Goal: Task Accomplishment & Management: Manage account settings

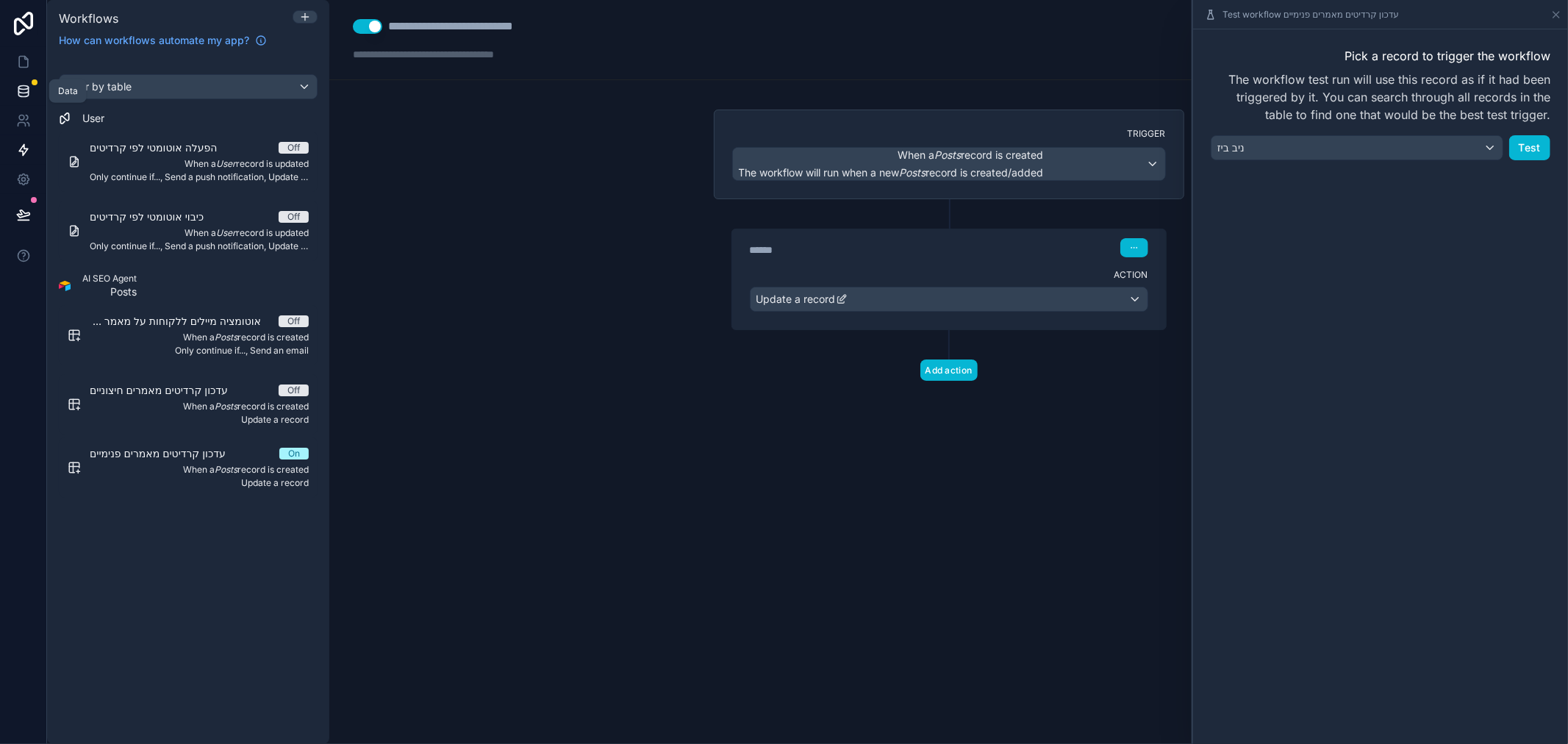
click at [26, 90] on icon at bounding box center [23, 90] width 15 height 15
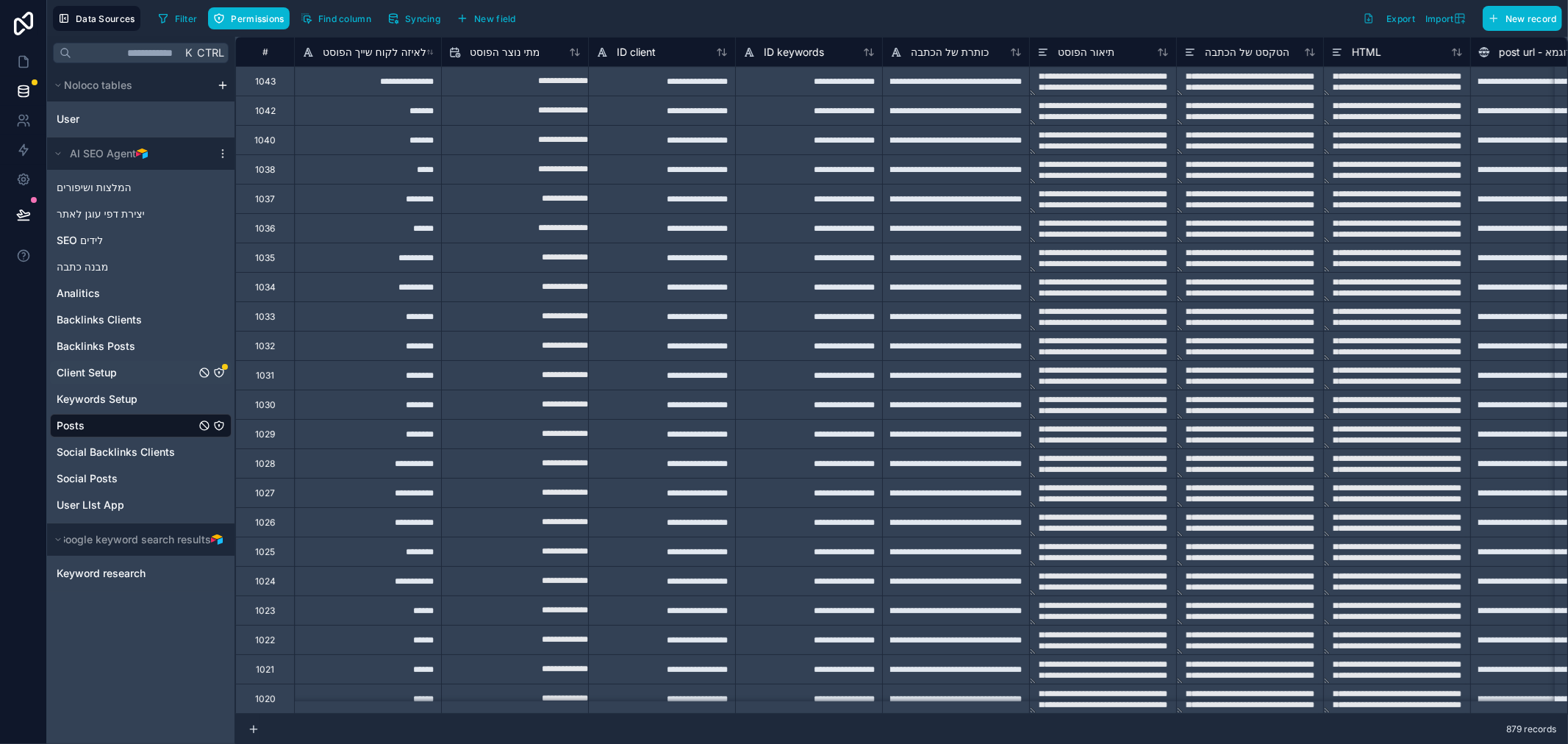
click at [123, 368] on link "Client Setup" at bounding box center [126, 373] width 139 height 15
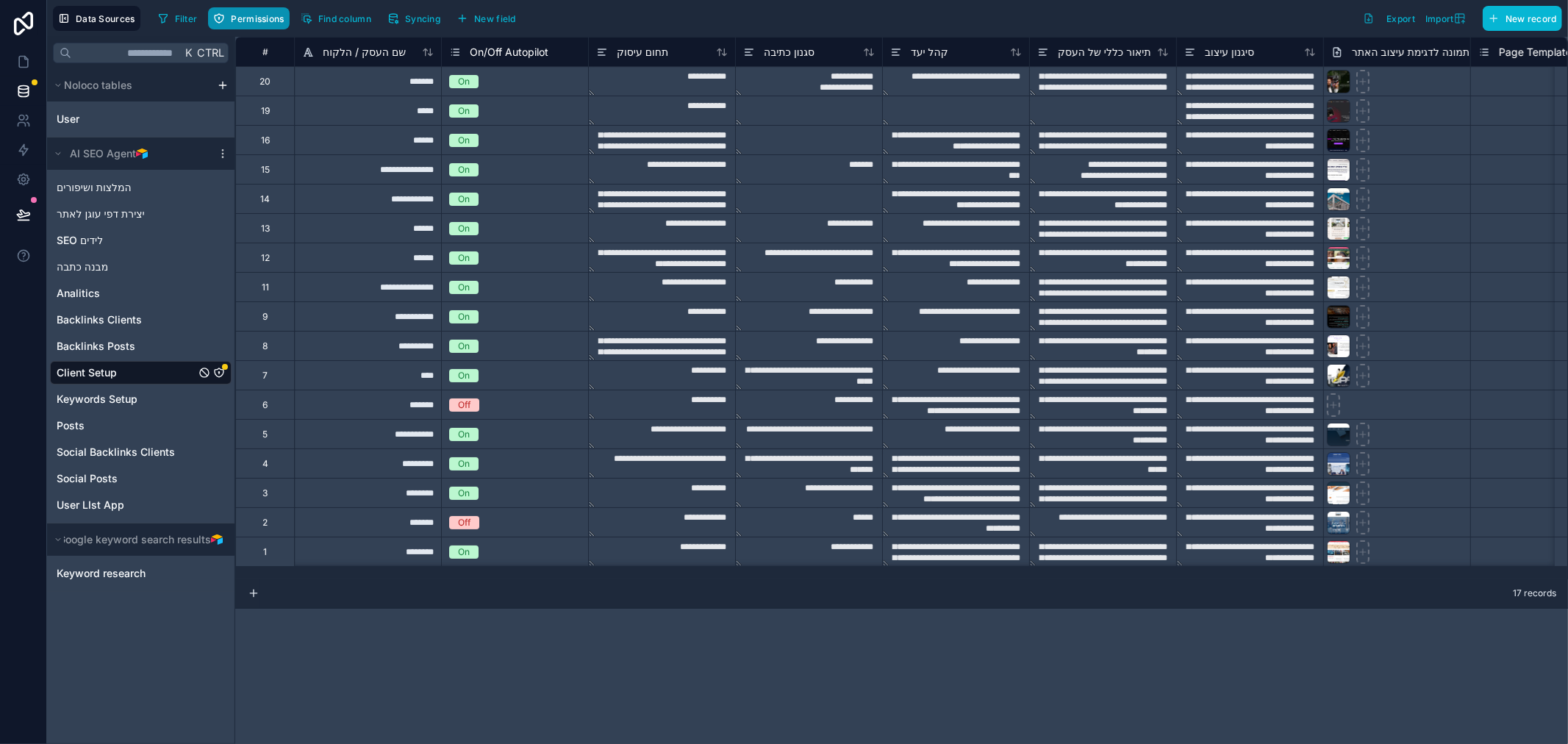
click at [240, 22] on span "Permissions" at bounding box center [257, 19] width 53 height 11
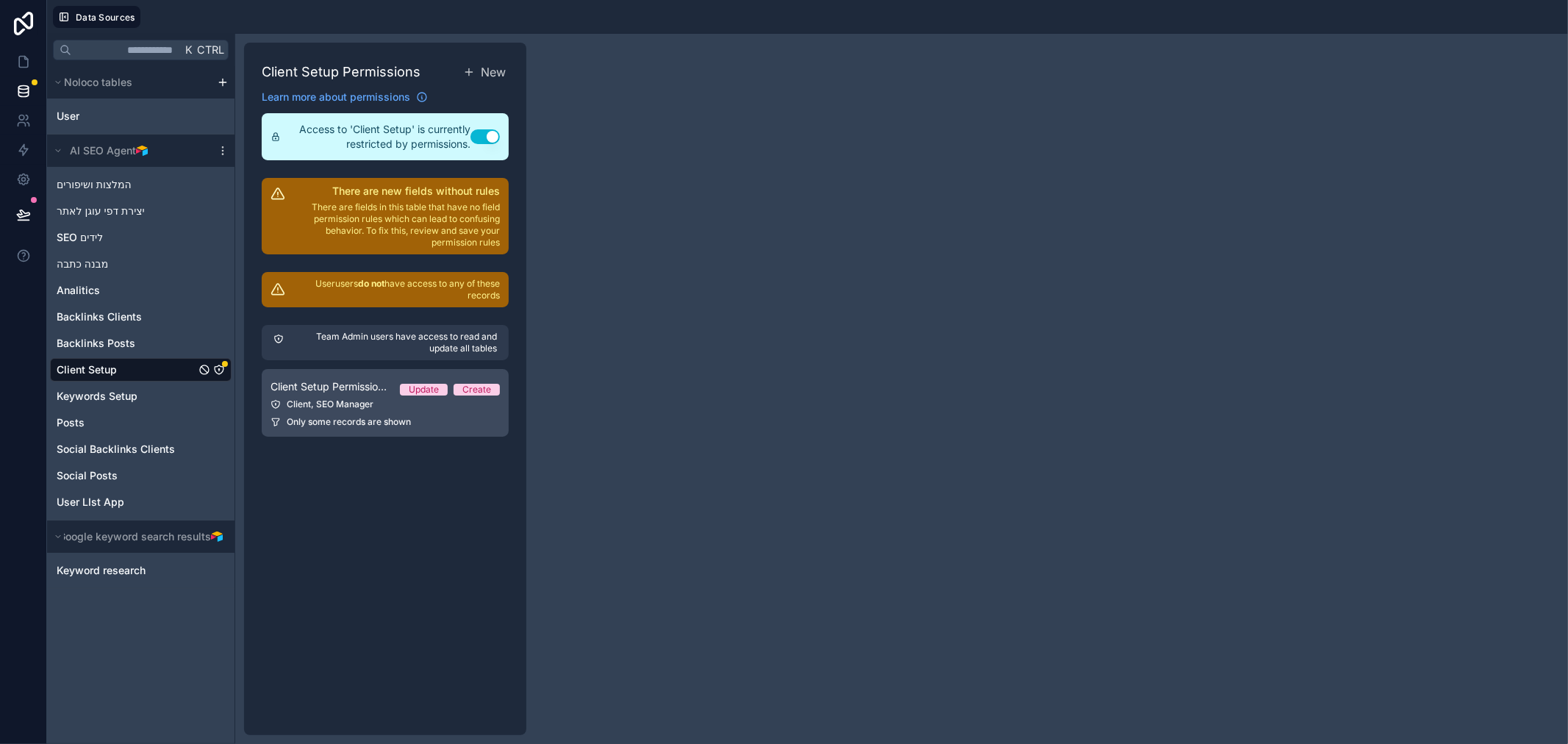
click at [336, 393] on span "Client Setup Permission 1" at bounding box center [329, 387] width 118 height 15
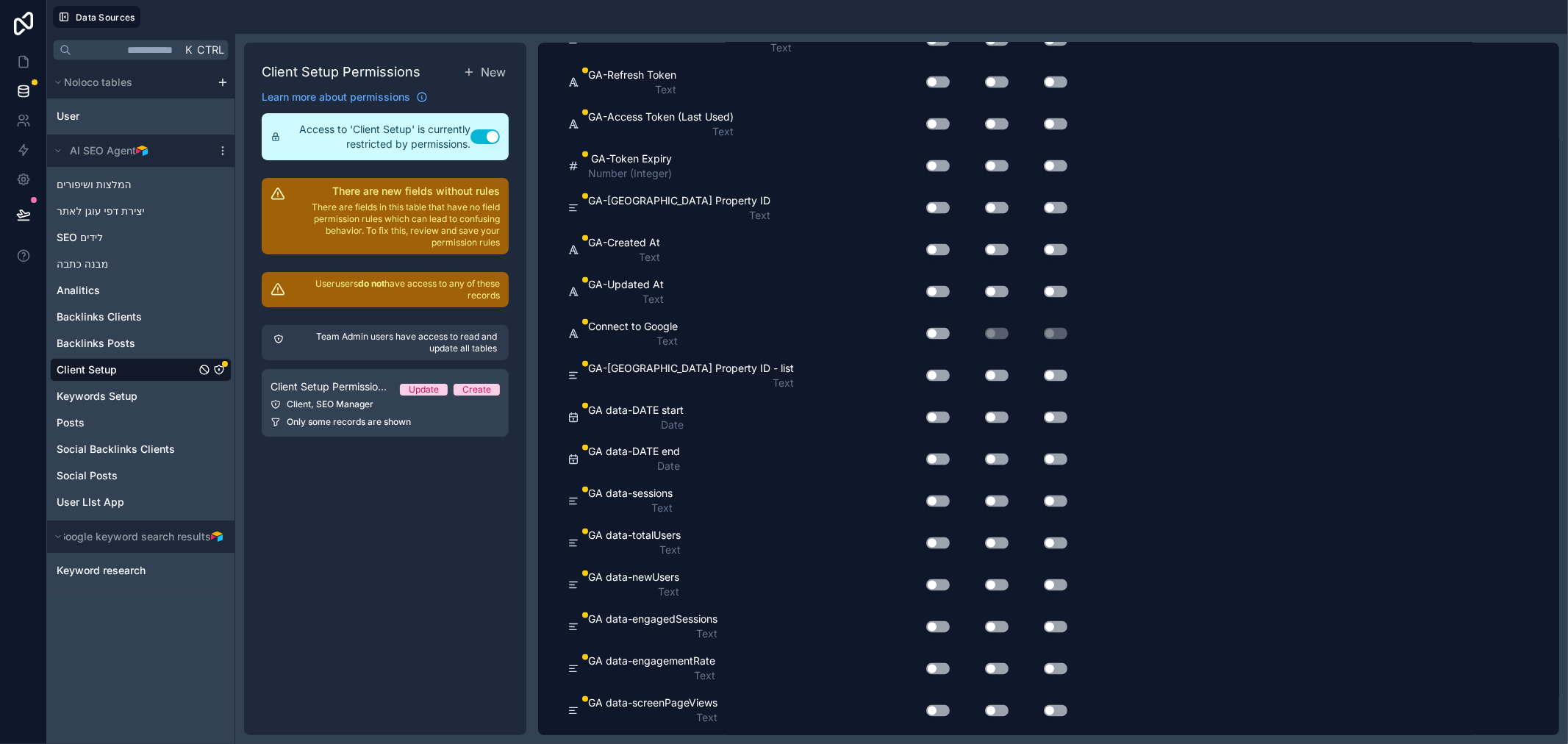
scroll to position [2040, 0]
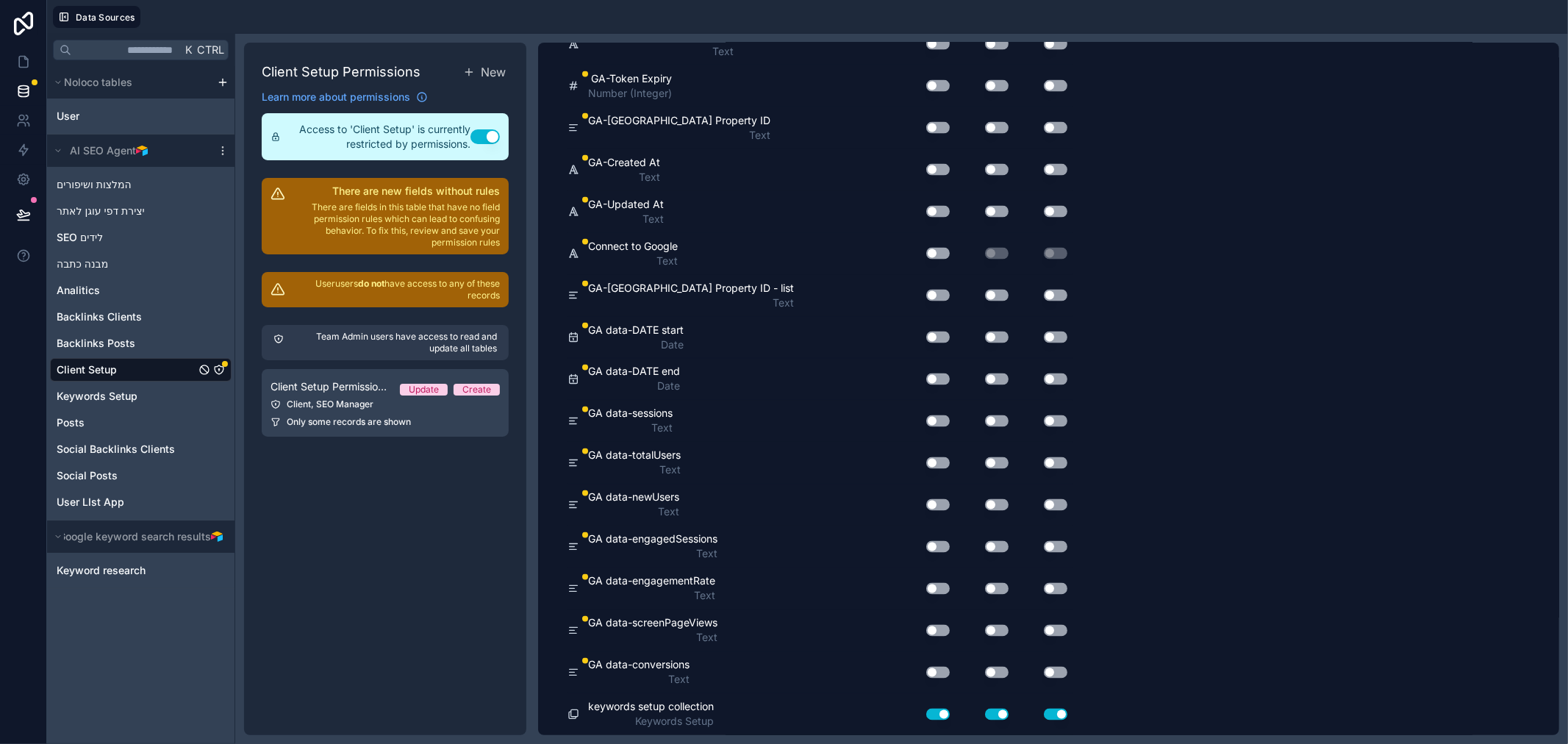
click at [941, 80] on button "Use setting" at bounding box center [938, 86] width 23 height 12
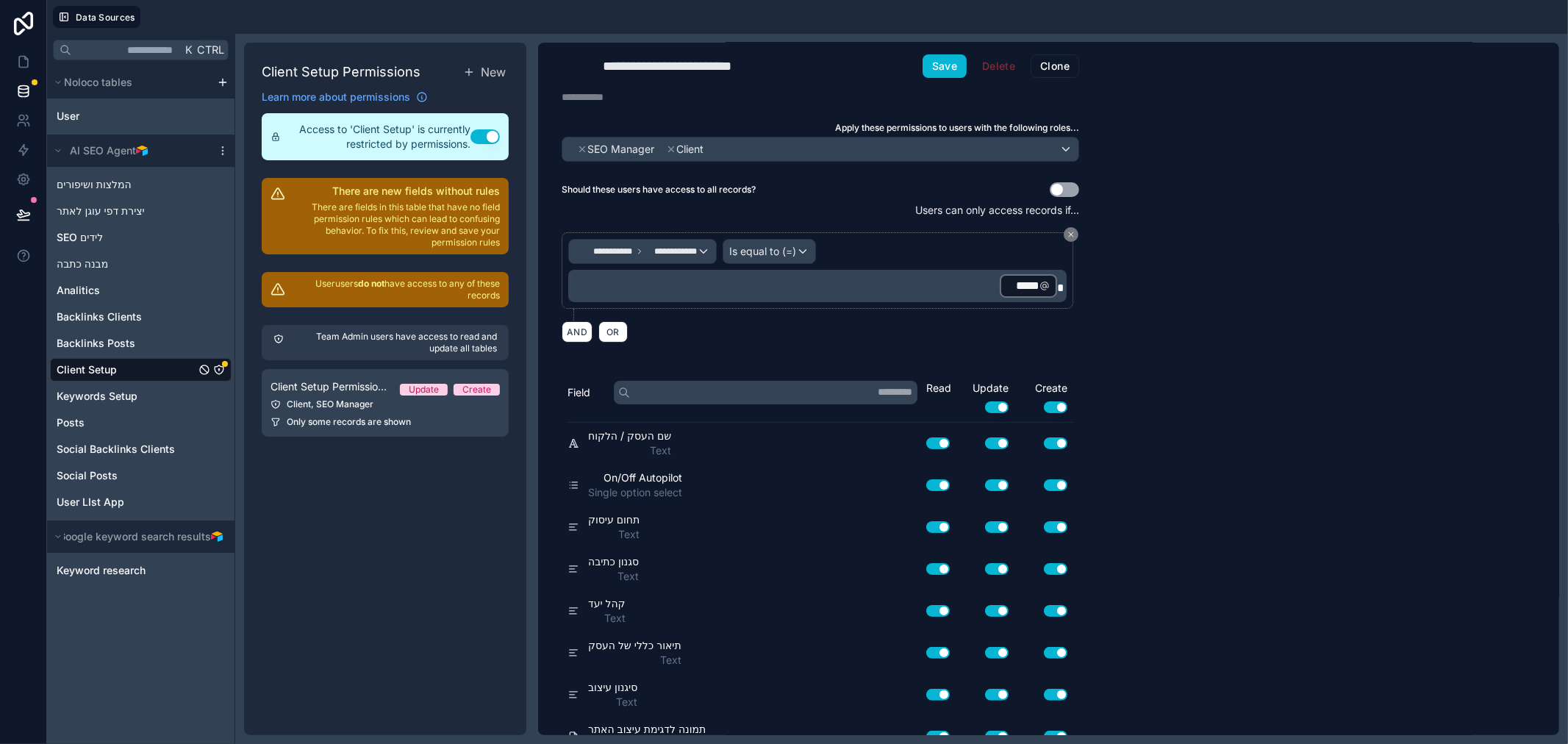
scroll to position [0, 0]
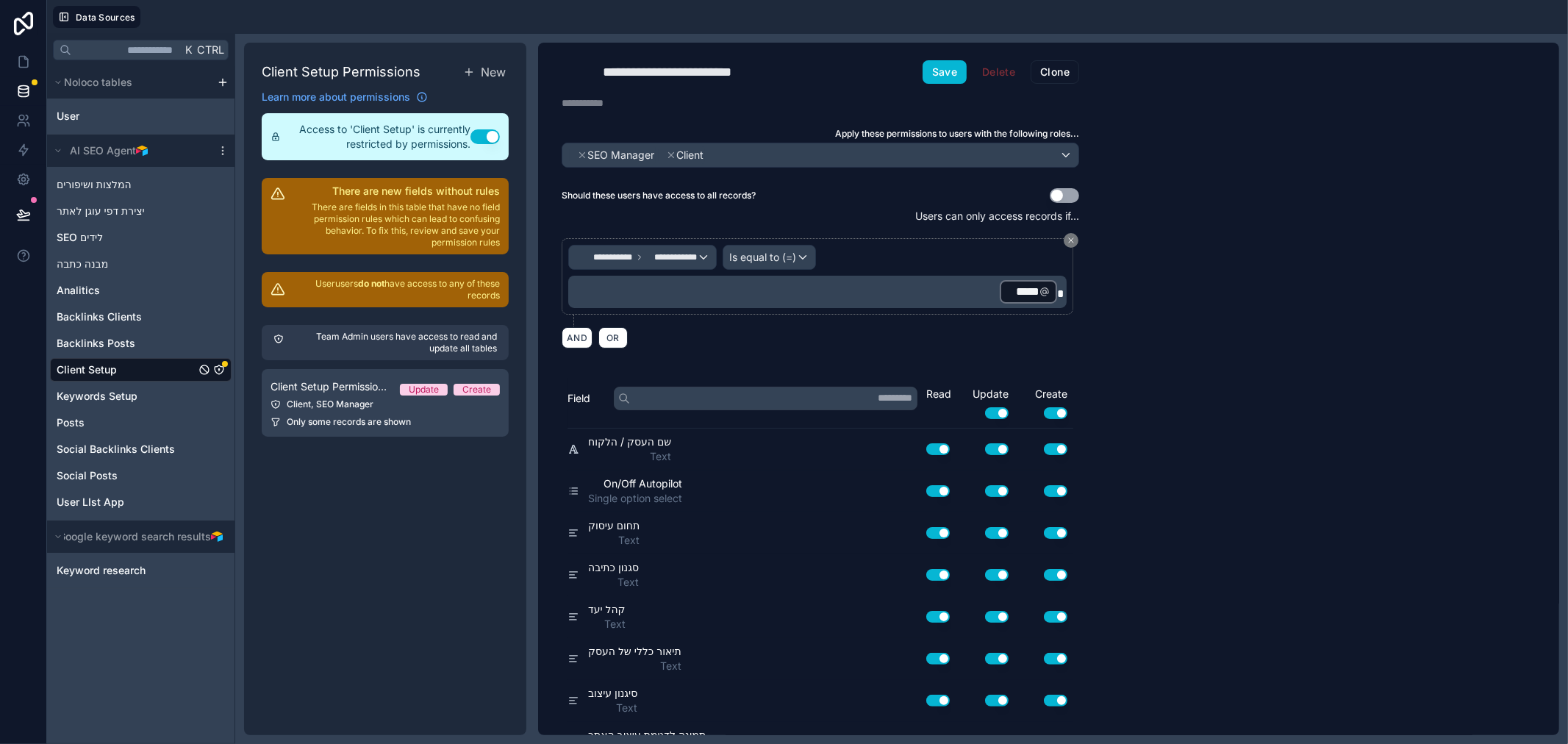
click at [939, 444] on button "Use setting" at bounding box center [938, 449] width 23 height 12
click at [1000, 411] on button "Use setting" at bounding box center [997, 413] width 23 height 12
click at [1053, 411] on button "Use setting" at bounding box center [1055, 413] width 23 height 12
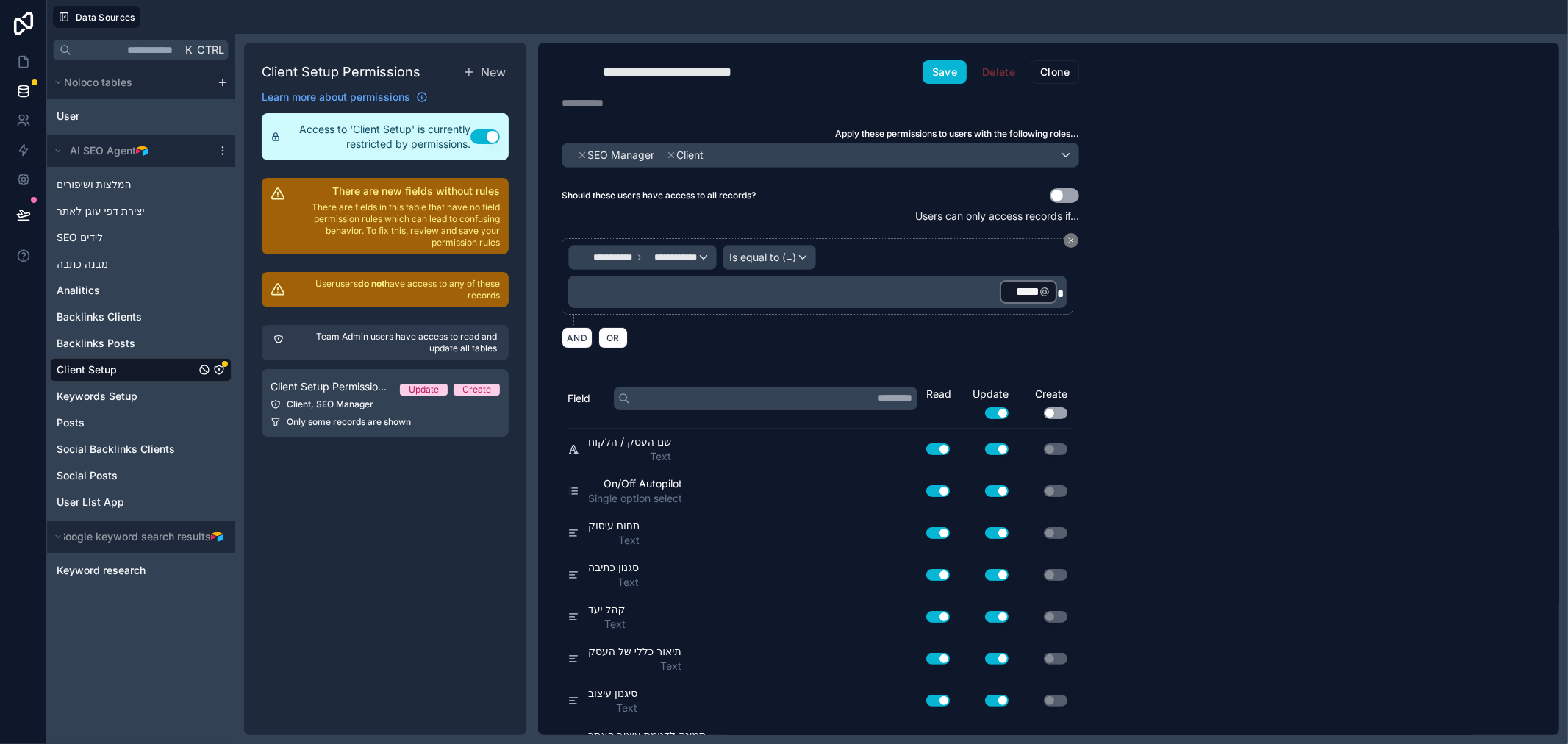
click at [1053, 411] on button "Use setting" at bounding box center [1055, 413] width 23 height 12
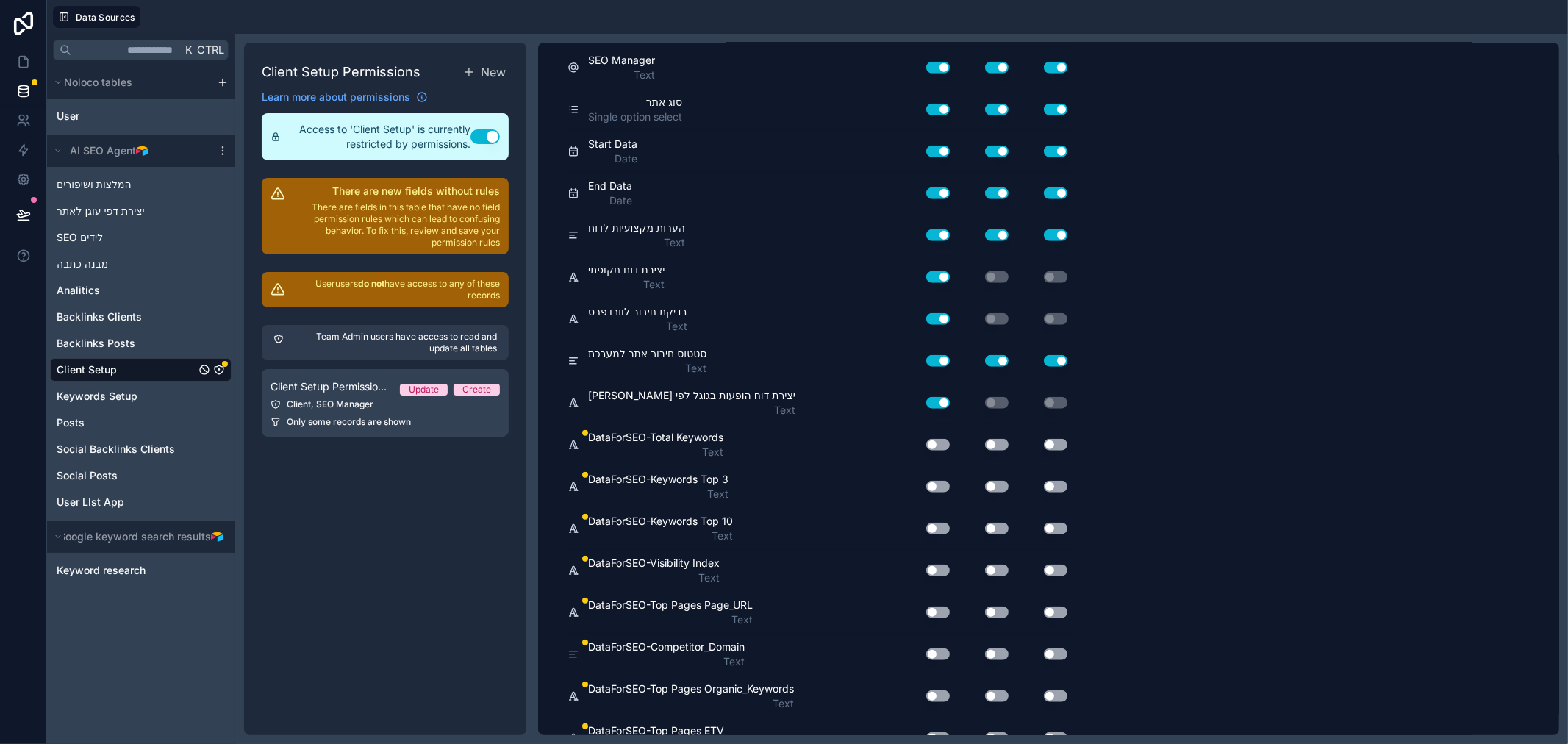
scroll to position [980, 0]
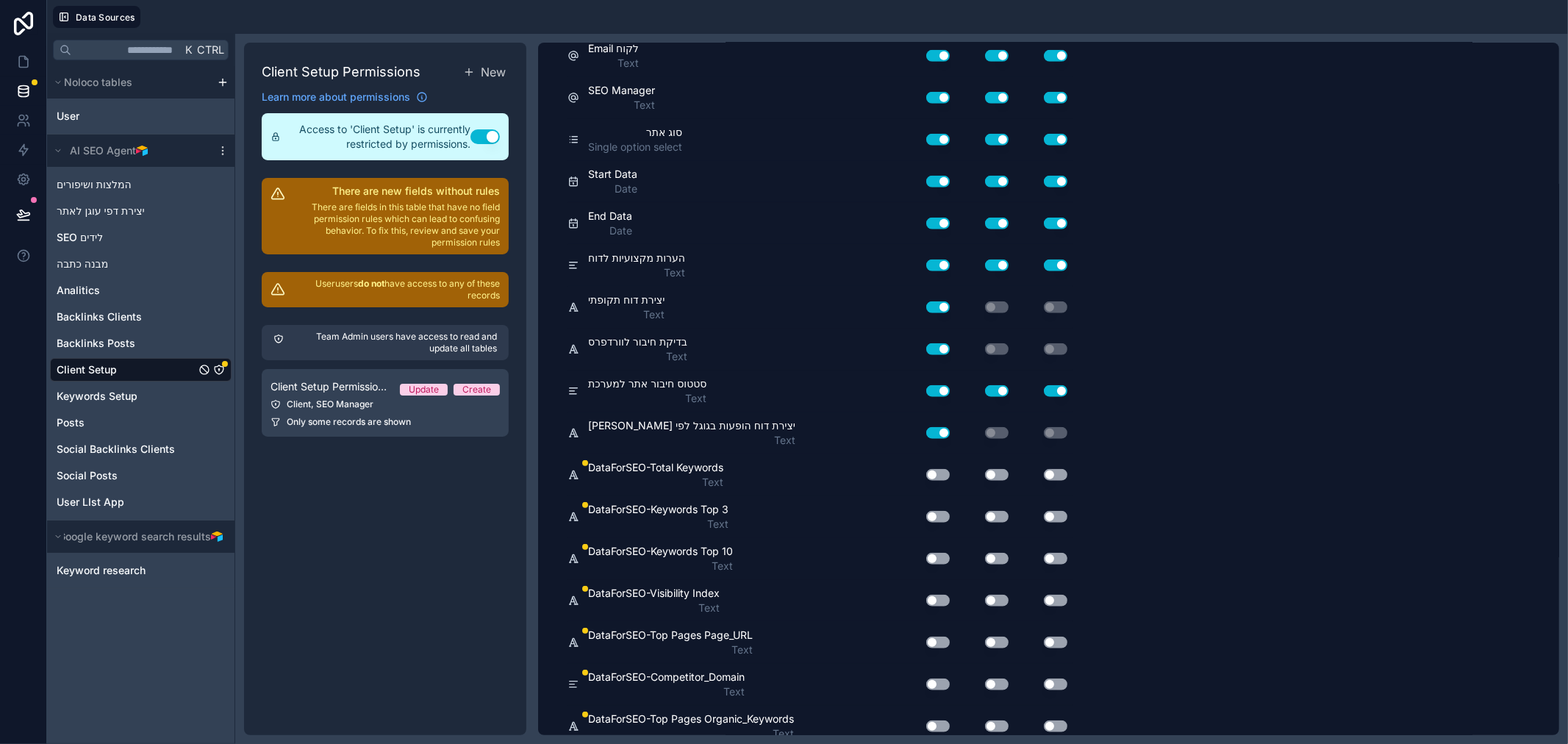
click at [943, 469] on button "Use setting" at bounding box center [938, 475] width 23 height 12
drag, startPoint x: 994, startPoint y: 469, endPoint x: 1042, endPoint y: 472, distance: 48.1
click at [994, 469] on button "Use setting" at bounding box center [997, 475] width 23 height 12
click at [1052, 472] on button "Use setting" at bounding box center [1055, 475] width 23 height 12
click at [1055, 516] on button "Use setting" at bounding box center [1055, 517] width 23 height 12
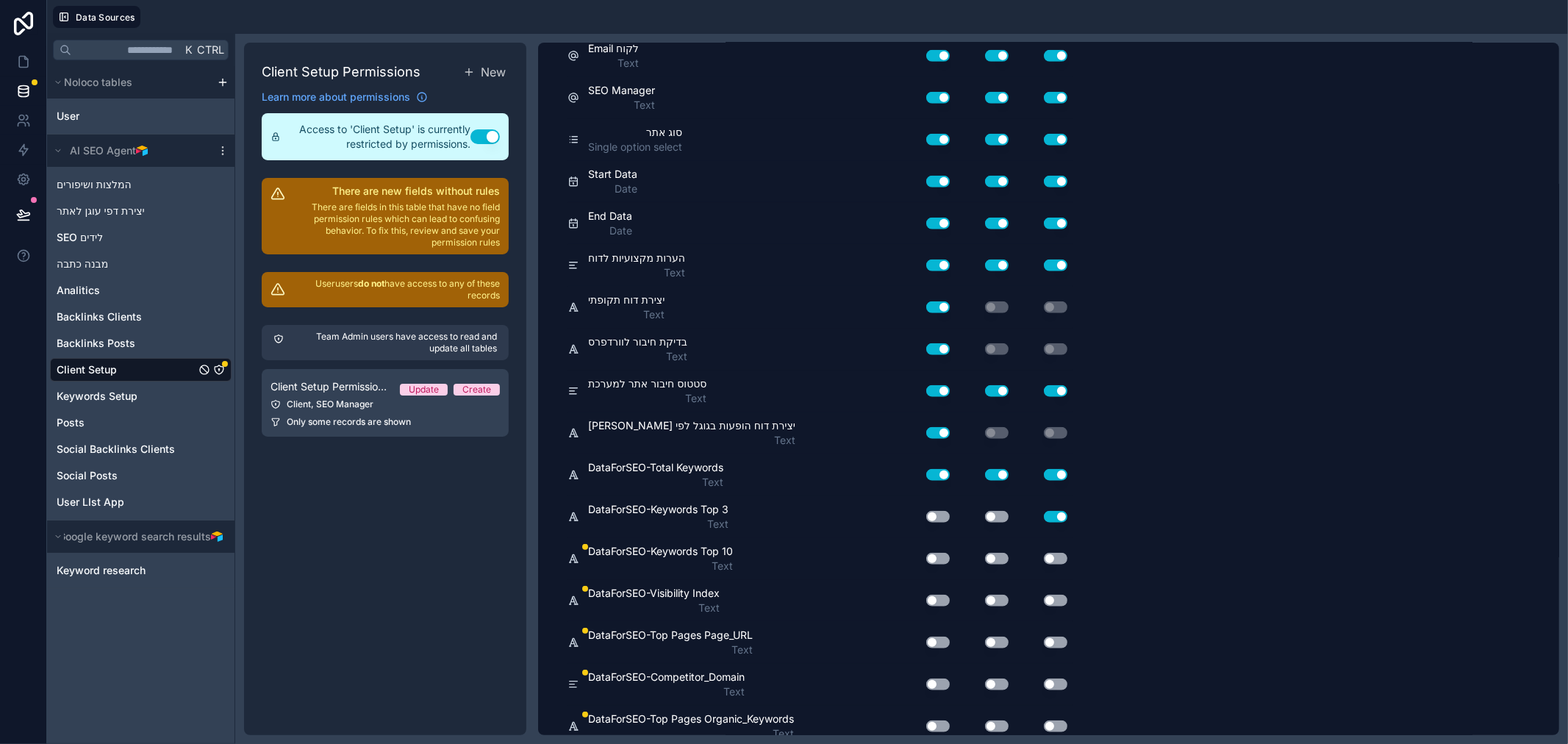
click at [985, 514] on button "Use setting" at bounding box center [997, 517] width 23 height 12
drag, startPoint x: 950, startPoint y: 516, endPoint x: 941, endPoint y: 519, distance: 9.5
click at [949, 516] on div "Use setting" at bounding box center [932, 517] width 47 height 23
click at [939, 519] on button "Use setting" at bounding box center [938, 517] width 23 height 12
click at [936, 561] on div "Use setting" at bounding box center [932, 558] width 47 height 23
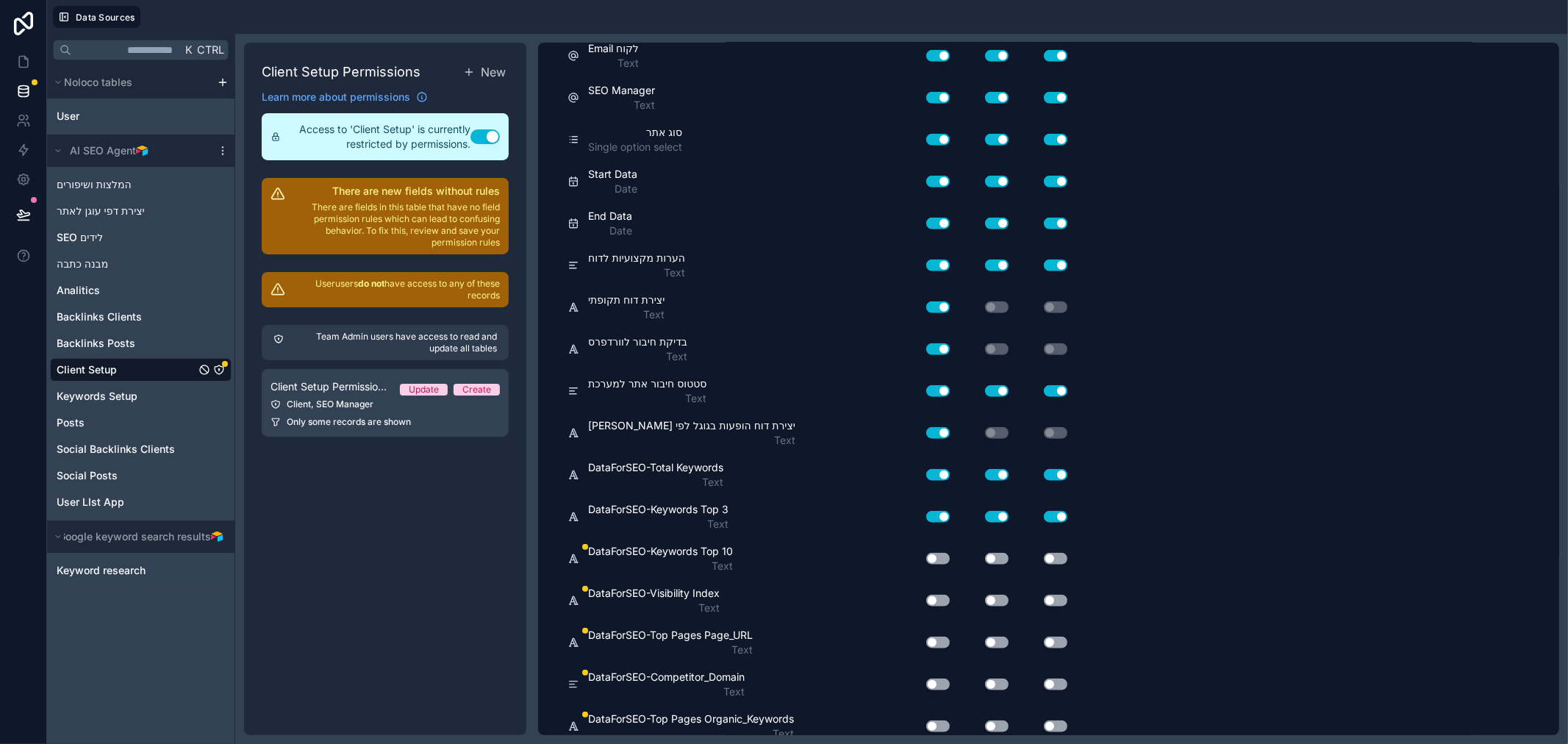
drag, startPoint x: 990, startPoint y: 553, endPoint x: 1024, endPoint y: 559, distance: 34.5
click at [990, 553] on button "Use setting" at bounding box center [997, 558] width 23 height 12
click at [1048, 558] on button "Use setting" at bounding box center [1055, 558] width 23 height 12
click at [932, 557] on button "Use setting" at bounding box center [938, 558] width 23 height 12
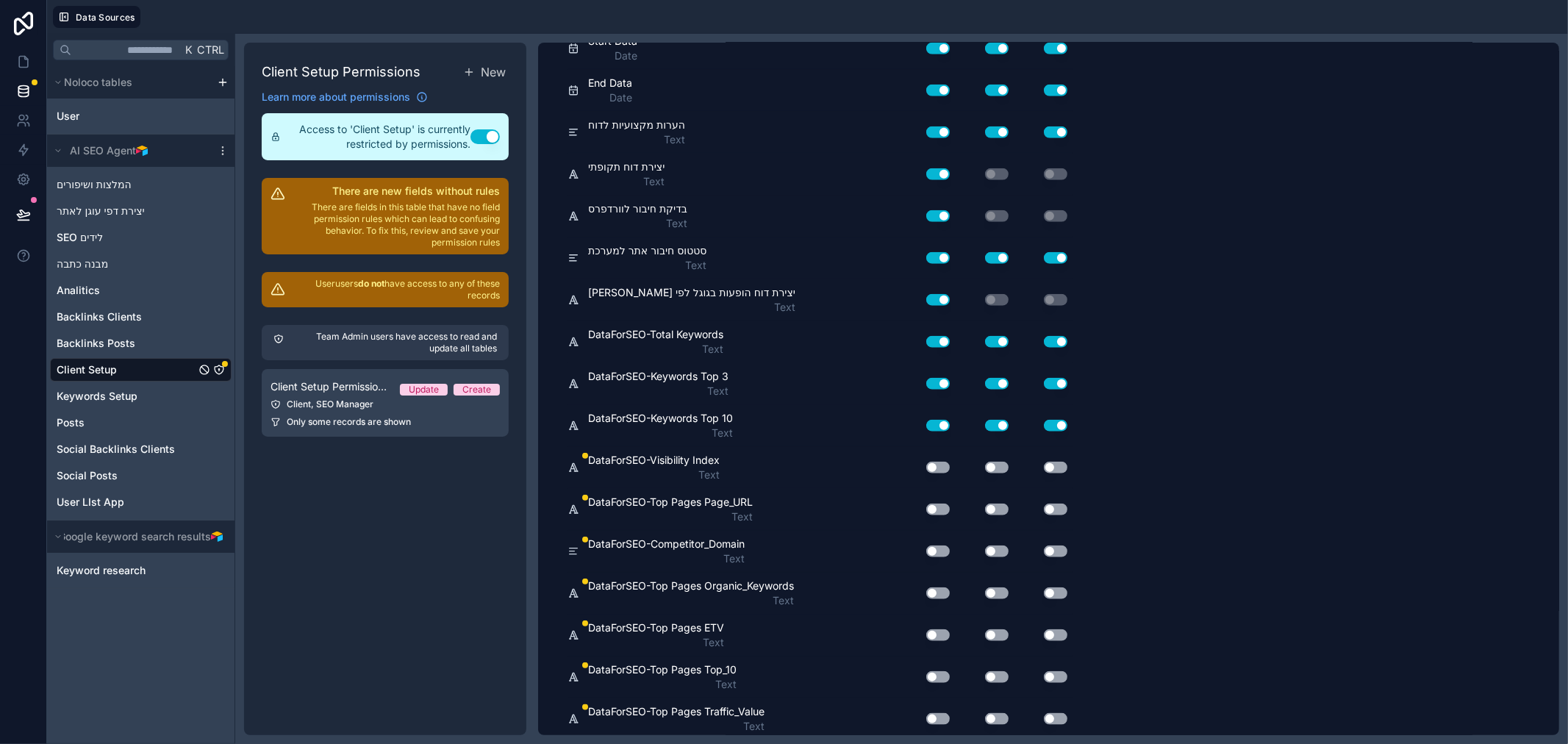
scroll to position [1225, 0]
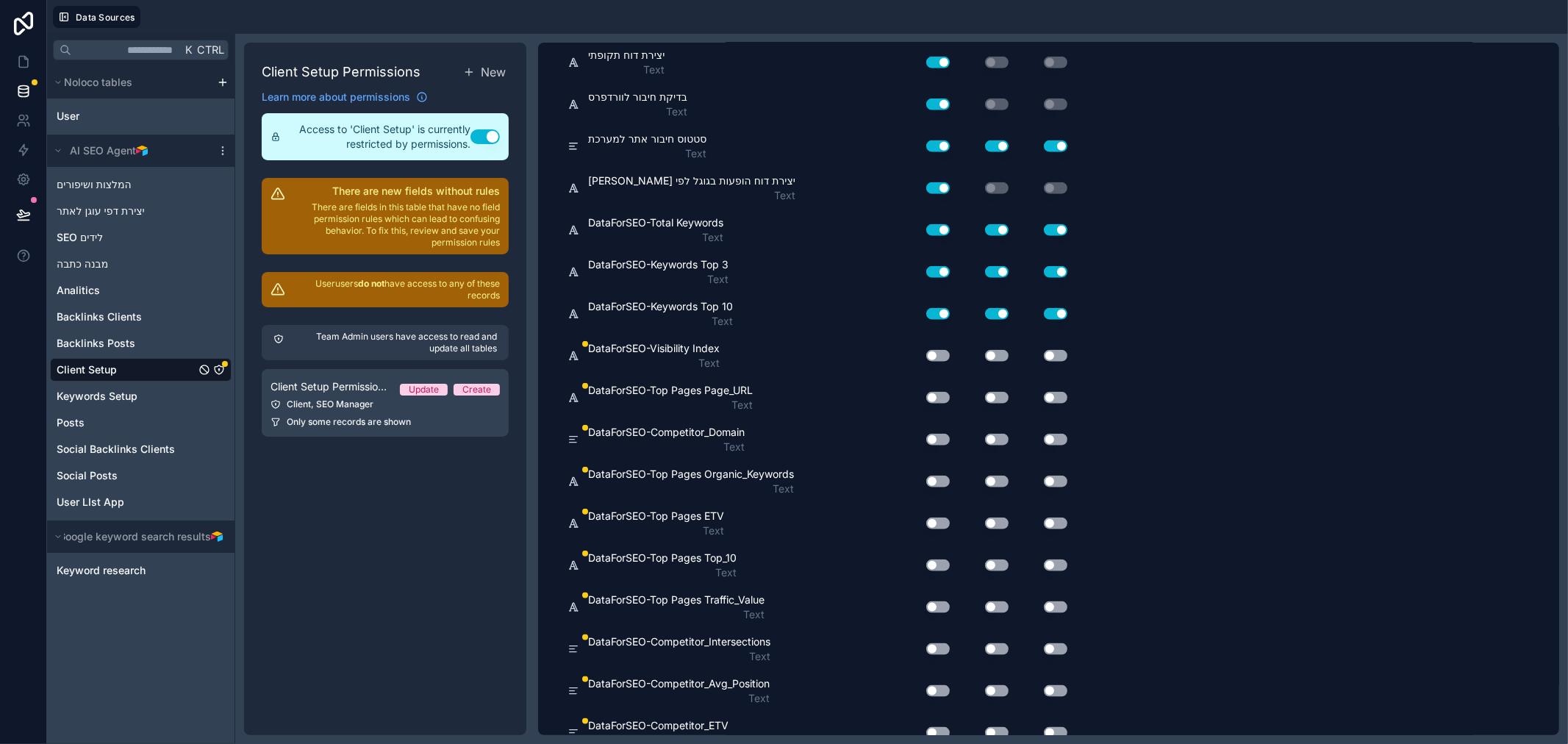
click at [941, 353] on button "Use setting" at bounding box center [938, 356] width 23 height 12
click at [996, 351] on button "Use setting" at bounding box center [997, 356] width 23 height 12
click at [1062, 354] on button "Use setting" at bounding box center [1055, 356] width 23 height 12
click at [1052, 396] on button "Use setting" at bounding box center [1055, 398] width 23 height 12
click at [983, 397] on div "Use setting" at bounding box center [985, 398] width 59 height 12
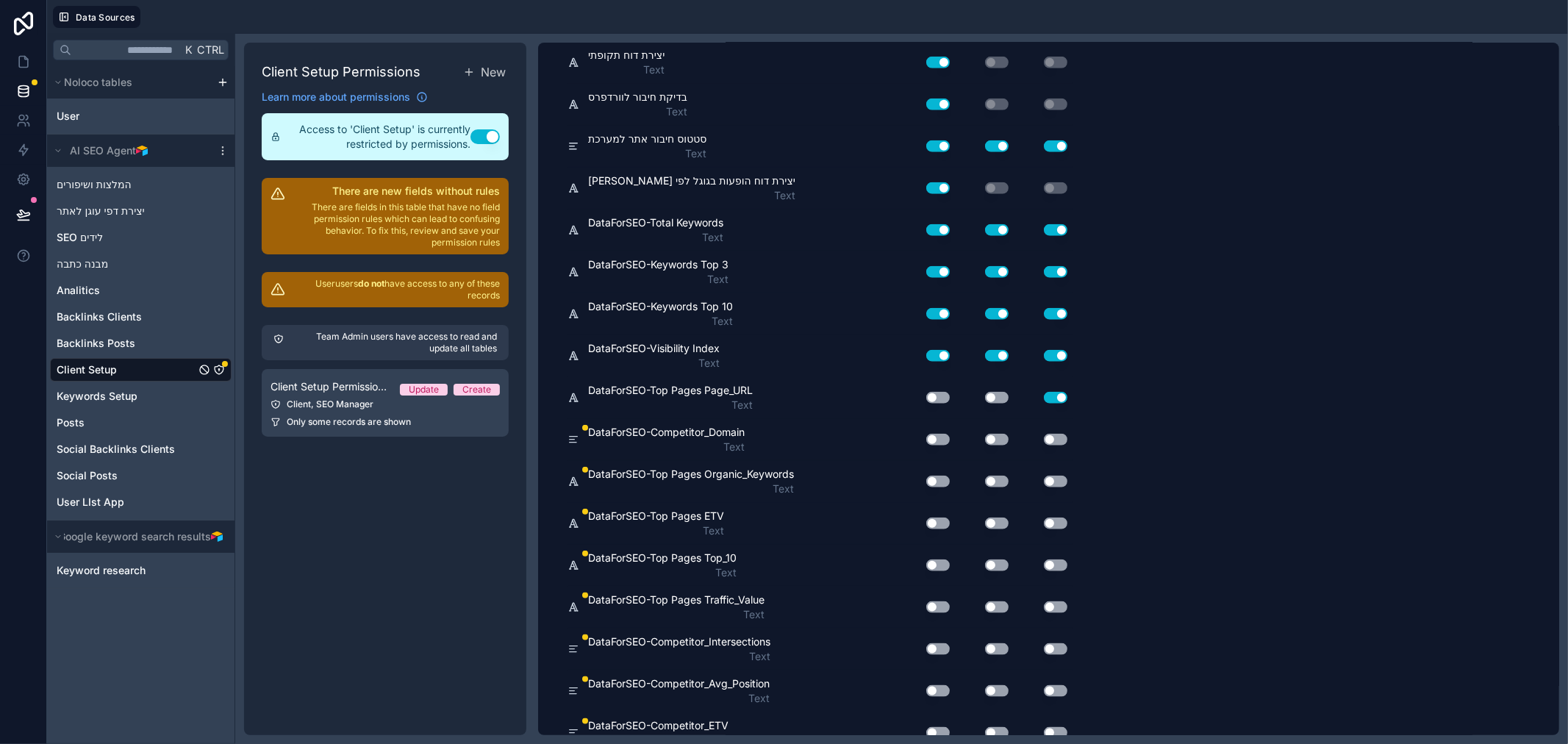
click at [990, 394] on button "Use setting" at bounding box center [997, 398] width 23 height 12
click at [941, 395] on button "Use setting" at bounding box center [938, 398] width 23 height 12
click at [943, 438] on button "Use setting" at bounding box center [938, 439] width 23 height 12
click at [1003, 438] on button "Use setting" at bounding box center [997, 439] width 23 height 12
click at [1047, 436] on button "Use setting" at bounding box center [1055, 439] width 23 height 12
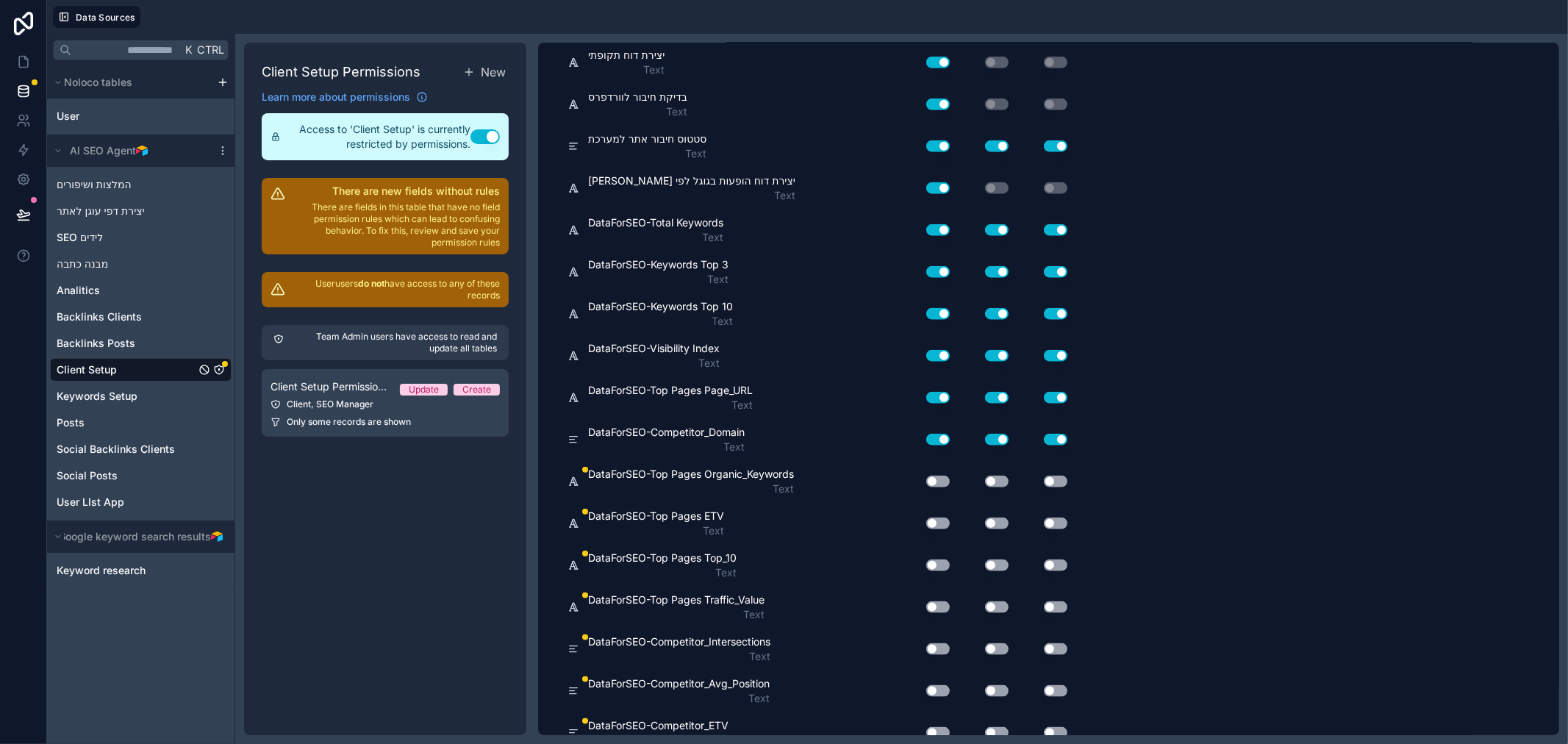
drag, startPoint x: 1054, startPoint y: 478, endPoint x: 994, endPoint y: 476, distance: 60.0
click at [1053, 479] on button "Use setting" at bounding box center [1055, 481] width 23 height 12
click at [982, 476] on div "Use setting" at bounding box center [985, 481] width 59 height 12
click at [949, 479] on button "Use setting" at bounding box center [938, 481] width 23 height 12
click at [994, 480] on button "Use setting" at bounding box center [997, 481] width 23 height 12
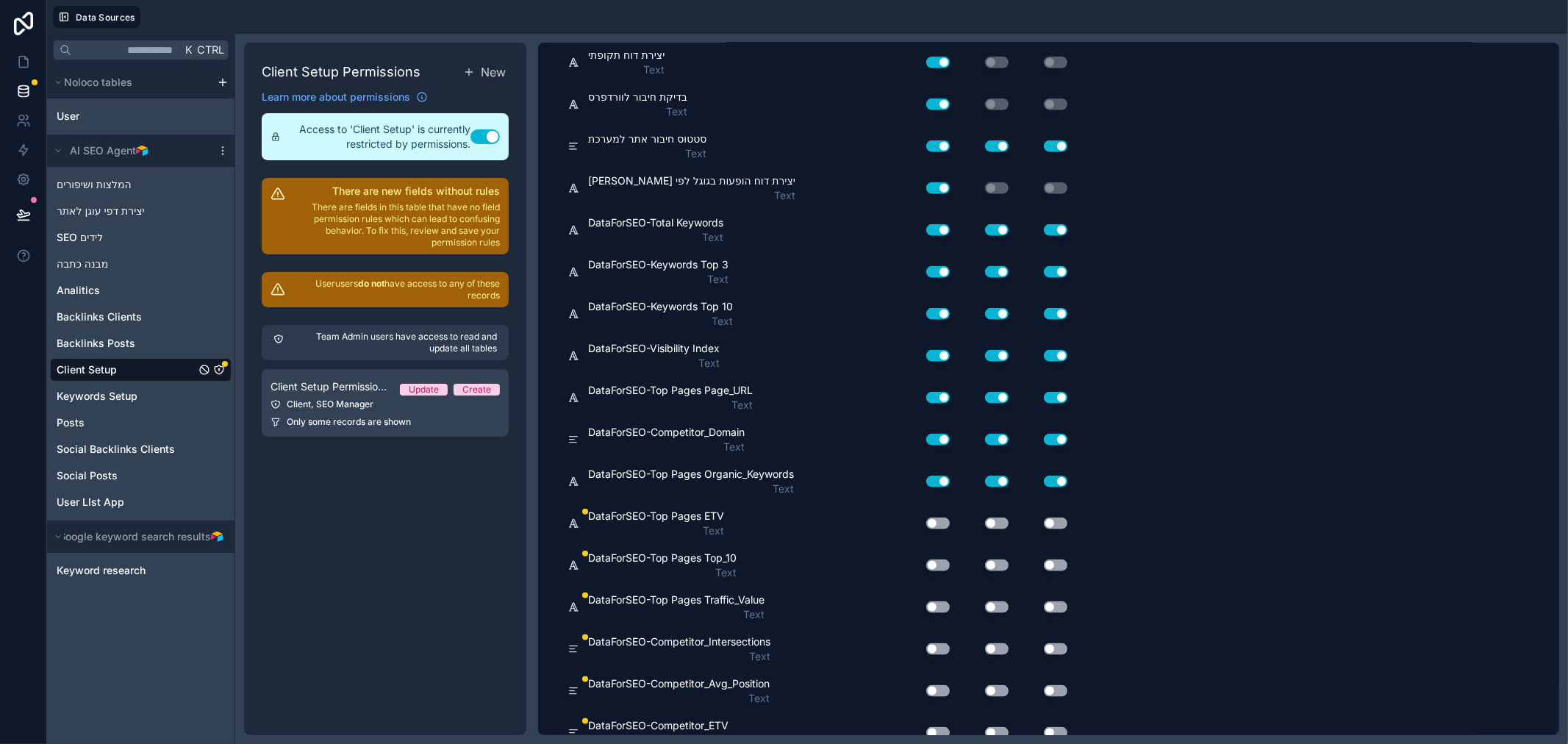
click at [943, 519] on button "Use setting" at bounding box center [938, 523] width 23 height 12
drag, startPoint x: 997, startPoint y: 513, endPoint x: 1011, endPoint y: 520, distance: 15.7
click at [998, 515] on div "Use setting" at bounding box center [985, 524] width 59 height 23
click at [989, 525] on button "Use setting" at bounding box center [997, 523] width 23 height 12
click at [1052, 520] on button "Use setting" at bounding box center [1055, 523] width 23 height 12
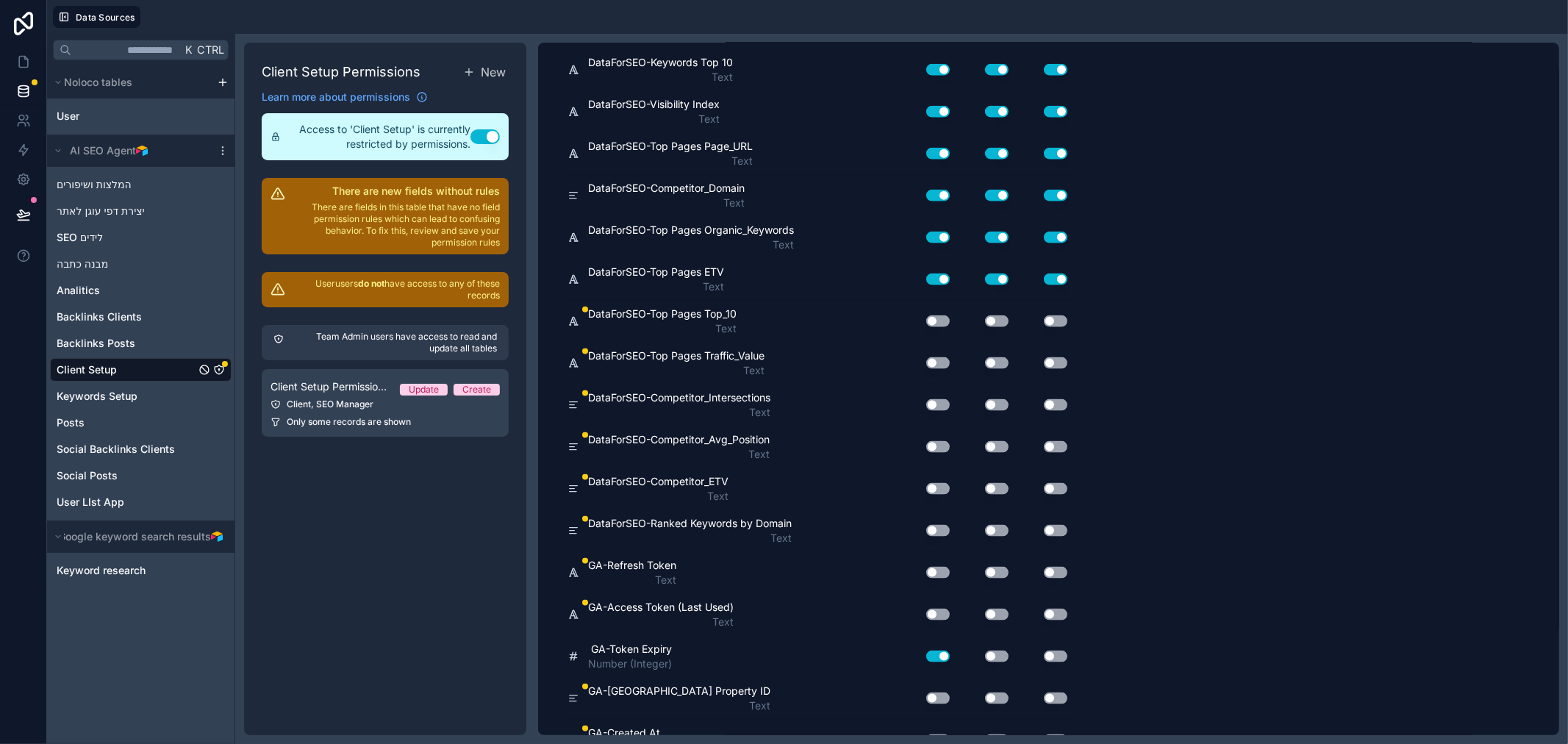
scroll to position [1471, 0]
click at [943, 317] on button "Use setting" at bounding box center [938, 319] width 23 height 12
click at [994, 321] on button "Use setting" at bounding box center [997, 319] width 23 height 12
drag, startPoint x: 1055, startPoint y: 317, endPoint x: 1057, endPoint y: 353, distance: 36.1
click at [1055, 317] on button "Use setting" at bounding box center [1055, 319] width 23 height 12
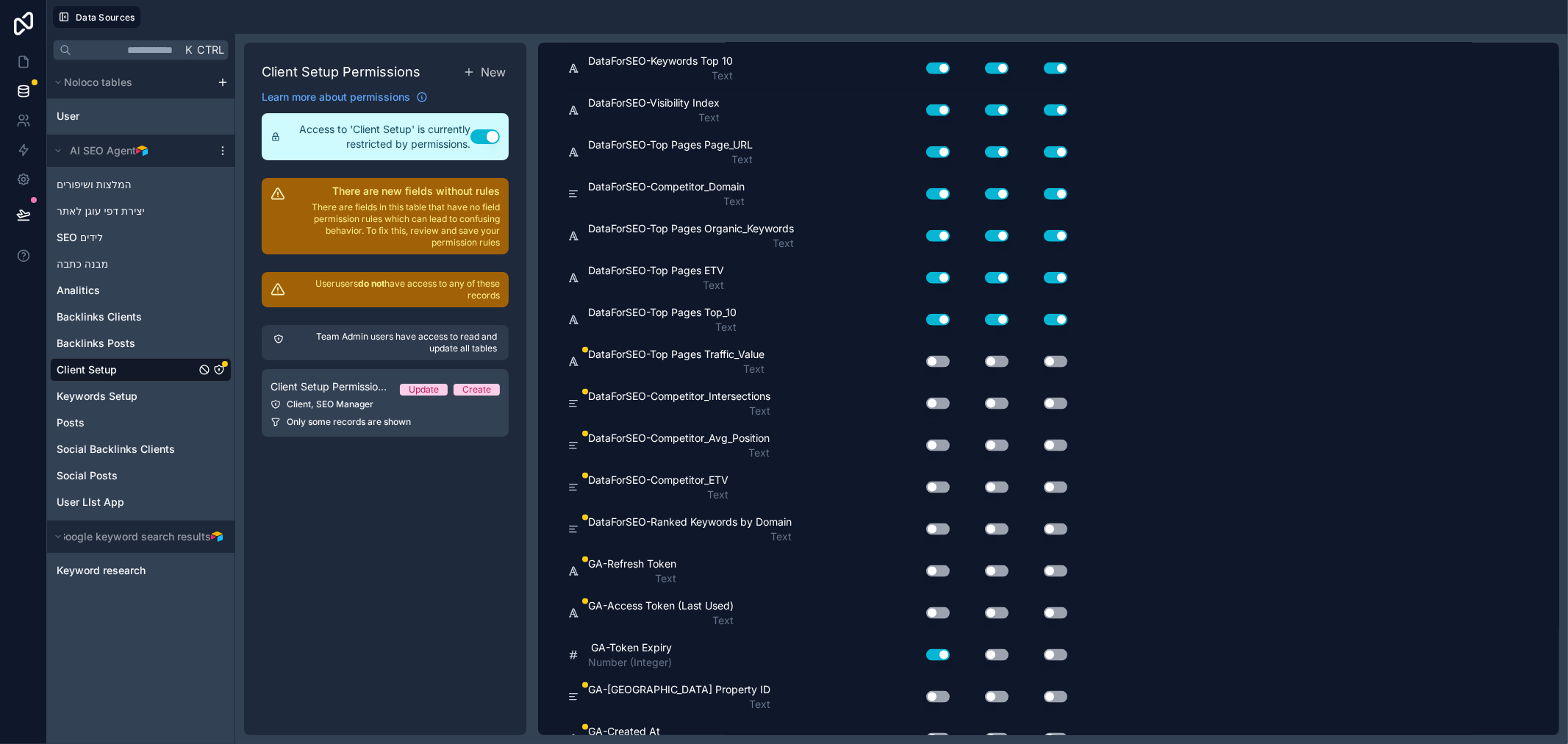
click at [1057, 358] on button "Use setting" at bounding box center [1055, 361] width 23 height 12
click at [1000, 361] on button "Use setting" at bounding box center [997, 361] width 23 height 12
click at [942, 364] on button "Use setting" at bounding box center [938, 361] width 23 height 12
click at [939, 405] on button "Use setting" at bounding box center [938, 403] width 23 height 12
drag, startPoint x: 994, startPoint y: 398, endPoint x: 1038, endPoint y: 409, distance: 45.4
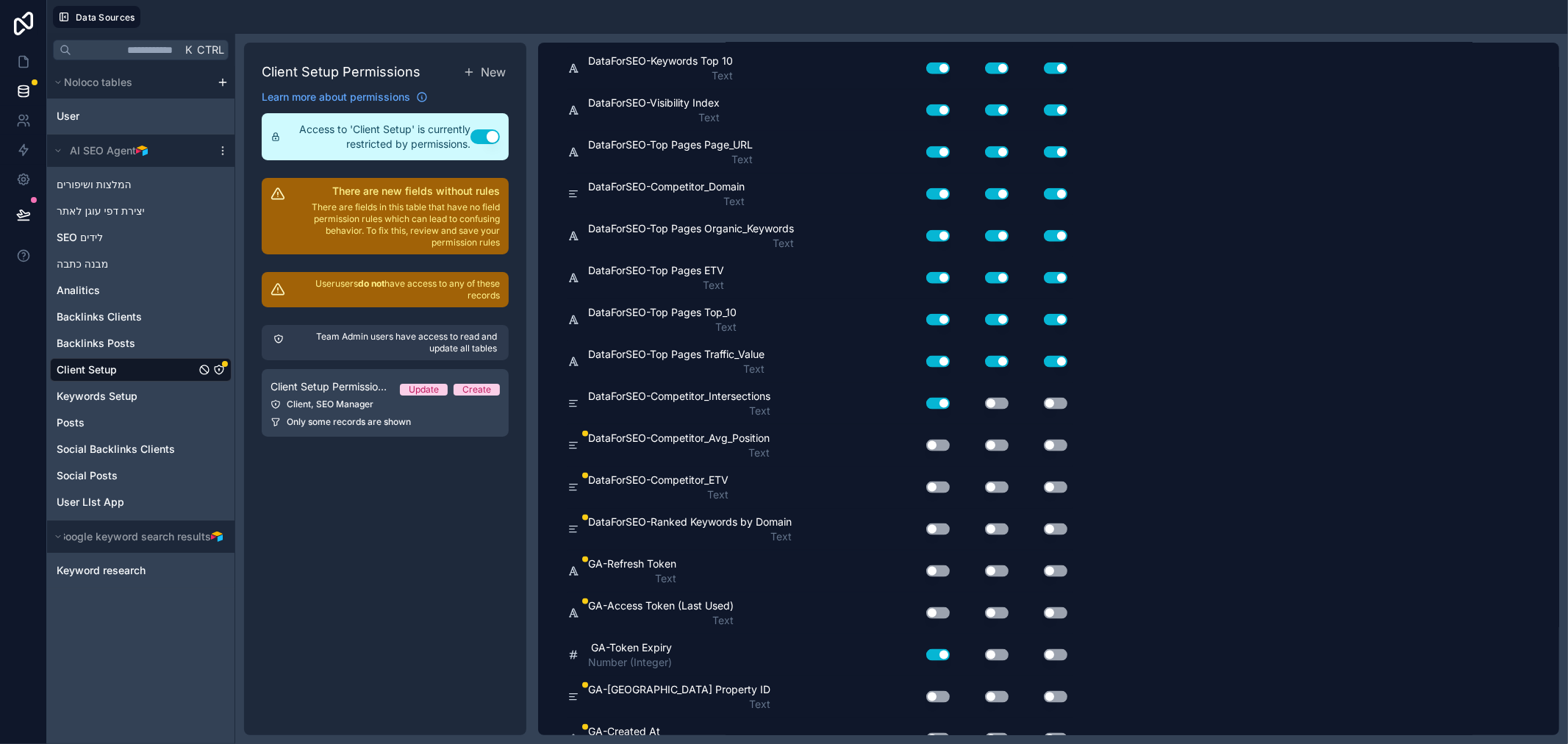
click at [994, 398] on button "Use setting" at bounding box center [997, 403] width 23 height 12
click at [1050, 405] on button "Use setting" at bounding box center [1055, 403] width 23 height 12
click at [1052, 447] on button "Use setting" at bounding box center [1055, 445] width 23 height 12
click at [996, 446] on button "Use setting" at bounding box center [997, 445] width 23 height 12
click at [938, 442] on button "Use setting" at bounding box center [938, 445] width 23 height 12
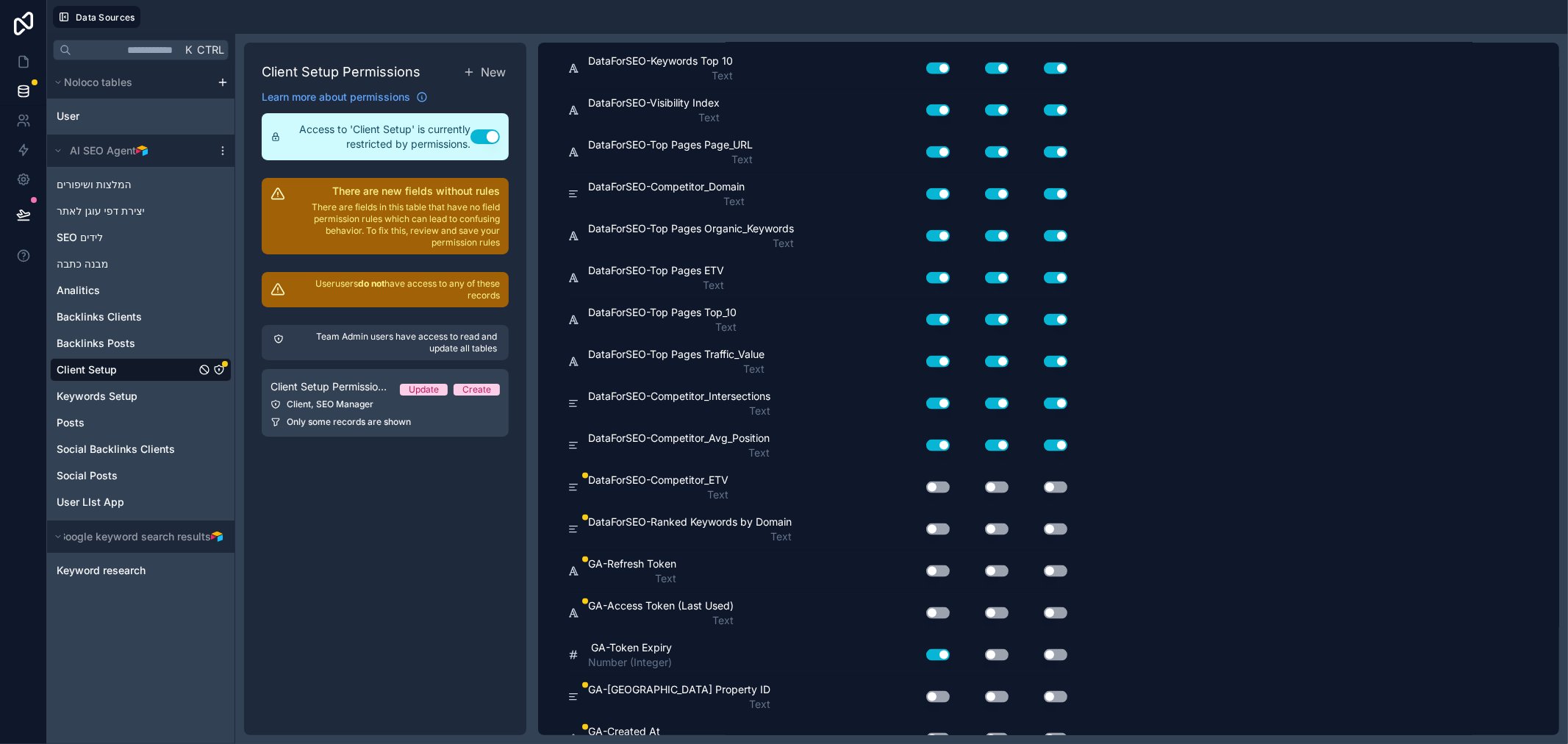
click at [934, 488] on button "Use setting" at bounding box center [938, 487] width 23 height 12
click at [994, 482] on button "Use setting" at bounding box center [997, 487] width 23 height 12
click at [1050, 484] on button "Use setting" at bounding box center [1055, 487] width 23 height 12
click at [1054, 530] on button "Use setting" at bounding box center [1055, 529] width 23 height 12
click at [987, 526] on button "Use setting" at bounding box center [997, 529] width 23 height 12
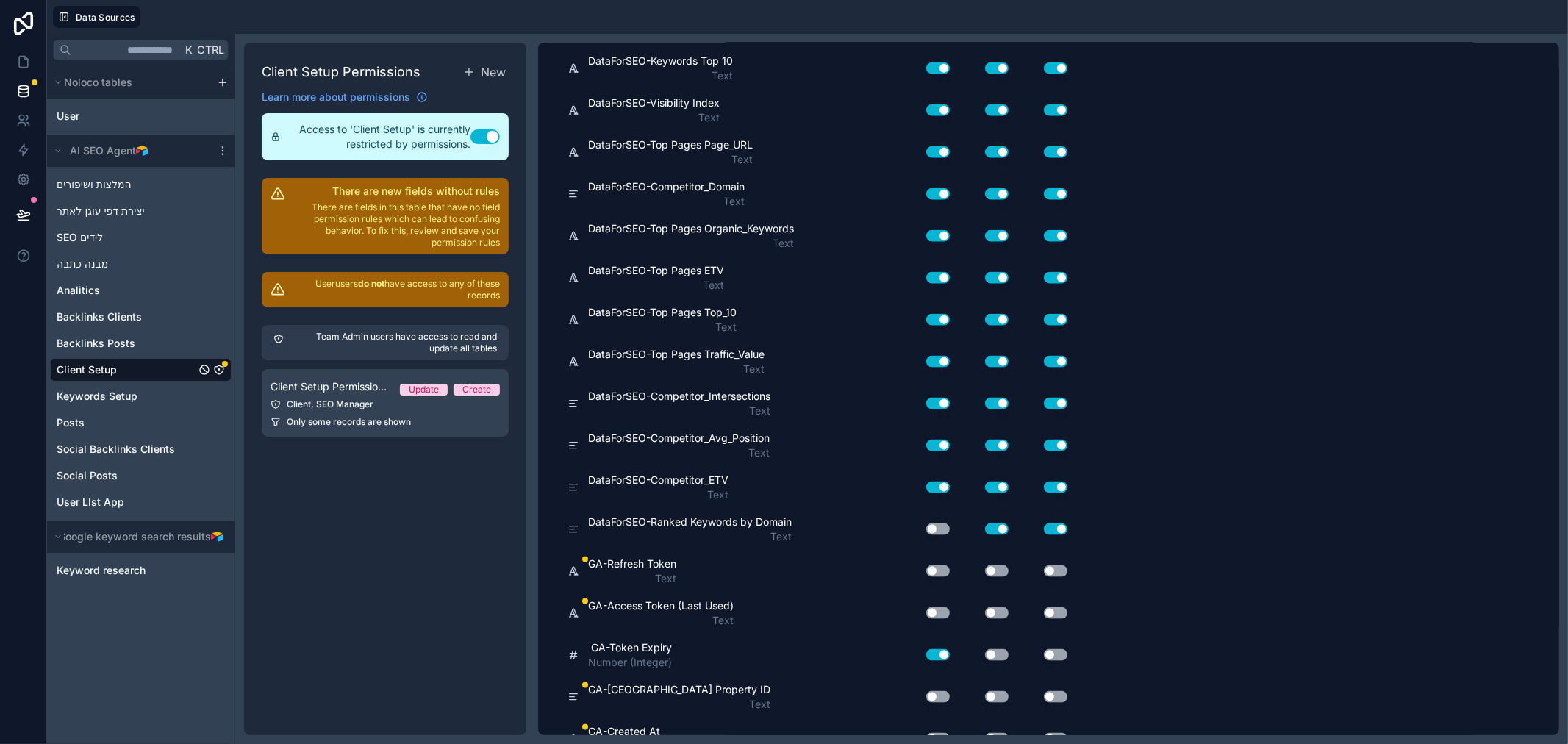
click at [932, 528] on button "Use setting" at bounding box center [938, 529] width 23 height 12
drag, startPoint x: 936, startPoint y: 568, endPoint x: 980, endPoint y: 570, distance: 44.0
click at [935, 569] on button "Use setting" at bounding box center [938, 571] width 23 height 12
click at [993, 572] on button "Use setting" at bounding box center [997, 571] width 23 height 12
click at [1055, 568] on button "Use setting" at bounding box center [1055, 571] width 23 height 12
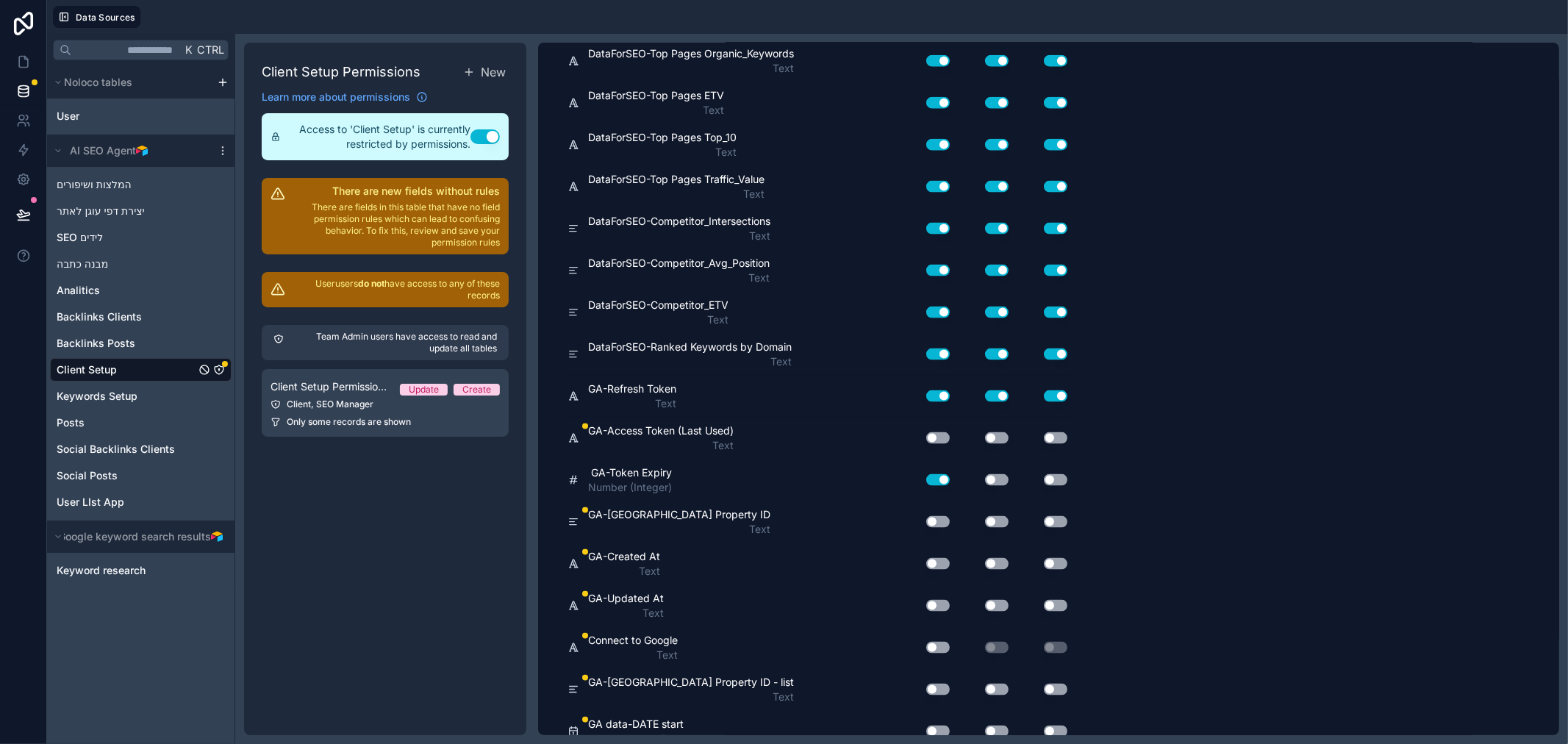
scroll to position [1715, 0]
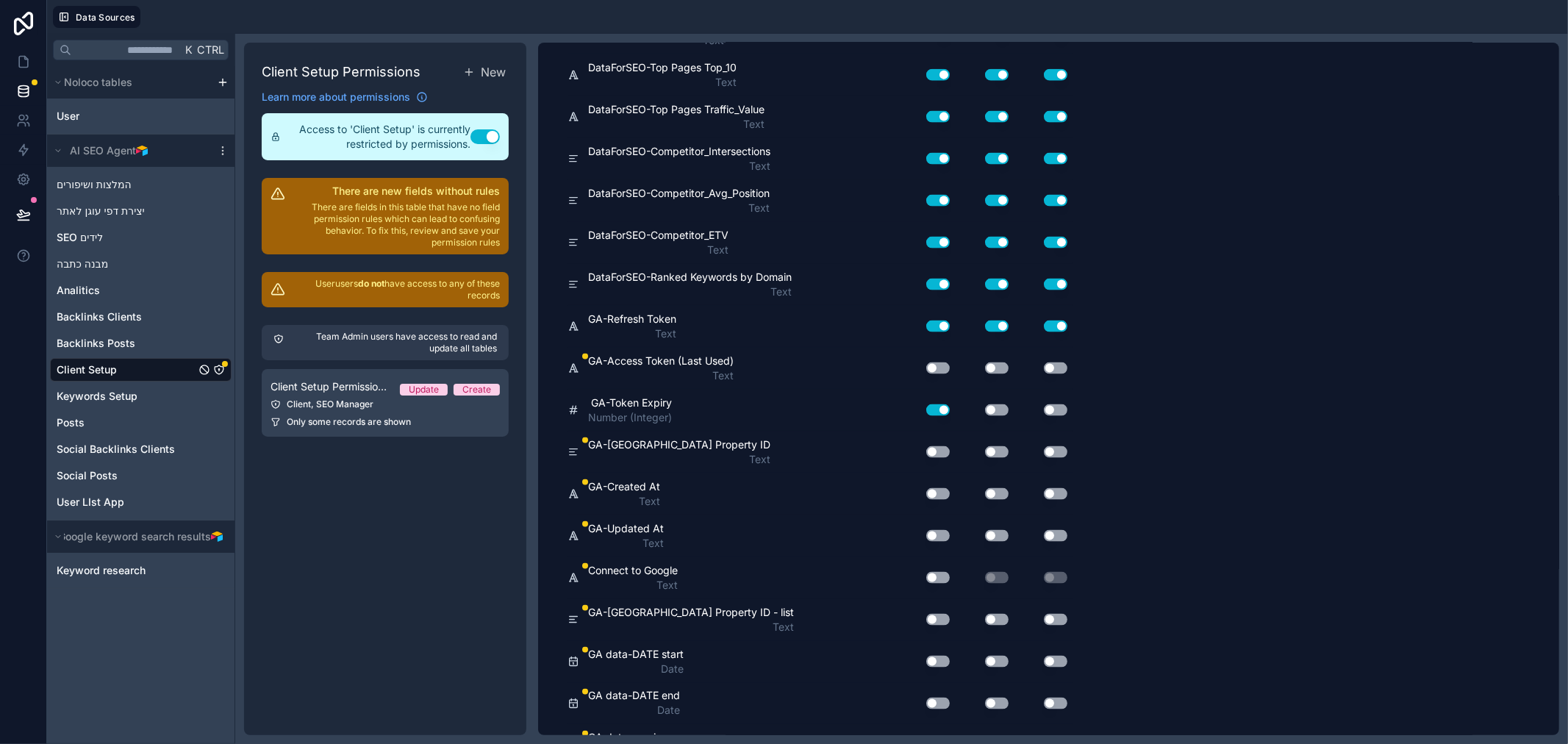
click at [934, 366] on button "Use setting" at bounding box center [938, 368] width 23 height 12
click at [994, 367] on button "Use setting" at bounding box center [997, 368] width 23 height 12
click at [1062, 366] on button "Use setting" at bounding box center [1055, 368] width 23 height 12
drag, startPoint x: 1050, startPoint y: 410, endPoint x: 1008, endPoint y: 413, distance: 42.1
click at [1052, 409] on button "Use setting" at bounding box center [1055, 410] width 23 height 12
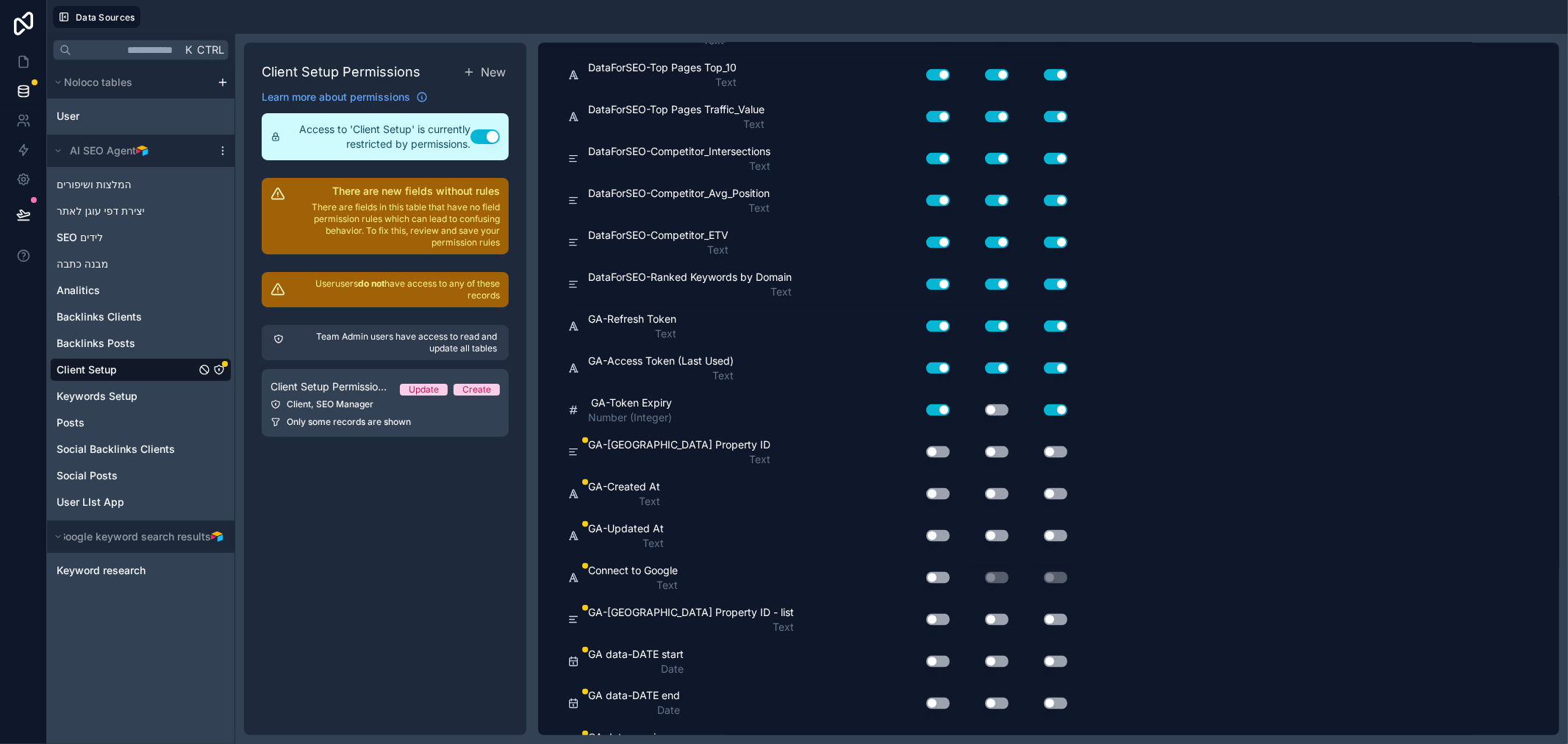
click at [991, 408] on button "Use setting" at bounding box center [997, 410] width 23 height 12
click at [1000, 450] on button "Use setting" at bounding box center [997, 452] width 23 height 12
click at [942, 449] on button "Use setting" at bounding box center [938, 452] width 23 height 12
click at [1059, 449] on button "Use setting" at bounding box center [1055, 452] width 23 height 12
click at [1054, 490] on button "Use setting" at bounding box center [1055, 493] width 23 height 12
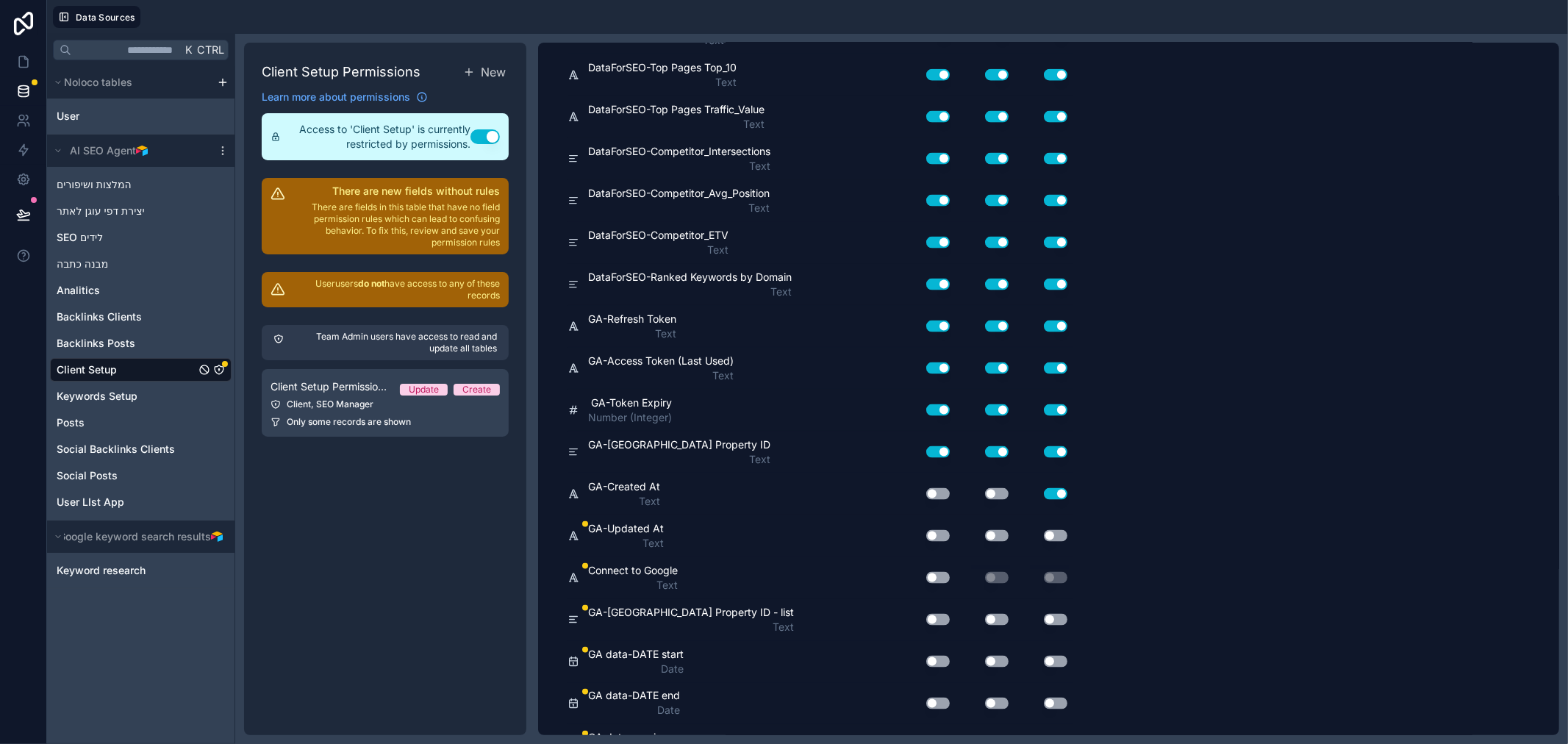
click at [996, 490] on button "Use setting" at bounding box center [997, 493] width 23 height 12
click at [938, 491] on button "Use setting" at bounding box center [938, 493] width 23 height 12
click at [943, 538] on button "Use setting" at bounding box center [938, 536] width 23 height 12
click at [995, 534] on button "Use setting" at bounding box center [997, 536] width 23 height 12
click at [1046, 535] on button "Use setting" at bounding box center [1055, 536] width 23 height 12
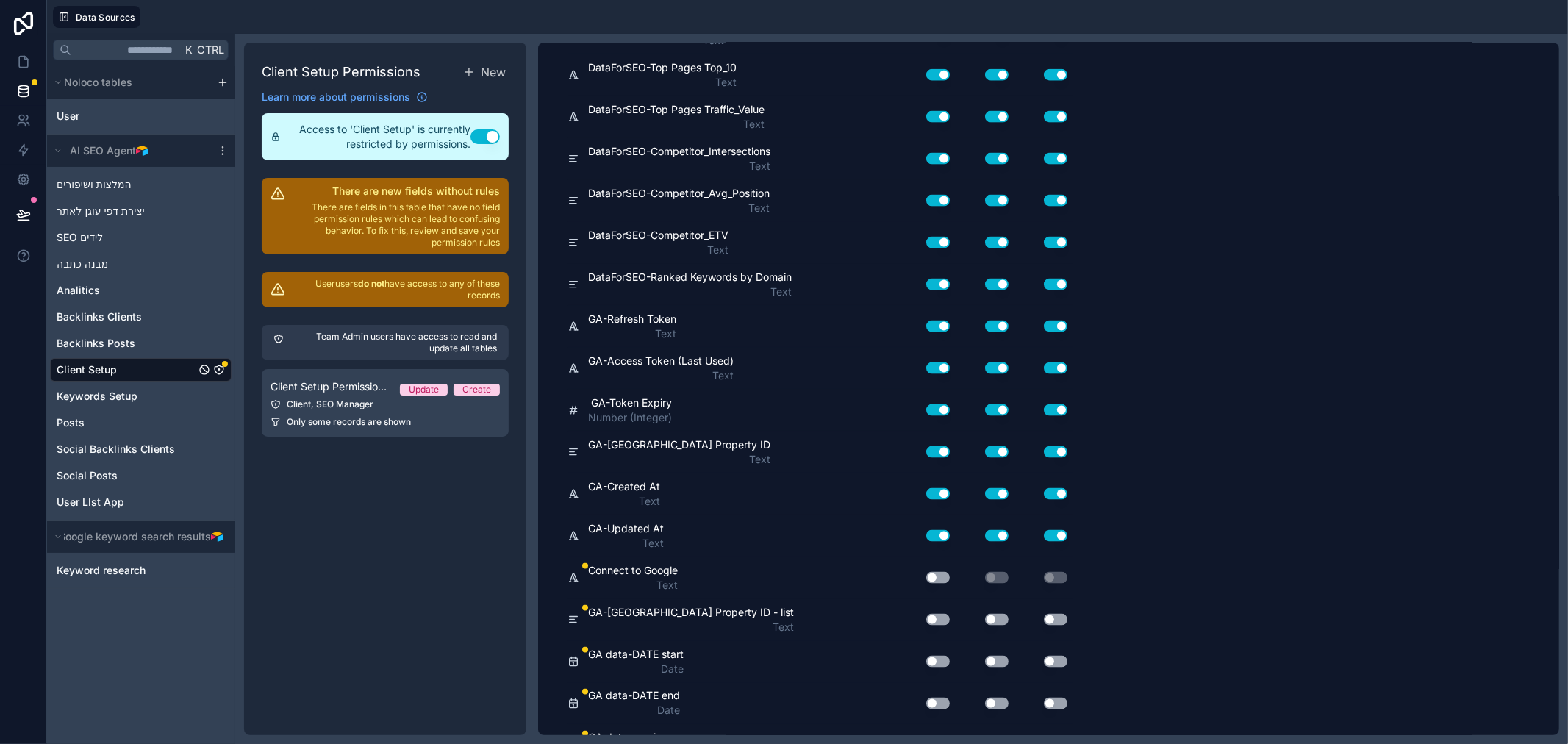
click at [931, 577] on button "Use setting" at bounding box center [938, 578] width 23 height 12
drag, startPoint x: 939, startPoint y: 620, endPoint x: 958, endPoint y: 619, distance: 19.0
click at [941, 620] on button "Use setting" at bounding box center [938, 619] width 23 height 12
click at [1001, 619] on button "Use setting" at bounding box center [997, 619] width 23 height 12
click at [1047, 619] on button "Use setting" at bounding box center [1055, 619] width 23 height 12
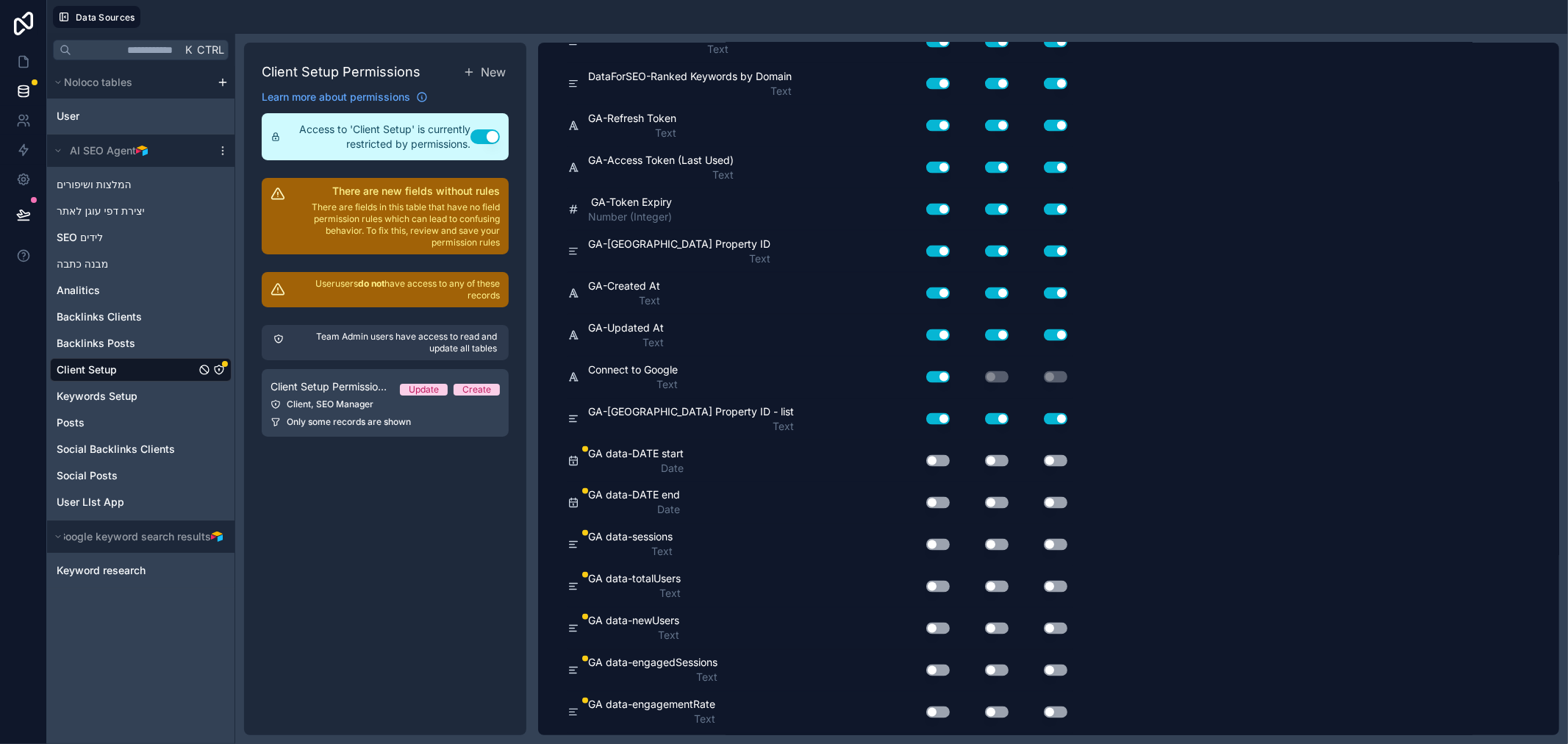
scroll to position [1961, 0]
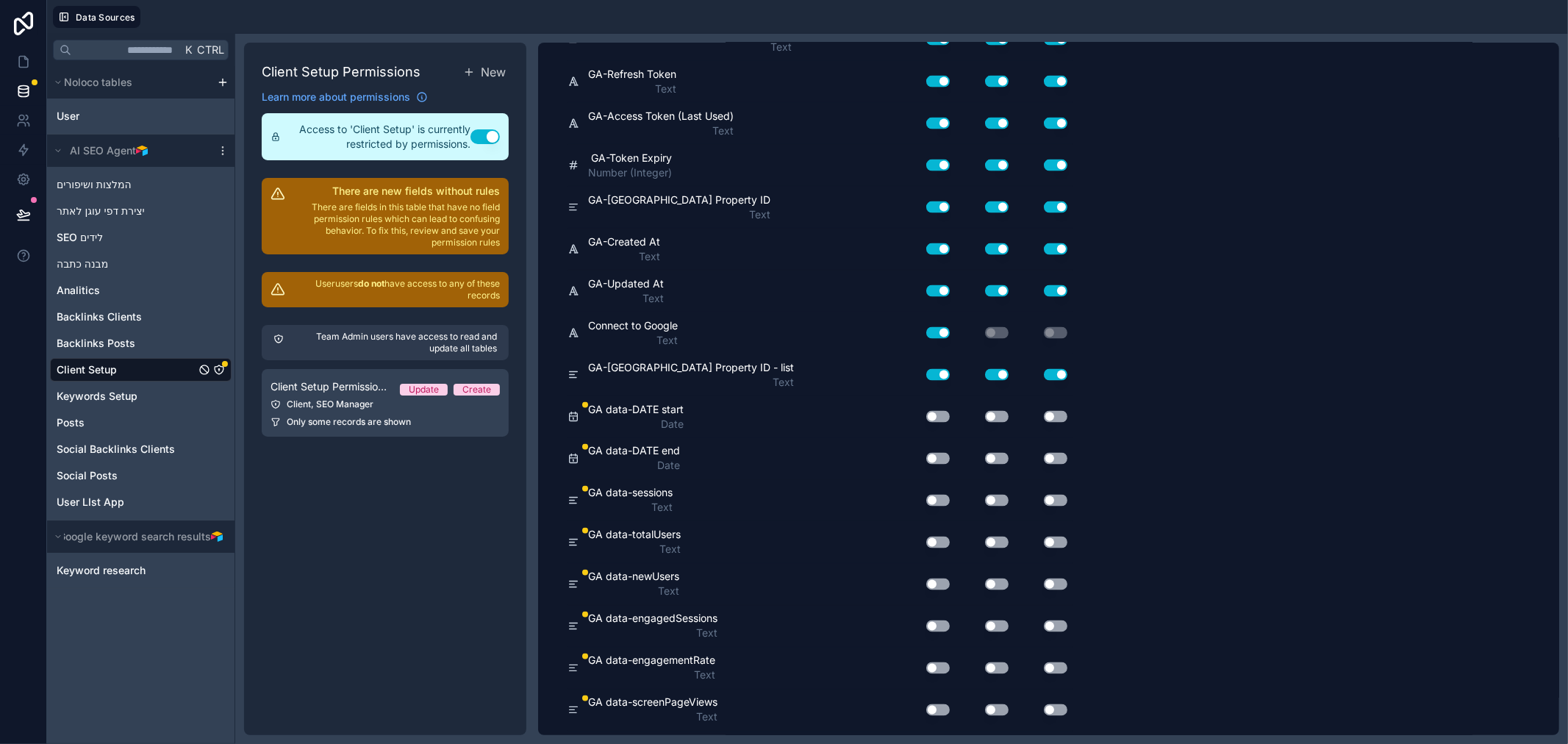
click at [1054, 408] on div "Use setting" at bounding box center [1044, 417] width 59 height 23
drag, startPoint x: 1052, startPoint y: 412, endPoint x: 1018, endPoint y: 415, distance: 34.1
click at [1050, 413] on button "Use setting" at bounding box center [1055, 416] width 23 height 12
click at [1001, 412] on button "Use setting" at bounding box center [997, 416] width 23 height 12
click at [943, 412] on button "Use setting" at bounding box center [938, 416] width 23 height 12
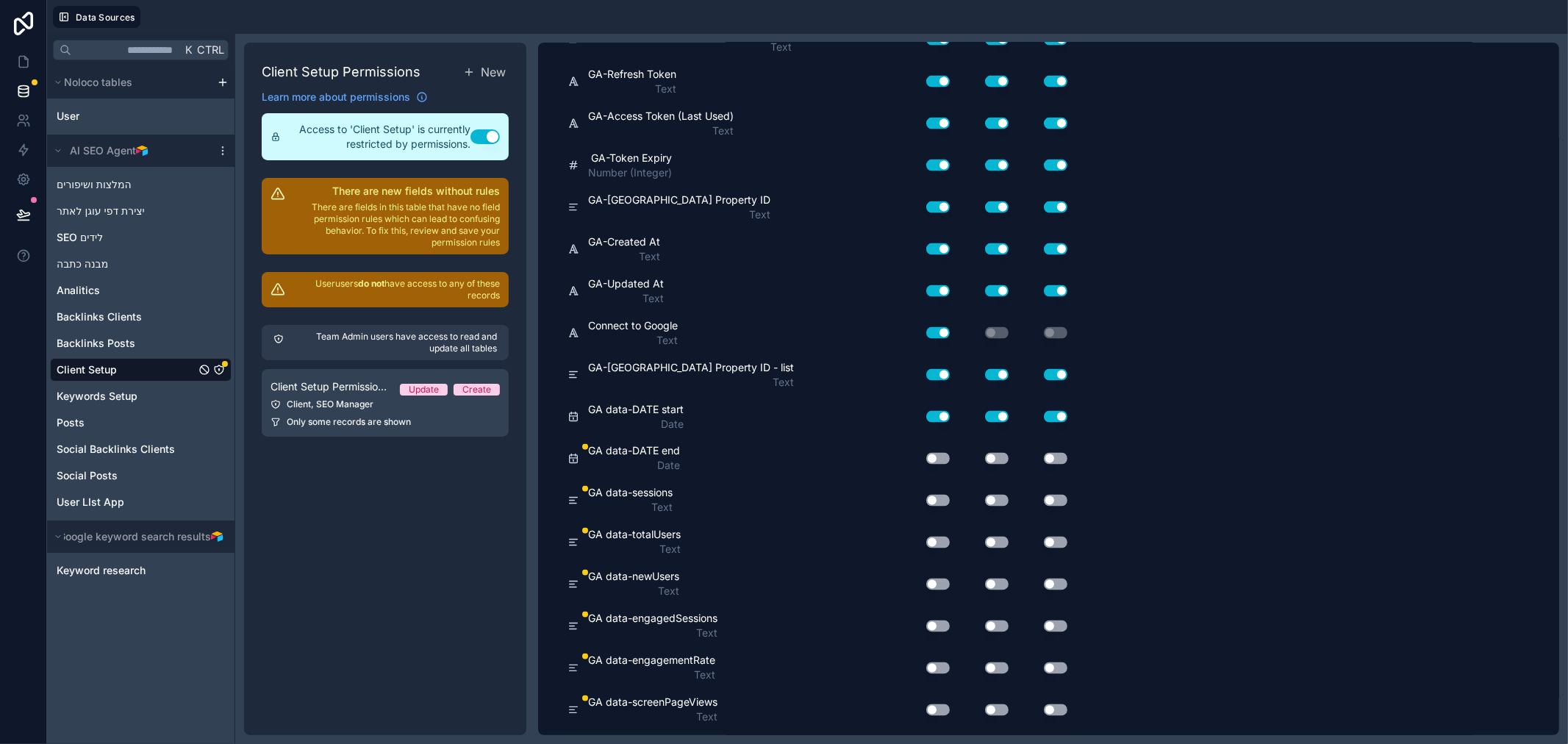
click at [936, 460] on button "Use setting" at bounding box center [938, 459] width 23 height 12
drag, startPoint x: 995, startPoint y: 456, endPoint x: 1015, endPoint y: 456, distance: 20.0
click at [997, 456] on button "Use setting" at bounding box center [997, 459] width 23 height 12
click at [1060, 456] on button "Use setting" at bounding box center [1055, 459] width 23 height 12
click at [1055, 499] on button "Use setting" at bounding box center [1055, 500] width 23 height 12
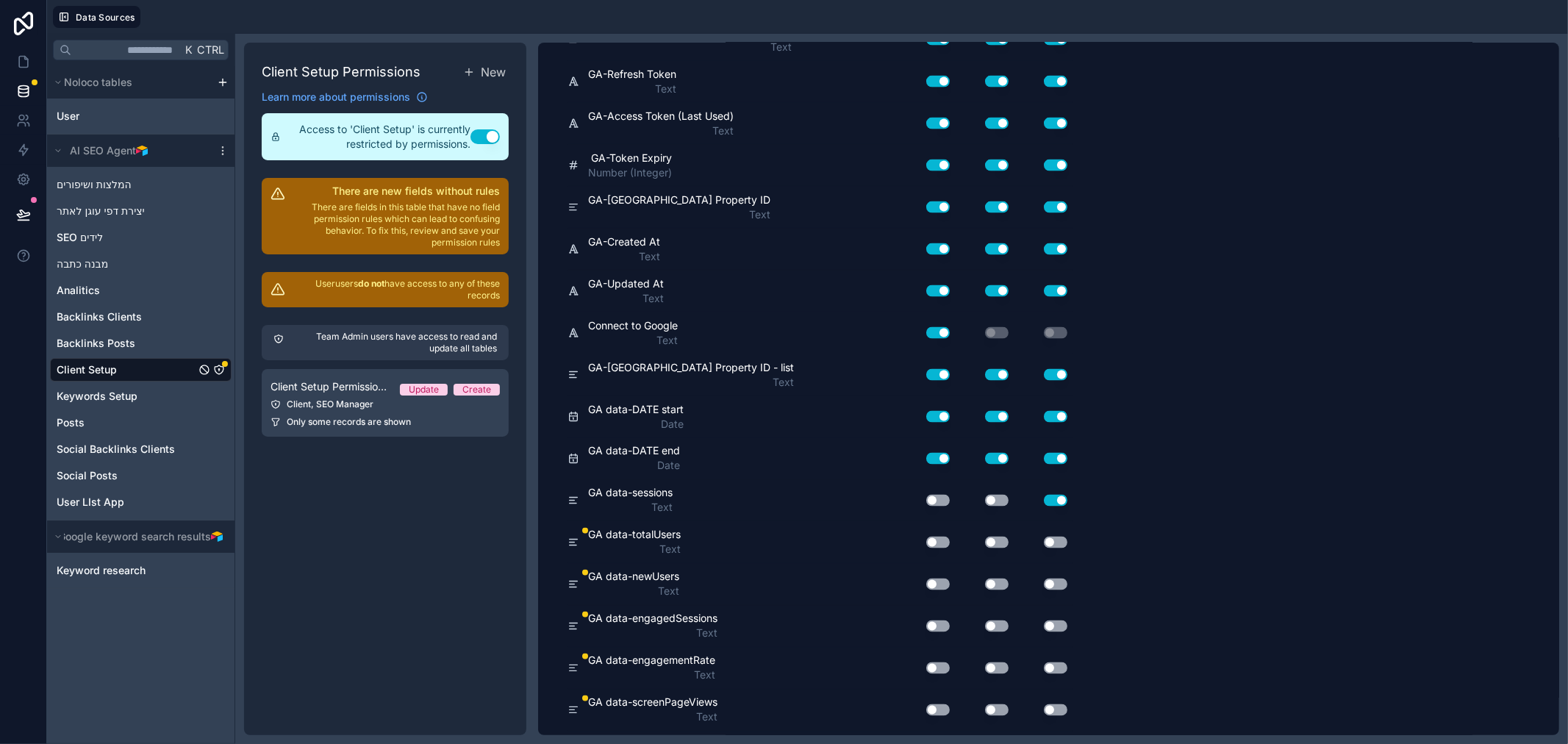
click at [998, 499] on button "Use setting" at bounding box center [997, 500] width 23 height 12
click at [942, 501] on button "Use setting" at bounding box center [938, 500] width 23 height 12
drag, startPoint x: 939, startPoint y: 538, endPoint x: 979, endPoint y: 540, distance: 40.0
click at [939, 539] on button "Use setting" at bounding box center [938, 542] width 23 height 12
click at [1000, 541] on button "Use setting" at bounding box center [997, 542] width 23 height 12
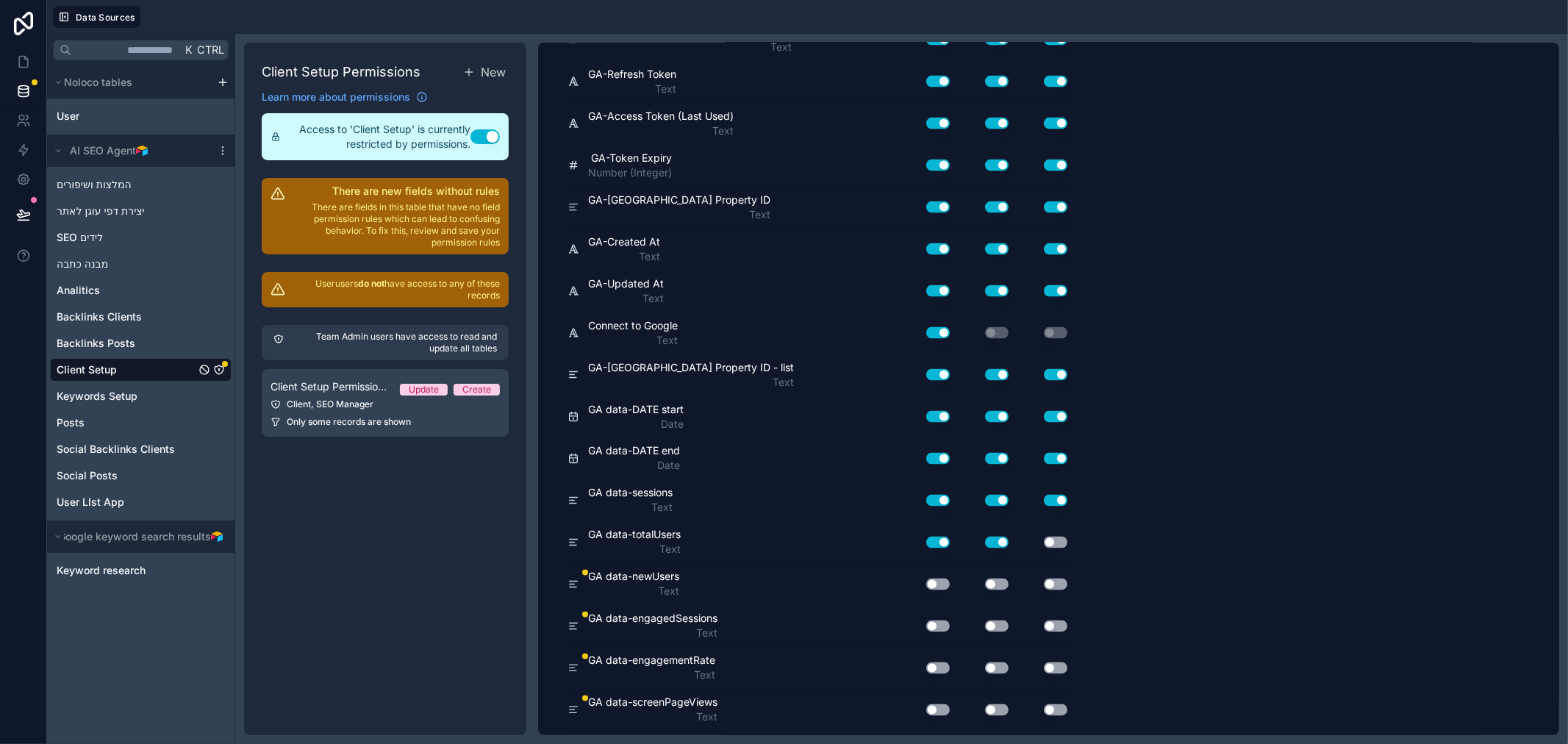
click at [1052, 541] on button "Use setting" at bounding box center [1055, 542] width 23 height 12
click at [1050, 581] on button "Use setting" at bounding box center [1055, 584] width 23 height 12
click at [1000, 582] on button "Use setting" at bounding box center [997, 584] width 23 height 12
click at [939, 582] on button "Use setting" at bounding box center [938, 584] width 23 height 12
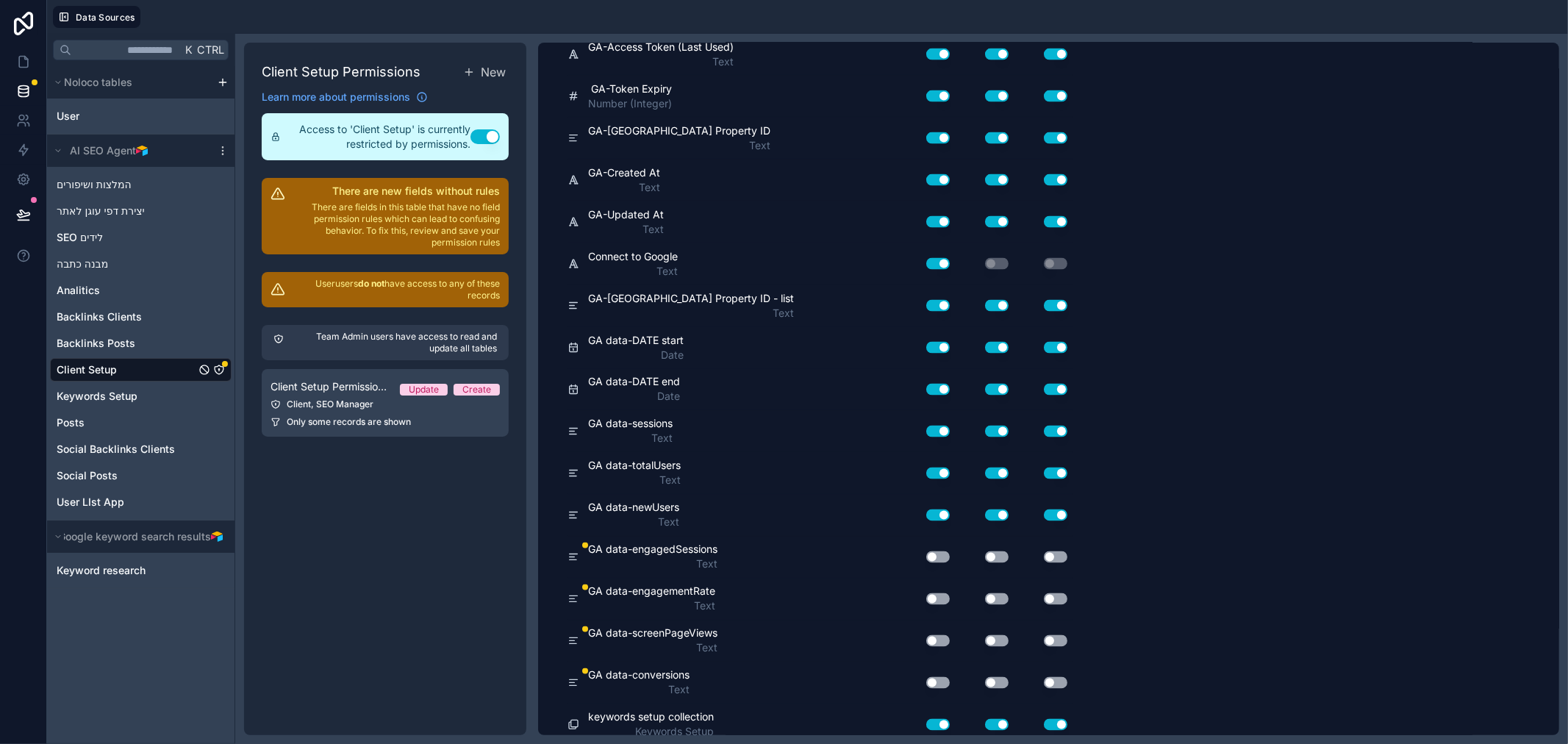
scroll to position [2040, 0]
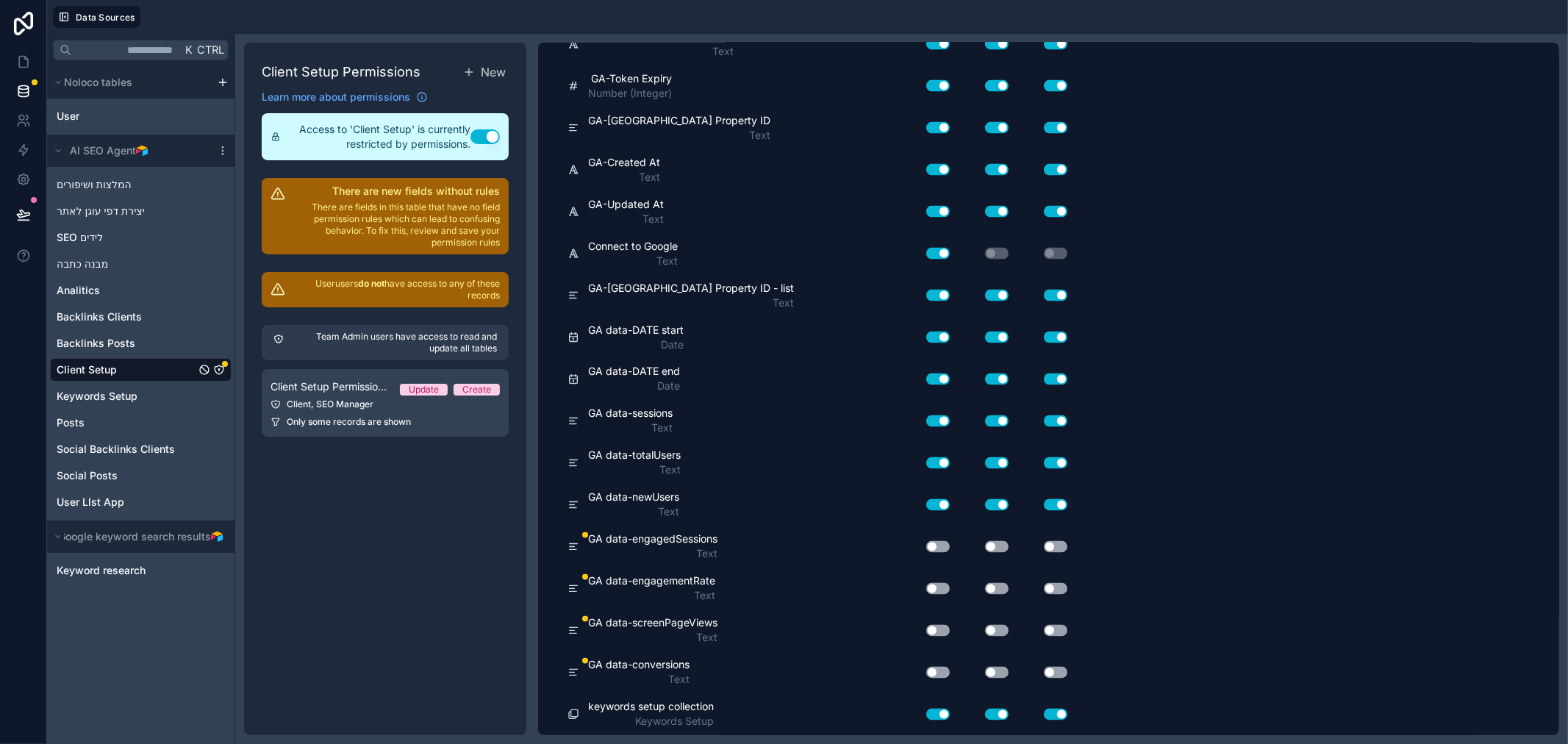
click at [944, 548] on button "Use setting" at bounding box center [938, 547] width 23 height 12
click at [996, 548] on button "Use setting" at bounding box center [997, 547] width 23 height 12
click at [1056, 547] on button "Use setting" at bounding box center [1055, 547] width 23 height 12
click at [1061, 590] on button "Use setting" at bounding box center [1055, 589] width 23 height 12
click at [995, 590] on button "Use setting" at bounding box center [997, 589] width 23 height 12
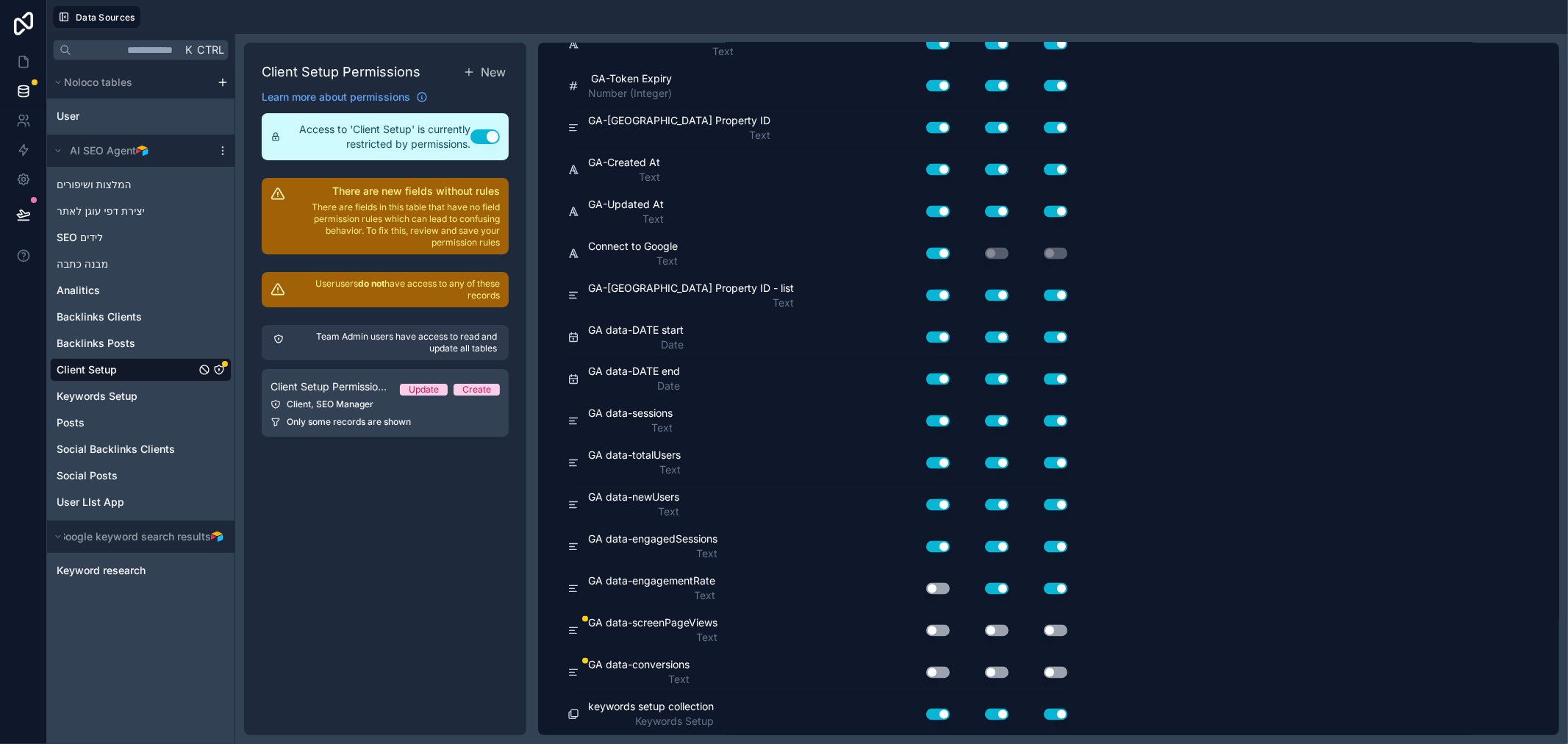
click at [929, 587] on button "Use setting" at bounding box center [938, 589] width 23 height 12
click at [938, 629] on button "Use setting" at bounding box center [938, 630] width 23 height 12
click at [995, 633] on button "Use setting" at bounding box center [997, 630] width 23 height 12
click at [1050, 630] on button "Use setting" at bounding box center [1055, 630] width 23 height 12
click at [1058, 669] on button "Use setting" at bounding box center [1055, 672] width 23 height 12
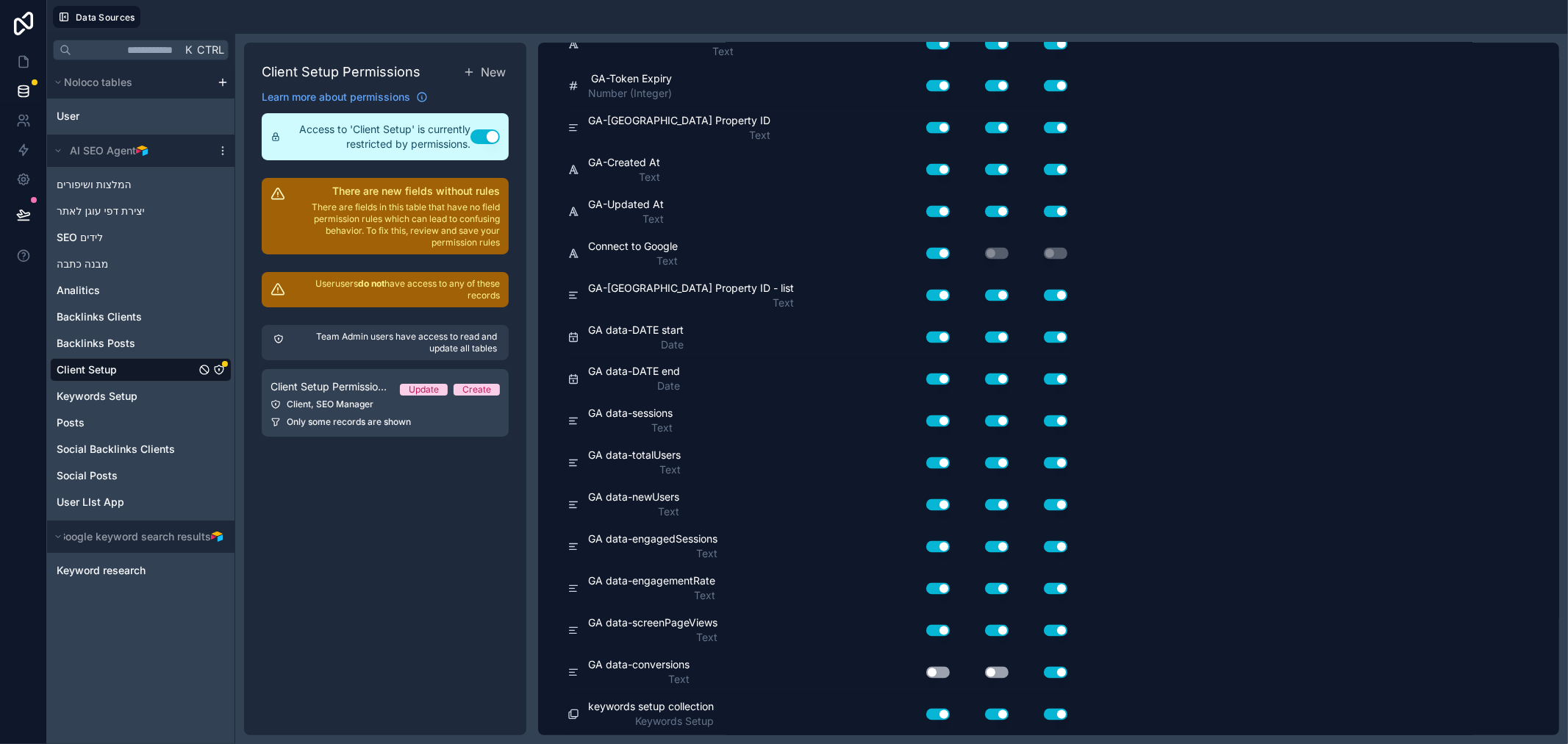
click at [996, 669] on button "Use setting" at bounding box center [997, 672] width 23 height 12
click at [930, 670] on button "Use setting" at bounding box center [938, 672] width 23 height 12
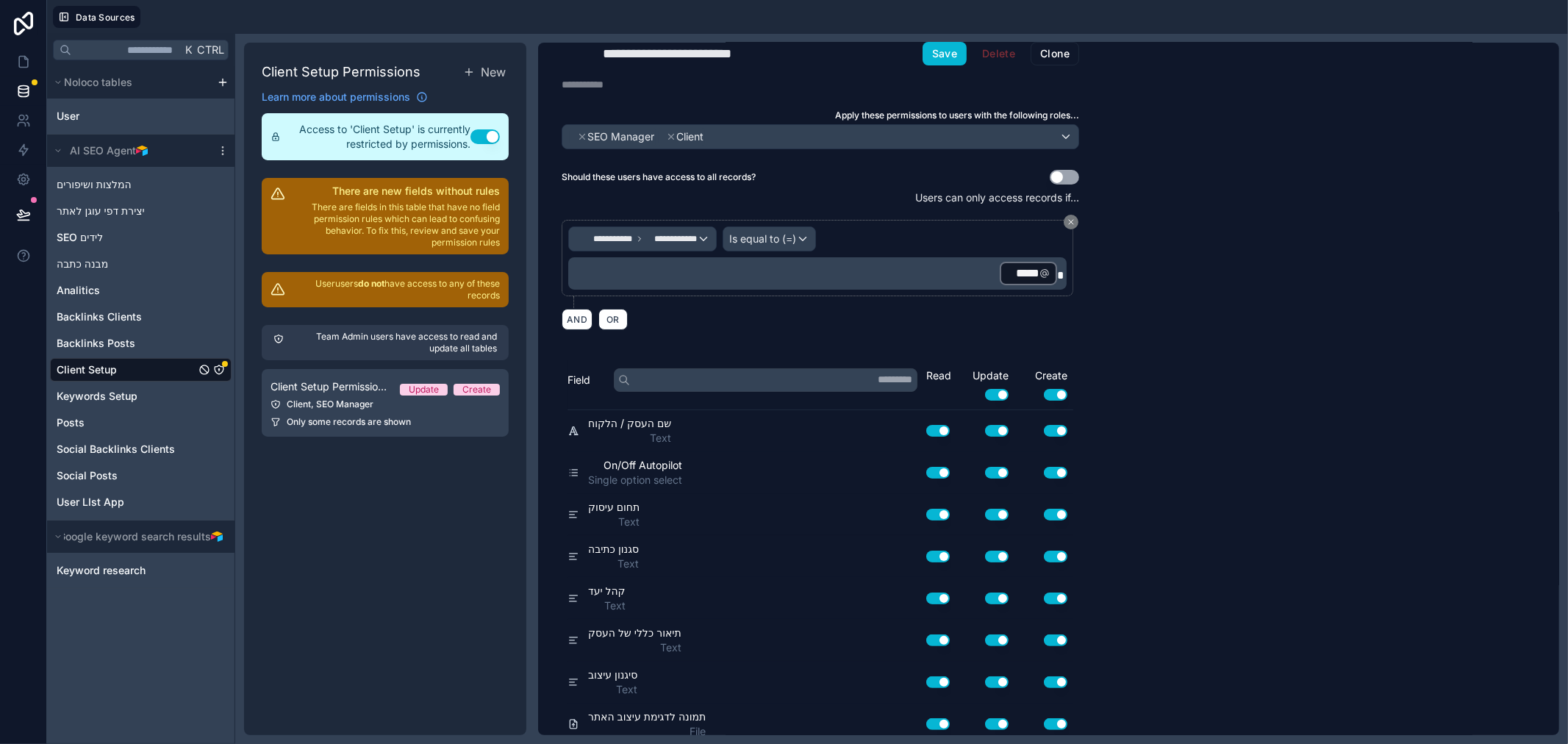
scroll to position [0, 0]
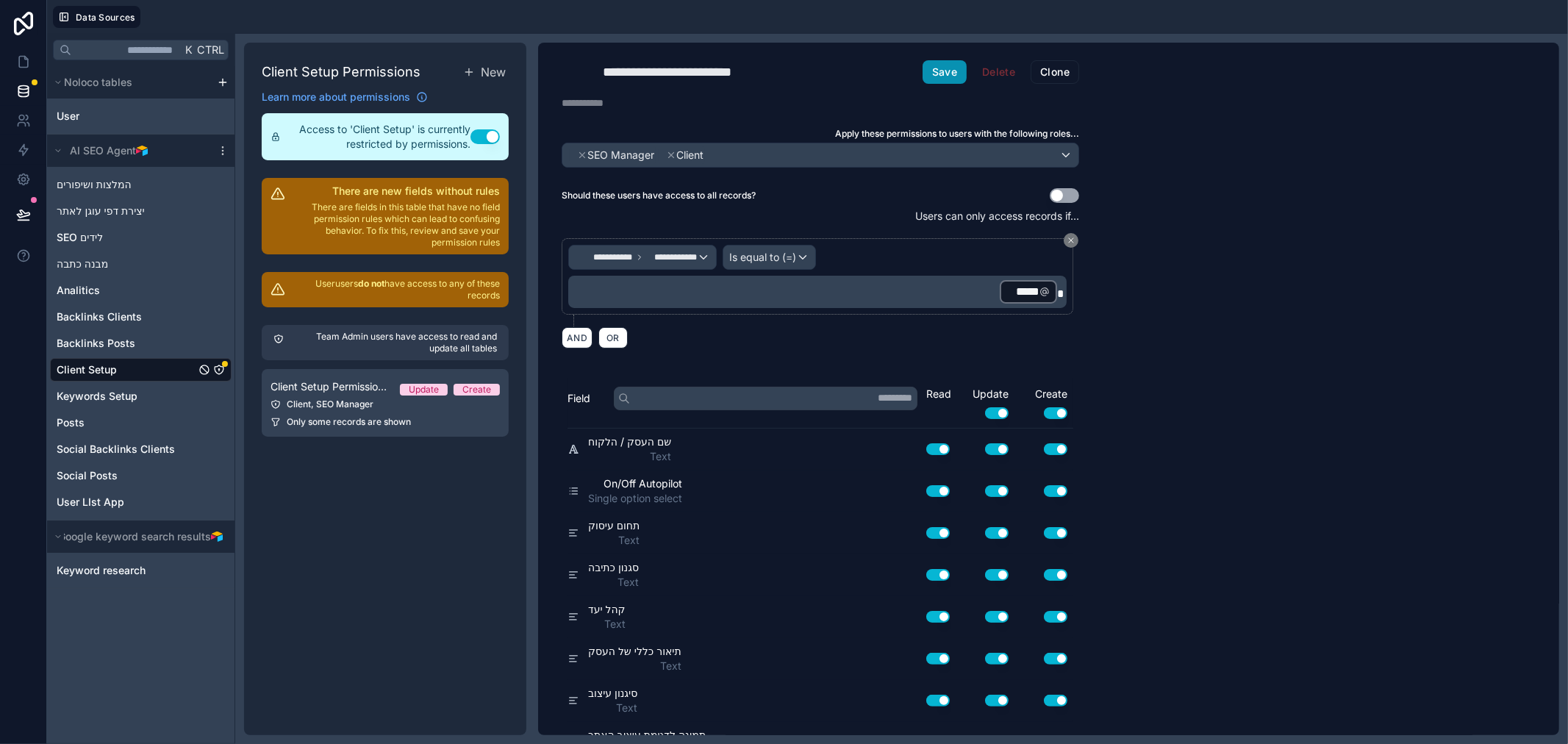
click at [949, 74] on button "Save" at bounding box center [944, 72] width 44 height 23
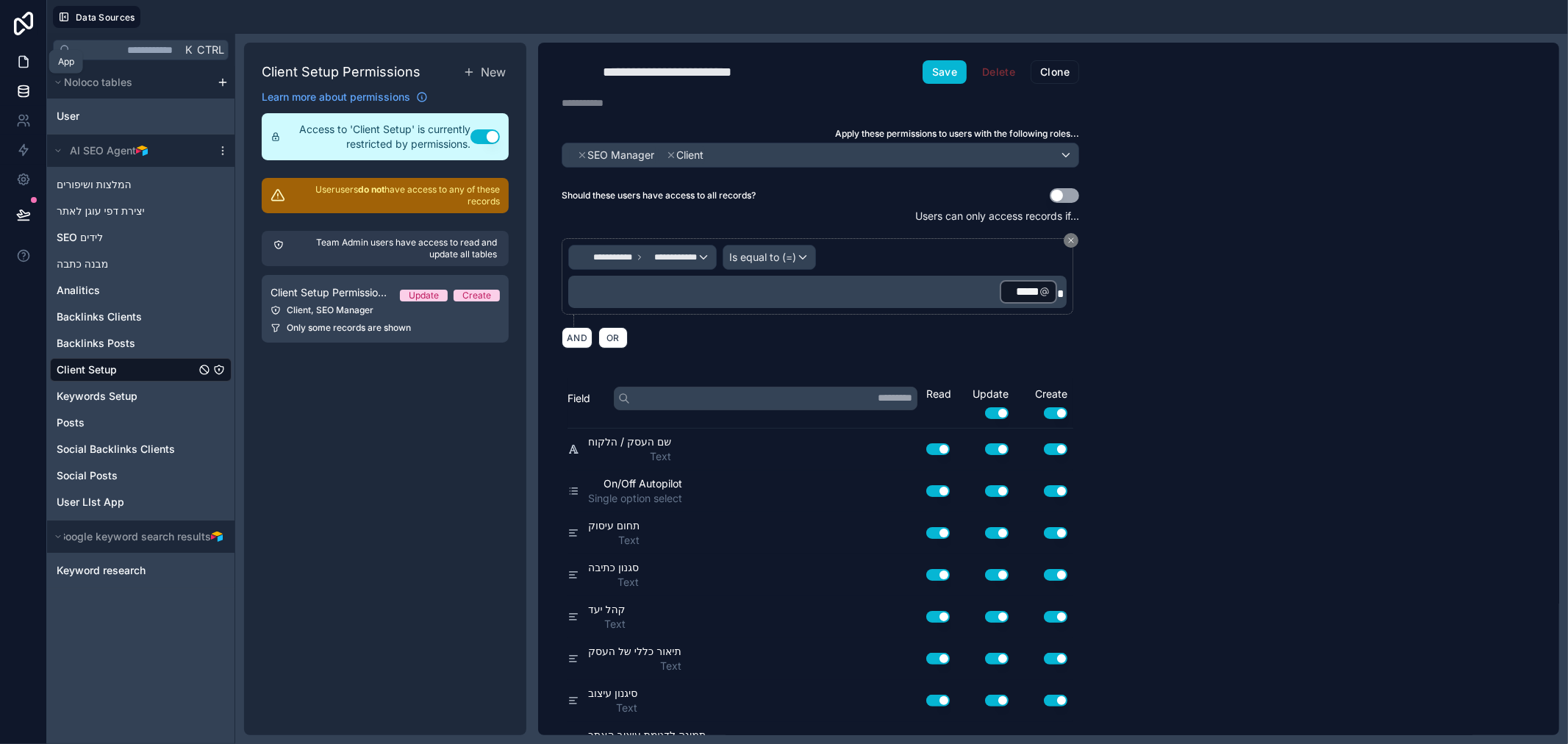
click at [23, 57] on icon at bounding box center [23, 61] width 15 height 15
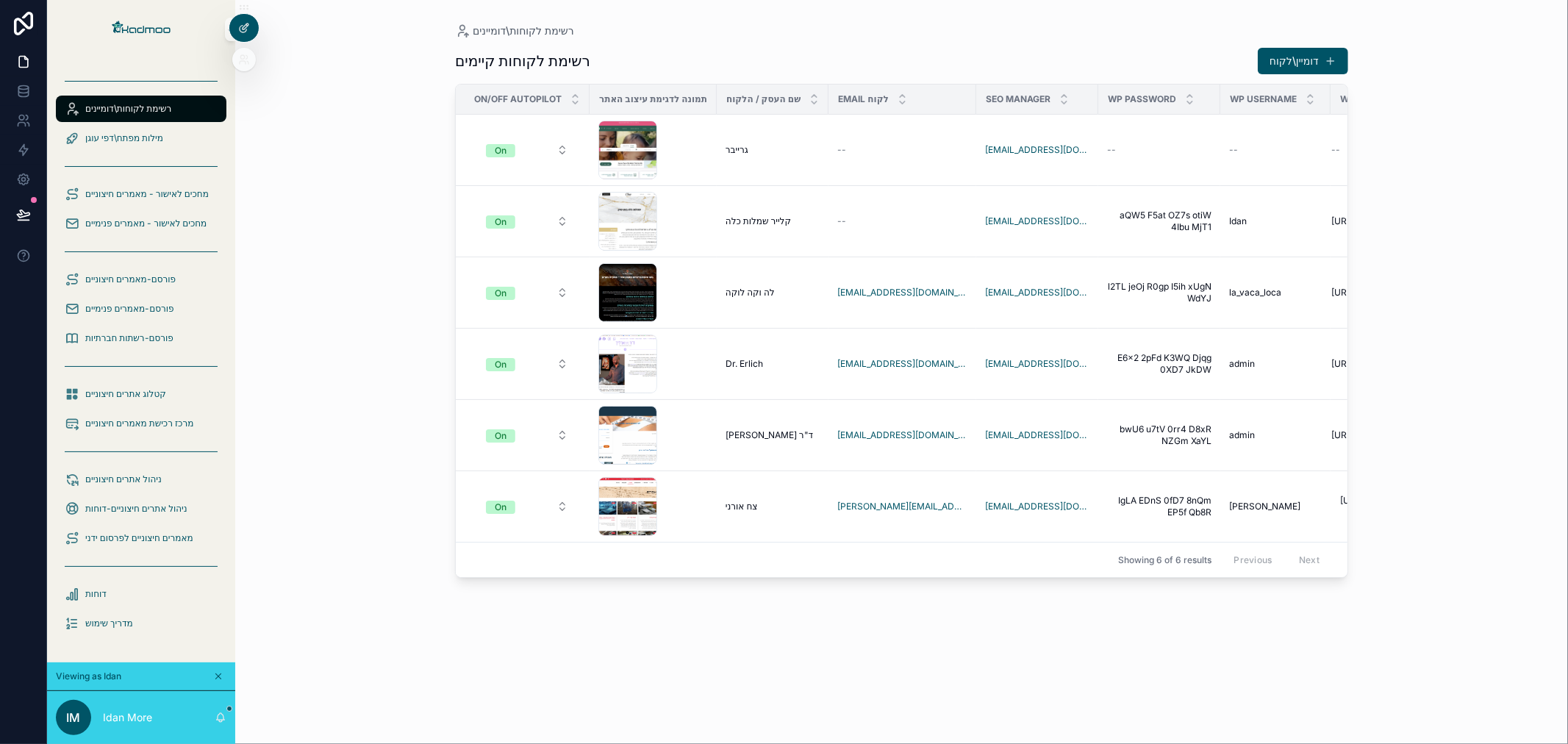
click at [247, 31] on icon at bounding box center [244, 28] width 12 height 12
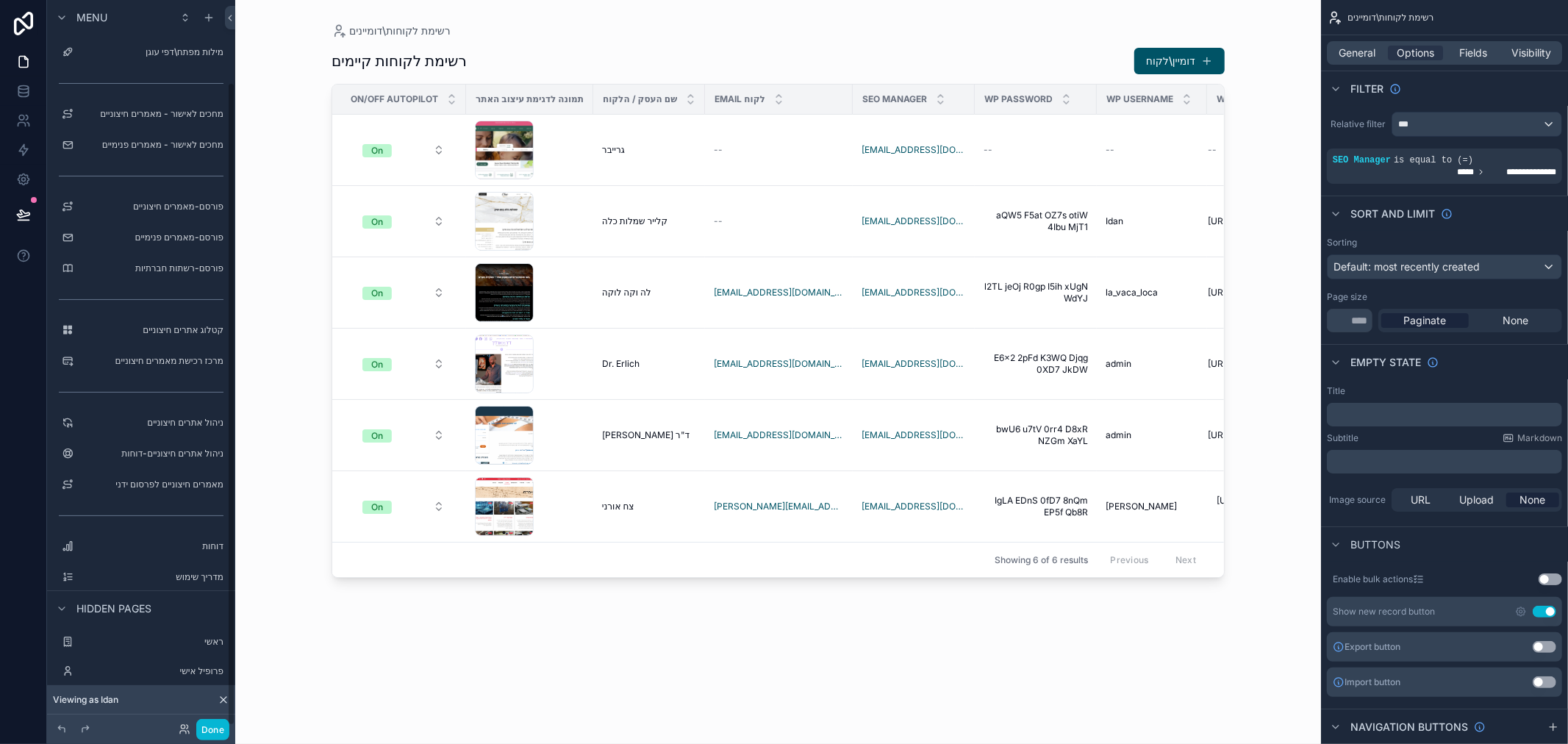
scroll to position [94, 0]
click at [156, 635] on label "ראשי" at bounding box center [138, 637] width 118 height 12
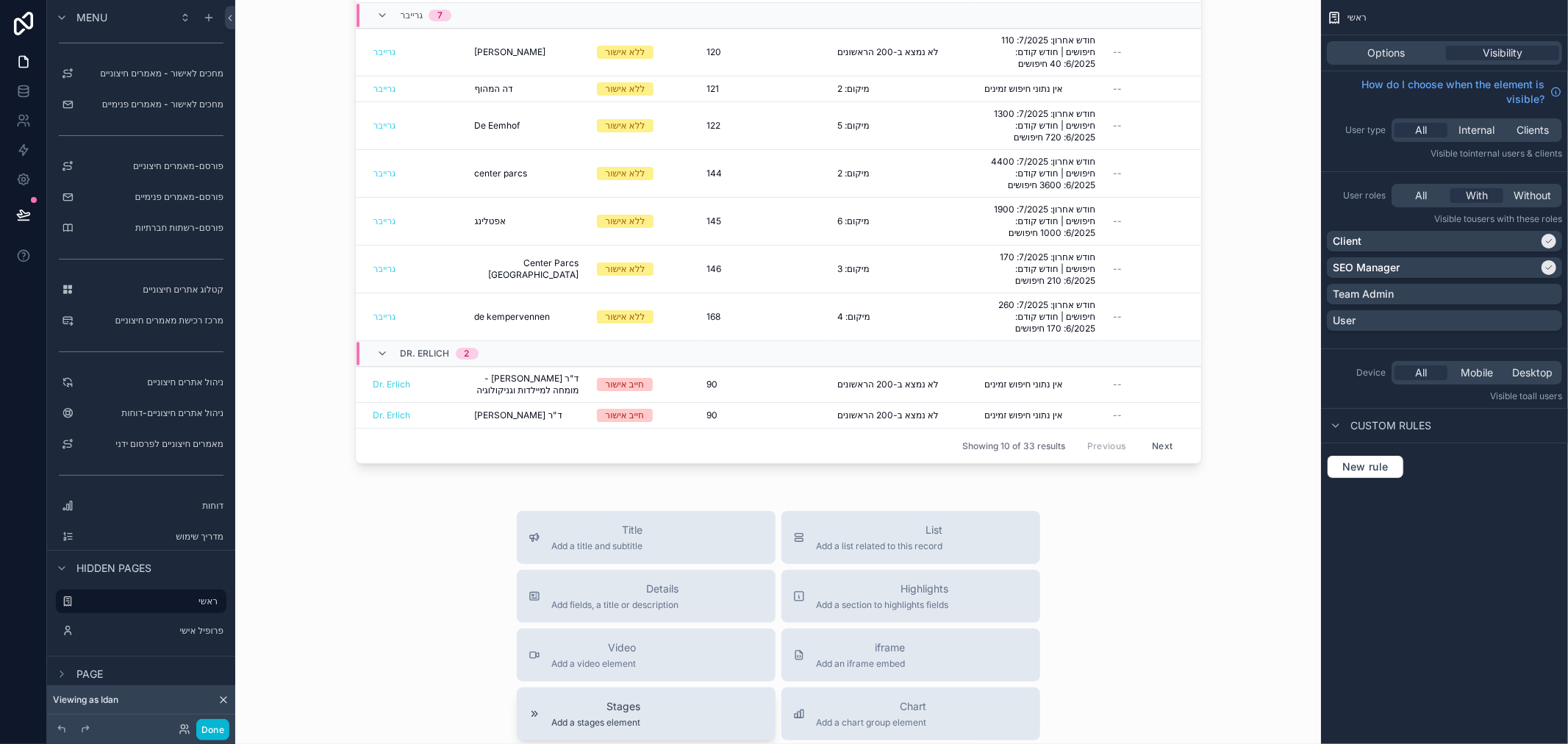
scroll to position [408, 0]
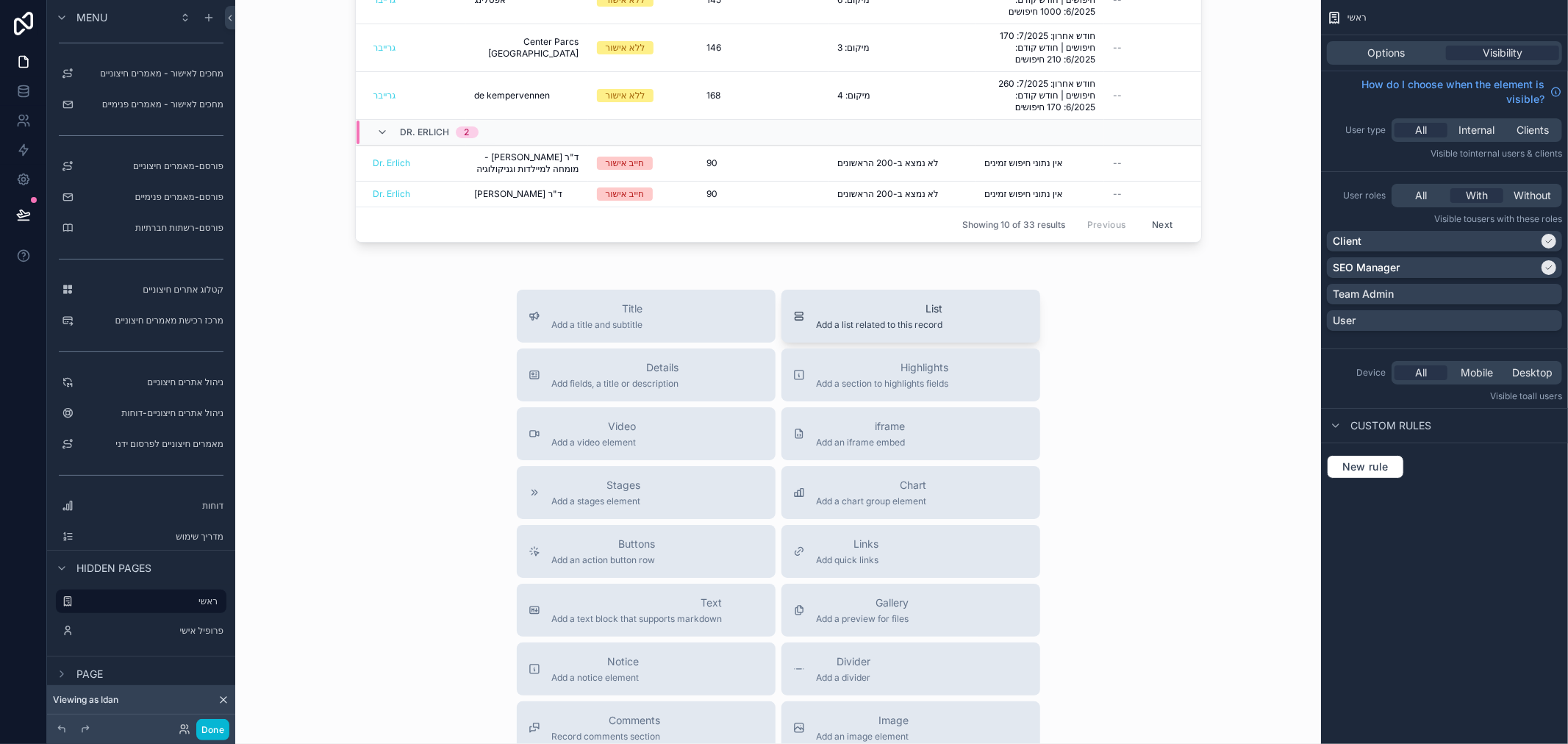
click at [888, 313] on span "List" at bounding box center [880, 309] width 127 height 15
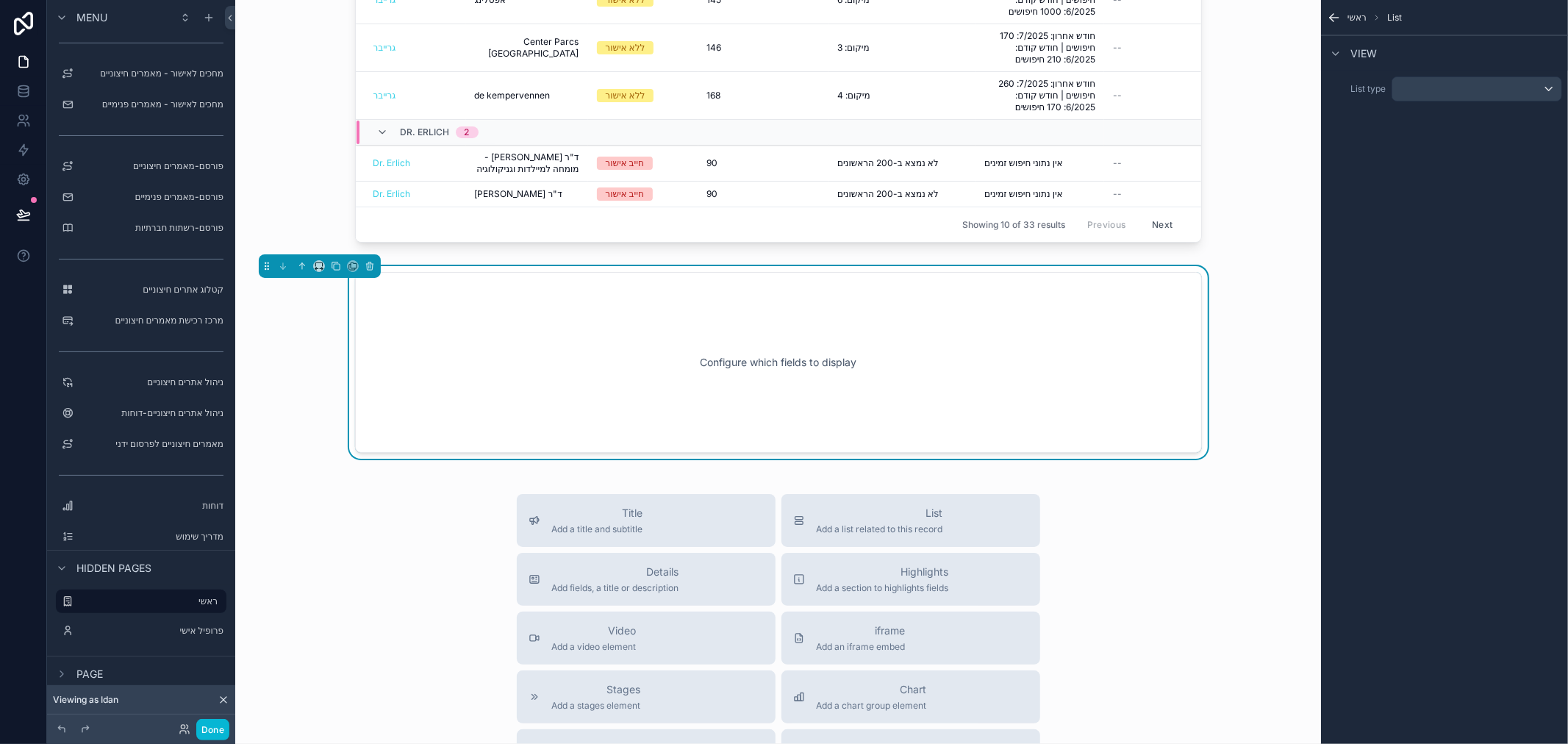
scroll to position [410, 0]
click at [1444, 86] on div "scrollable content" at bounding box center [1477, 89] width 169 height 23
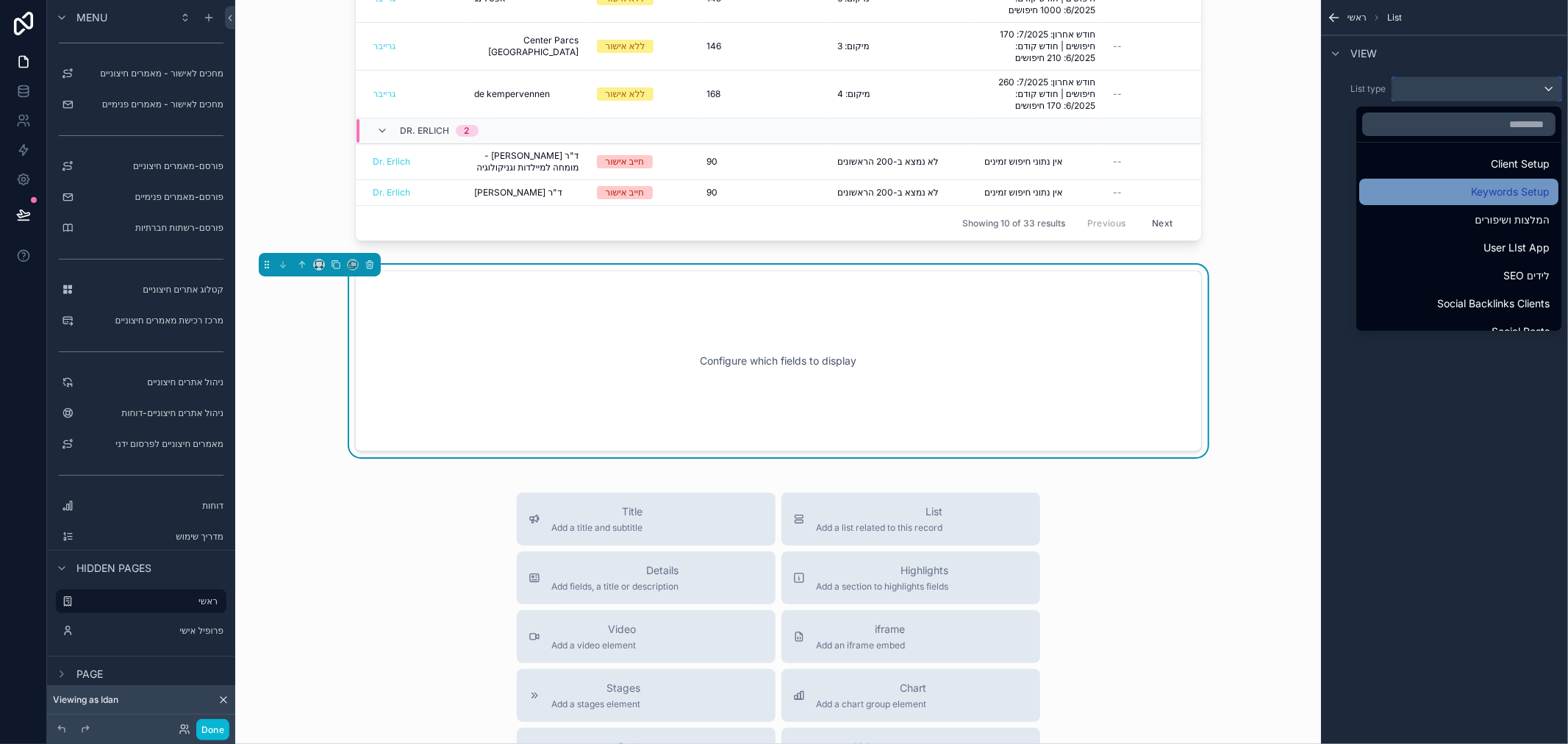
scroll to position [245, 0]
click at [1447, 158] on div "Client Setup" at bounding box center [1458, 162] width 182 height 18
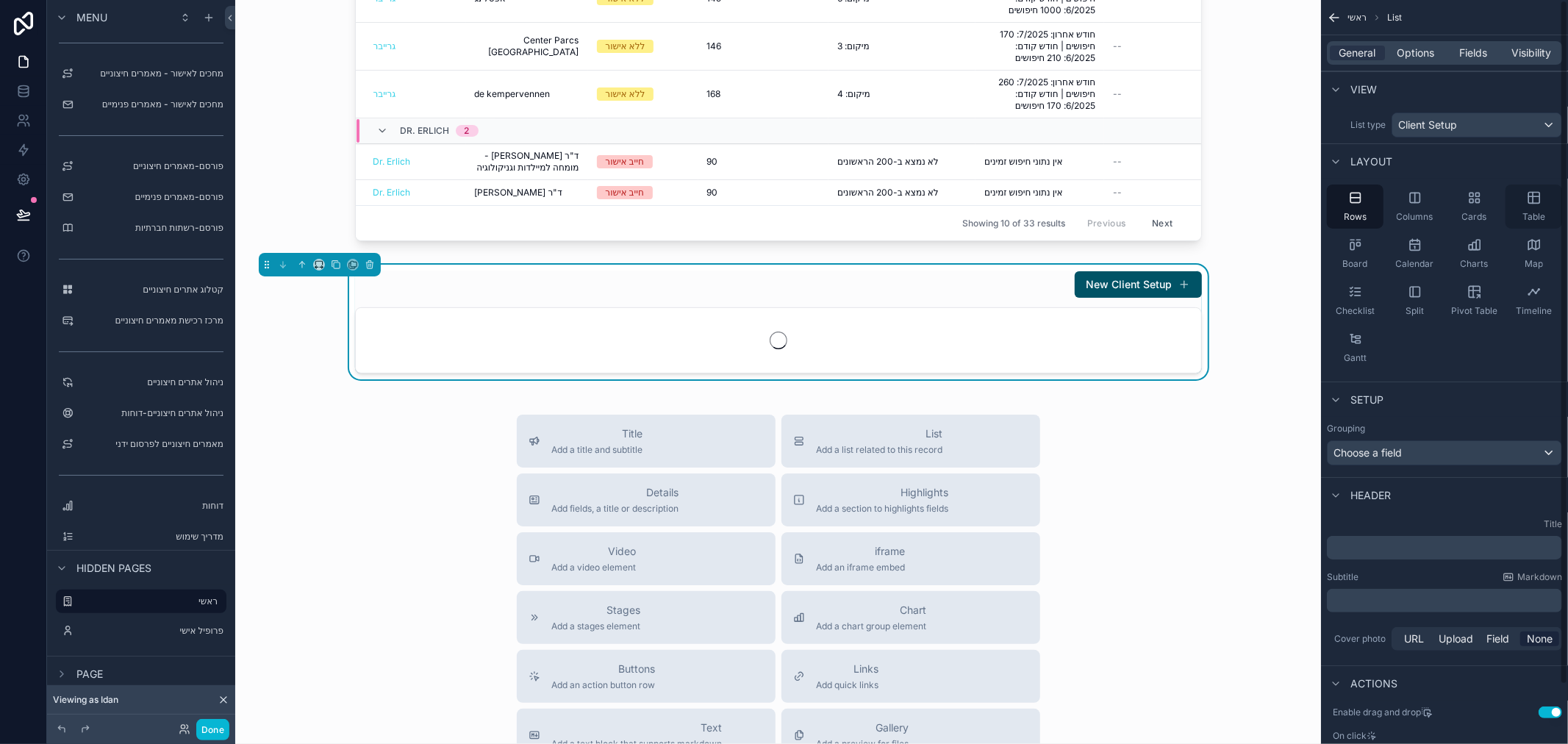
click at [1530, 202] on icon "scrollable content" at bounding box center [1534, 197] width 15 height 15
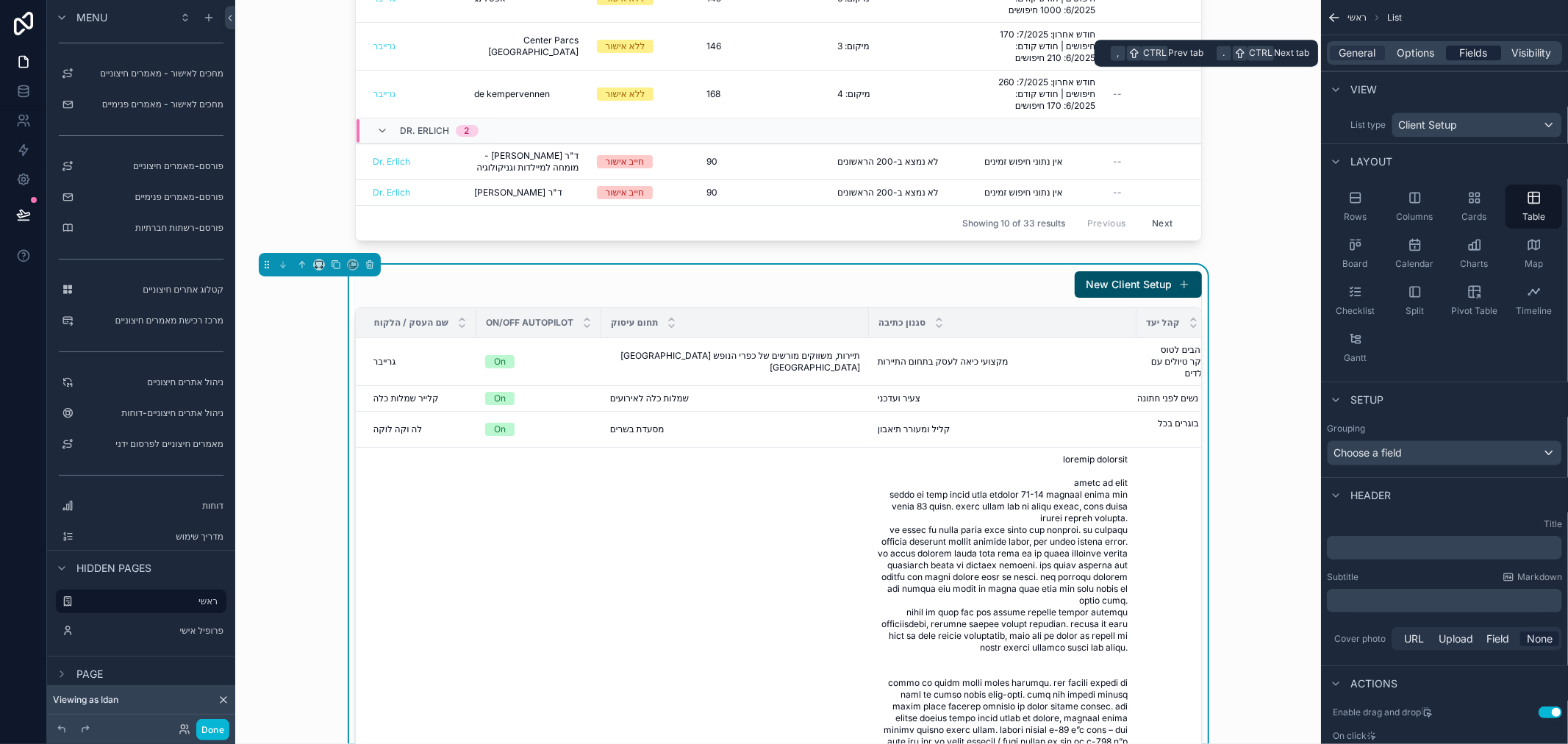
click at [1479, 50] on span "Fields" at bounding box center [1474, 53] width 28 height 15
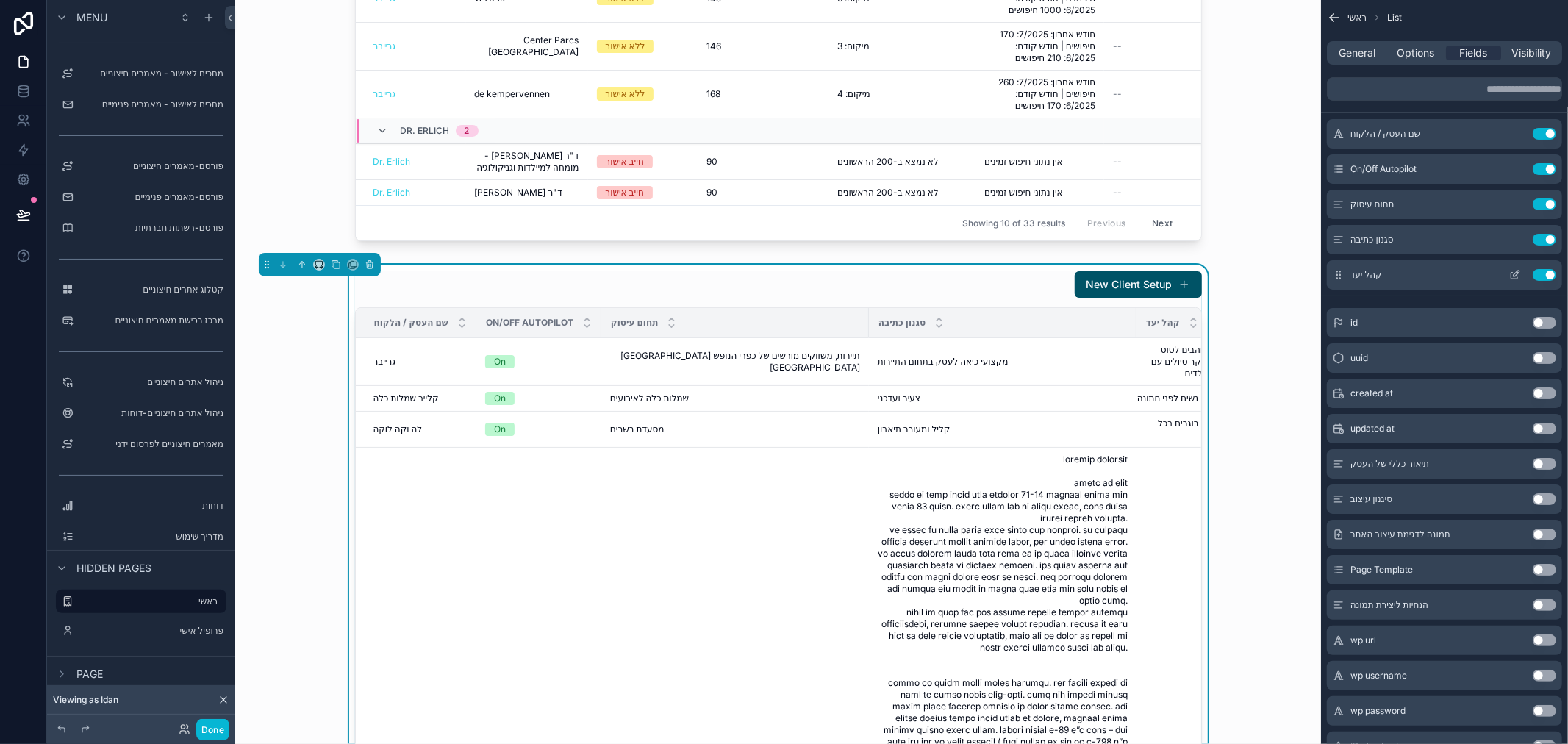
click at [1538, 273] on button "Use setting" at bounding box center [1544, 275] width 23 height 12
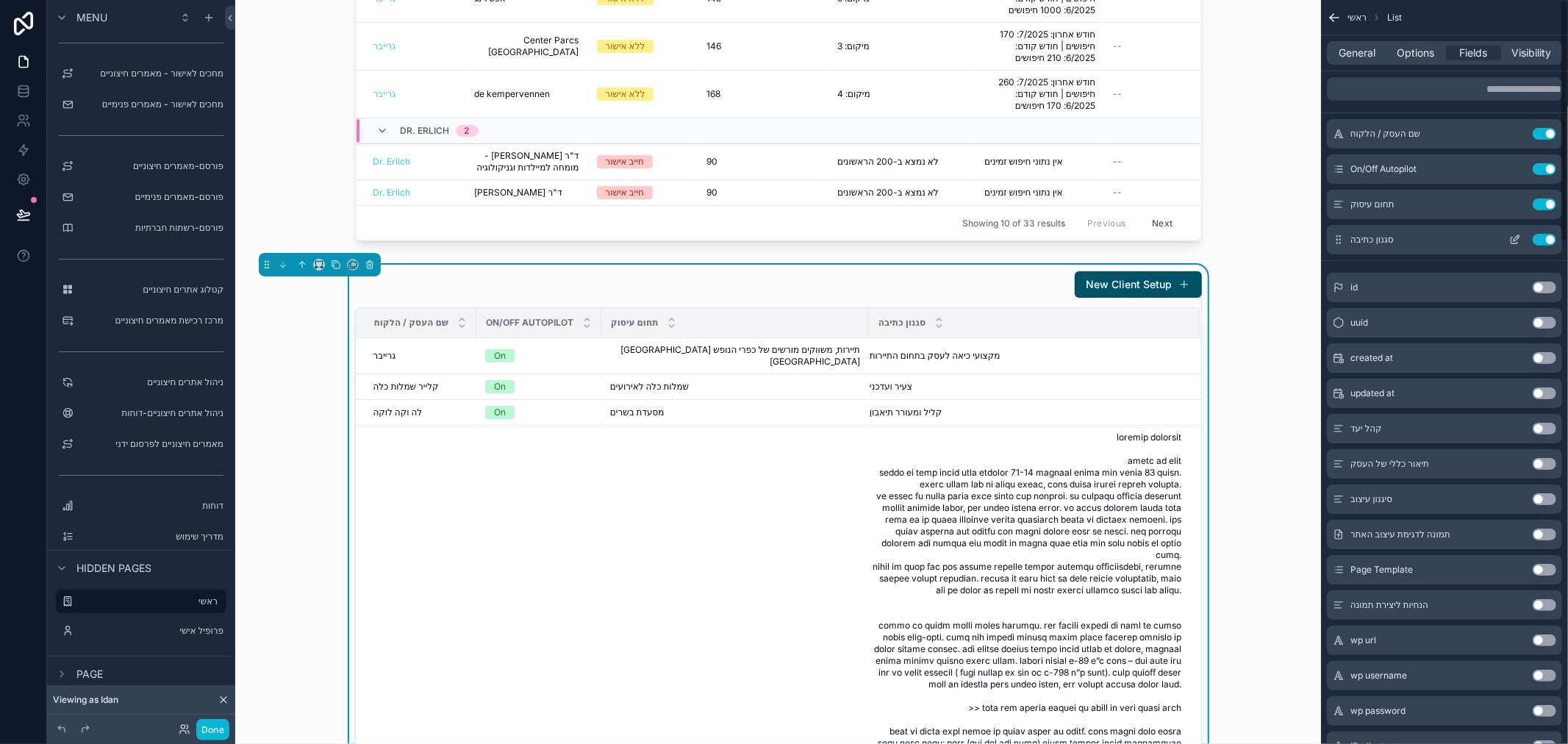
click at [1541, 235] on button "Use setting" at bounding box center [1544, 239] width 23 height 12
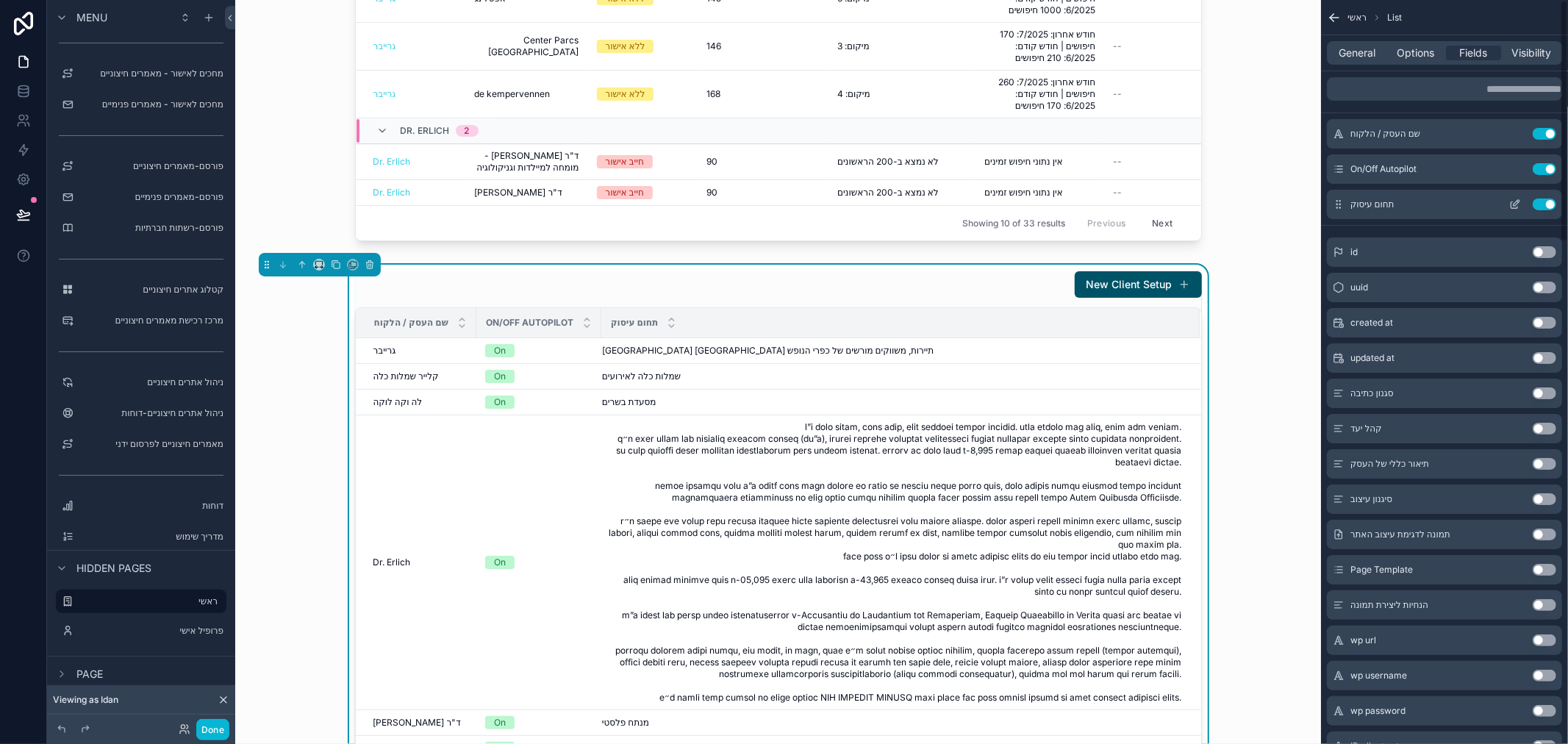
click at [1541, 201] on button "Use setting" at bounding box center [1544, 204] width 23 height 12
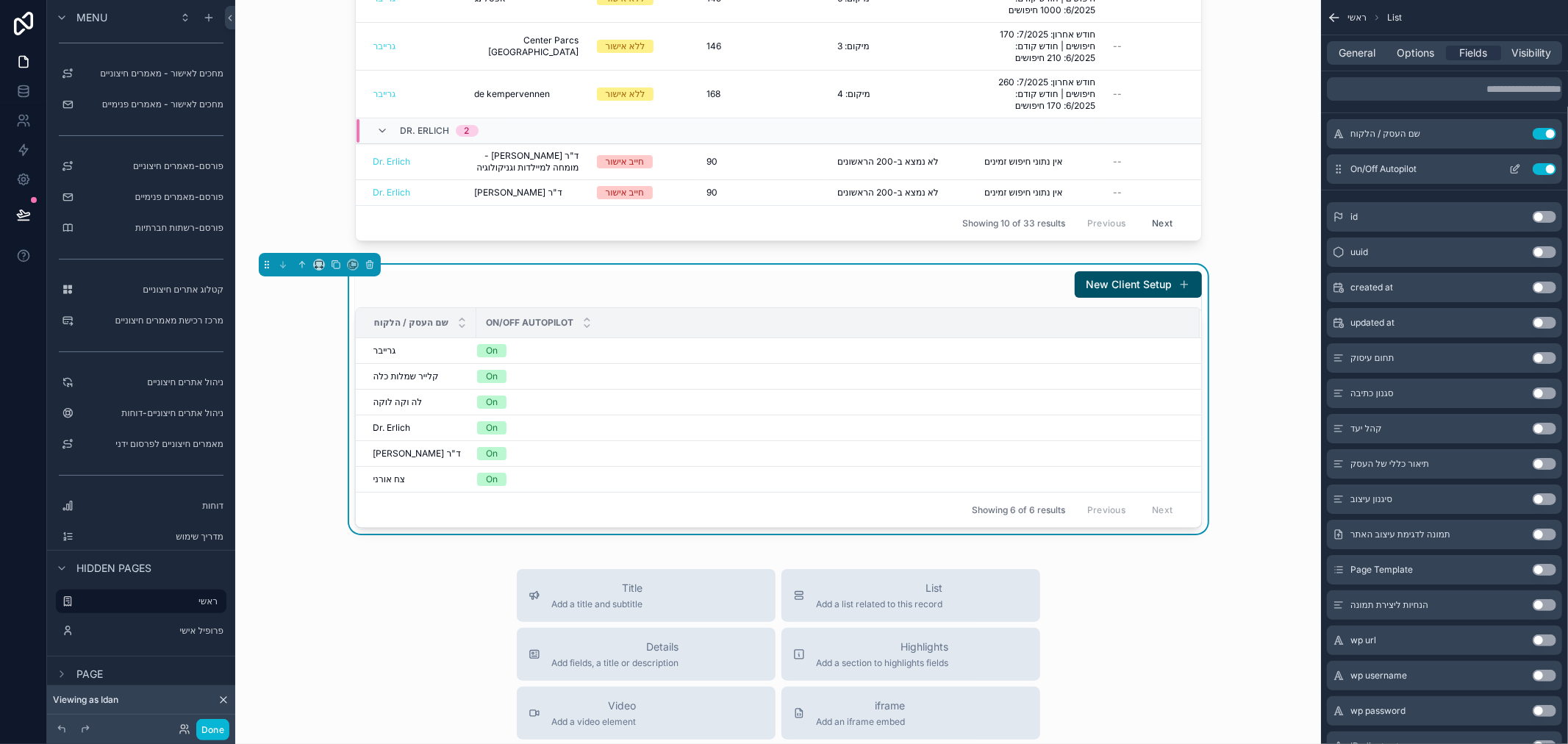
click at [1545, 167] on button "Use setting" at bounding box center [1544, 169] width 23 height 12
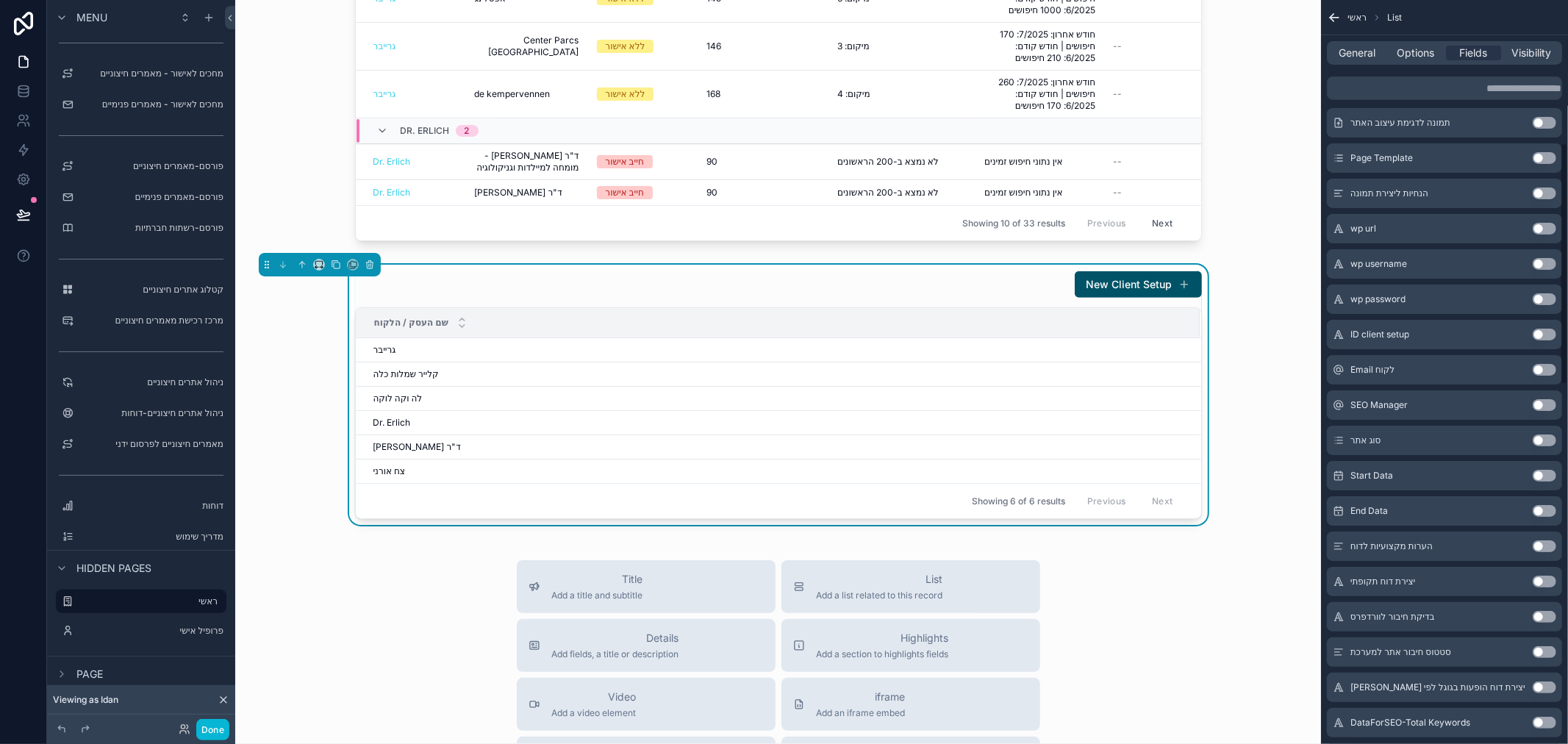
scroll to position [408, 0]
click at [1537, 232] on button "Use setting" at bounding box center [1544, 232] width 23 height 12
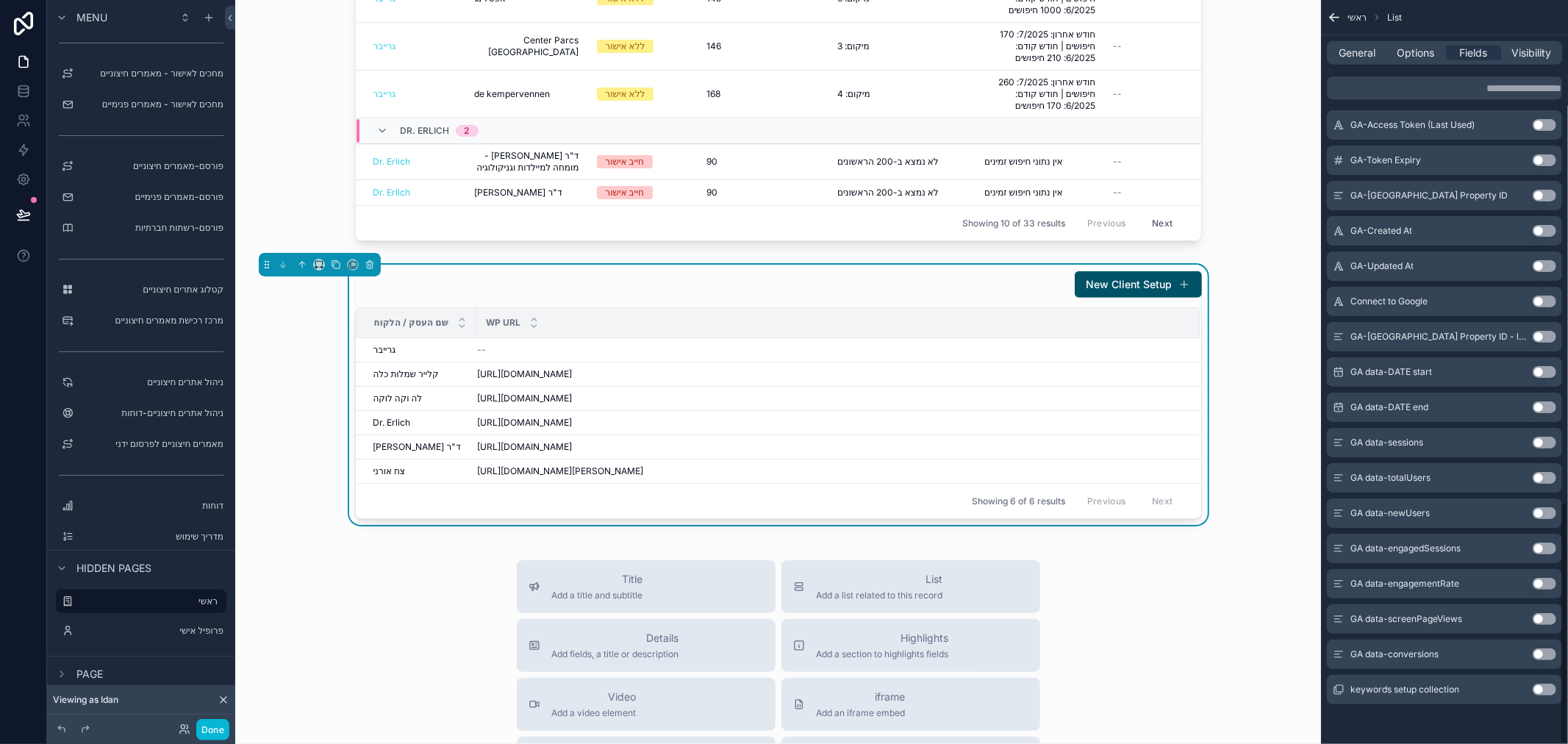
scroll to position [1540, 0]
click at [1541, 370] on button "Use setting" at bounding box center [1544, 371] width 23 height 12
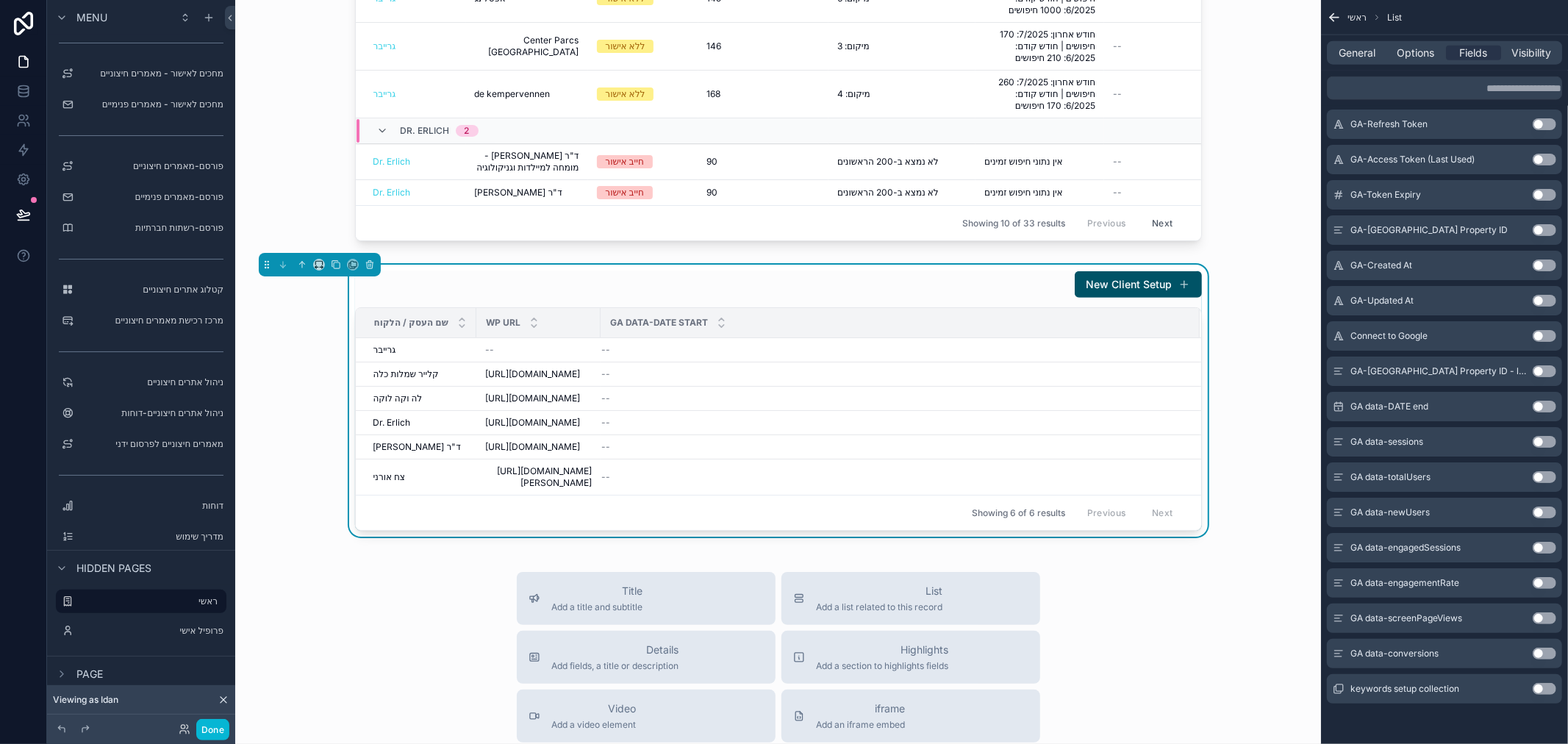
click at [1540, 403] on button "Use setting" at bounding box center [1544, 406] width 23 height 12
click at [1541, 442] on button "Use setting" at bounding box center [1544, 442] width 23 height 12
click at [1541, 474] on button "Use setting" at bounding box center [1544, 476] width 23 height 12
click at [1542, 512] on button "Use setting" at bounding box center [1544, 512] width 23 height 12
click at [1539, 545] on button "Use setting" at bounding box center [1544, 548] width 23 height 12
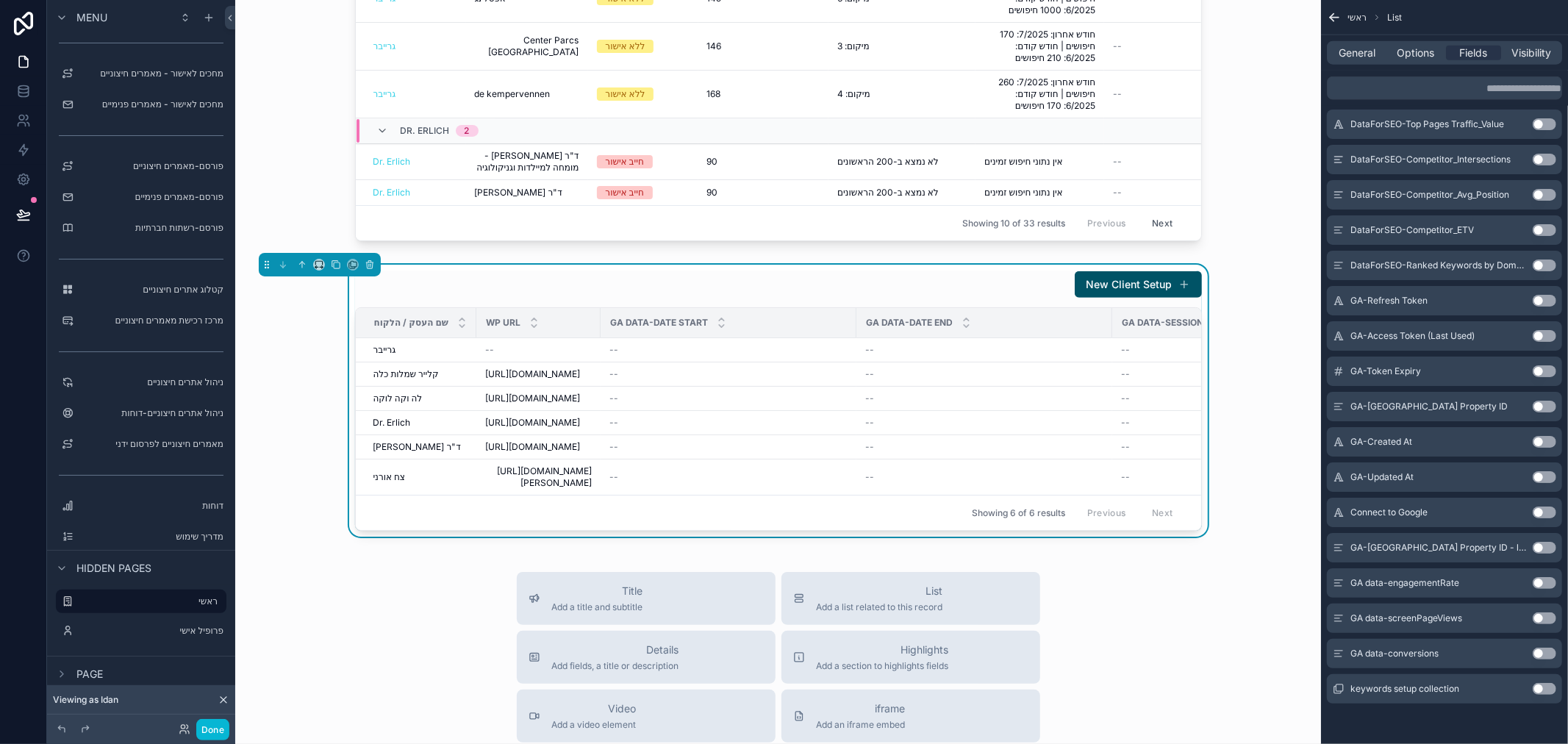
click at [1539, 584] on button "Use setting" at bounding box center [1544, 582] width 23 height 12
click at [1542, 616] on button "Use setting" at bounding box center [1544, 618] width 23 height 12
click at [1539, 651] on button "Use setting" at bounding box center [1544, 654] width 23 height 12
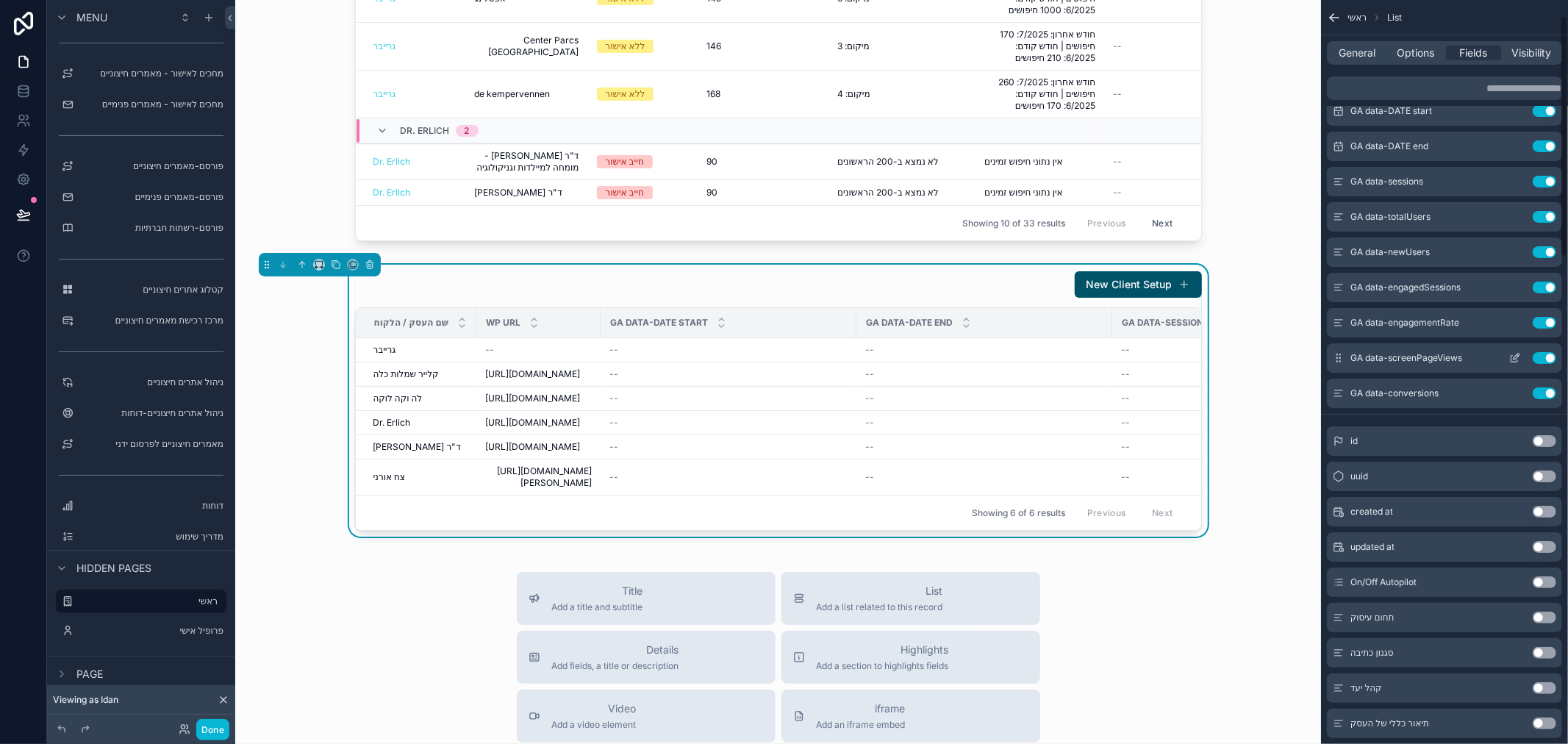
scroll to position [0, 0]
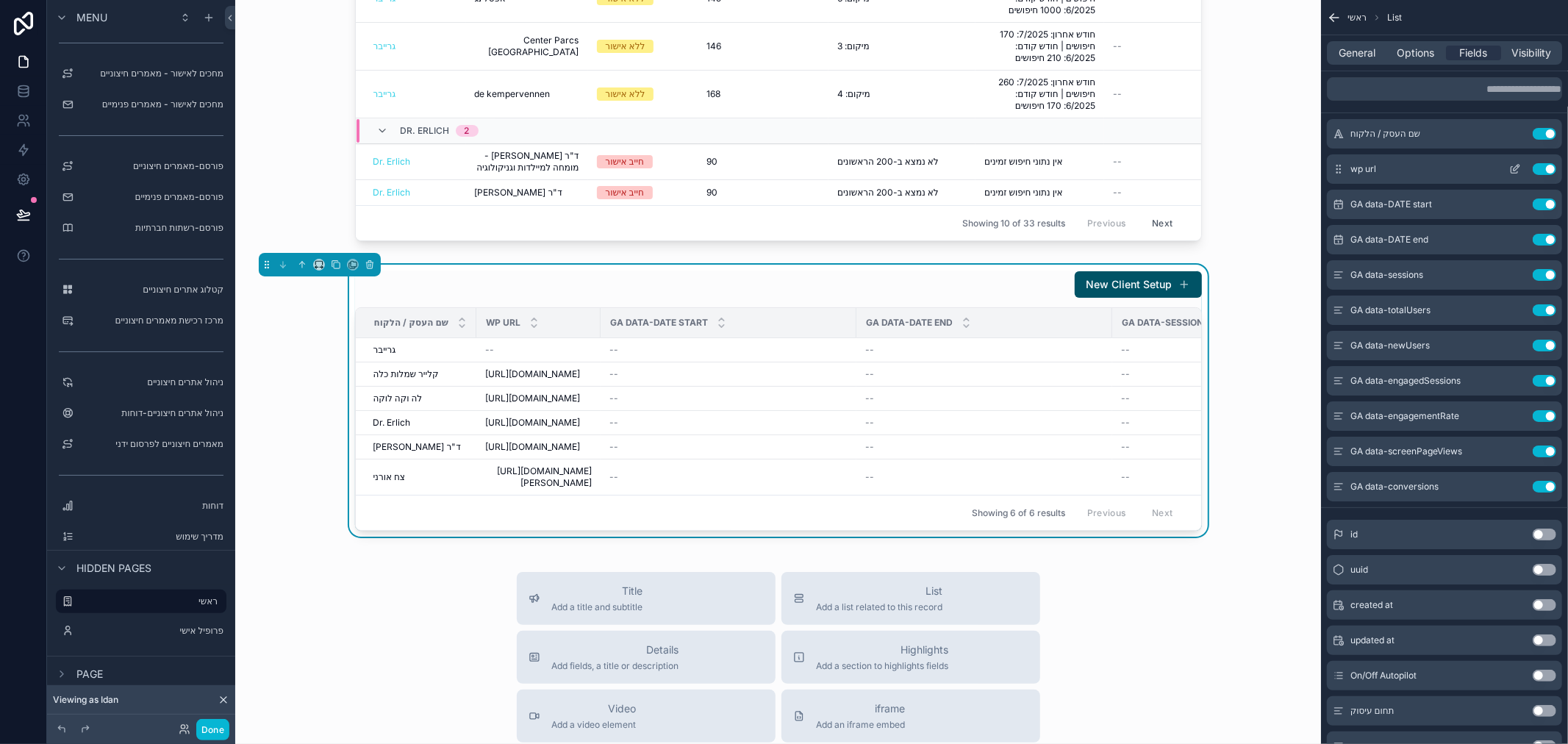
click at [1514, 171] on icon "scrollable content" at bounding box center [1517, 168] width 6 height 6
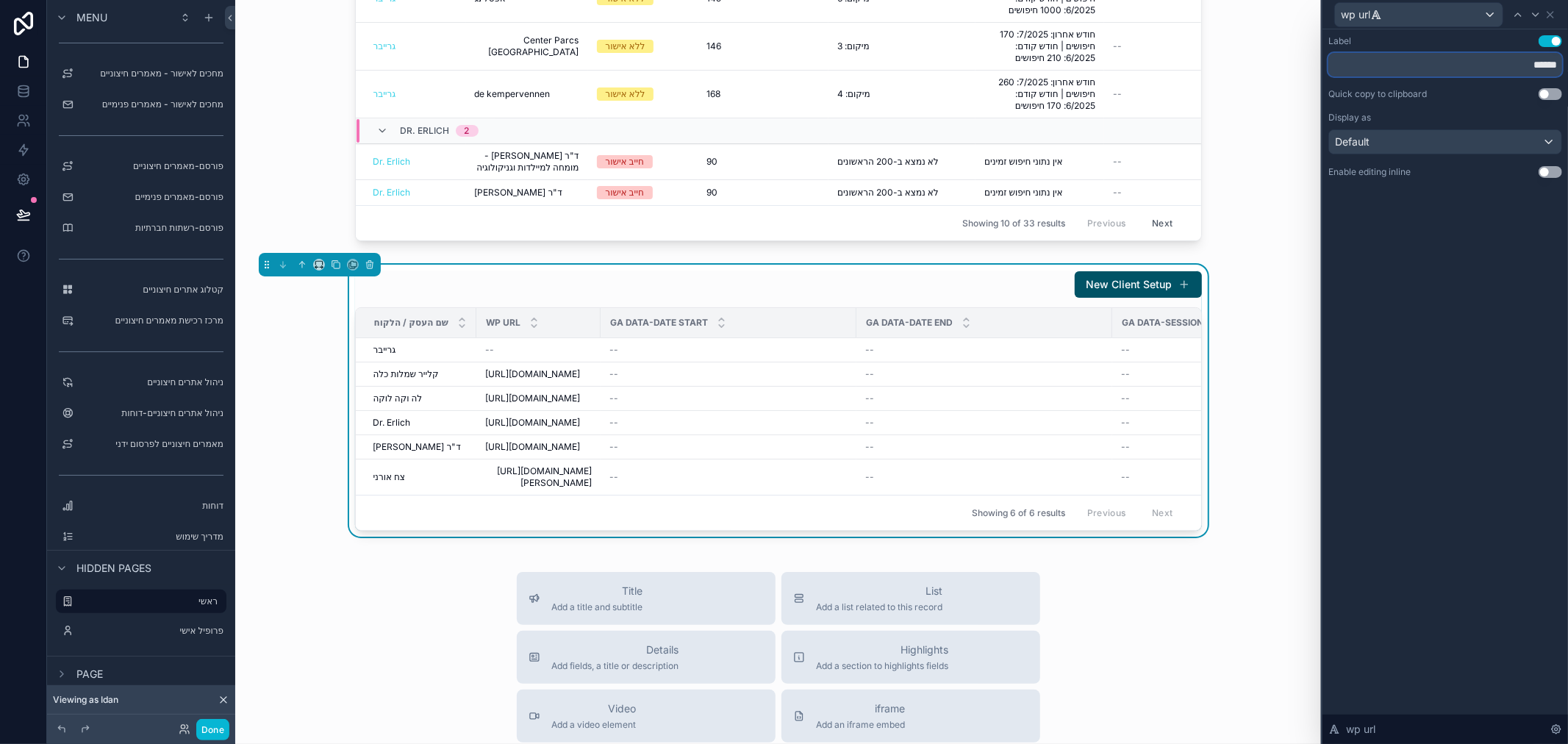
click at [1497, 63] on input "******" at bounding box center [1445, 64] width 233 height 23
type input "******"
click at [1519, 12] on icon at bounding box center [1518, 14] width 12 height 12
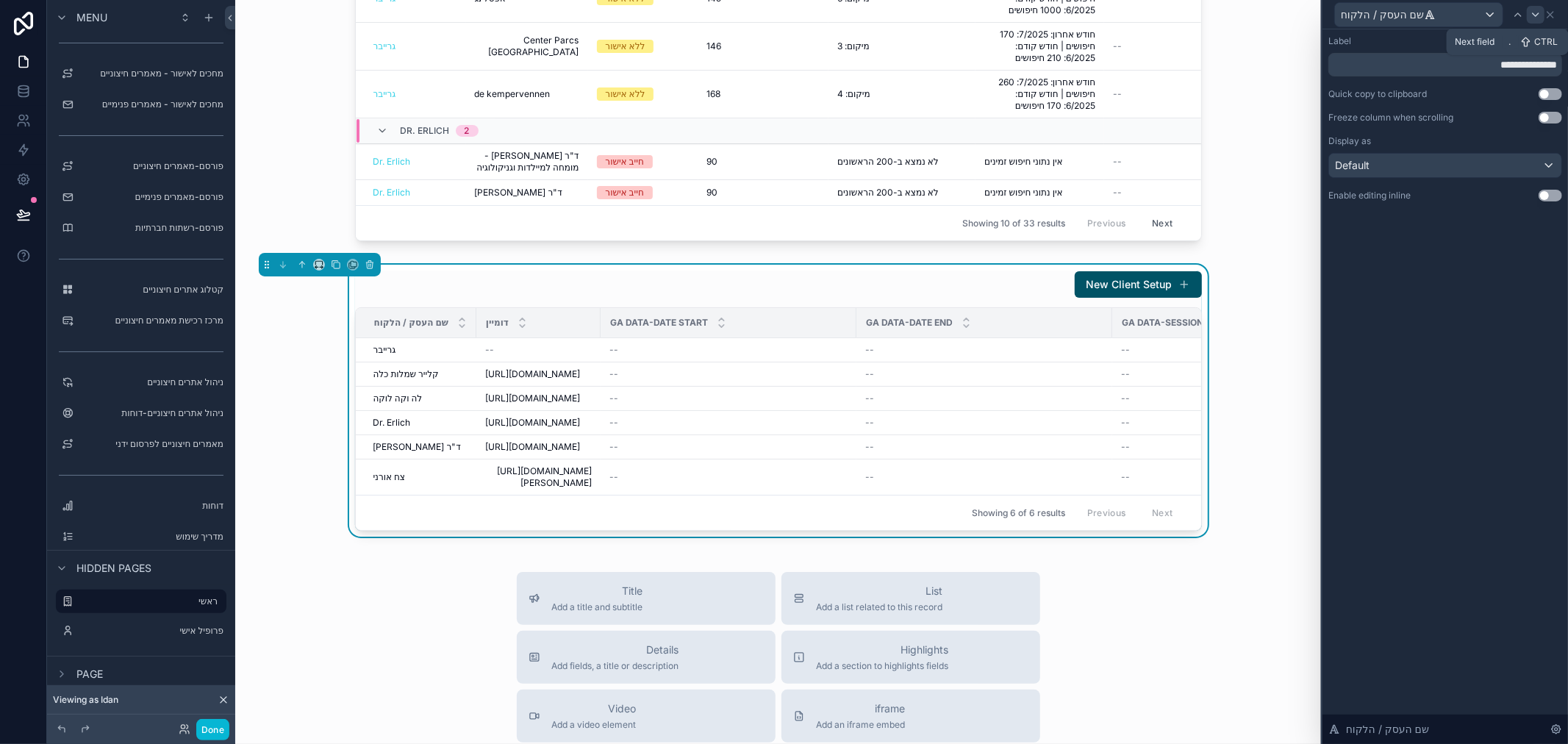
click at [1537, 15] on icon at bounding box center [1536, 15] width 6 height 3
click at [1500, 147] on div "Default" at bounding box center [1445, 142] width 232 height 23
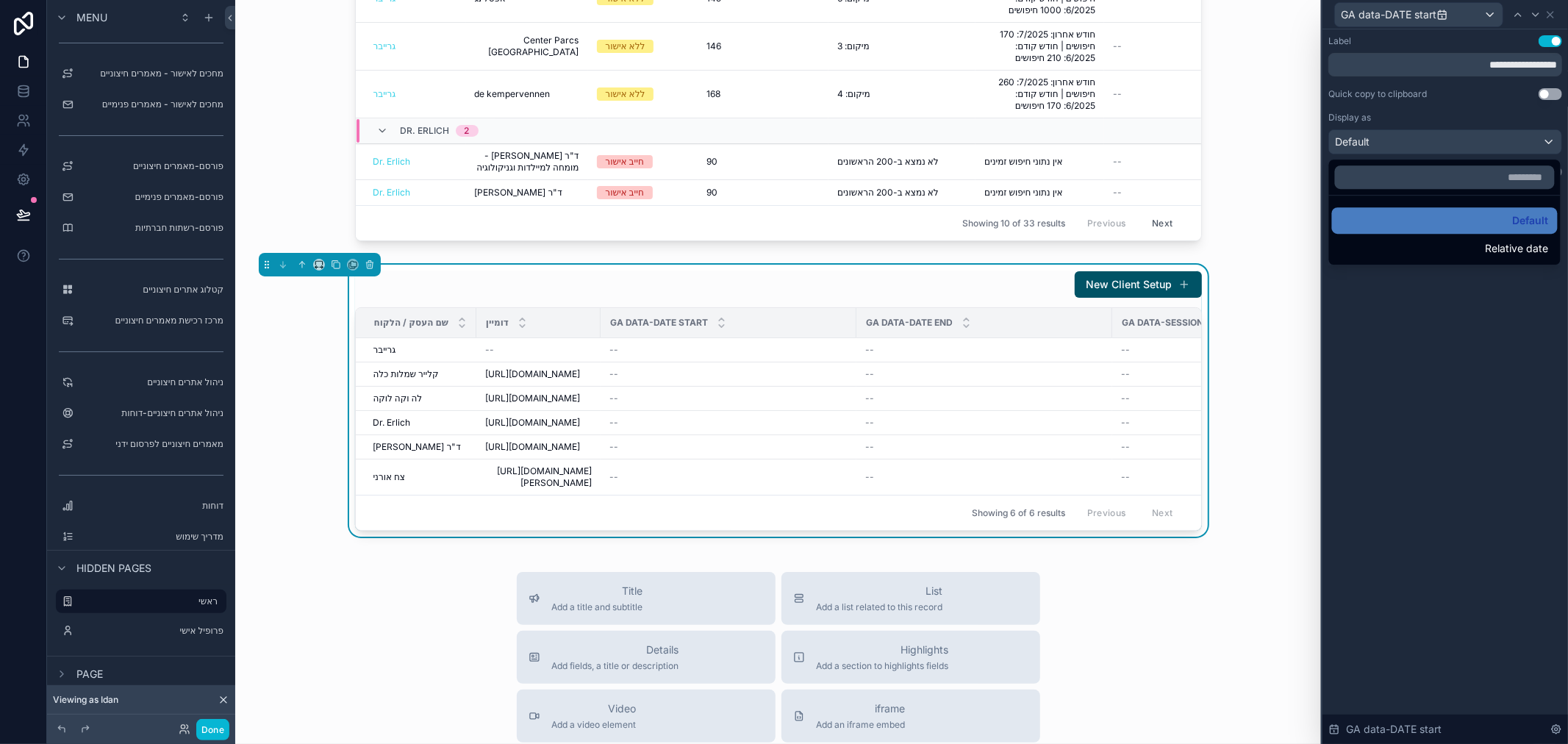
click at [1487, 328] on div at bounding box center [1445, 372] width 246 height 744
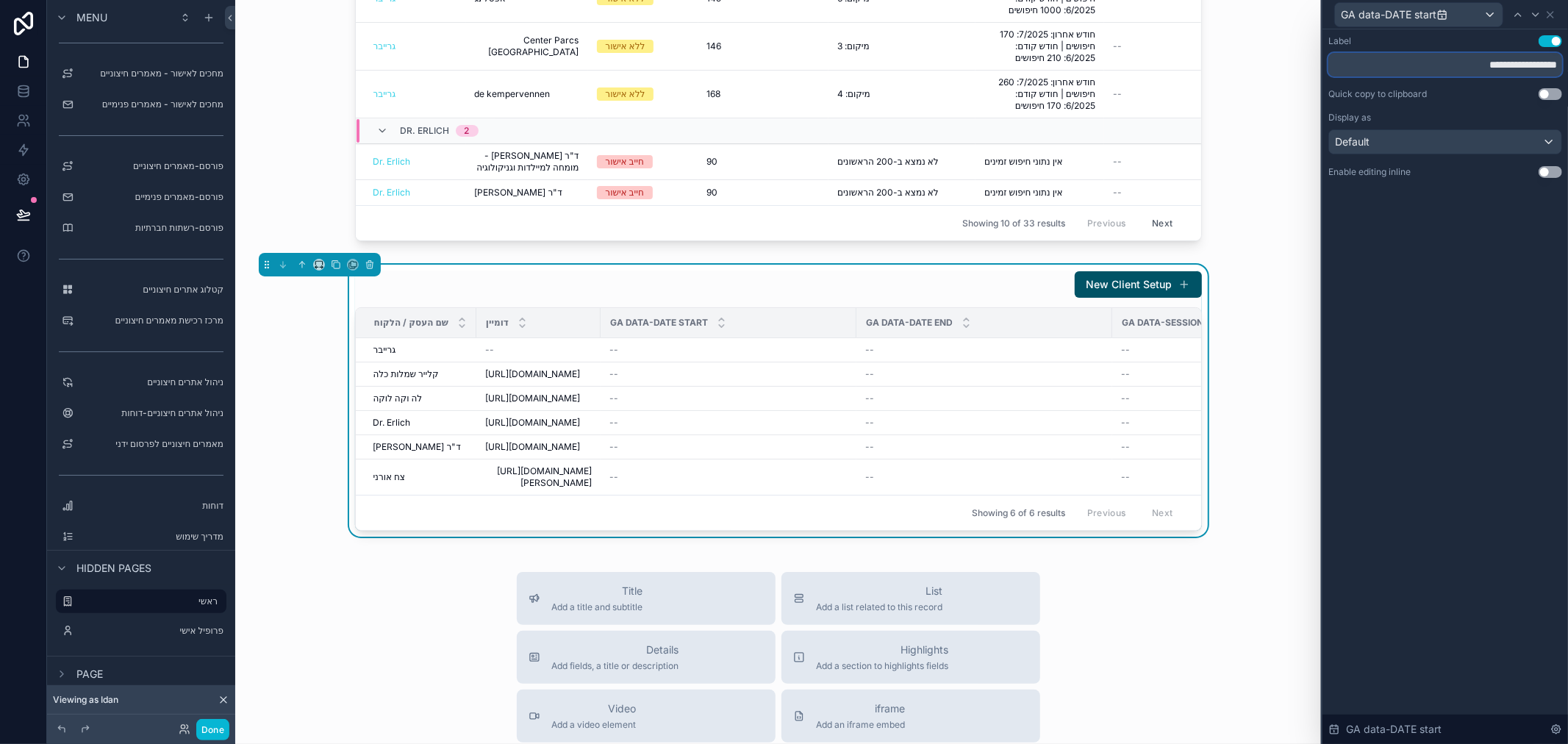
click at [1468, 67] on input "**********" at bounding box center [1445, 64] width 233 height 23
type input "**********"
click at [1546, 172] on button "Use setting" at bounding box center [1550, 172] width 23 height 12
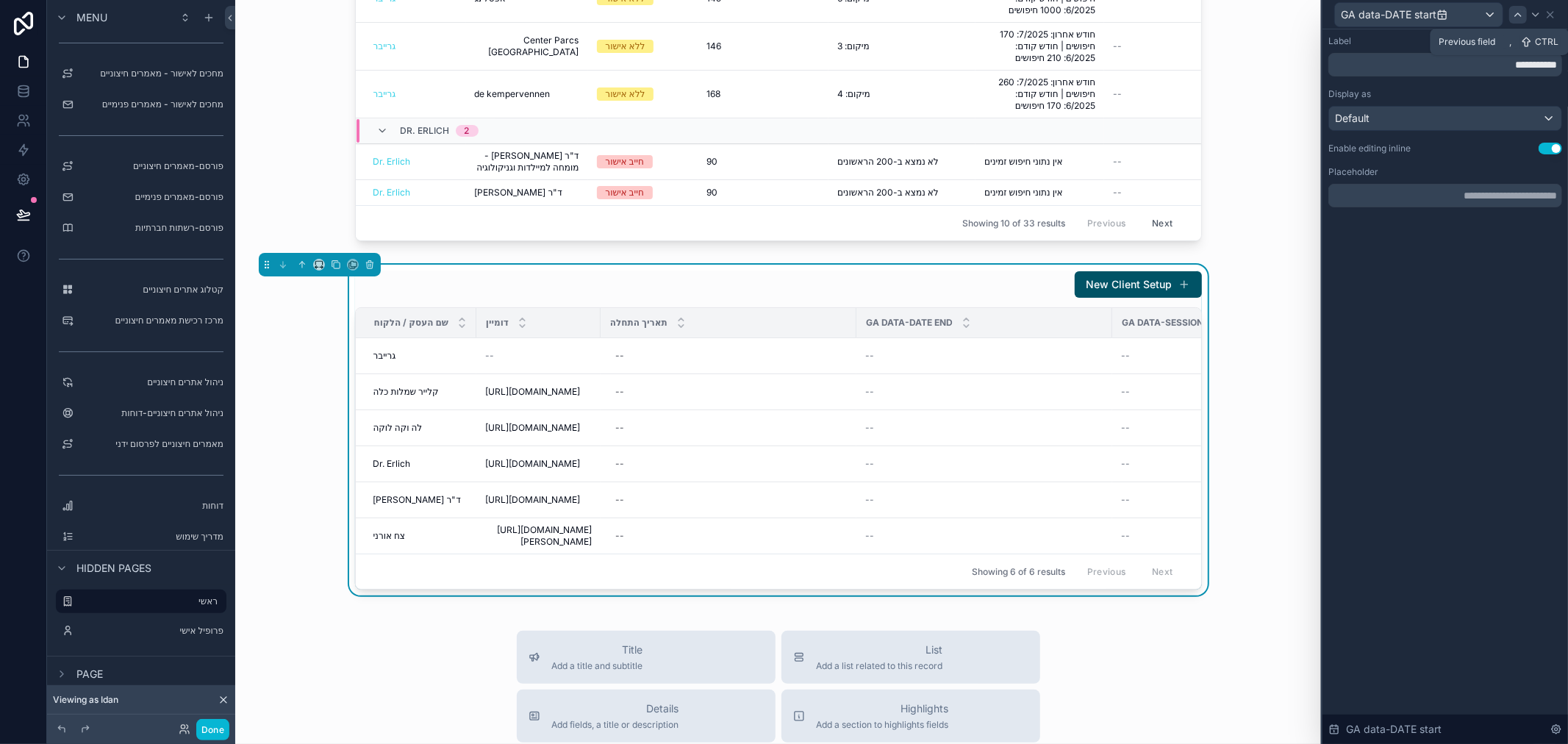
click at [1523, 15] on icon at bounding box center [1518, 14] width 12 height 12
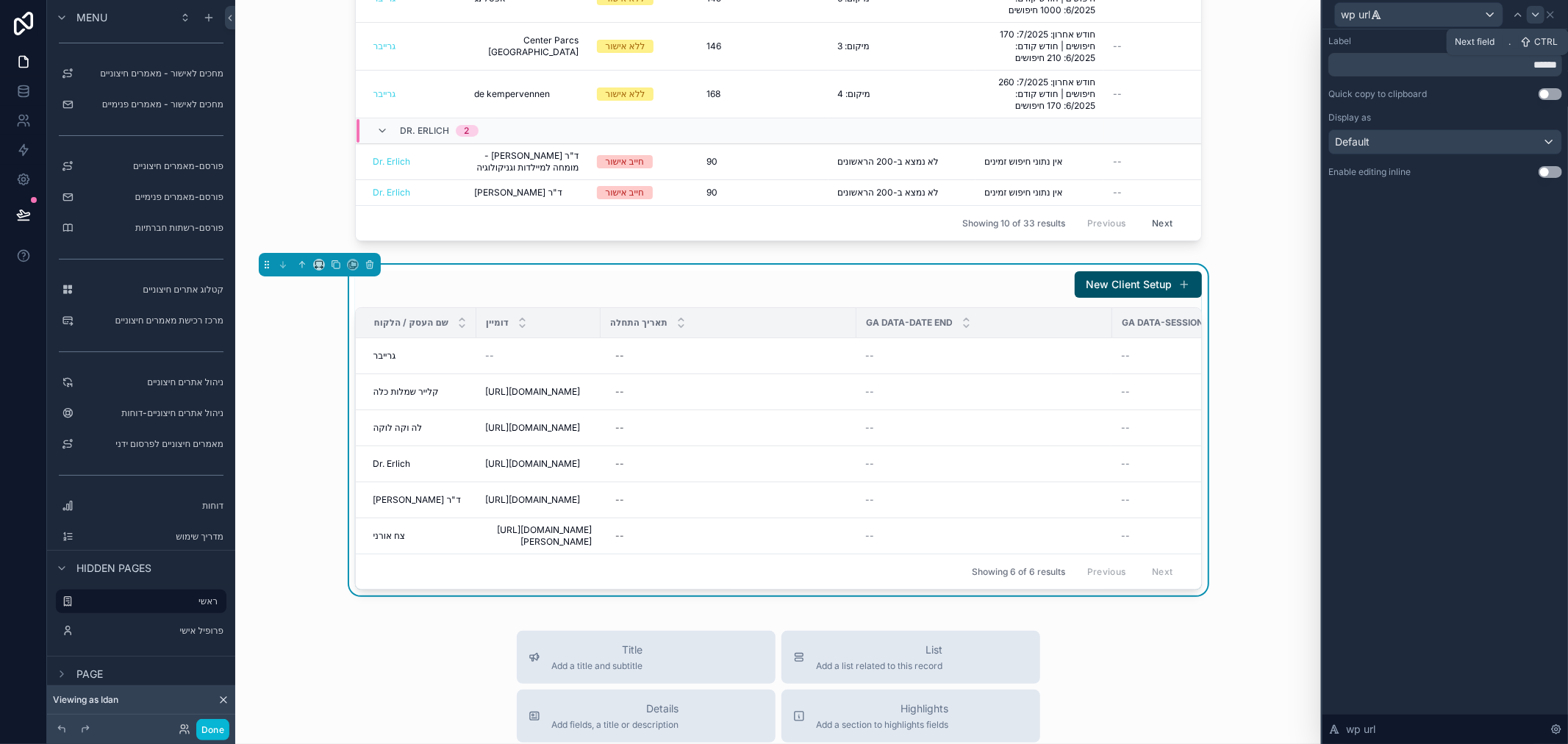
click at [1532, 15] on icon at bounding box center [1536, 14] width 12 height 12
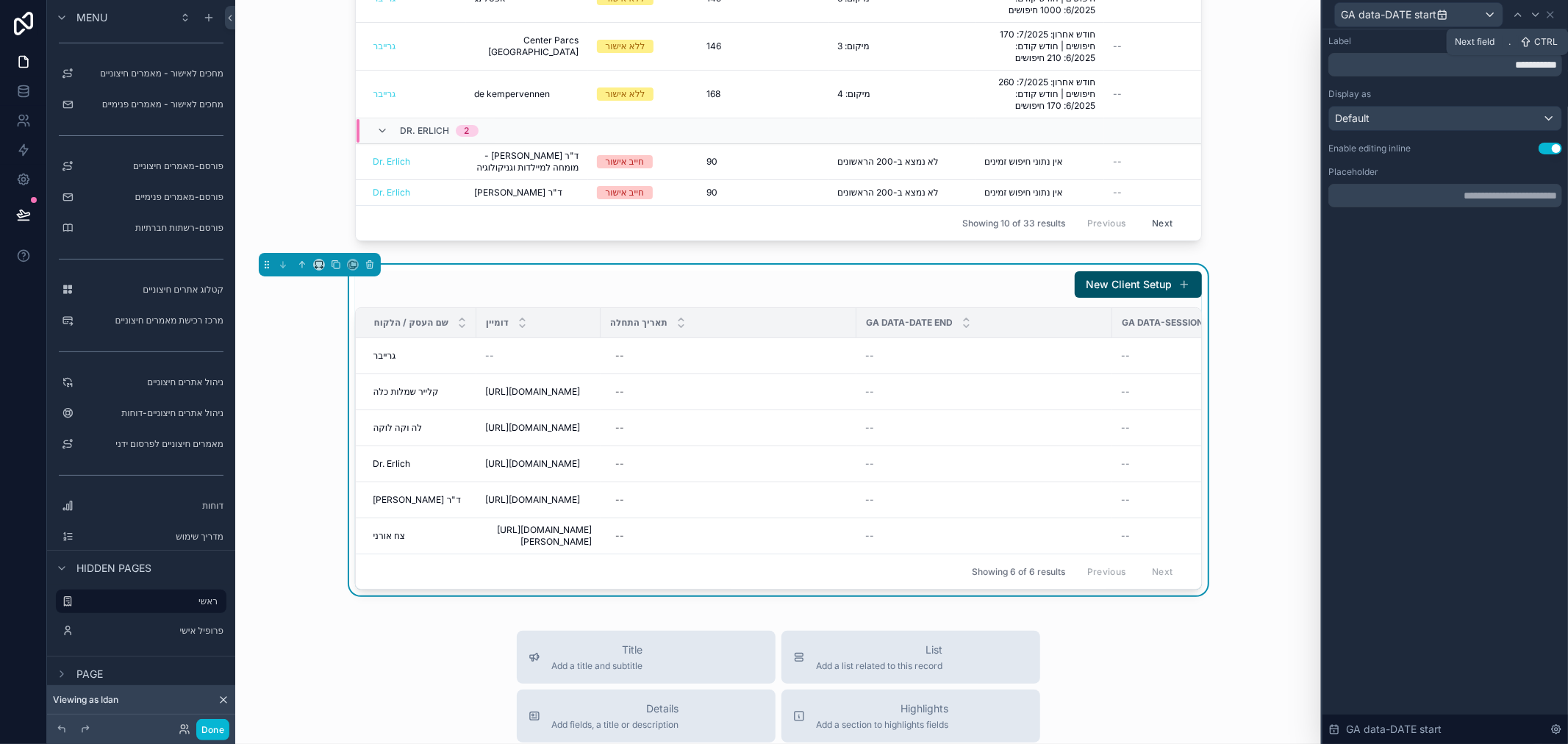
click at [1532, 15] on icon at bounding box center [1536, 14] width 12 height 12
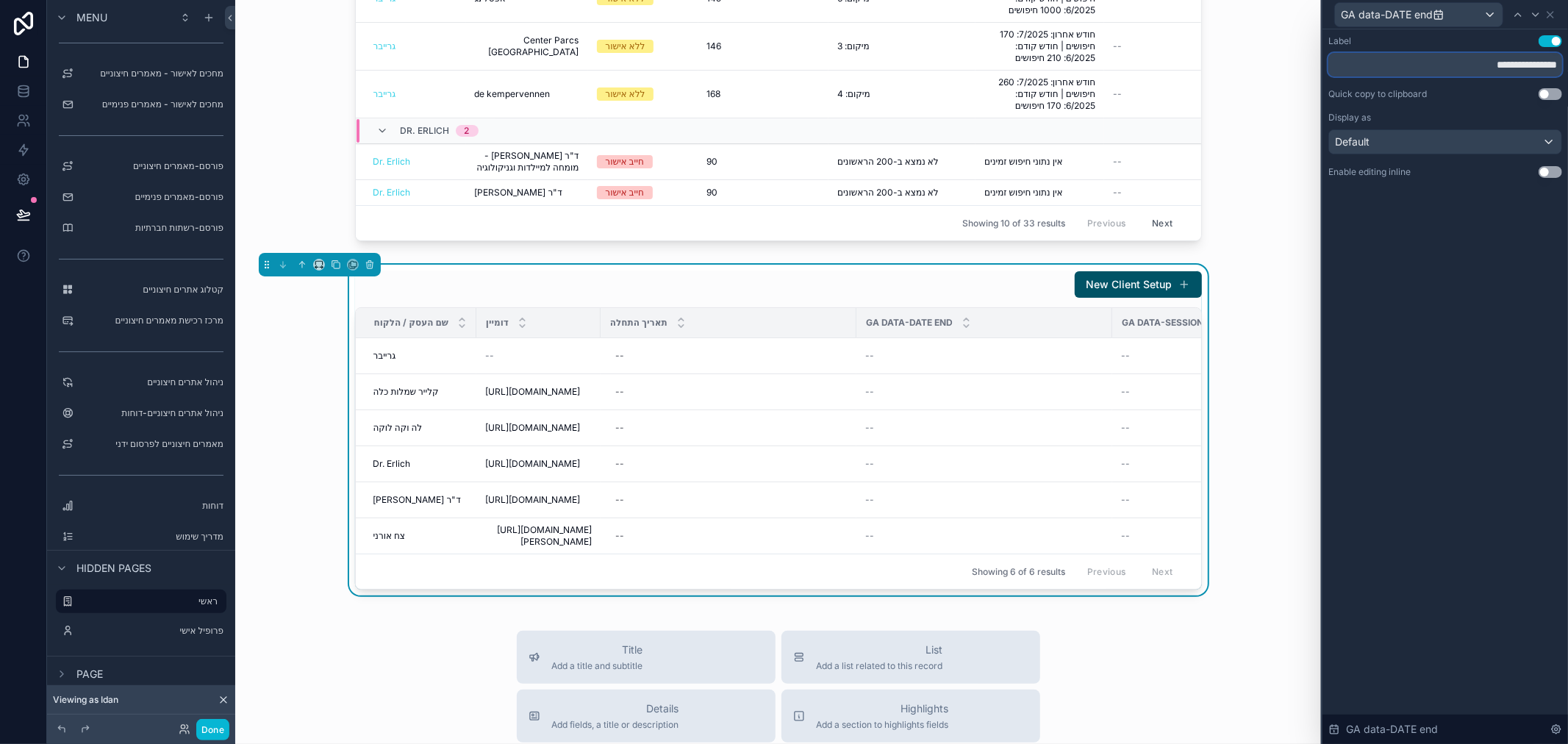
click at [1471, 64] on input "**********" at bounding box center [1445, 64] width 233 height 23
type input "**********"
click at [1545, 172] on button "Use setting" at bounding box center [1550, 172] width 23 height 12
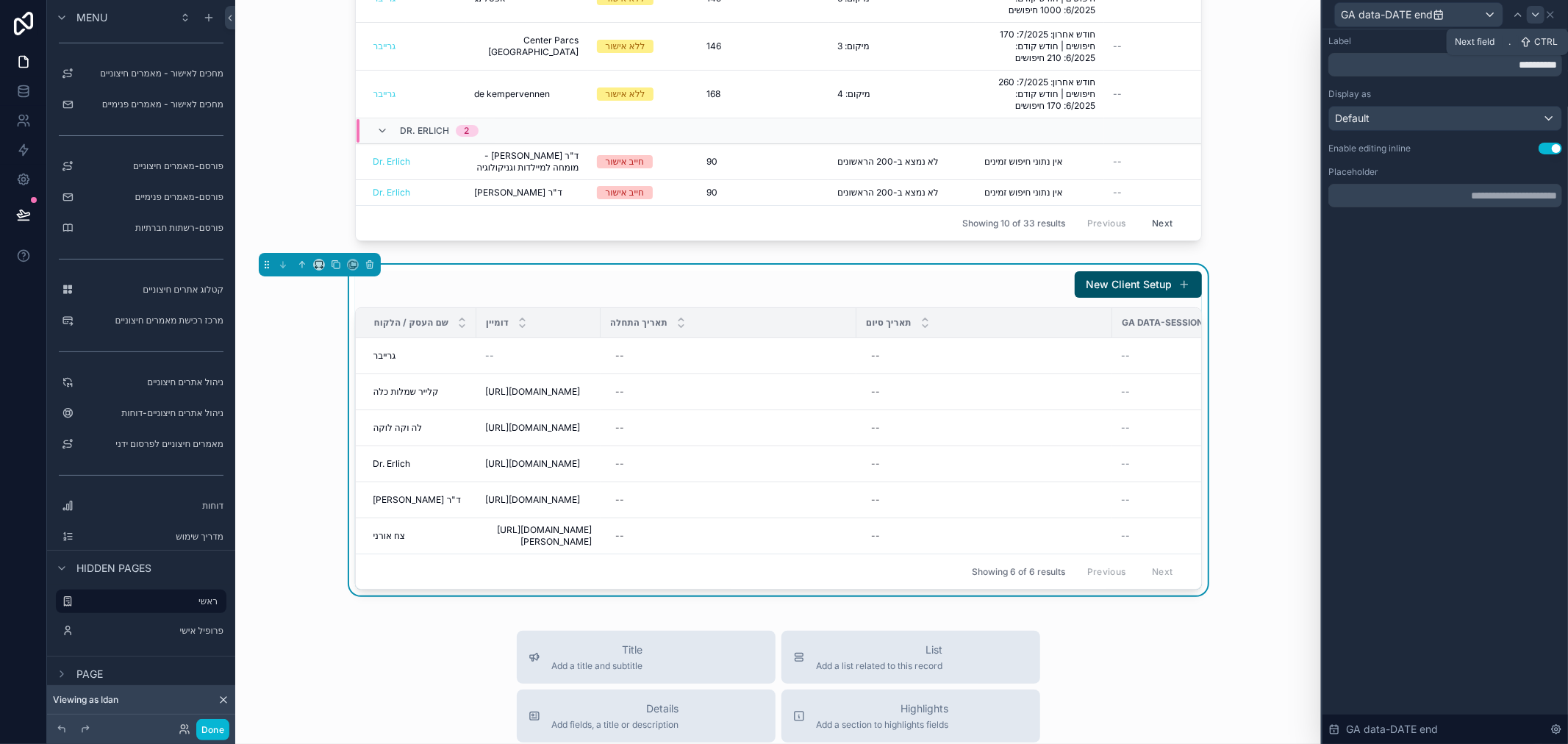
click at [1537, 15] on icon at bounding box center [1536, 14] width 12 height 12
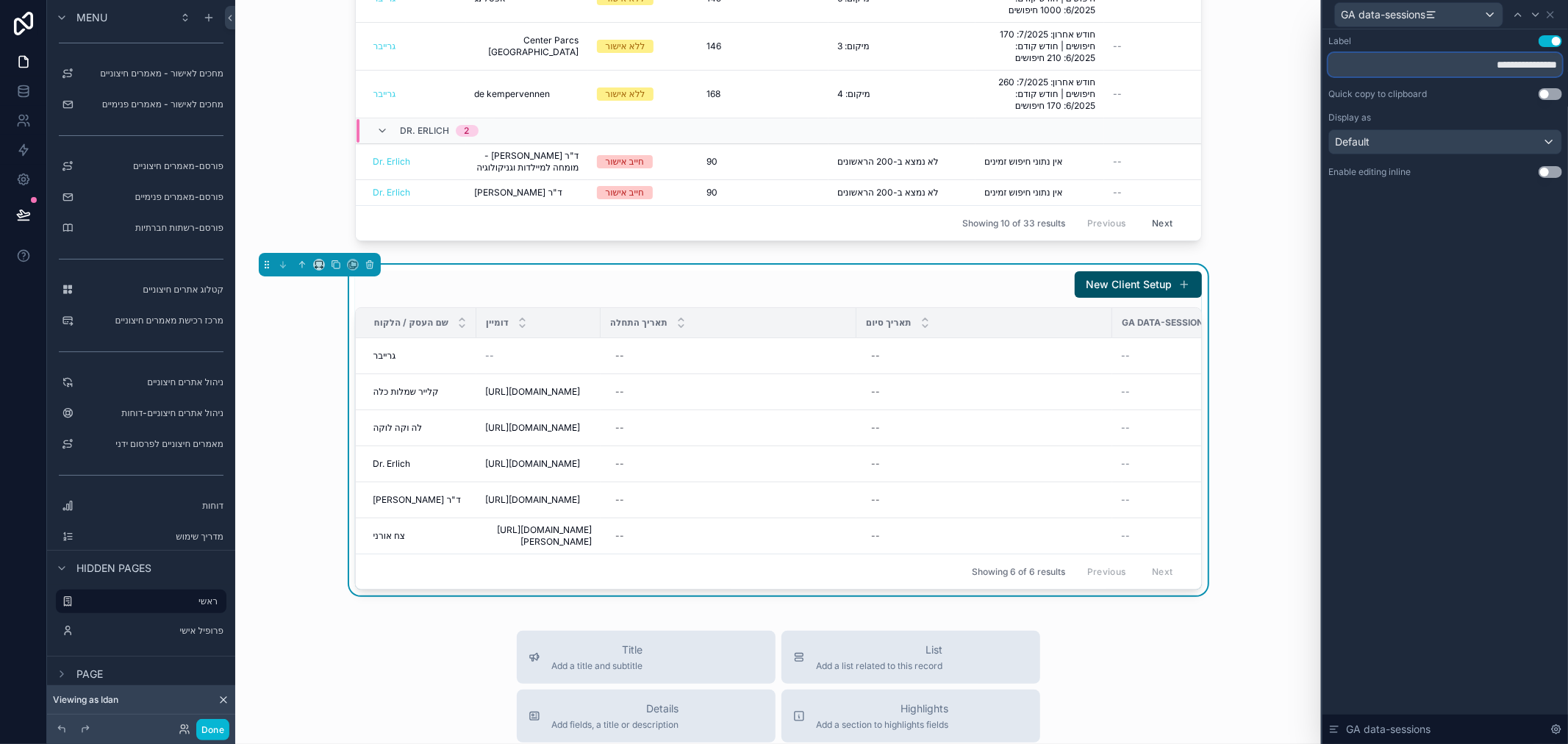
click at [1446, 63] on input "**********" at bounding box center [1445, 64] width 233 height 23
paste input "****"
type input "**********"
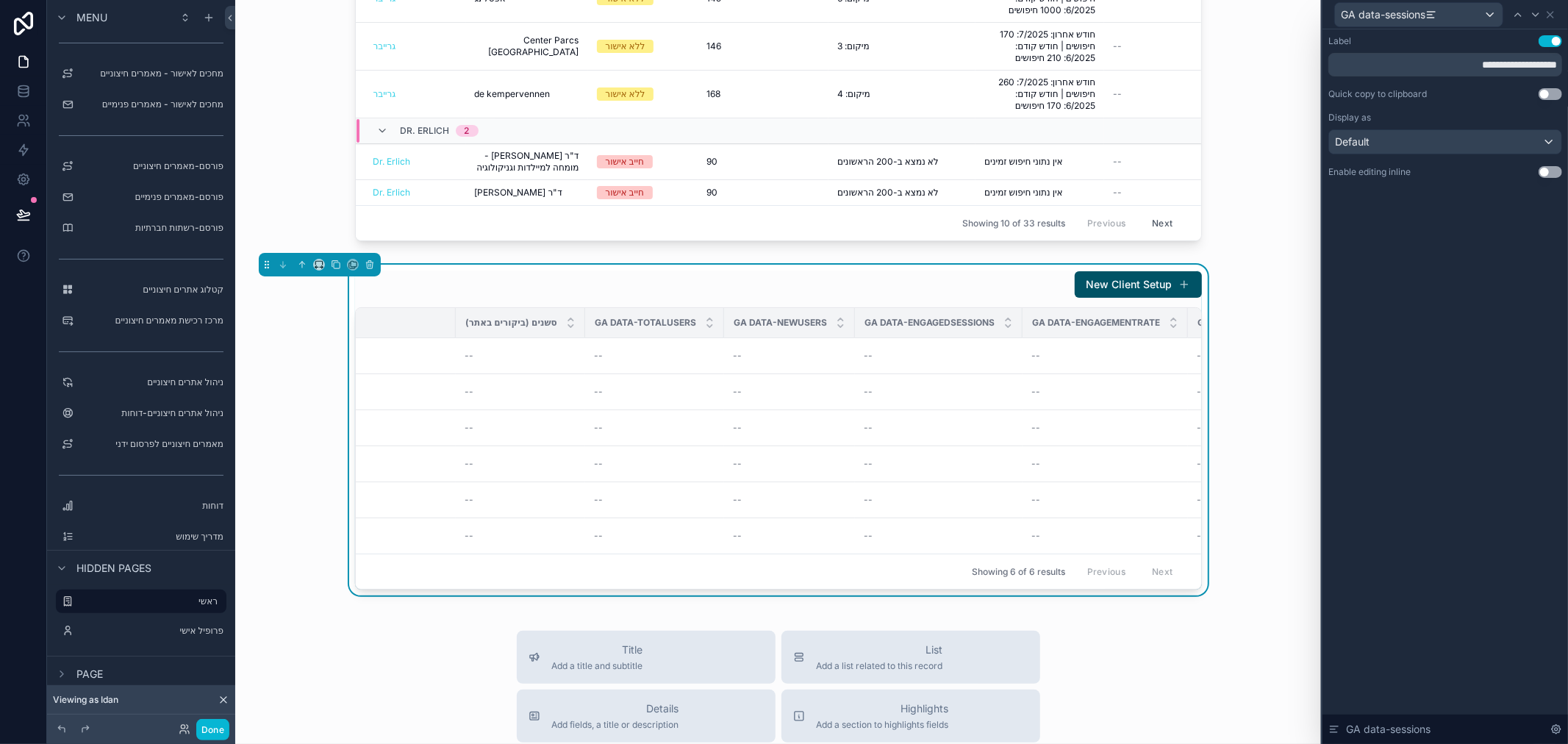
scroll to position [0, 660]
click at [1532, 18] on icon at bounding box center [1536, 14] width 12 height 12
click at [1488, 64] on input "**********" at bounding box center [1445, 64] width 233 height 23
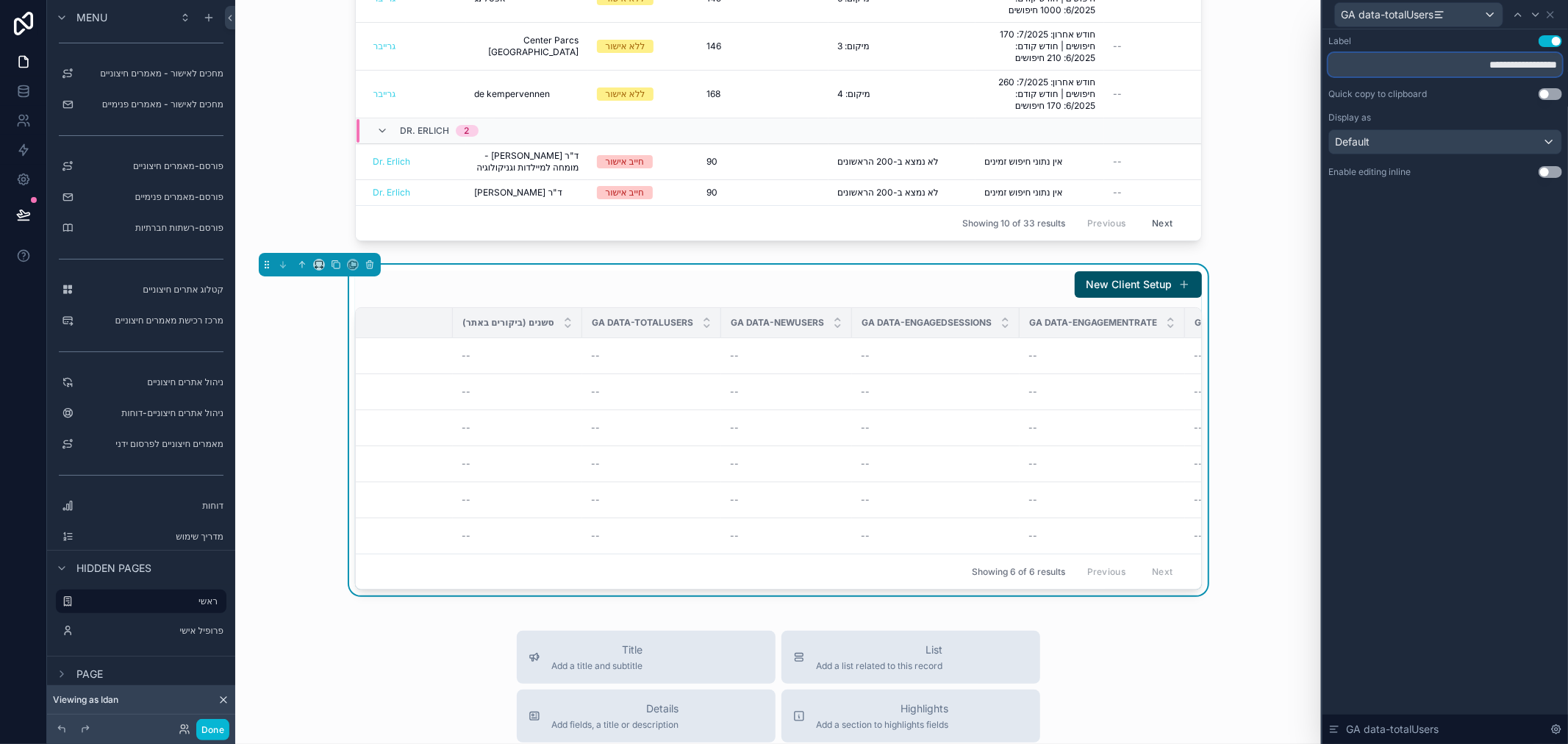
paste input "text"
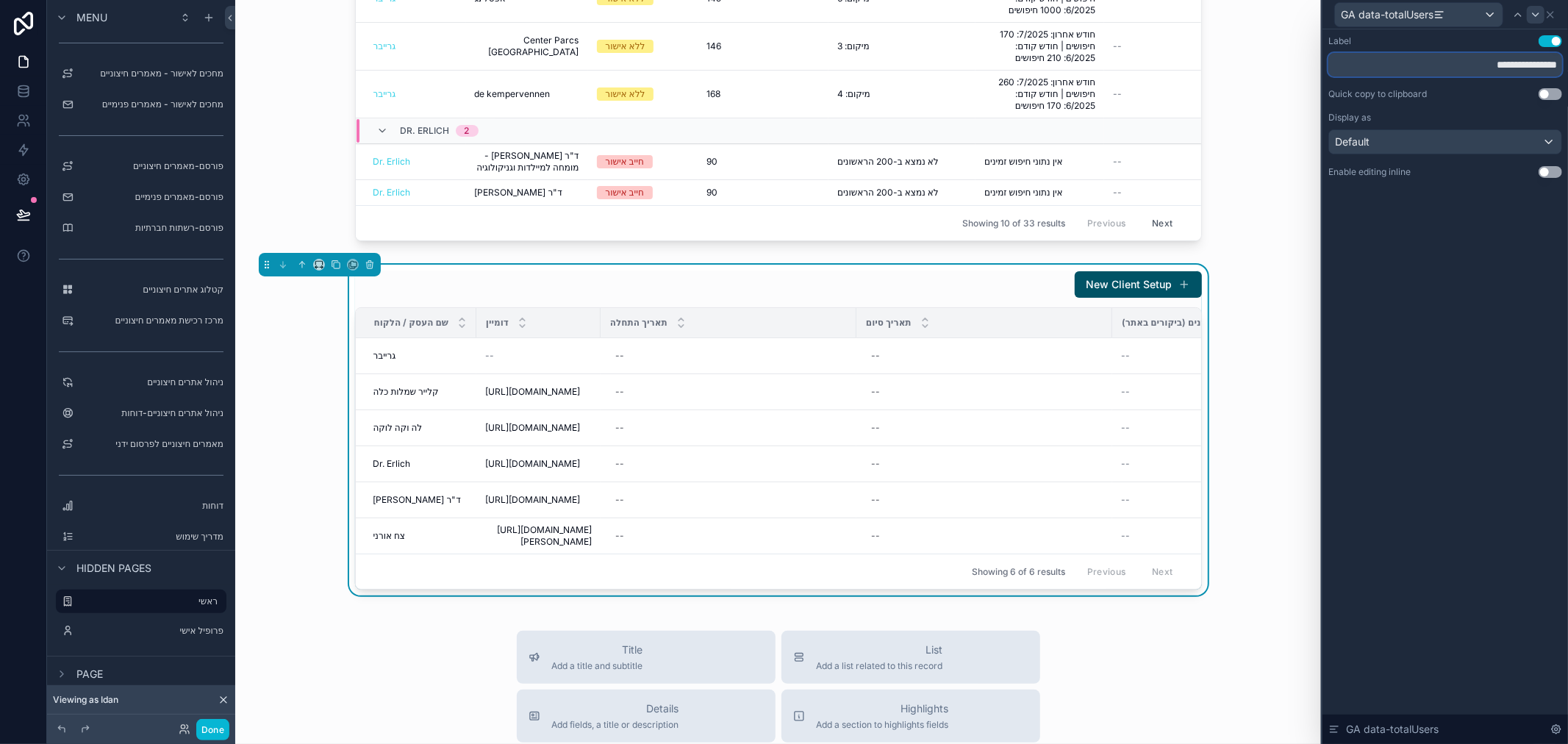
type input "**********"
click at [1532, 18] on icon at bounding box center [1536, 14] width 12 height 12
click at [1492, 65] on input "**********" at bounding box center [1445, 64] width 233 height 23
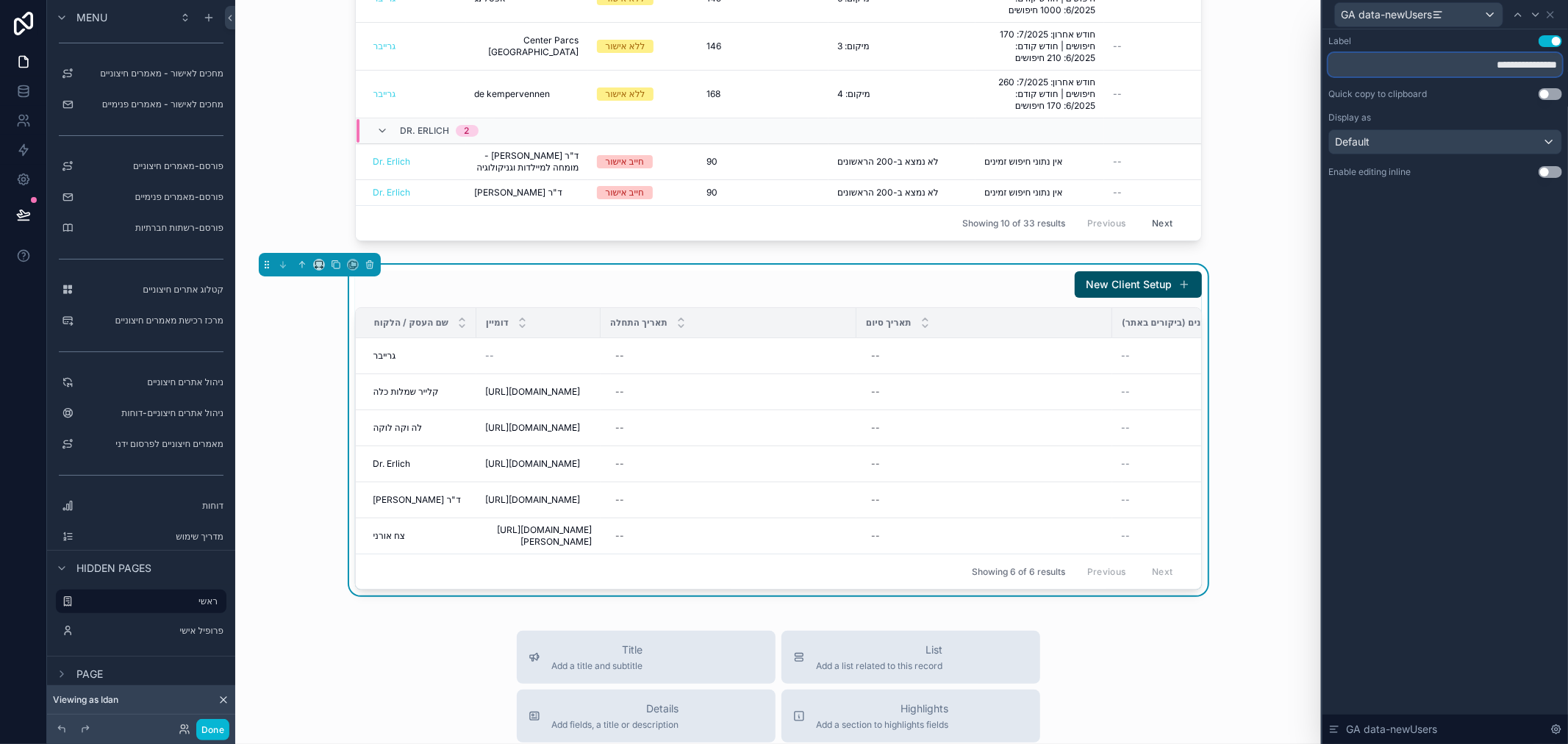
paste input "text"
type input "**********"
click at [1532, 13] on icon at bounding box center [1536, 14] width 12 height 12
click at [1498, 63] on input "**********" at bounding box center [1445, 64] width 233 height 23
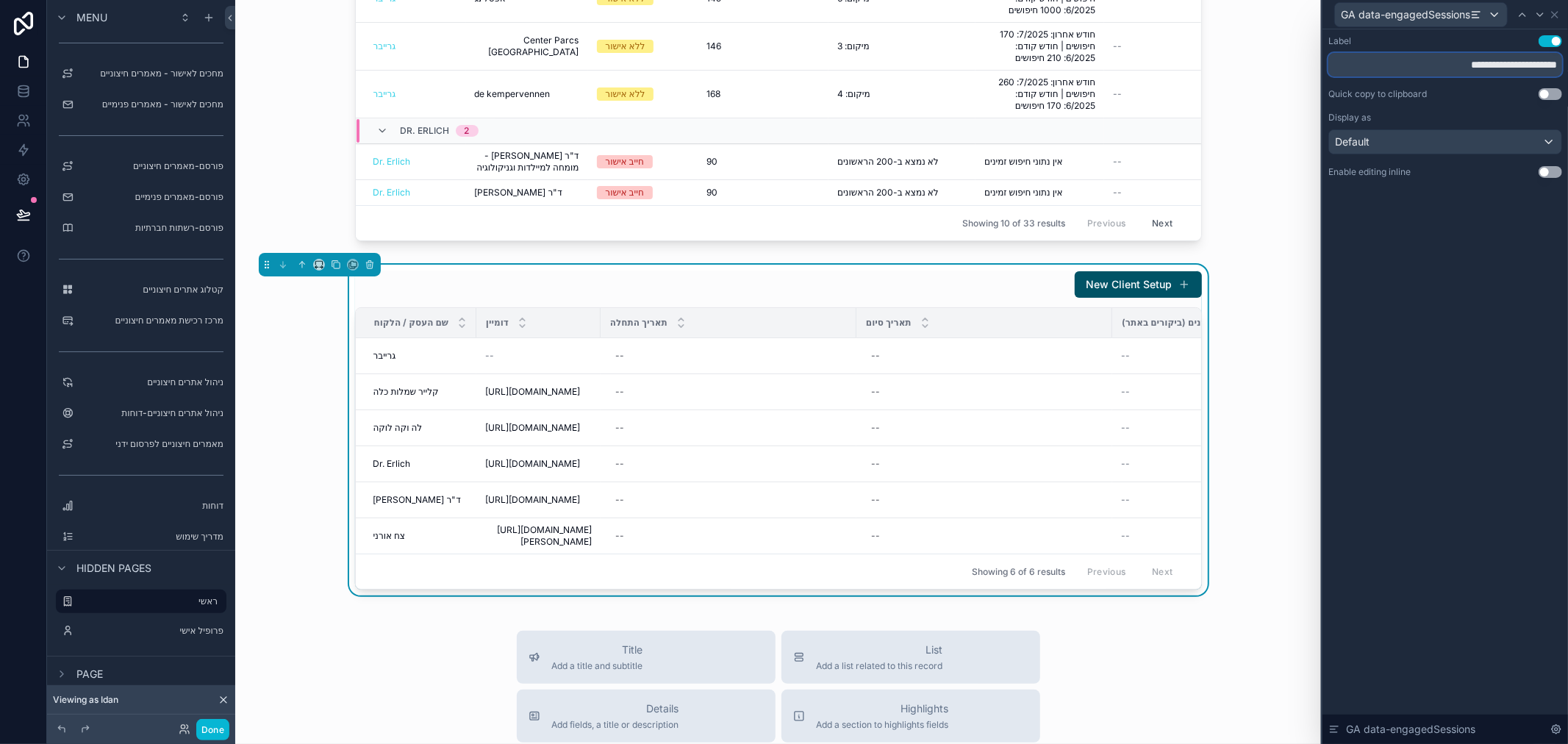
click at [1498, 63] on input "**********" at bounding box center [1445, 64] width 233 height 23
paste input "text"
type input "**********"
click at [1537, 15] on icon at bounding box center [1539, 14] width 12 height 12
click at [1474, 70] on input "**********" at bounding box center [1445, 64] width 233 height 23
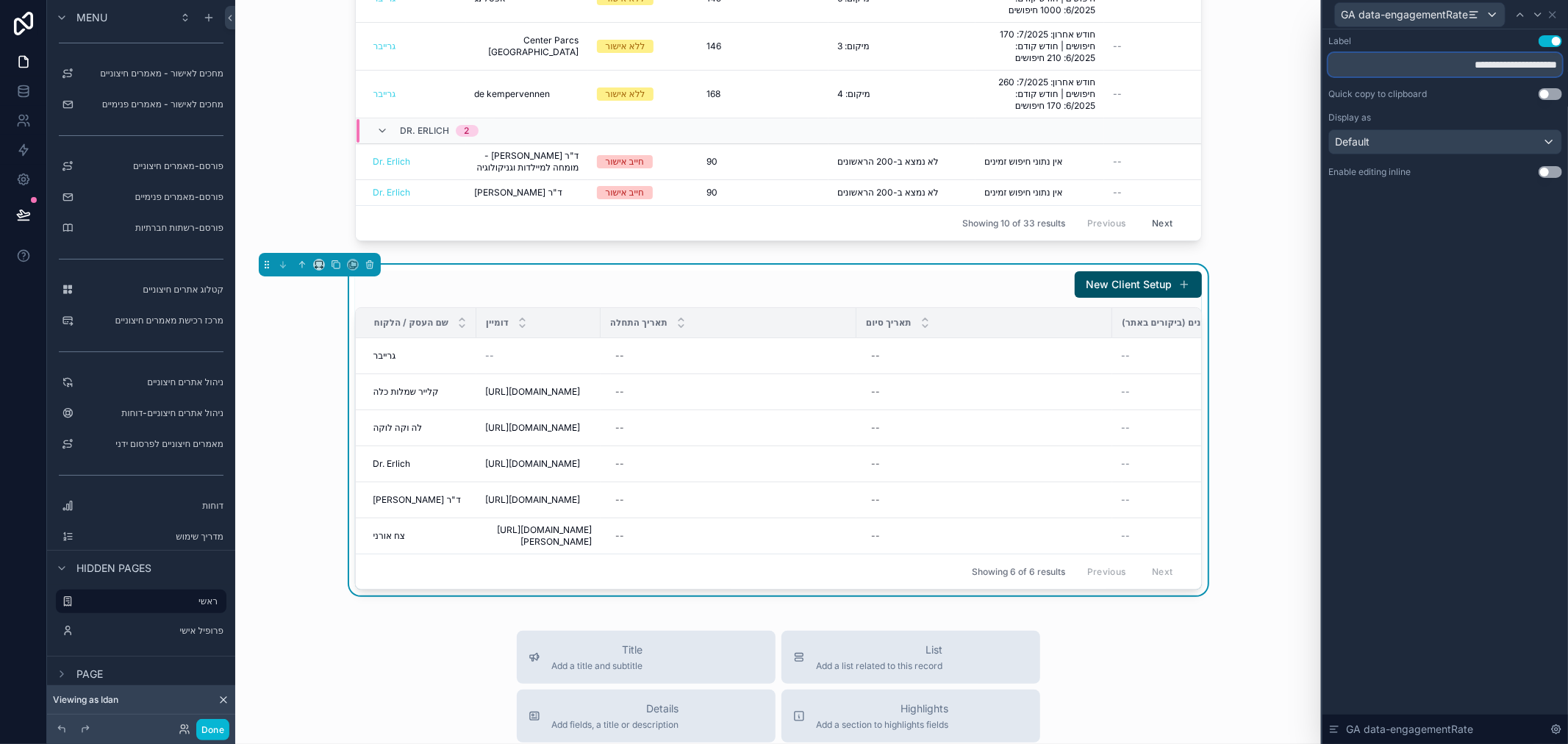
click at [1474, 70] on input "**********" at bounding box center [1445, 64] width 233 height 23
paste input "text"
type input "**********"
click at [1532, 19] on icon at bounding box center [1537, 14] width 12 height 12
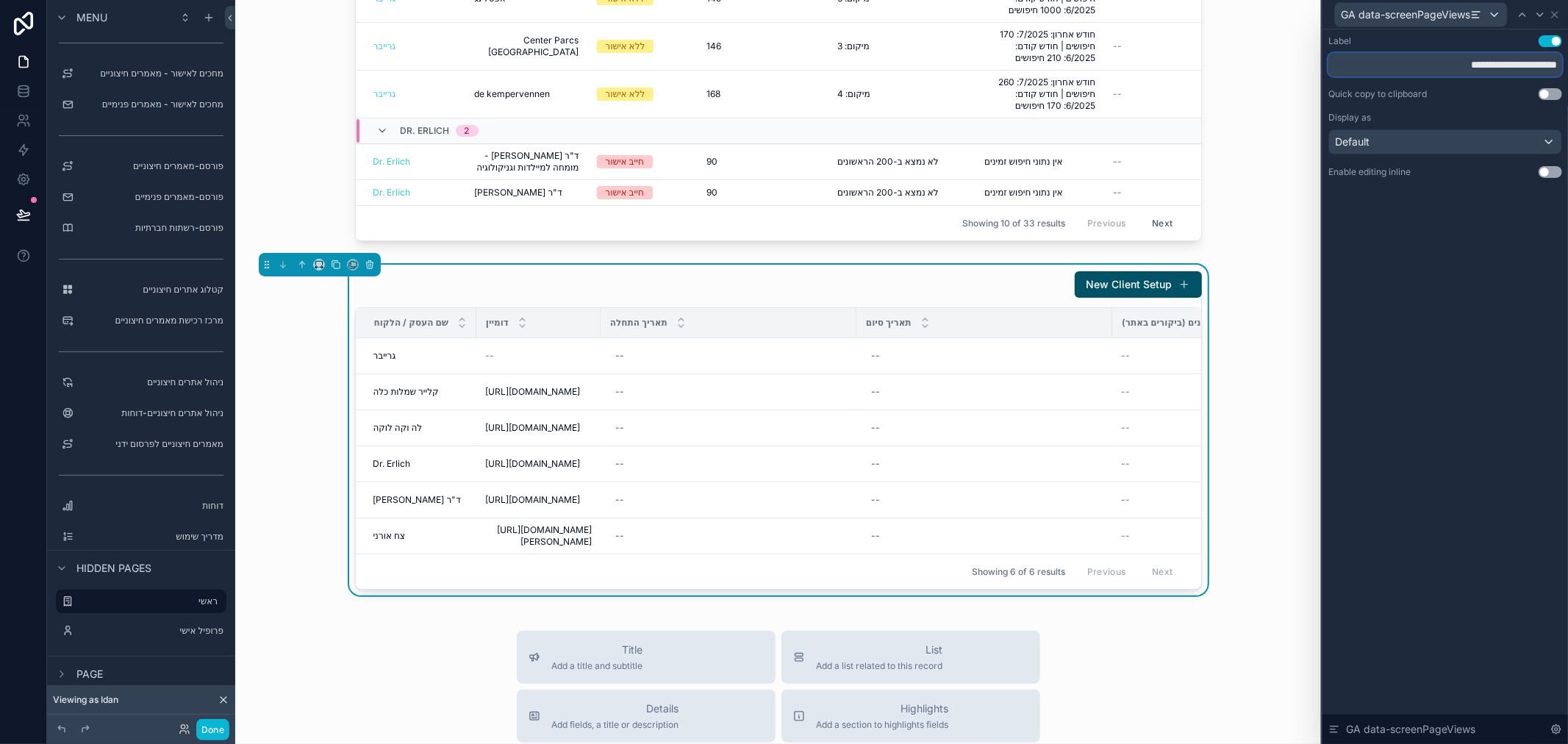
click at [1463, 70] on input "**********" at bounding box center [1445, 64] width 233 height 23
paste input "text"
type input "**********"
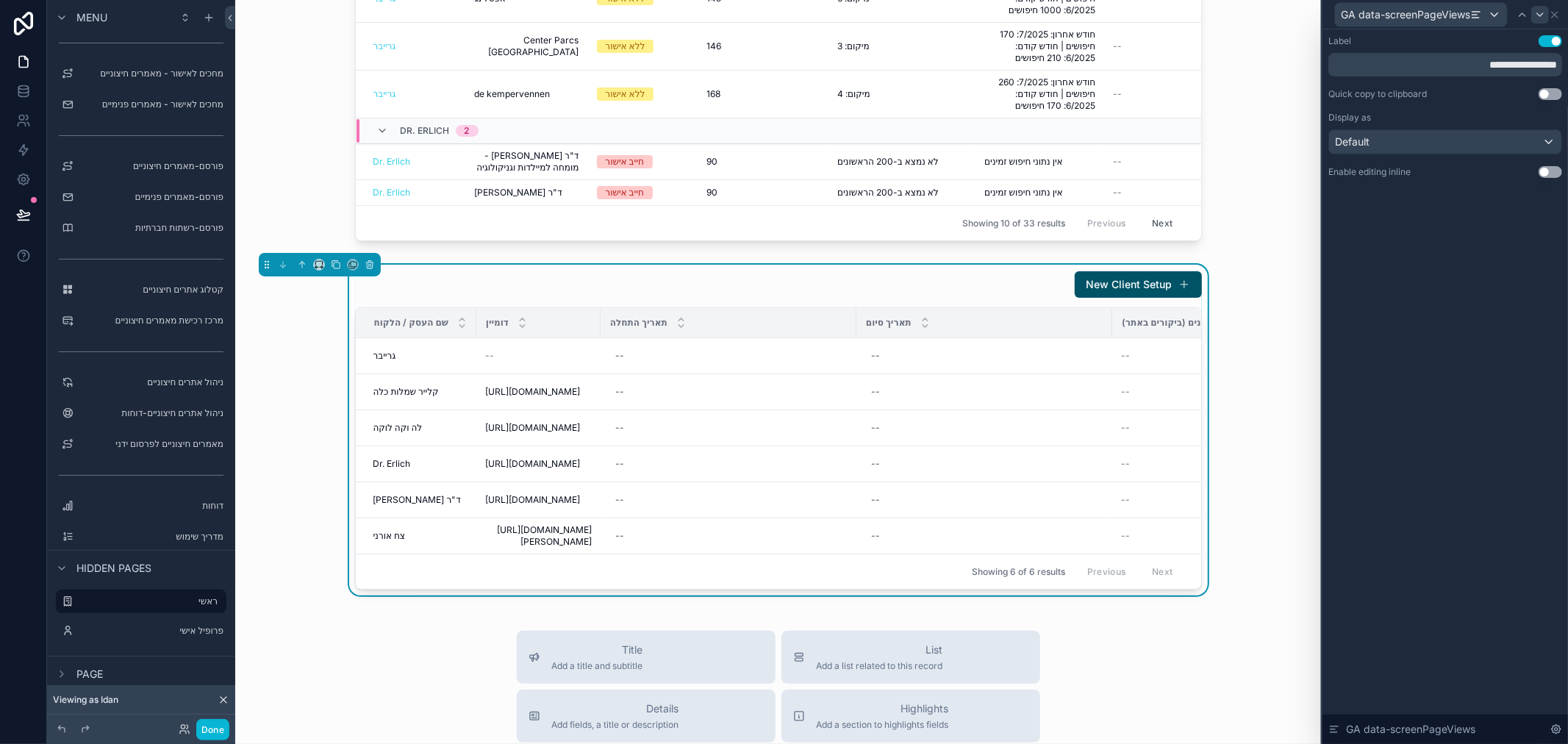
click at [1540, 15] on icon at bounding box center [1540, 15] width 6 height 3
click at [1484, 74] on input "**********" at bounding box center [1445, 64] width 233 height 23
paste input "text"
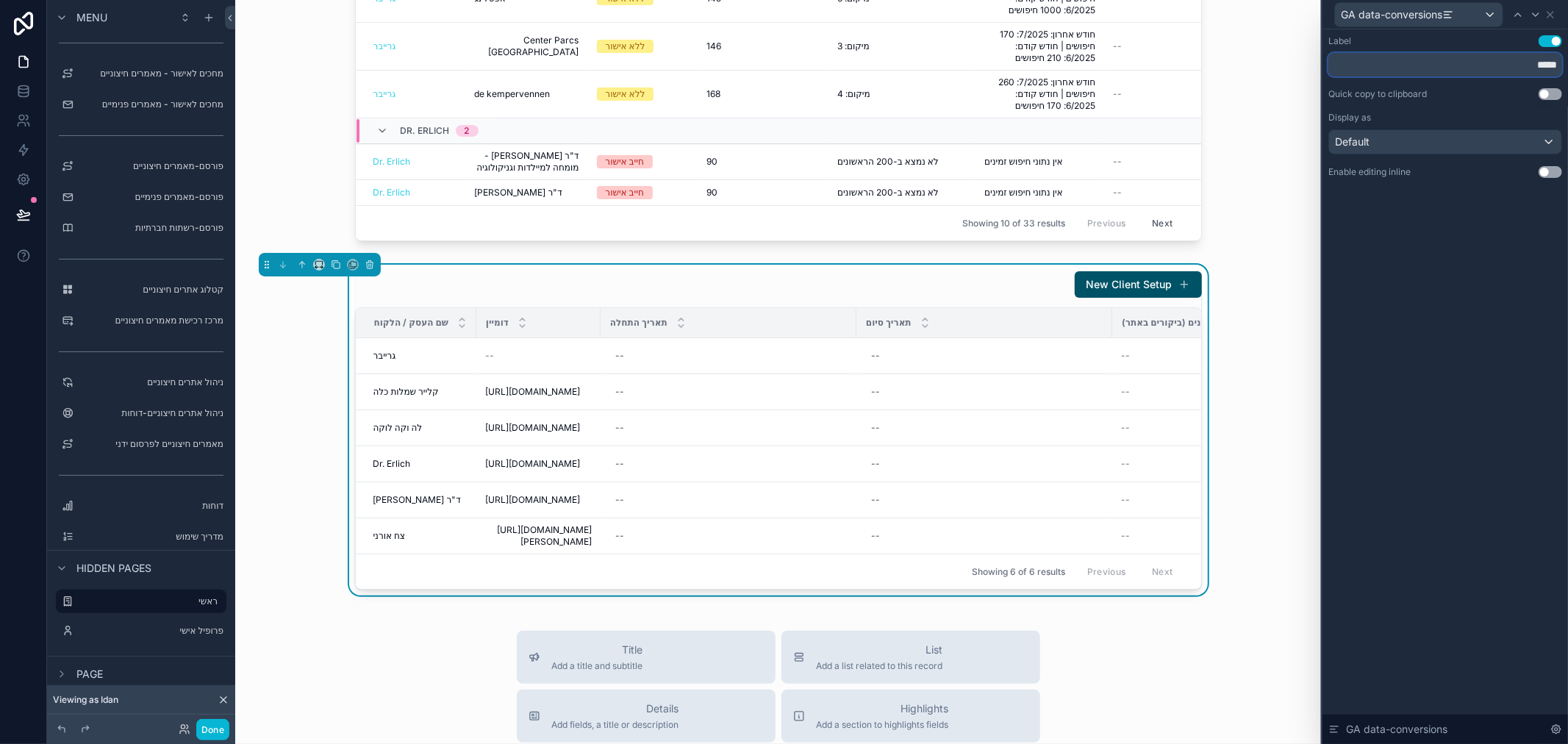
type input "*****"
click at [1449, 359] on div "Label Use setting ***** Quick copy to clipboard Use setting Display as Default …" at bounding box center [1445, 387] width 246 height 715
click at [1552, 13] on icon at bounding box center [1550, 14] width 12 height 12
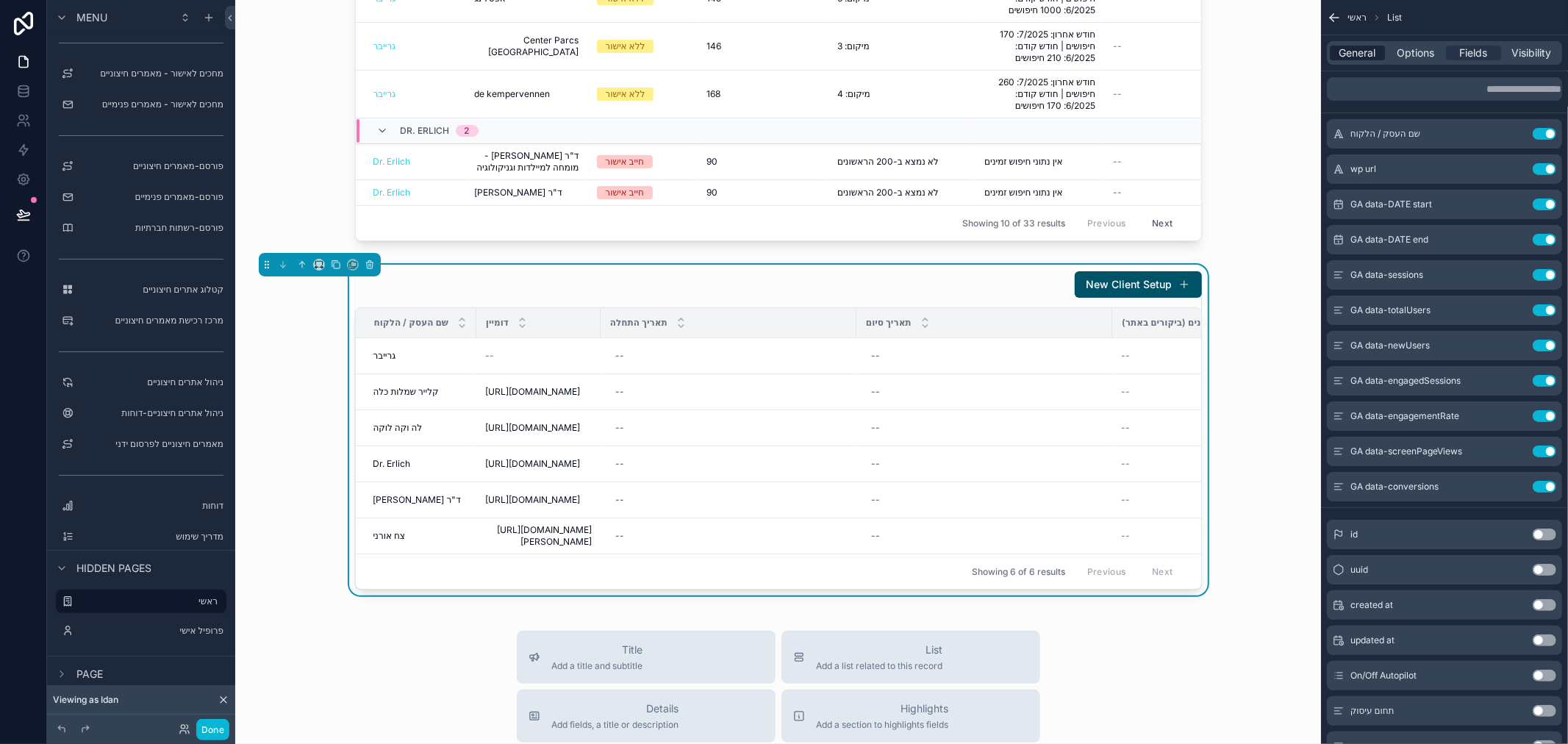
click at [1362, 49] on span "General" at bounding box center [1358, 53] width 37 height 15
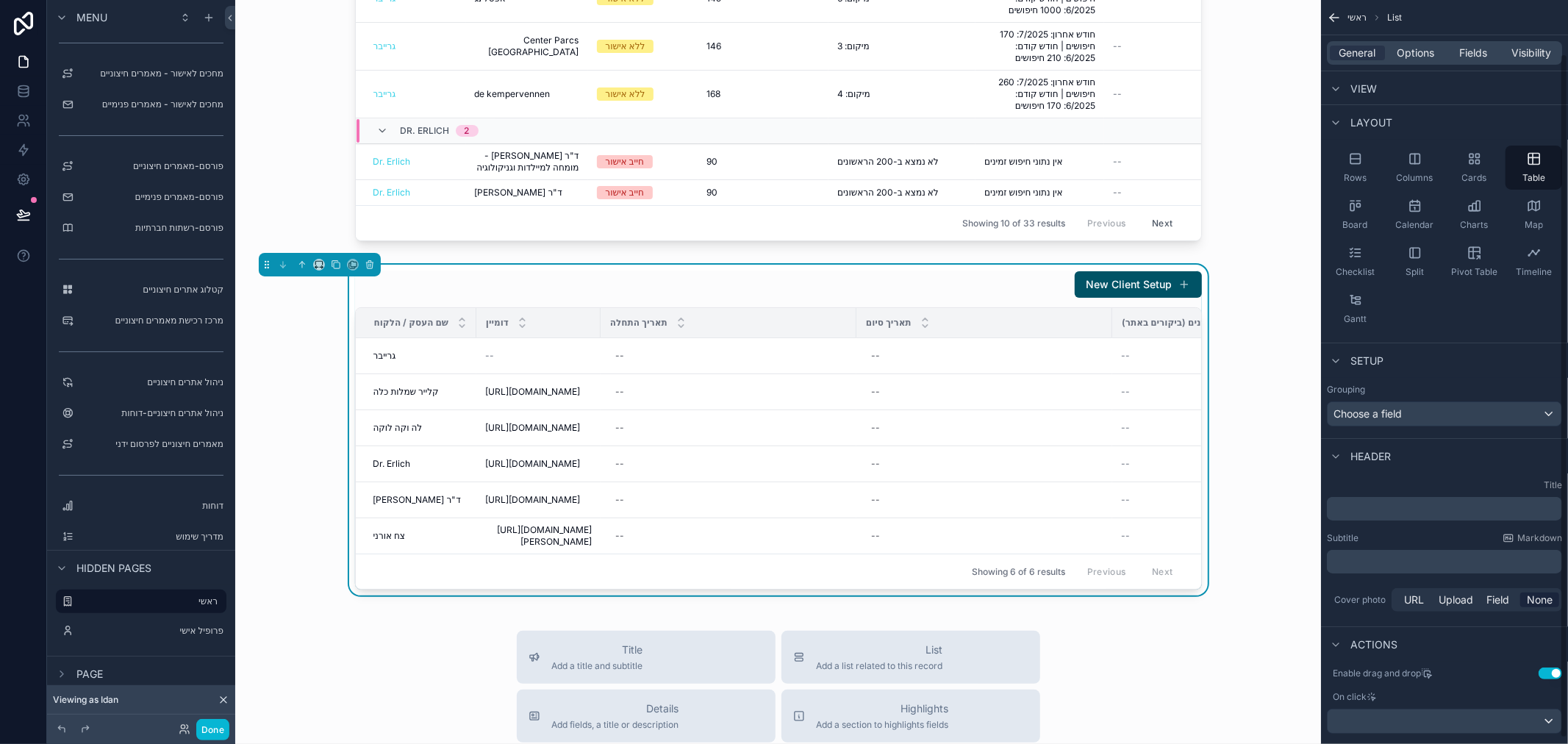
scroll to position [63, 0]
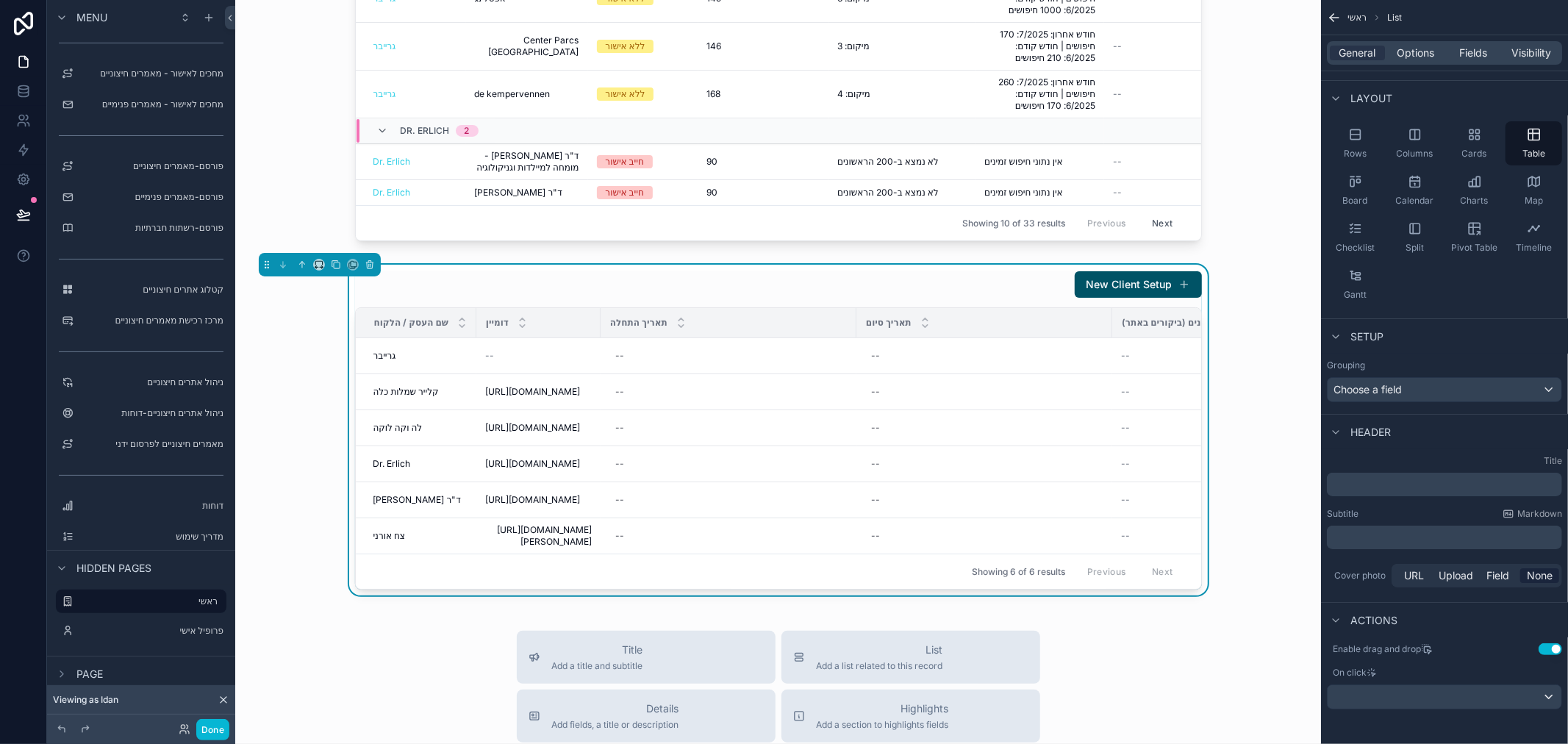
click at [1547, 647] on button "Use setting" at bounding box center [1550, 649] width 23 height 12
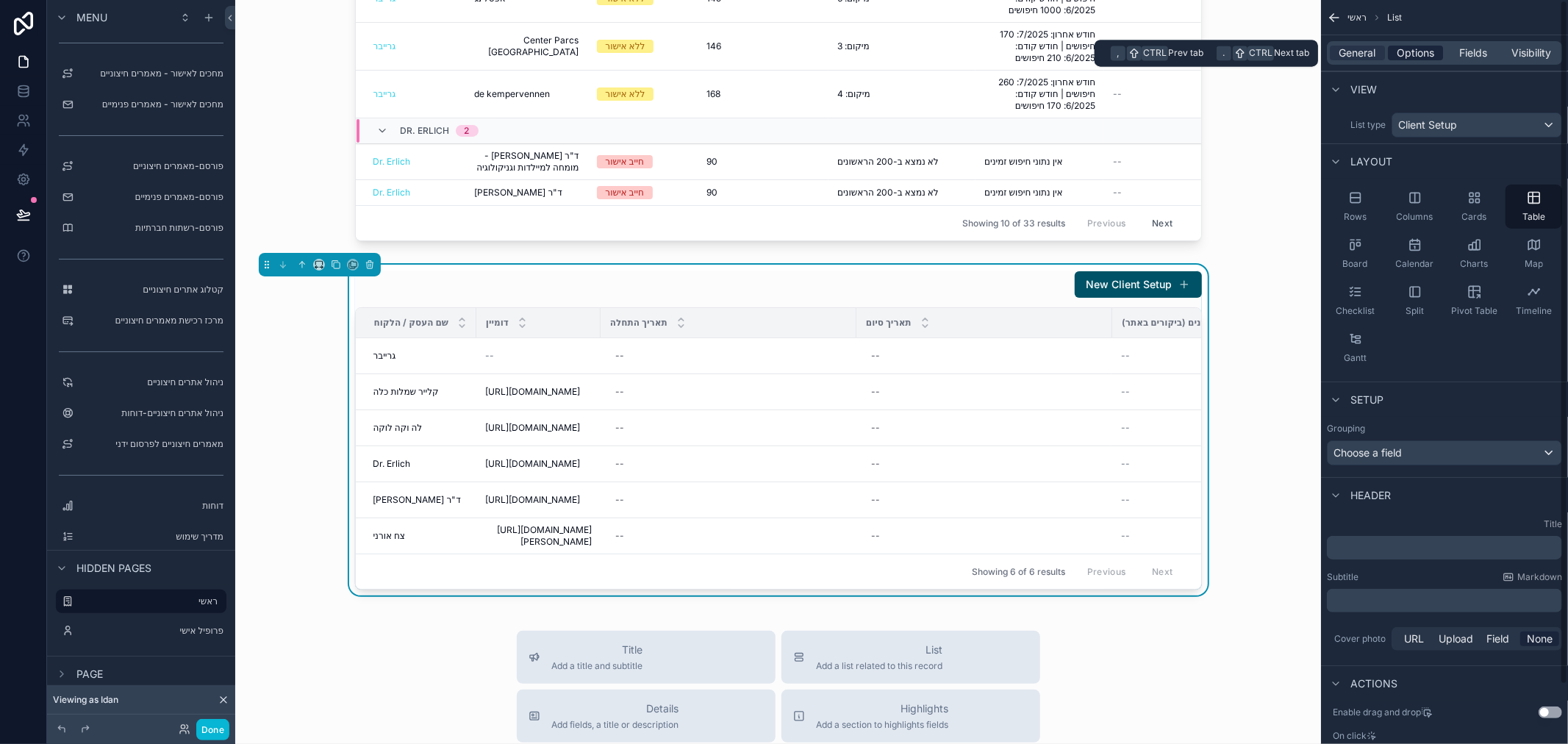
click at [1419, 53] on span "Options" at bounding box center [1416, 53] width 37 height 15
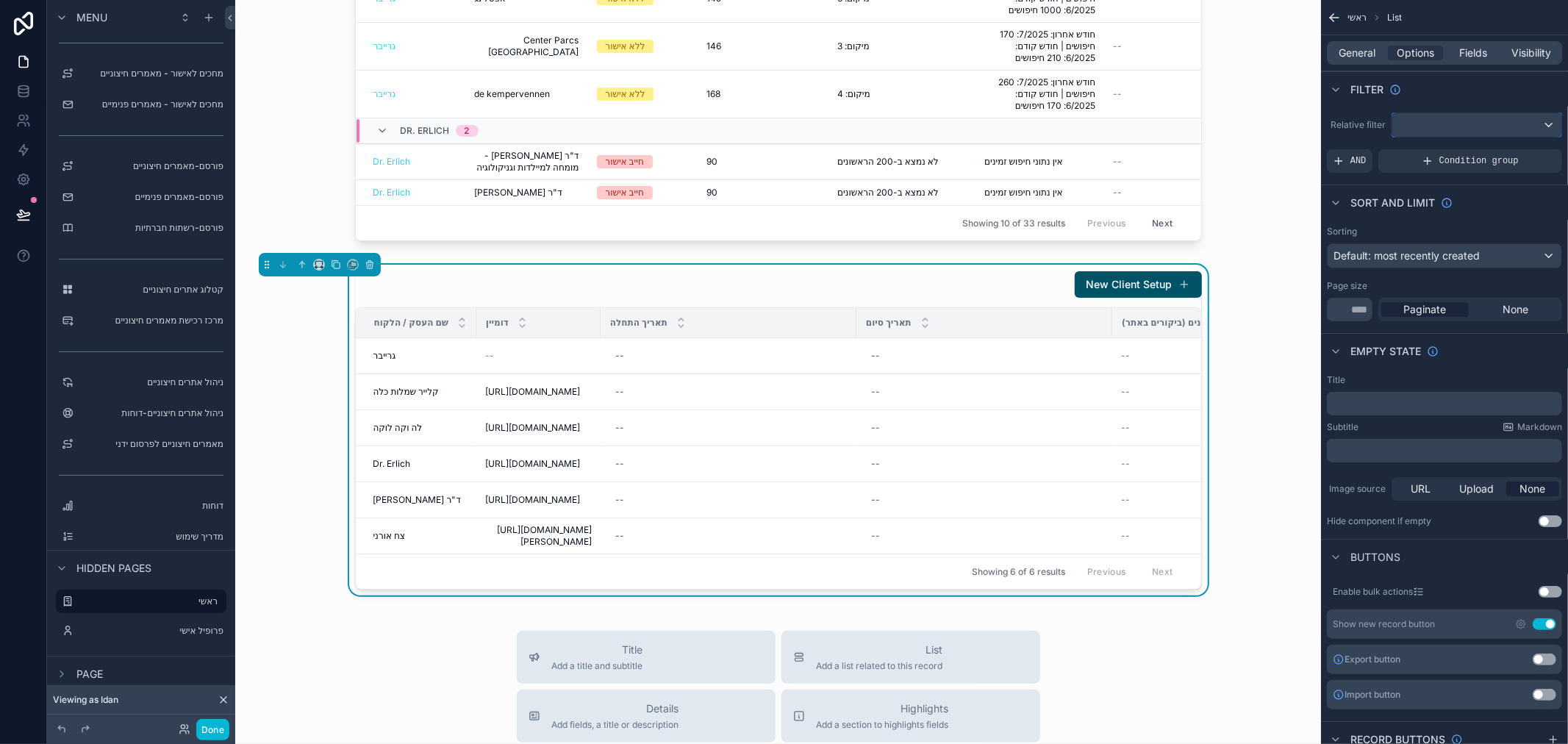
click at [1452, 127] on div "scrollable content" at bounding box center [1477, 125] width 169 height 23
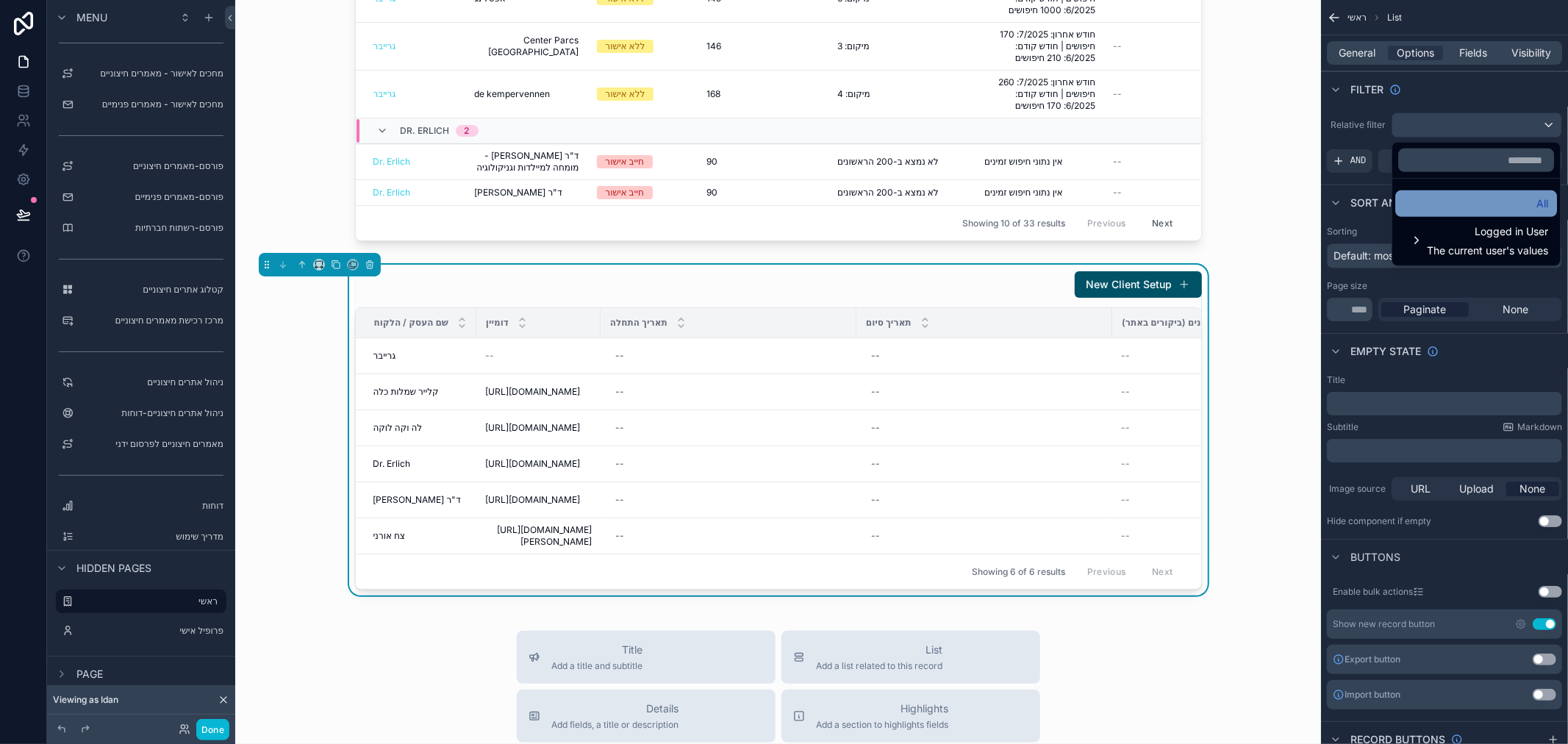
click at [1508, 212] on div "All" at bounding box center [1476, 203] width 144 height 18
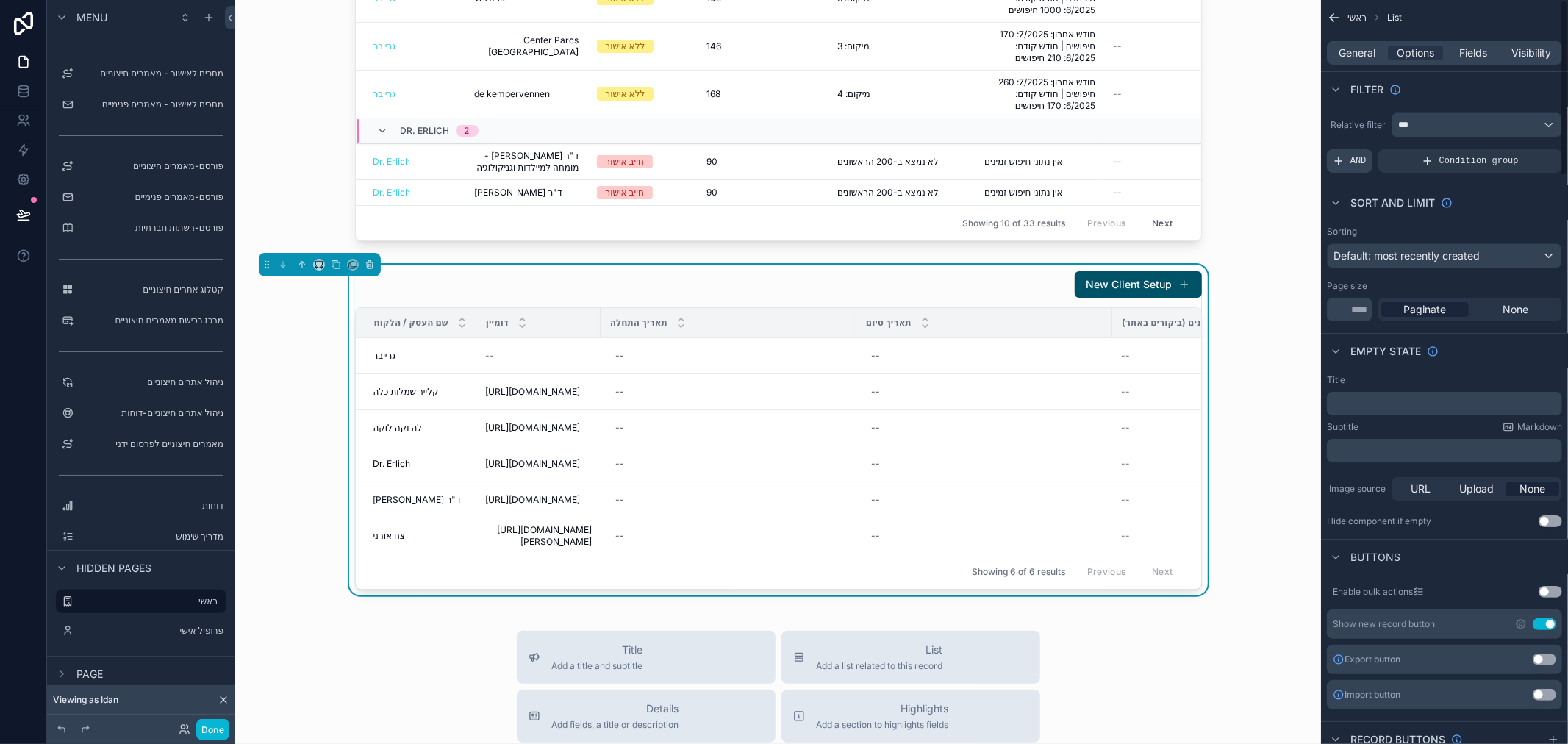
click at [1346, 157] on div "AND" at bounding box center [1349, 161] width 46 height 23
click at [1525, 151] on icon "scrollable content" at bounding box center [1525, 150] width 9 height 9
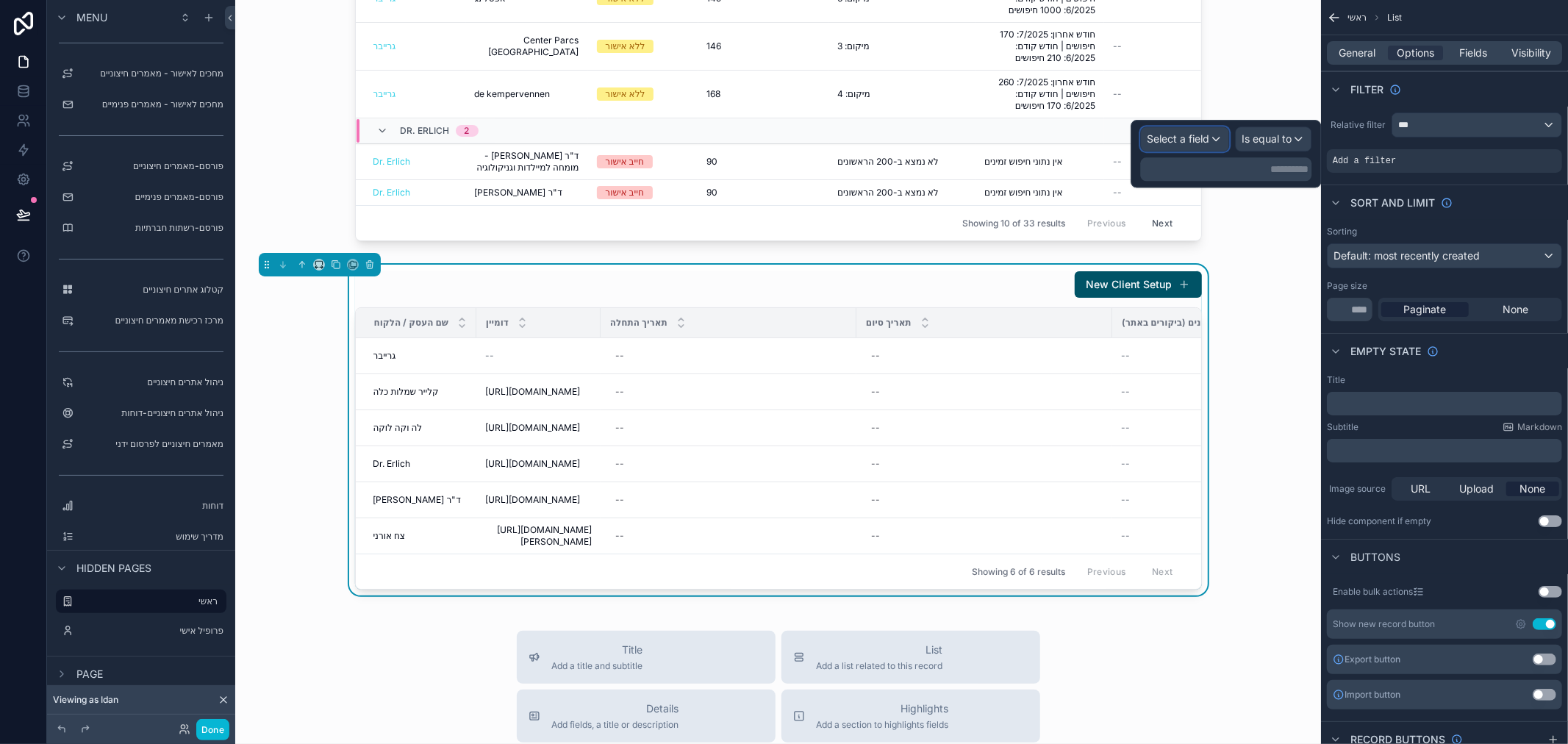
click at [1208, 135] on span "Select a field" at bounding box center [1178, 138] width 63 height 12
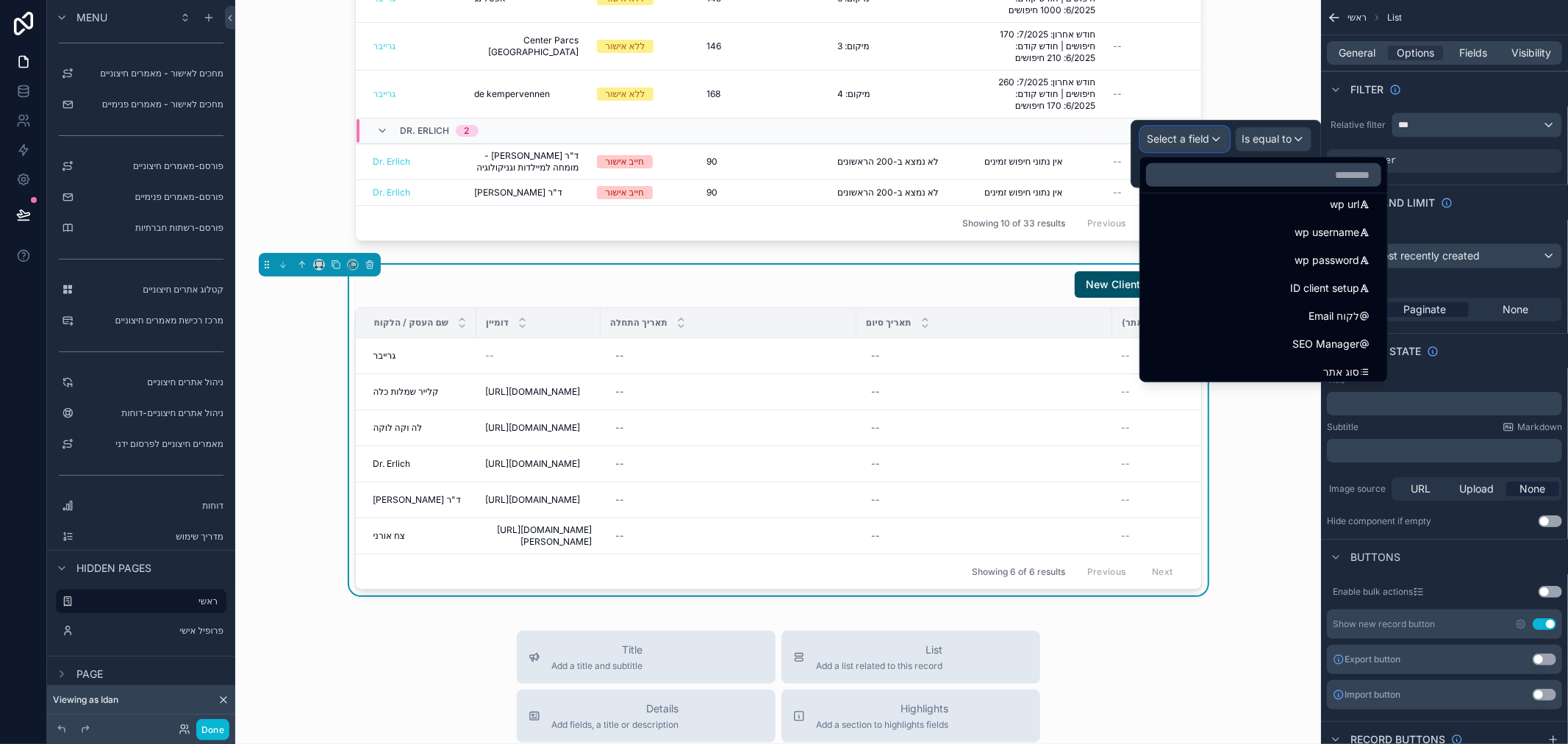
scroll to position [408, 0]
click at [1225, 336] on div "SEO Manager" at bounding box center [1263, 341] width 223 height 18
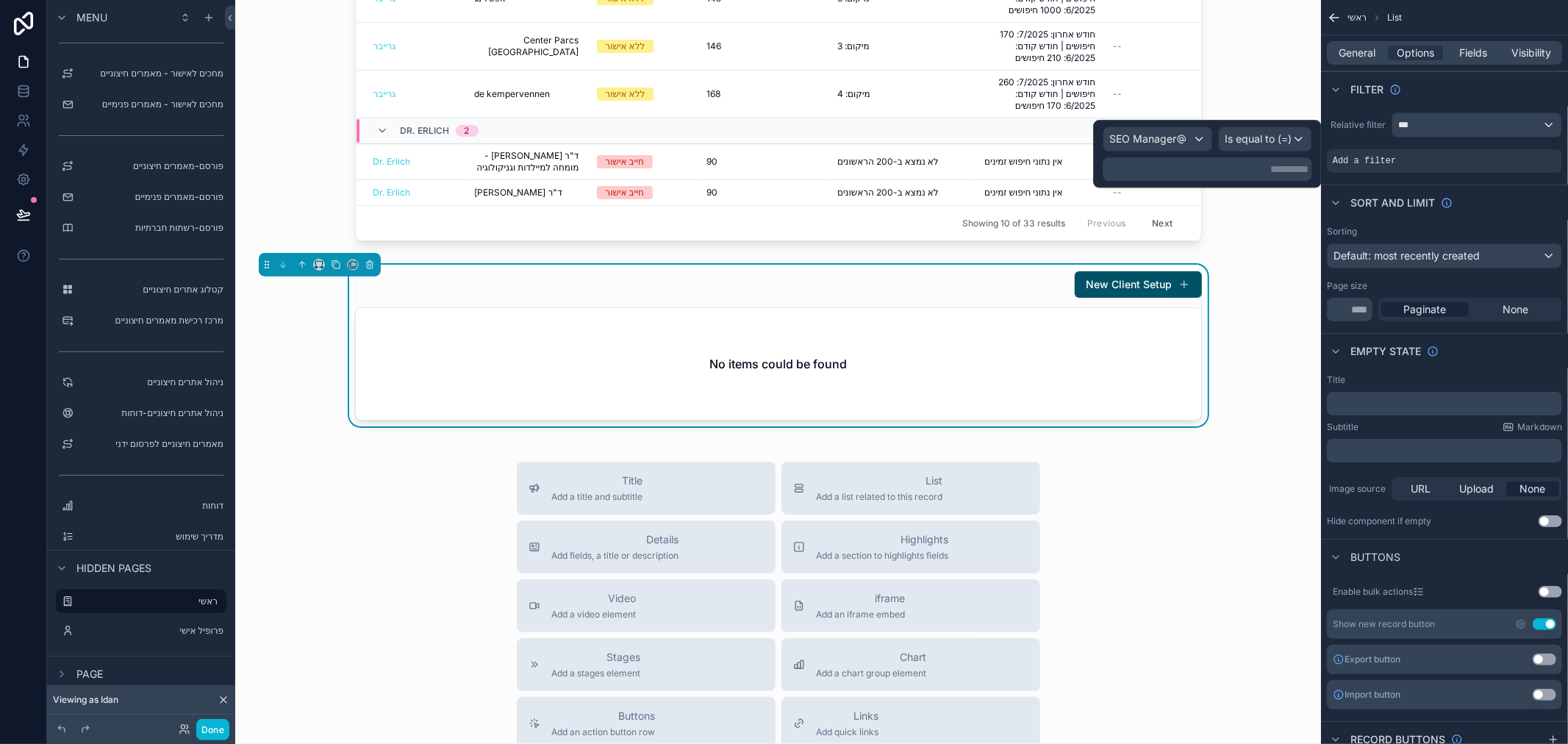
click at [1229, 168] on p "**********" at bounding box center [1208, 169] width 200 height 15
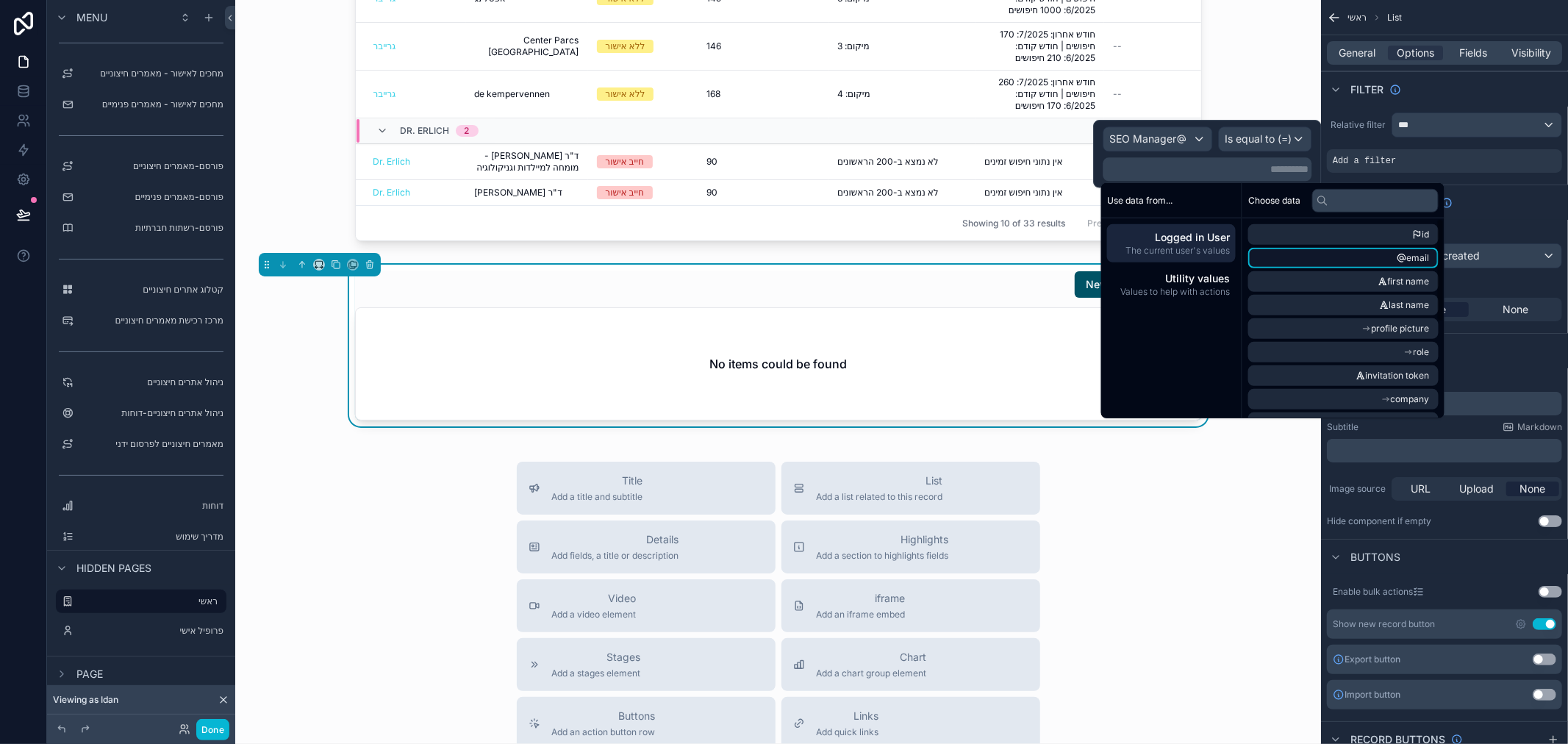
click at [1397, 256] on li "email" at bounding box center [1343, 258] width 190 height 21
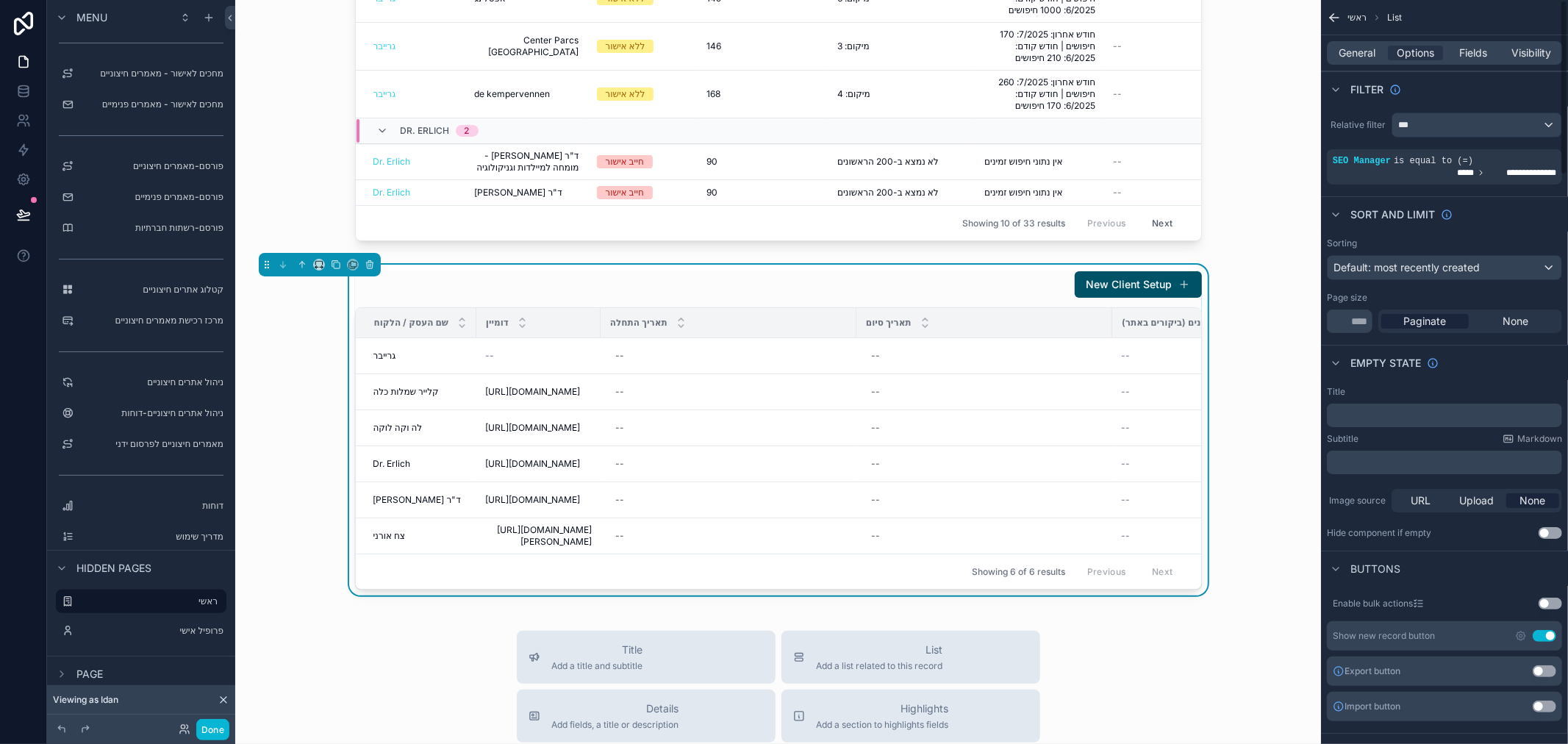
click at [1505, 218] on div "Sort And Limit" at bounding box center [1444, 214] width 247 height 36
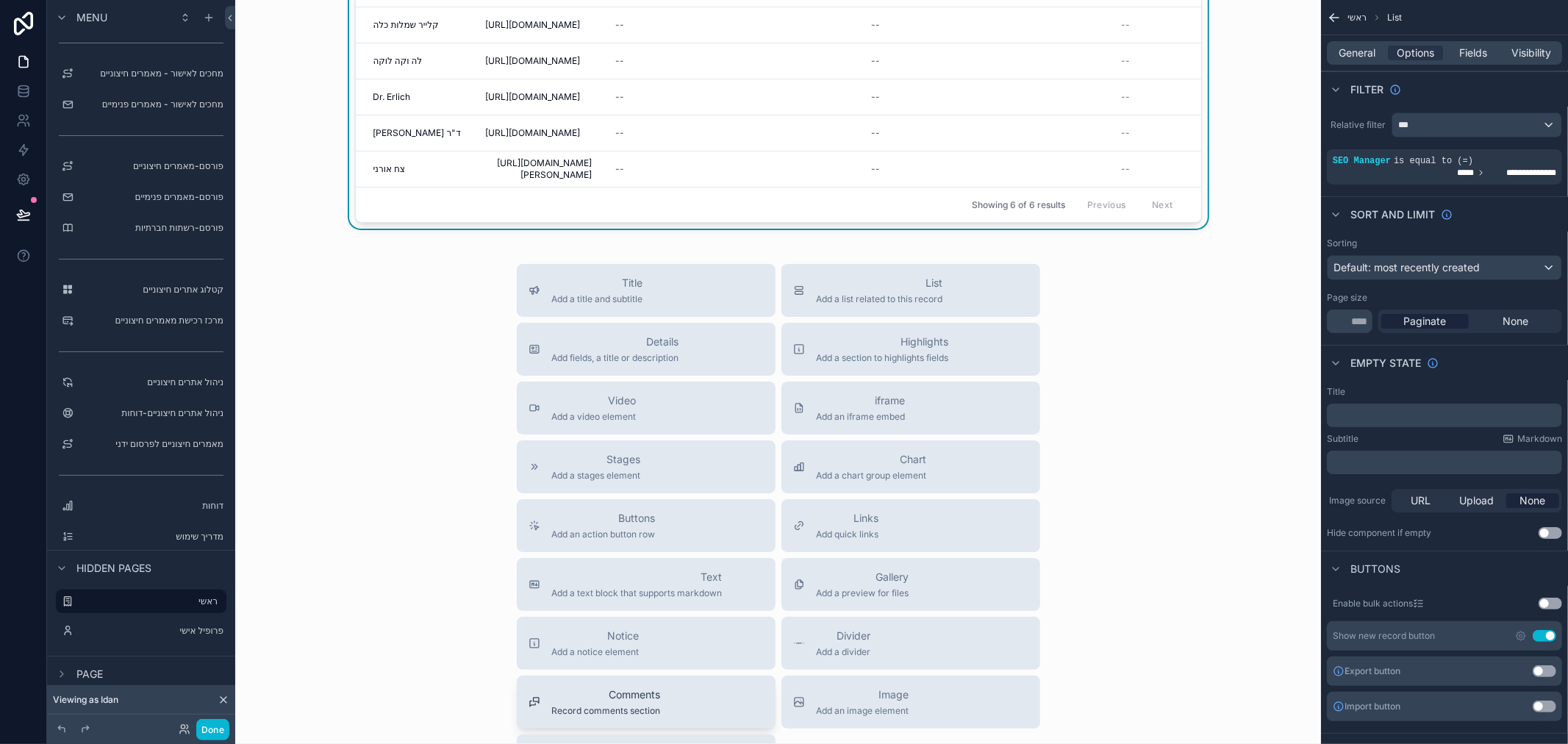
scroll to position [900, 0]
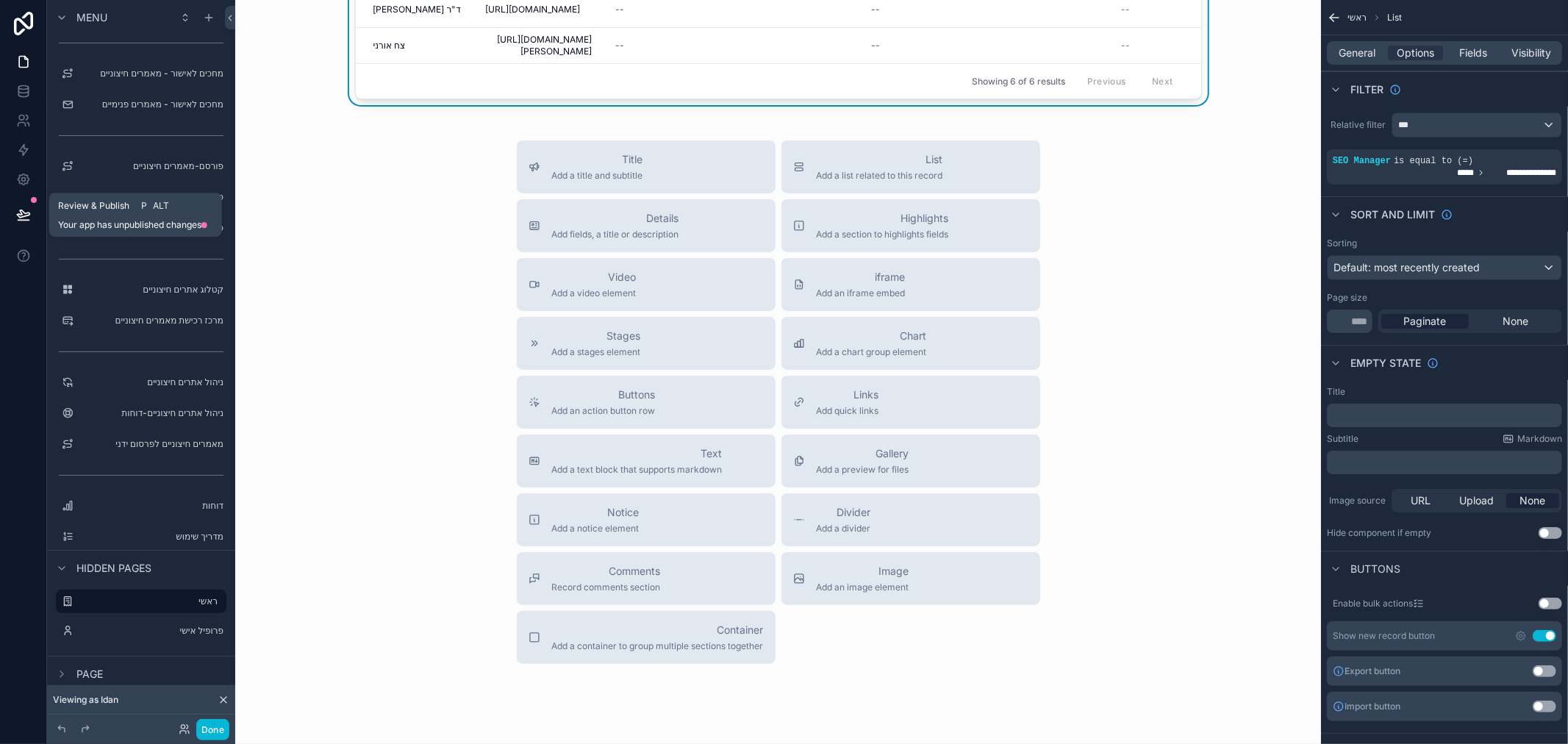
click at [24, 217] on icon at bounding box center [23, 214] width 15 height 15
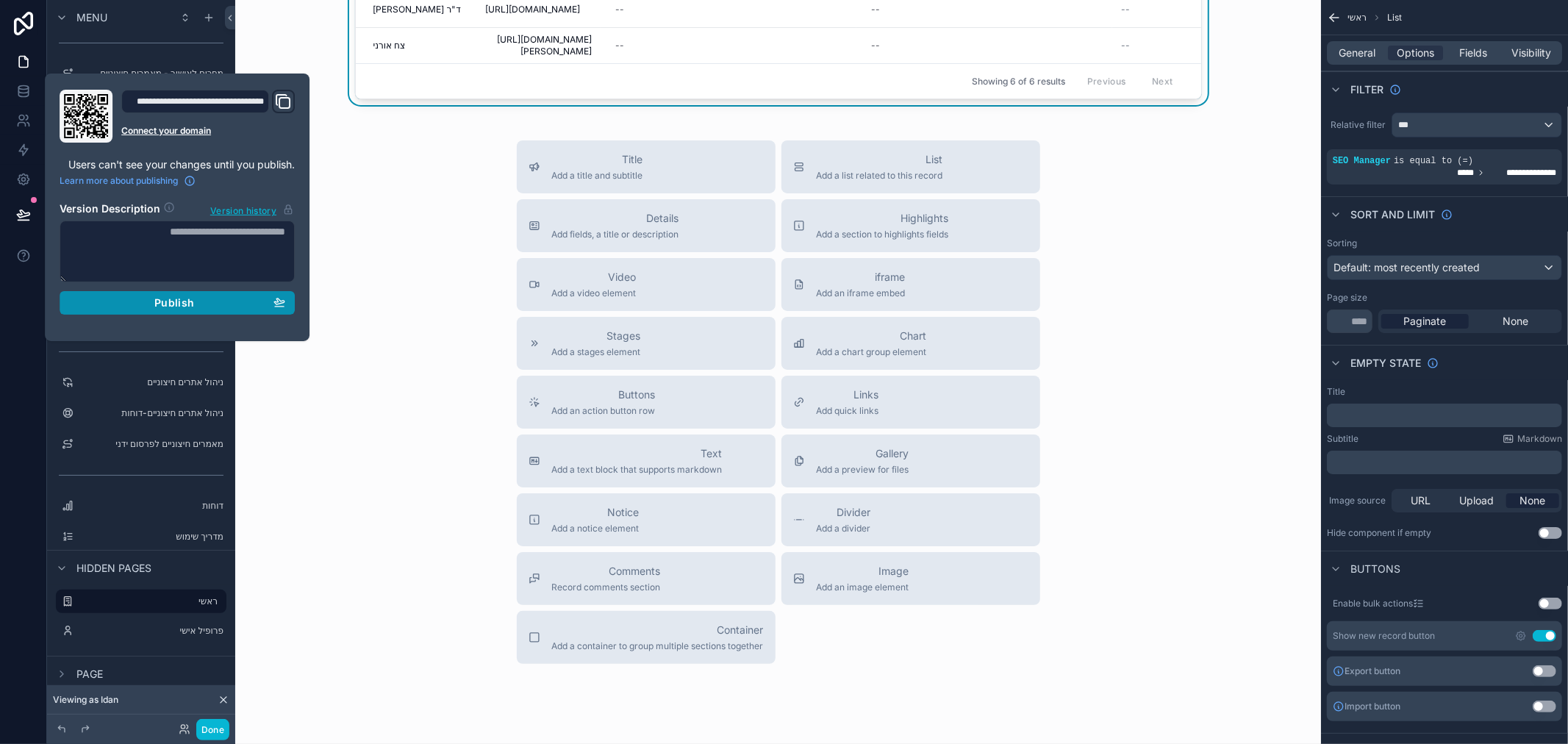
click at [180, 302] on span "Publish" at bounding box center [174, 302] width 39 height 13
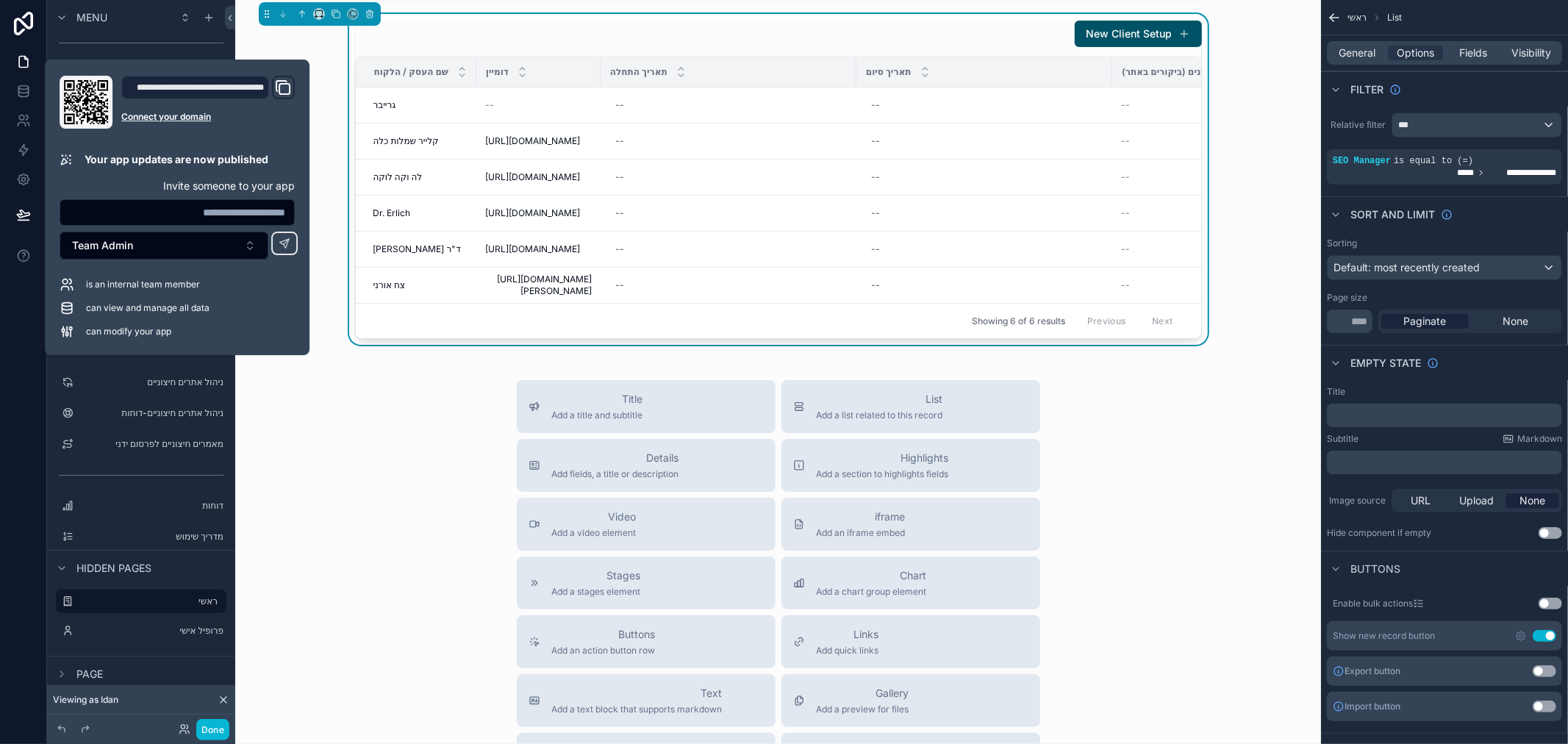
scroll to position [655, 0]
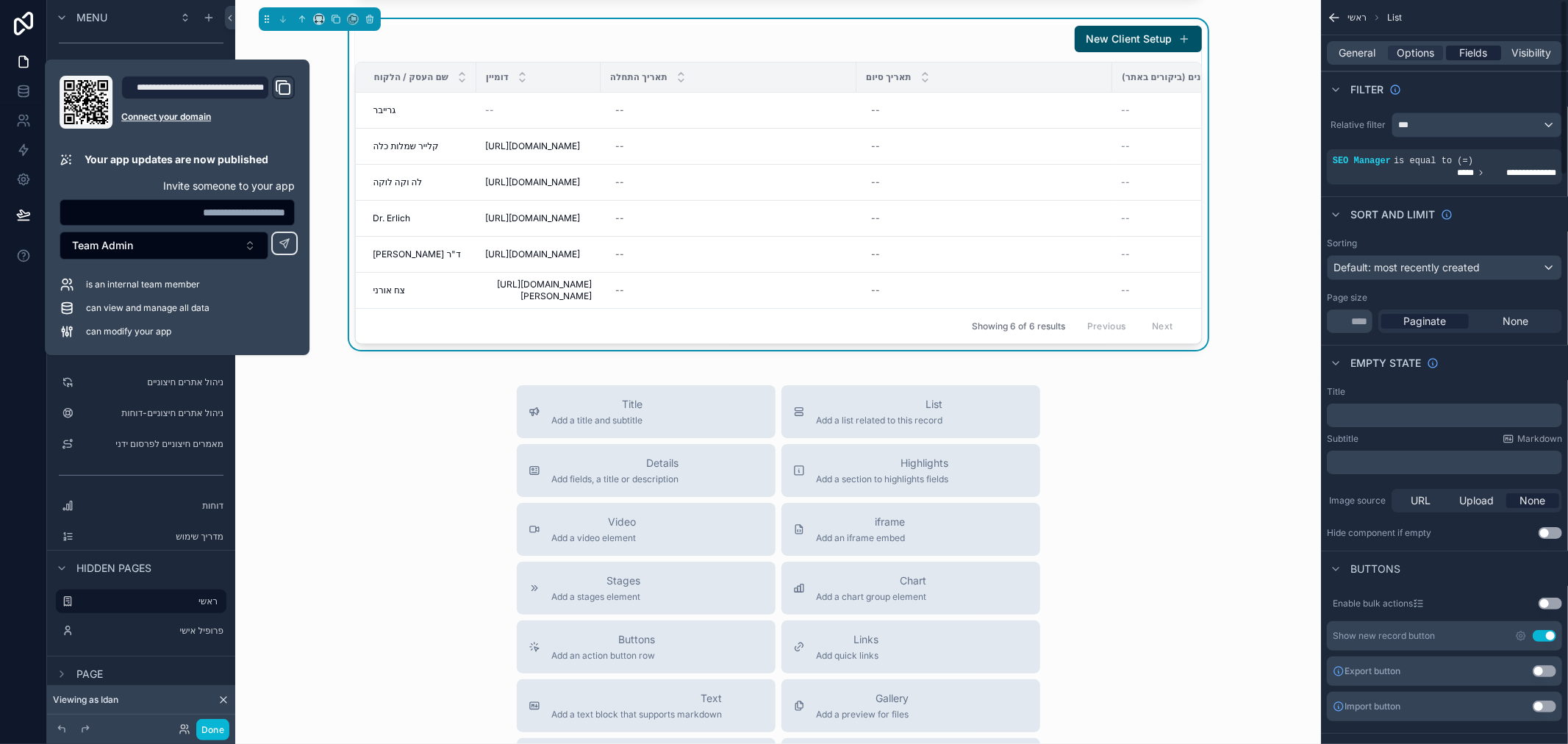
click at [1478, 50] on span "Fields" at bounding box center [1474, 53] width 28 height 15
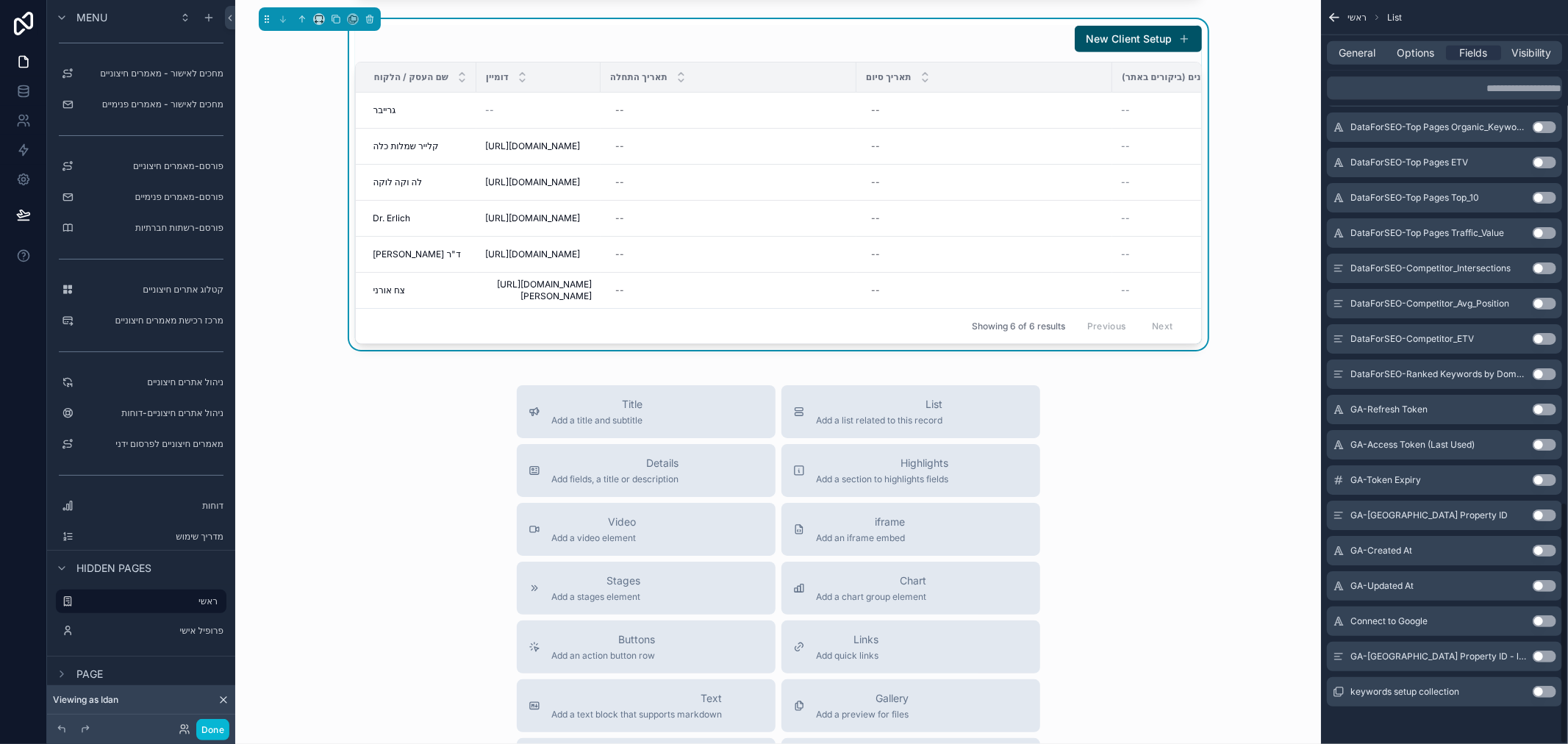
scroll to position [1540, 0]
click at [1547, 613] on button "Use setting" at bounding box center [1544, 618] width 23 height 12
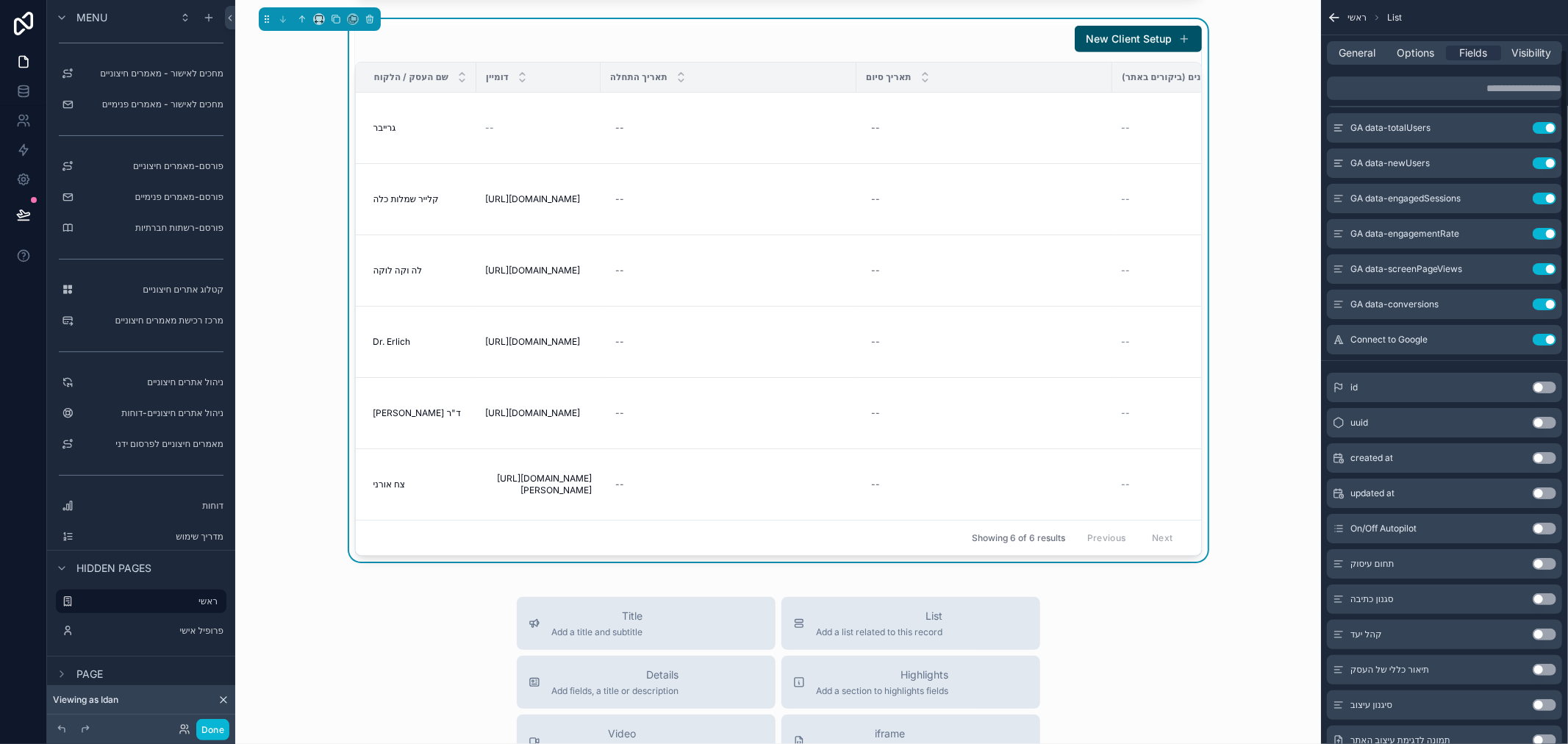
scroll to position [151, 0]
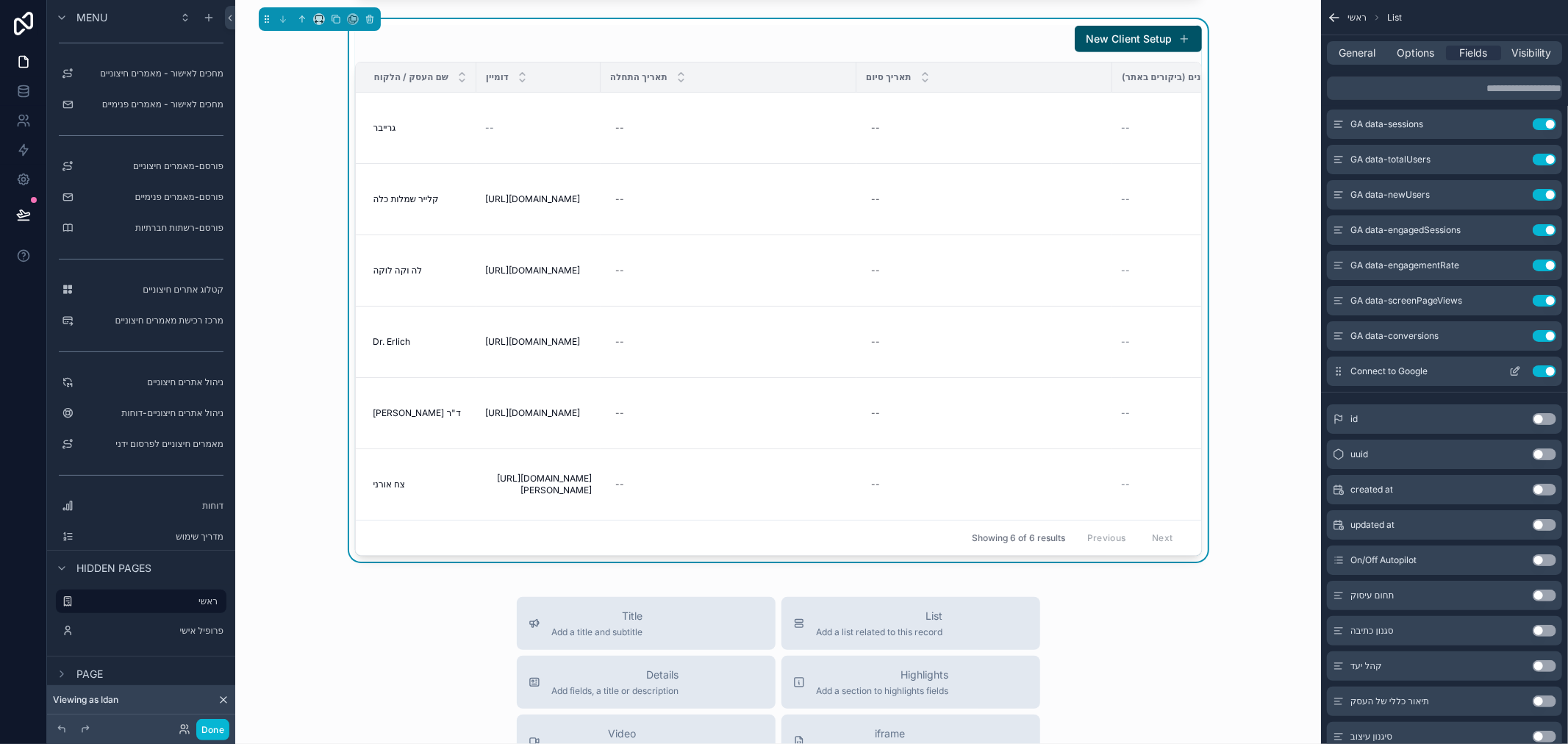
click at [1518, 371] on icon "scrollable content" at bounding box center [1515, 371] width 12 height 12
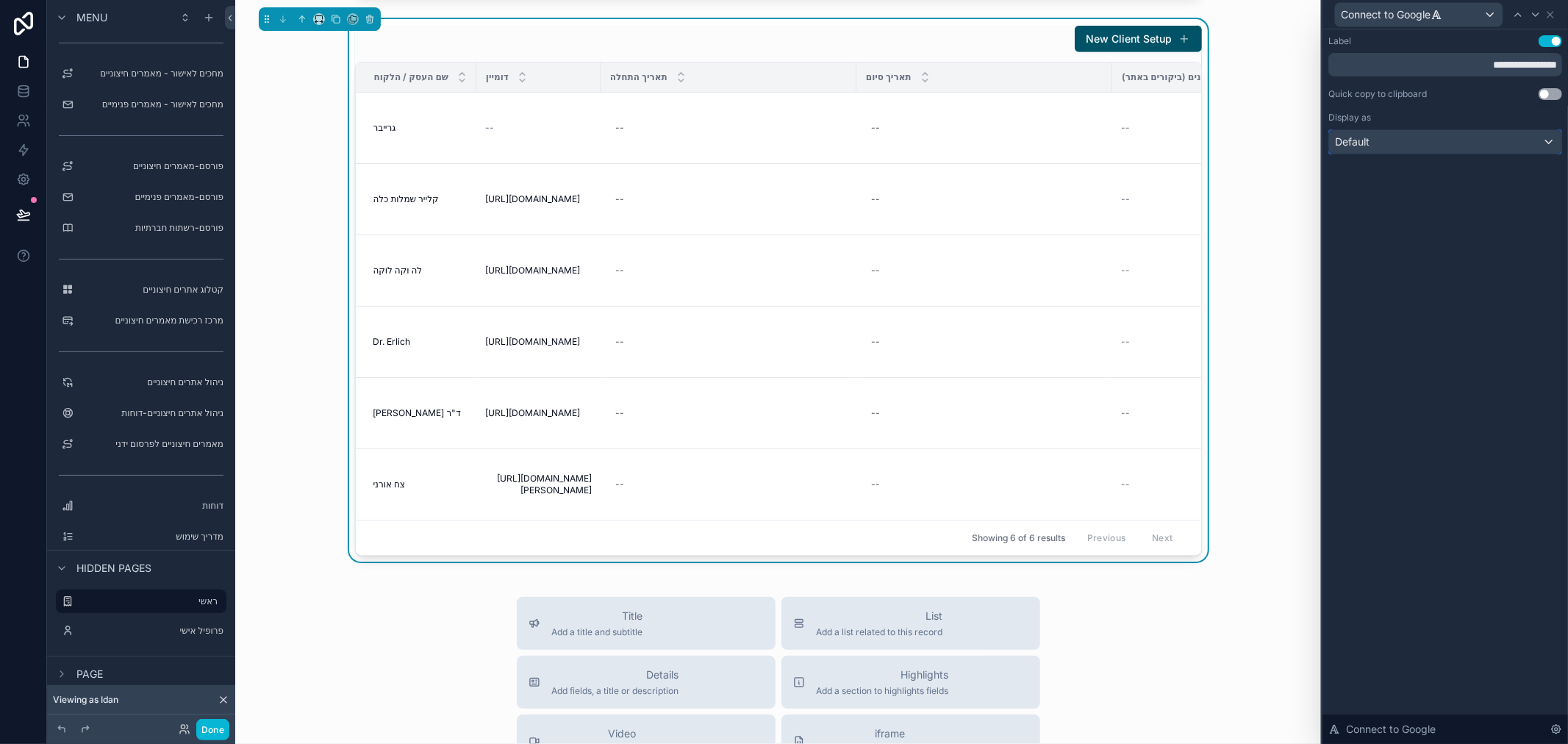
click at [1443, 142] on div "Default" at bounding box center [1445, 142] width 232 height 23
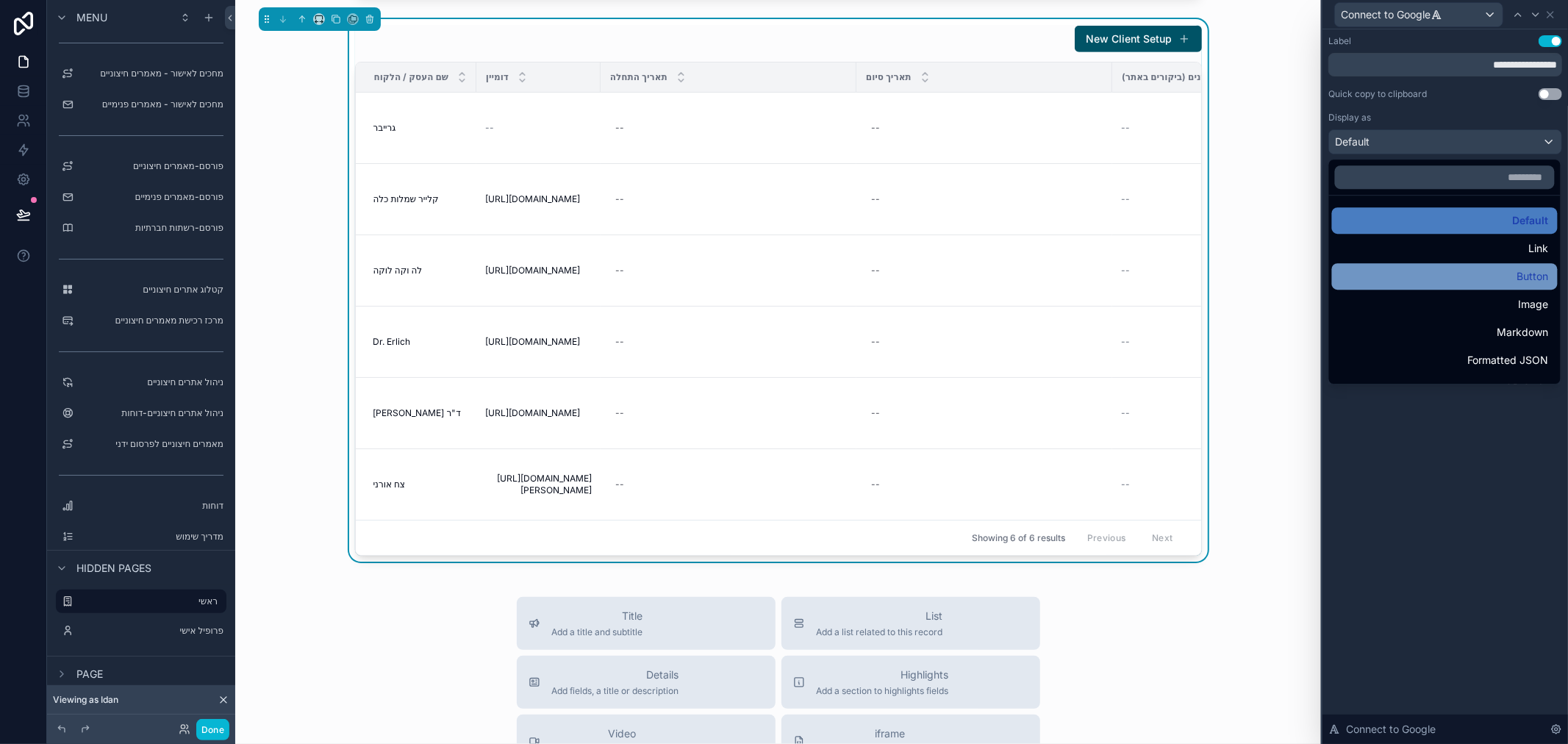
click at [1421, 264] on div "Button" at bounding box center [1445, 276] width 226 height 26
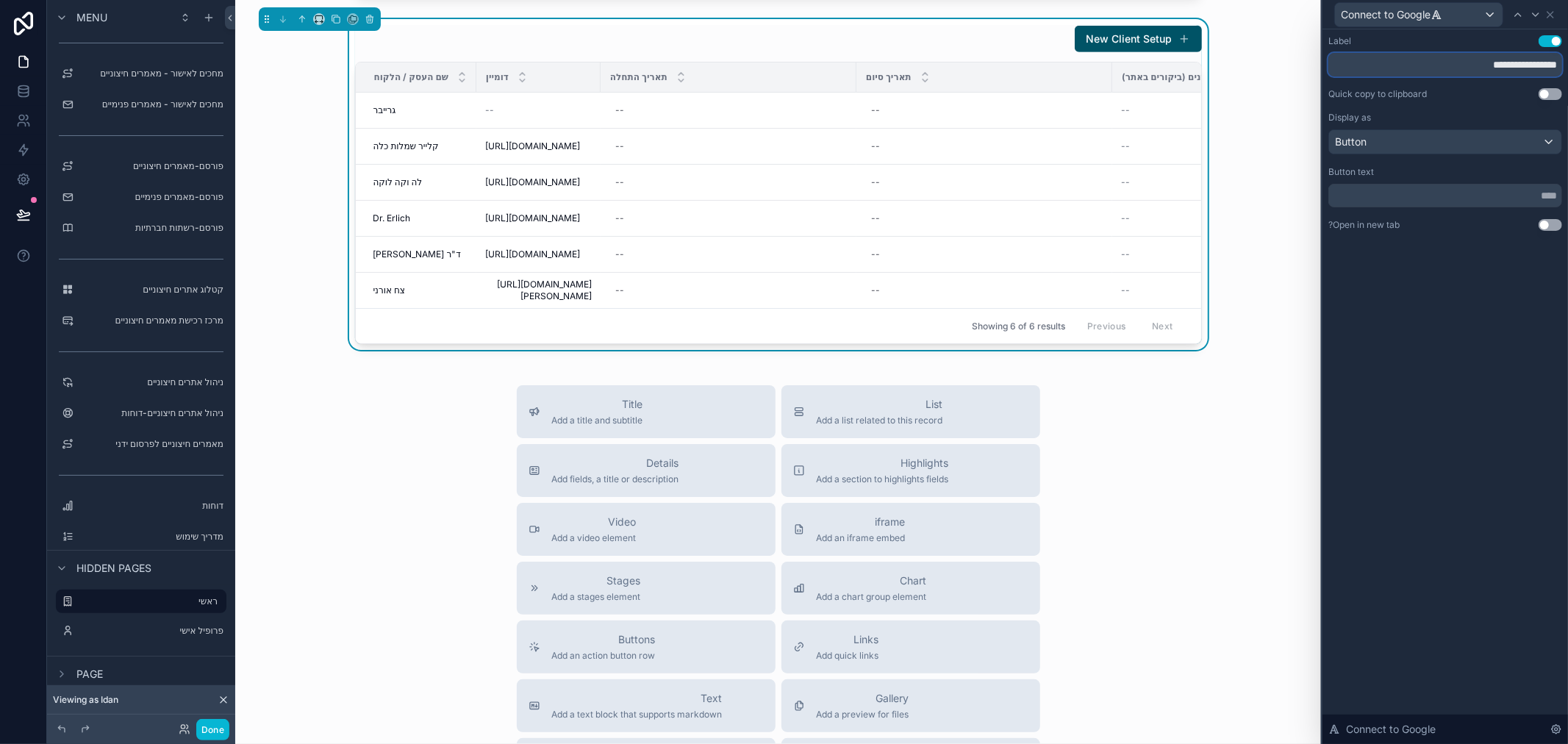
click at [1457, 62] on input "**********" at bounding box center [1445, 64] width 233 height 23
type input "*********"
click at [1476, 203] on input "text" at bounding box center [1445, 196] width 233 height 23
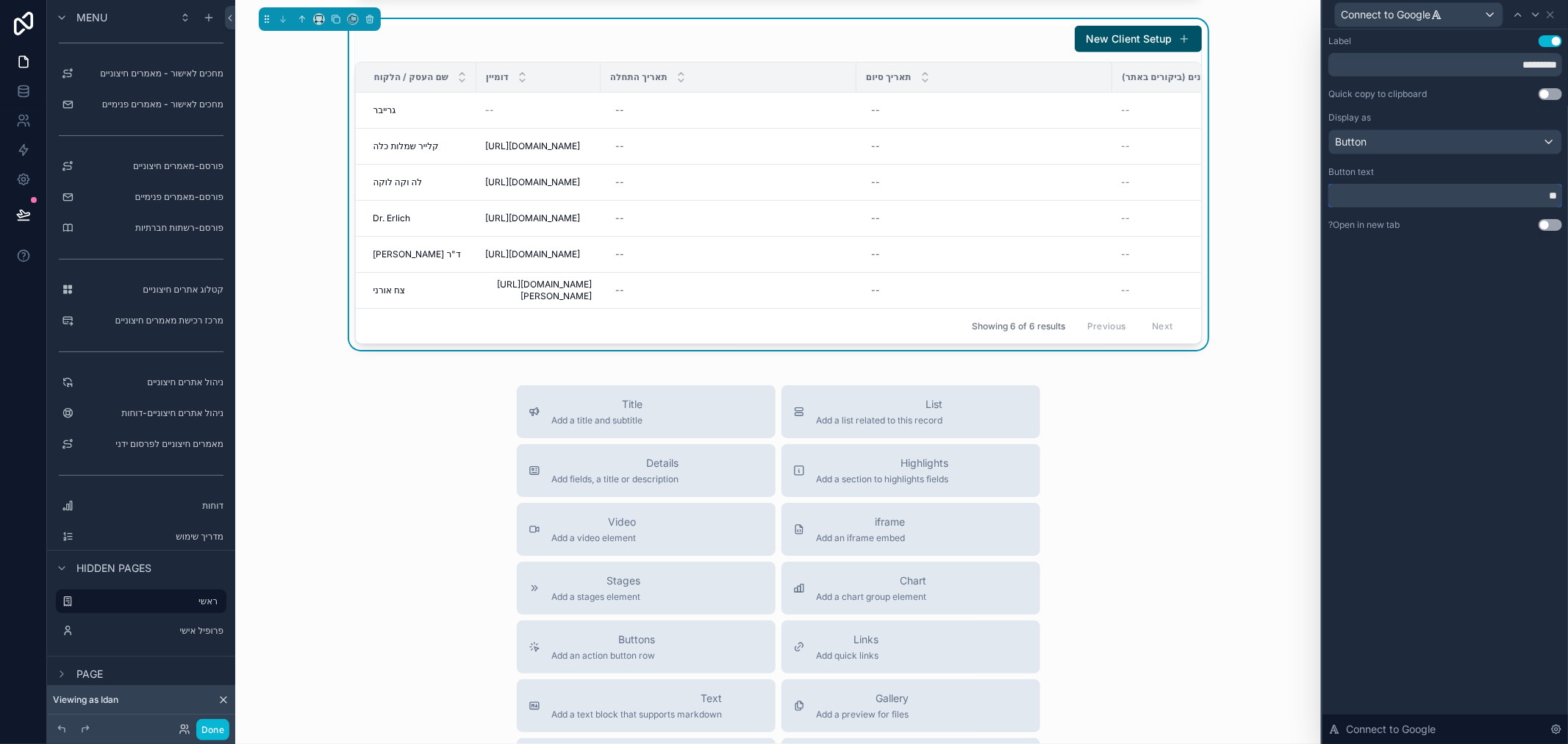
type input "*"
type input "*****"
click at [1540, 227] on button "Use setting" at bounding box center [1550, 224] width 23 height 12
click at [1454, 307] on div "Label Use setting ********* Quick copy to clipboard Use setting Display as Butt…" at bounding box center [1445, 387] width 246 height 715
click at [1551, 10] on icon at bounding box center [1550, 14] width 12 height 12
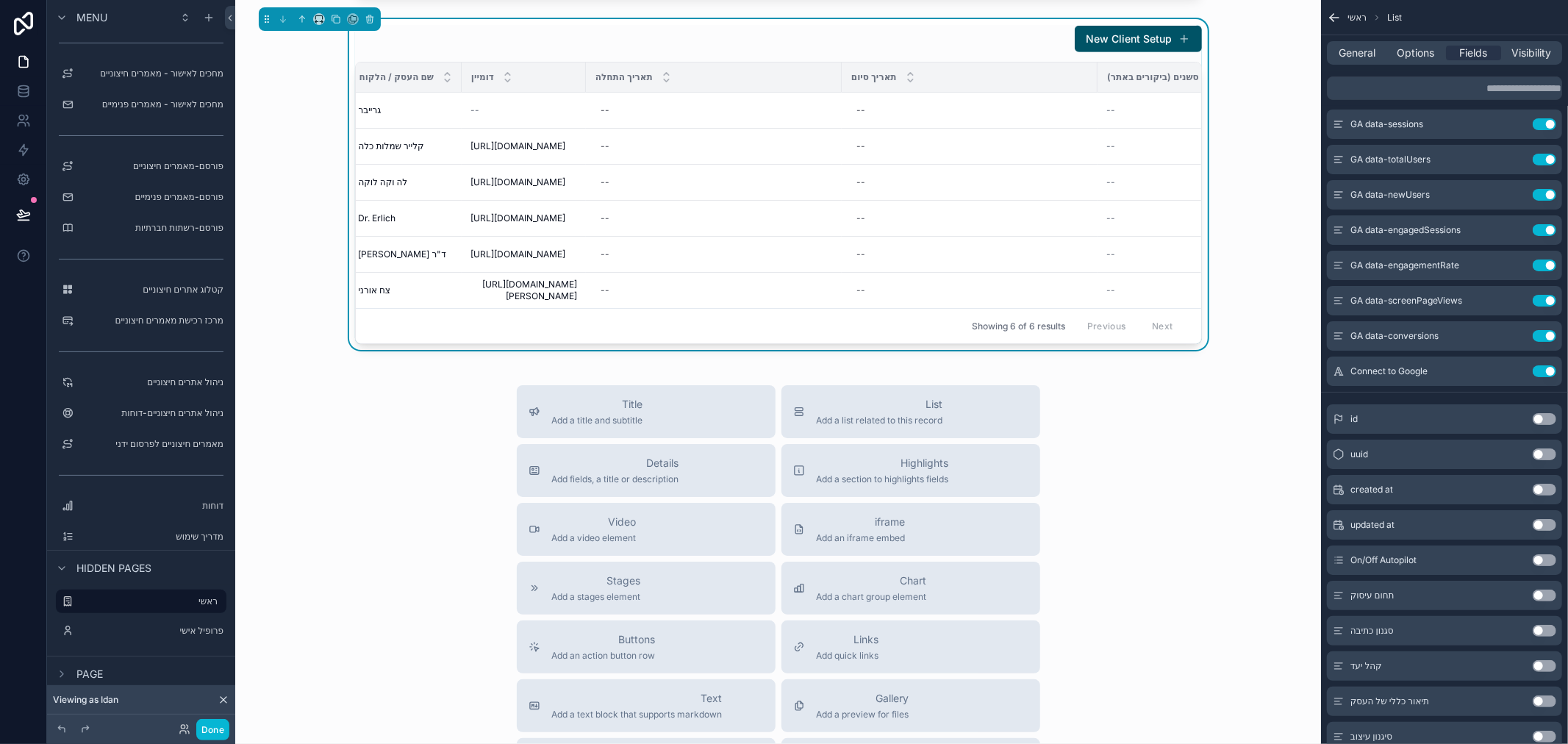
scroll to position [0, 0]
click at [218, 729] on button "Done" at bounding box center [213, 730] width 33 height 22
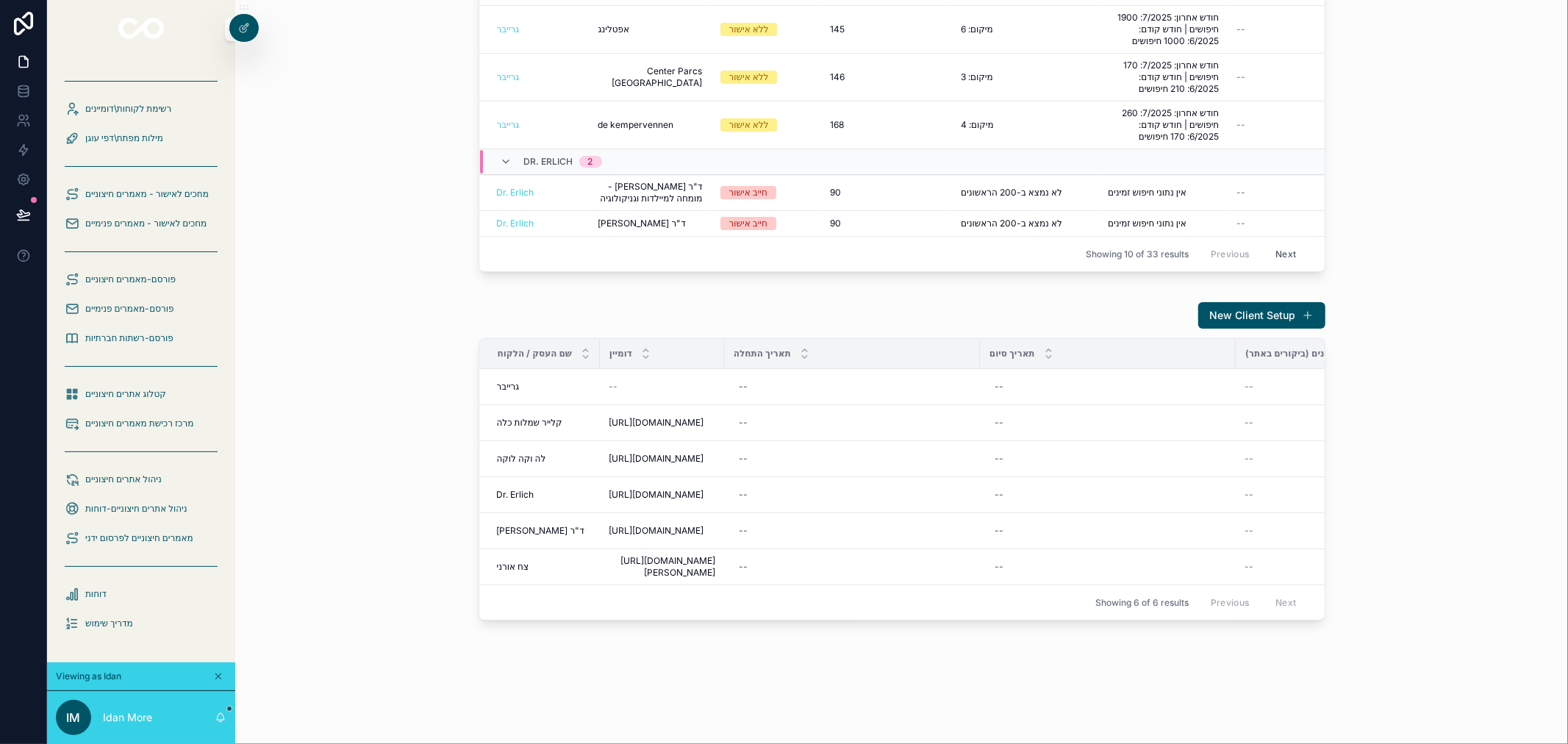
scroll to position [401, 0]
drag, startPoint x: 969, startPoint y: 346, endPoint x: 806, endPoint y: 354, distance: 163.2
click at [806, 354] on th "תאריך התחלה" at bounding box center [772, 353] width 95 height 30
drag, startPoint x: 1064, startPoint y: 343, endPoint x: 893, endPoint y: 350, distance: 171.1
click at [902, 350] on div "scrollable content" at bounding box center [905, 353] width 6 height 29
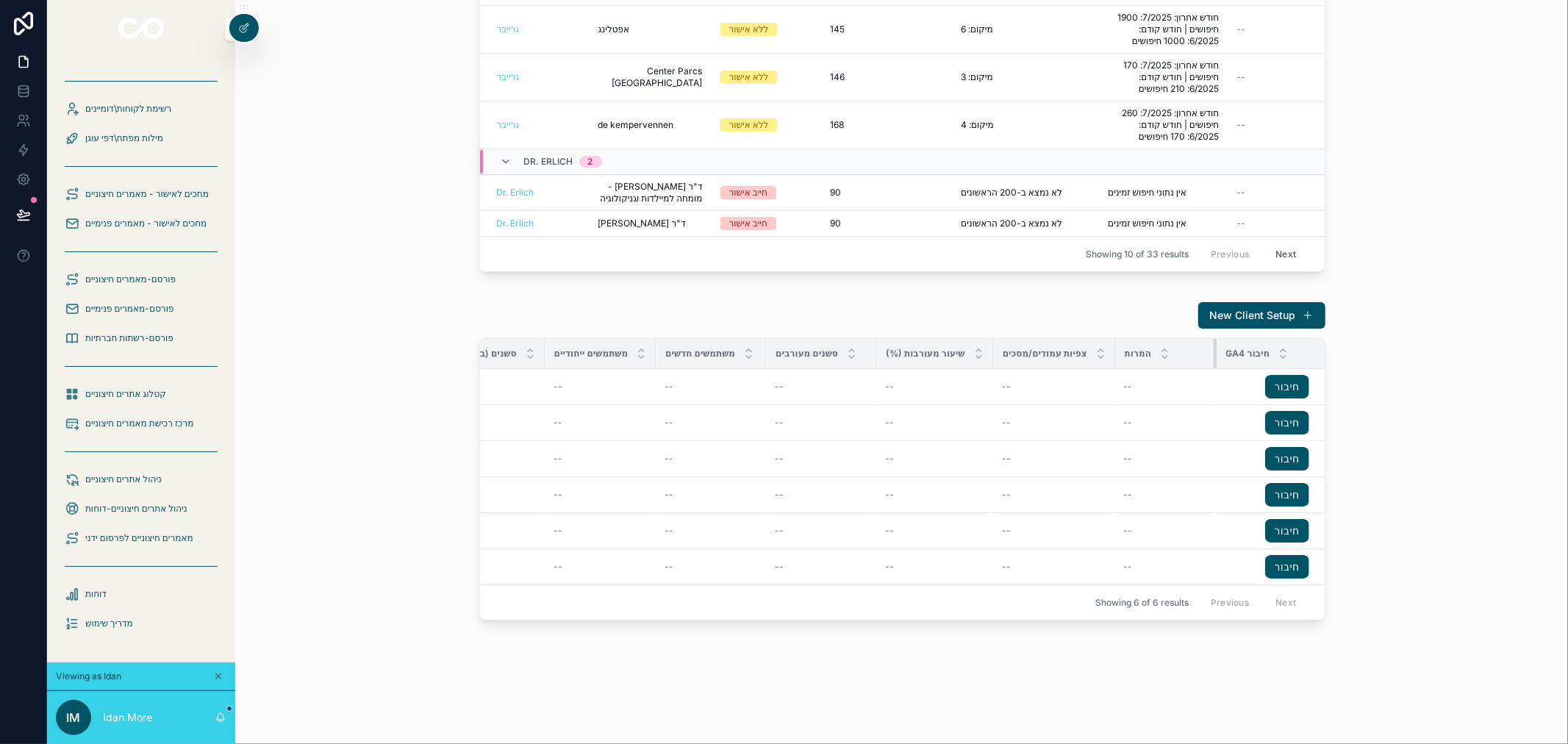
scroll to position [0, 488]
drag, startPoint x: 1203, startPoint y: 340, endPoint x: 1195, endPoint y: 341, distance: 8.1
click at [1195, 341] on th "המרות" at bounding box center [1166, 353] width 101 height 30
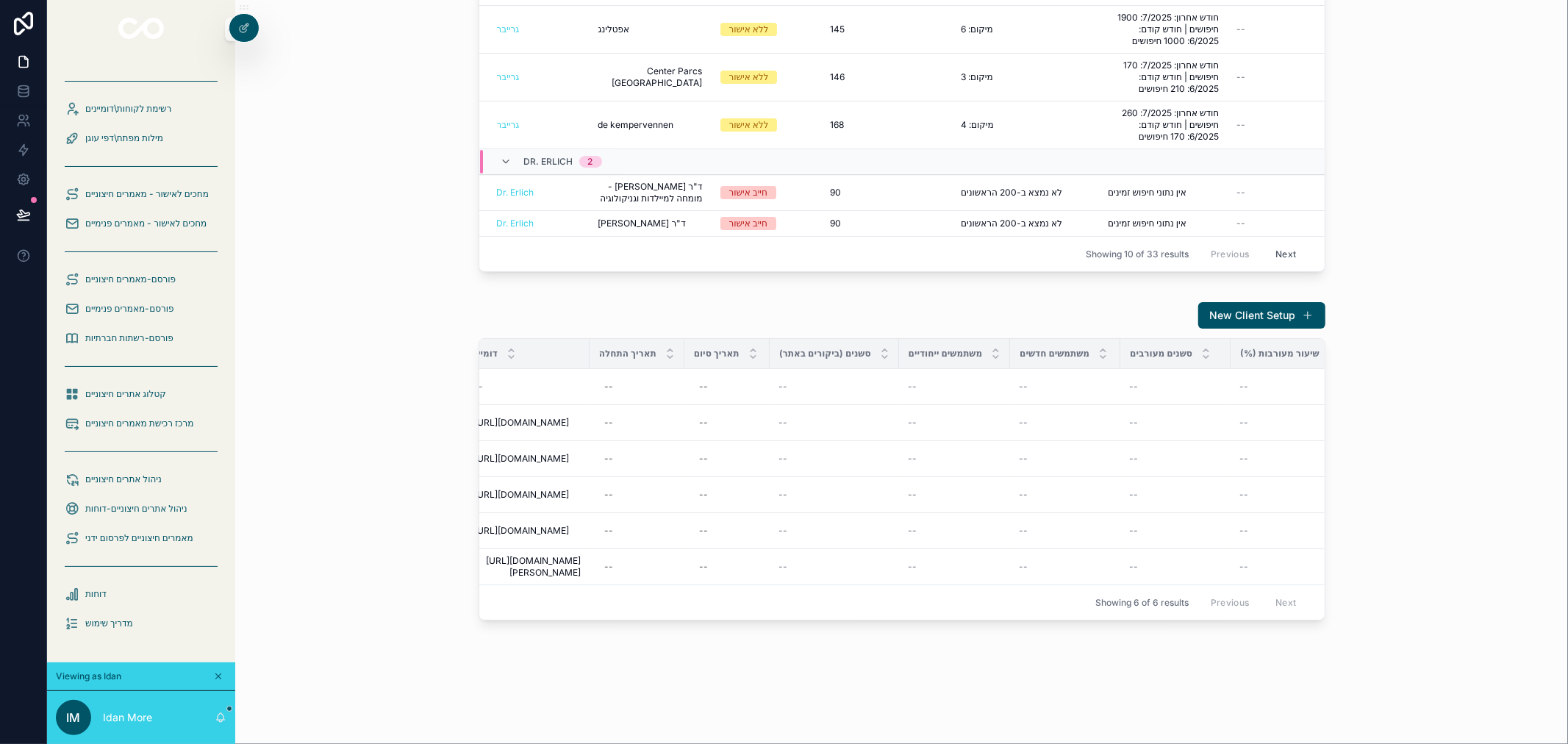
scroll to position [0, 0]
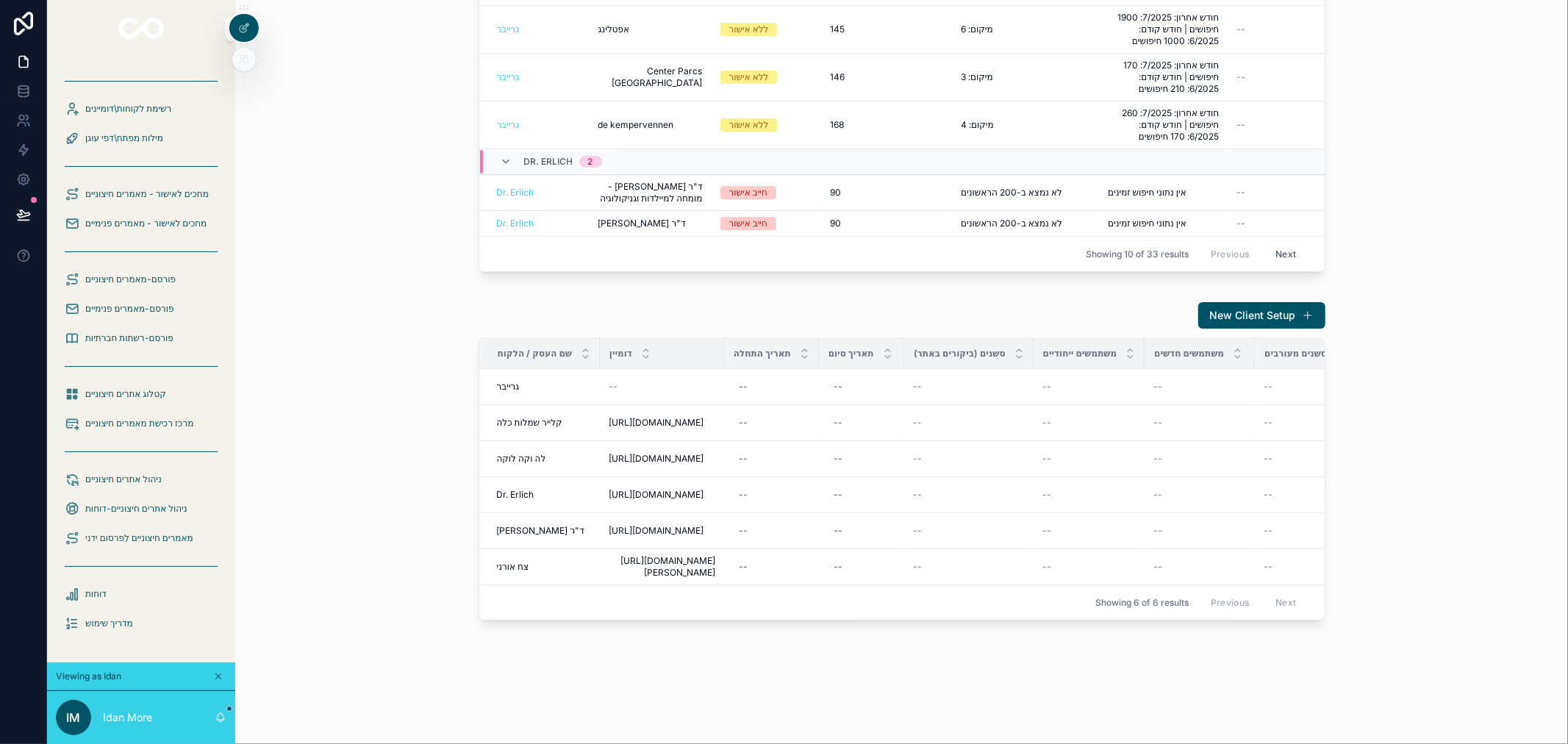
click at [248, 55] on icon at bounding box center [244, 59] width 12 height 12
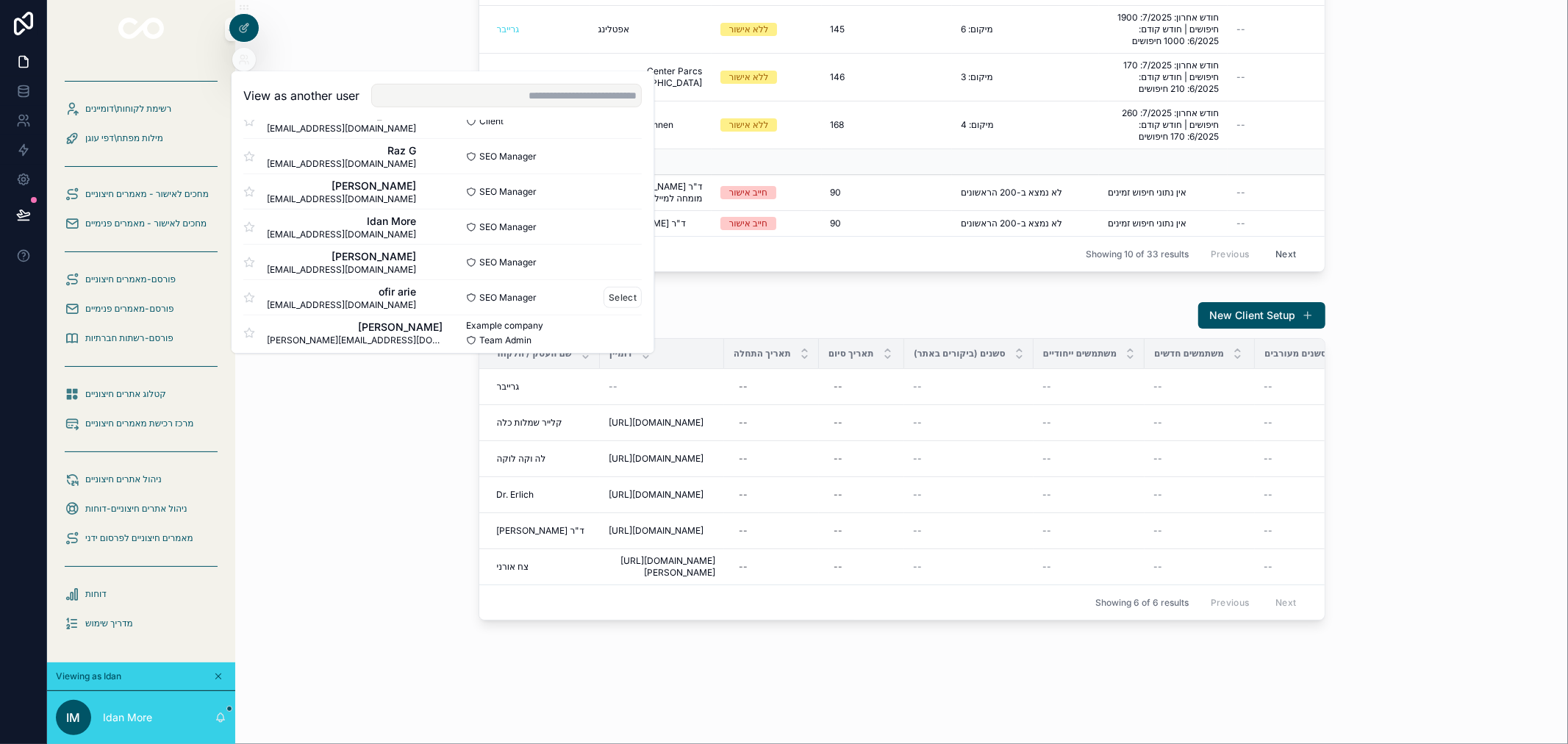
scroll to position [672, 0]
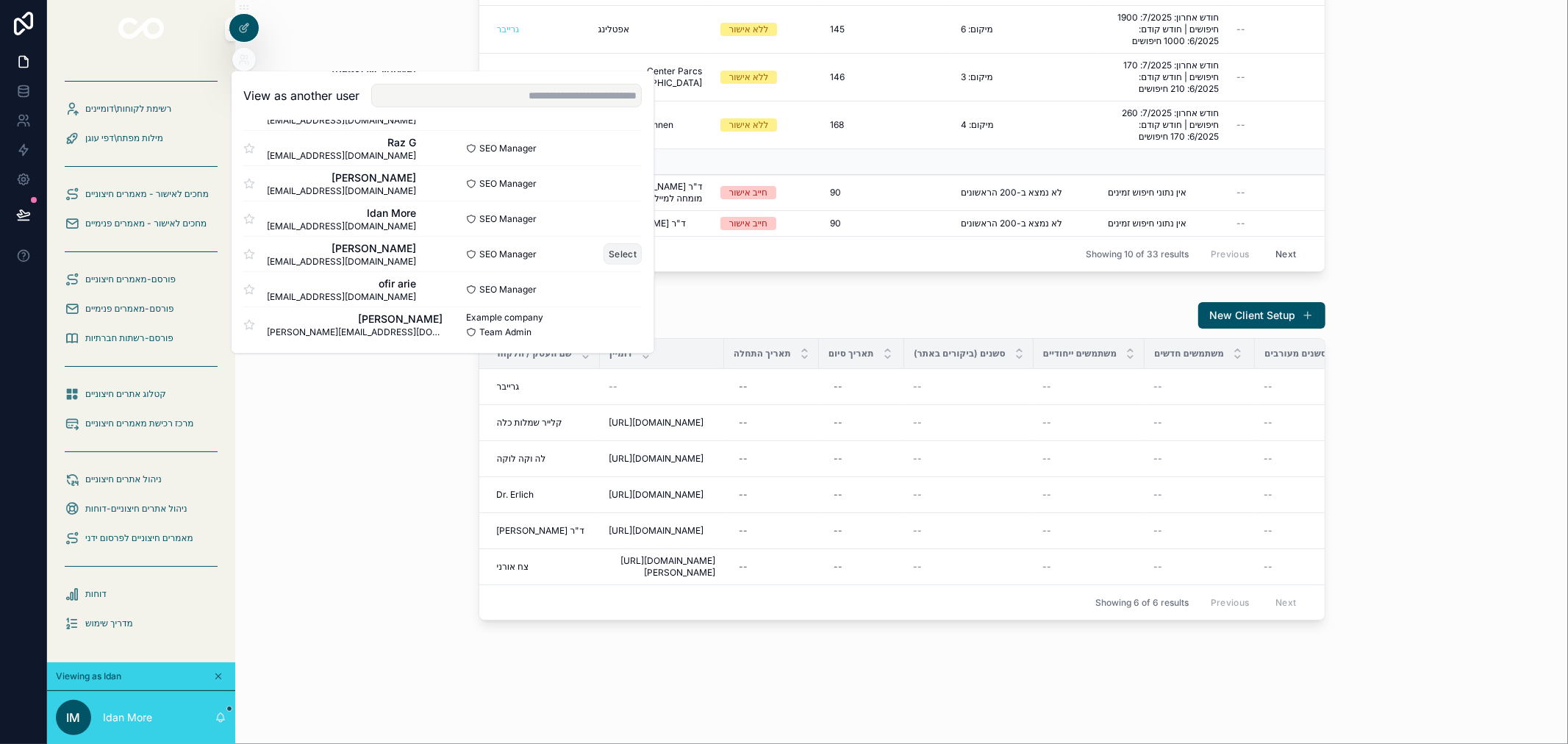
click at [615, 252] on button "Select" at bounding box center [623, 254] width 38 height 22
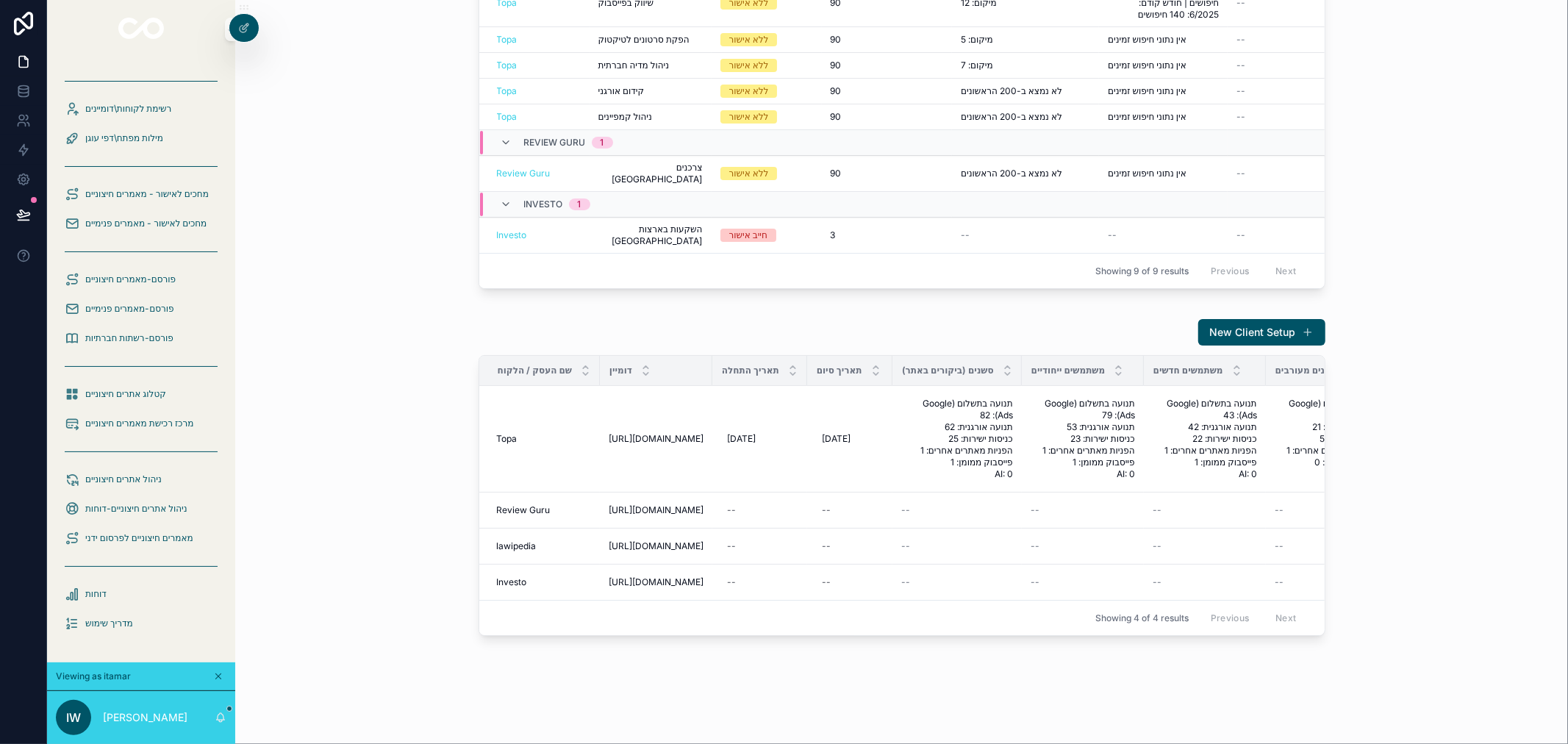
scroll to position [302, 0]
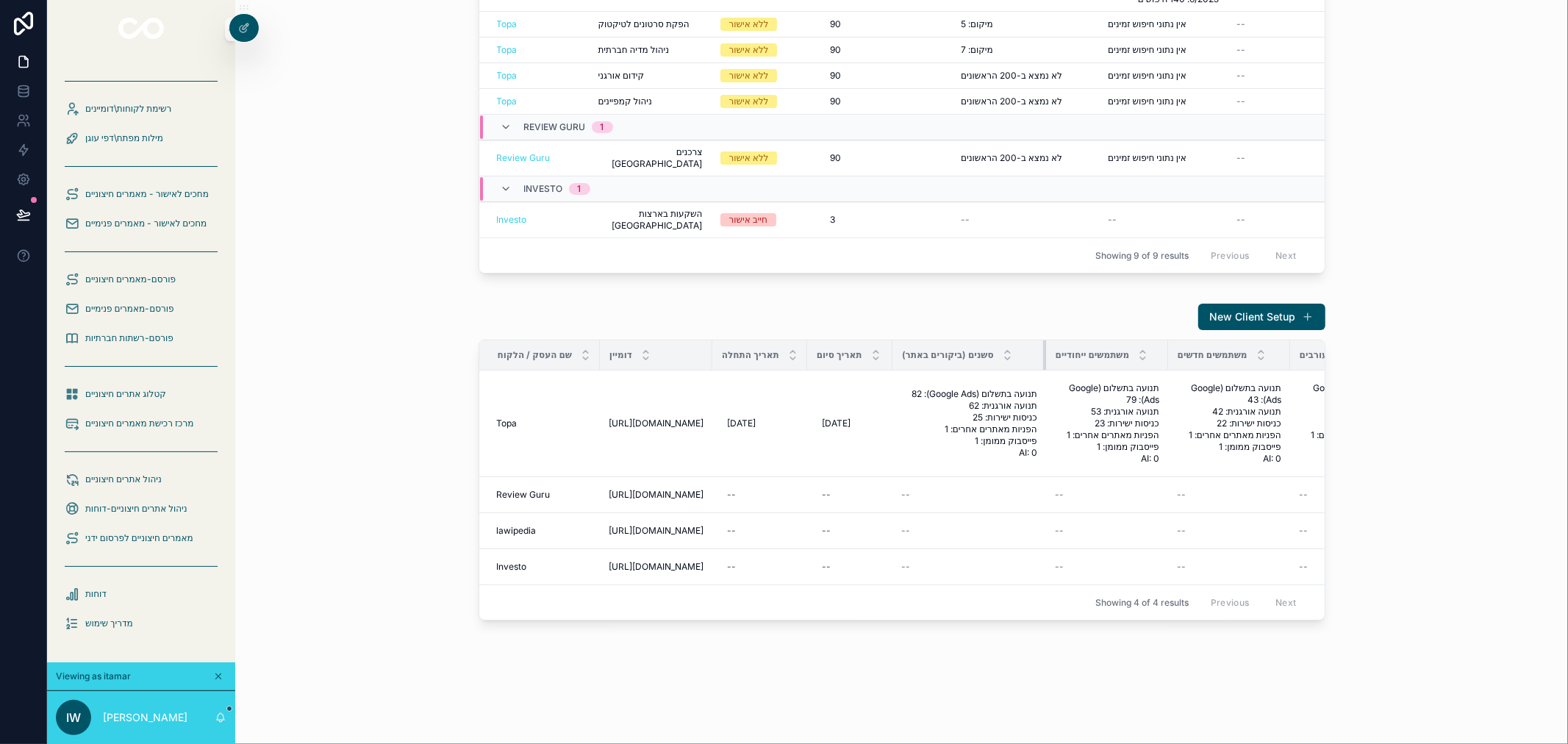
drag, startPoint x: 1016, startPoint y: 342, endPoint x: 1048, endPoint y: 342, distance: 32.0
click at [1048, 342] on tr "שם העסק / הלקוח דומיין תאריך התחלה תאריך סיום סשנים (ביקורים באתר) משתמשים ייחו…" at bounding box center [1180, 355] width 1402 height 30
click at [1169, 343] on div "משתמשים חדשים" at bounding box center [1229, 355] width 121 height 28
drag, startPoint x: 1163, startPoint y: 343, endPoint x: 1202, endPoint y: 343, distance: 39.0
click at [1204, 343] on div "scrollable content" at bounding box center [1207, 355] width 6 height 29
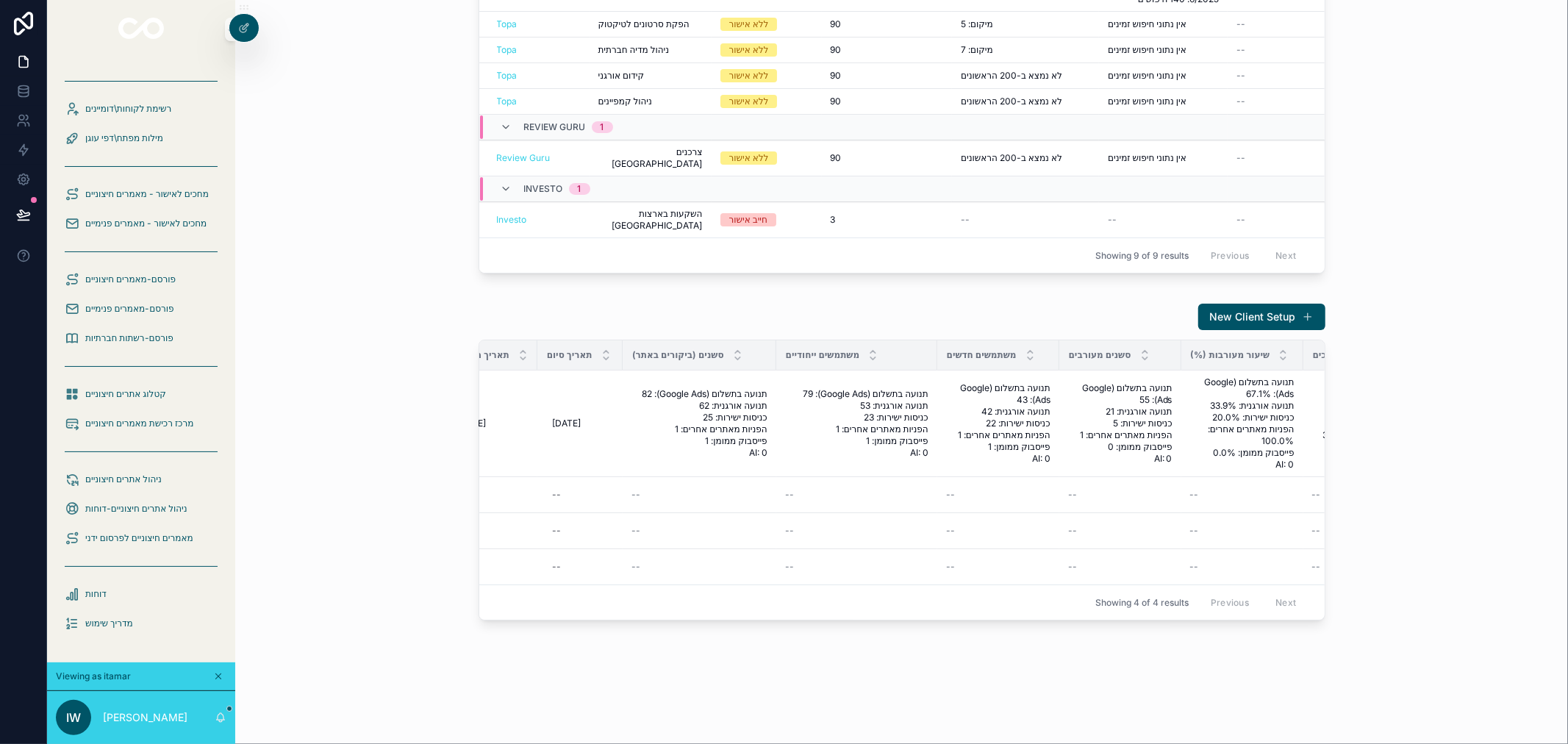
scroll to position [0, 300]
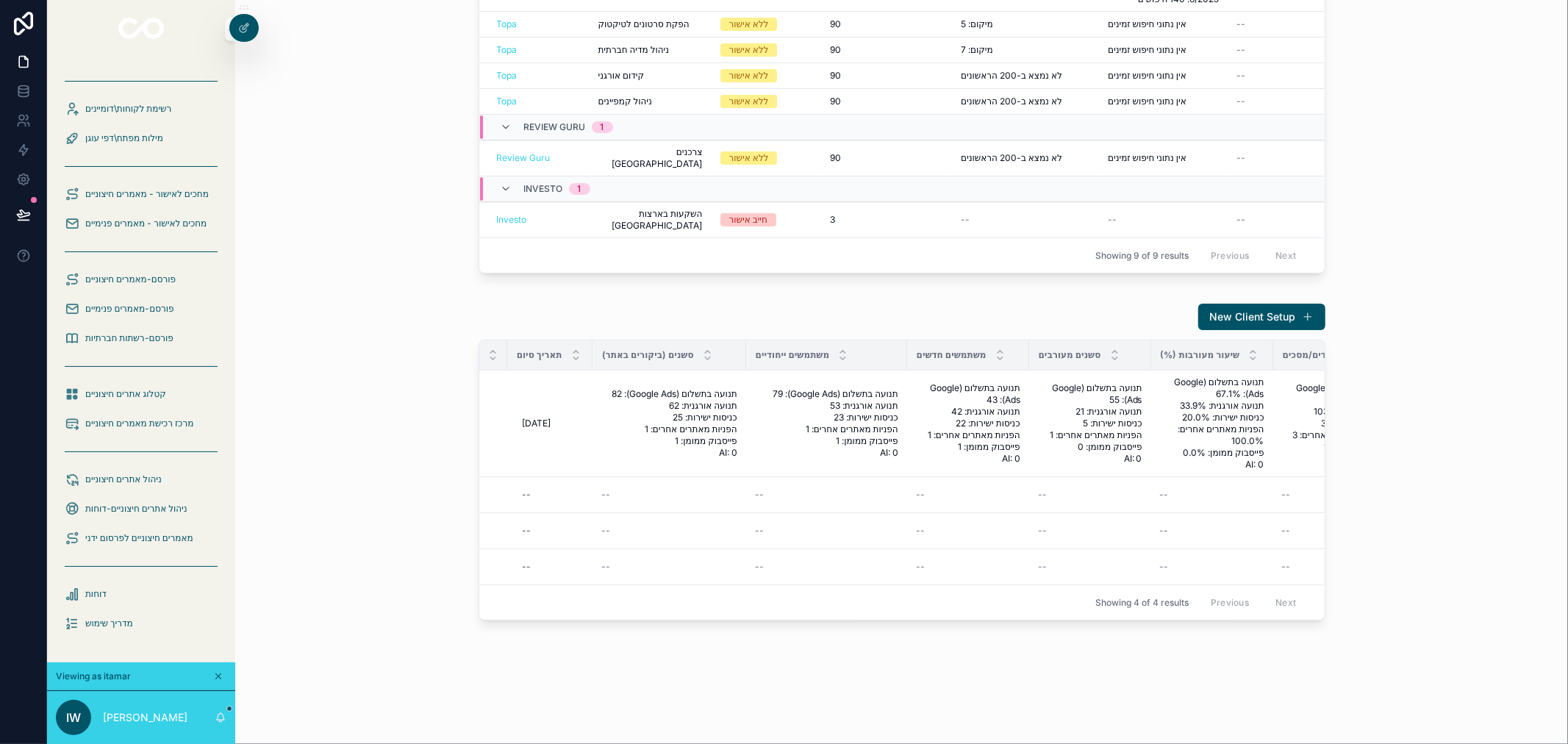
click at [1030, 341] on div "סשנים מעורבים" at bounding box center [1090, 355] width 121 height 28
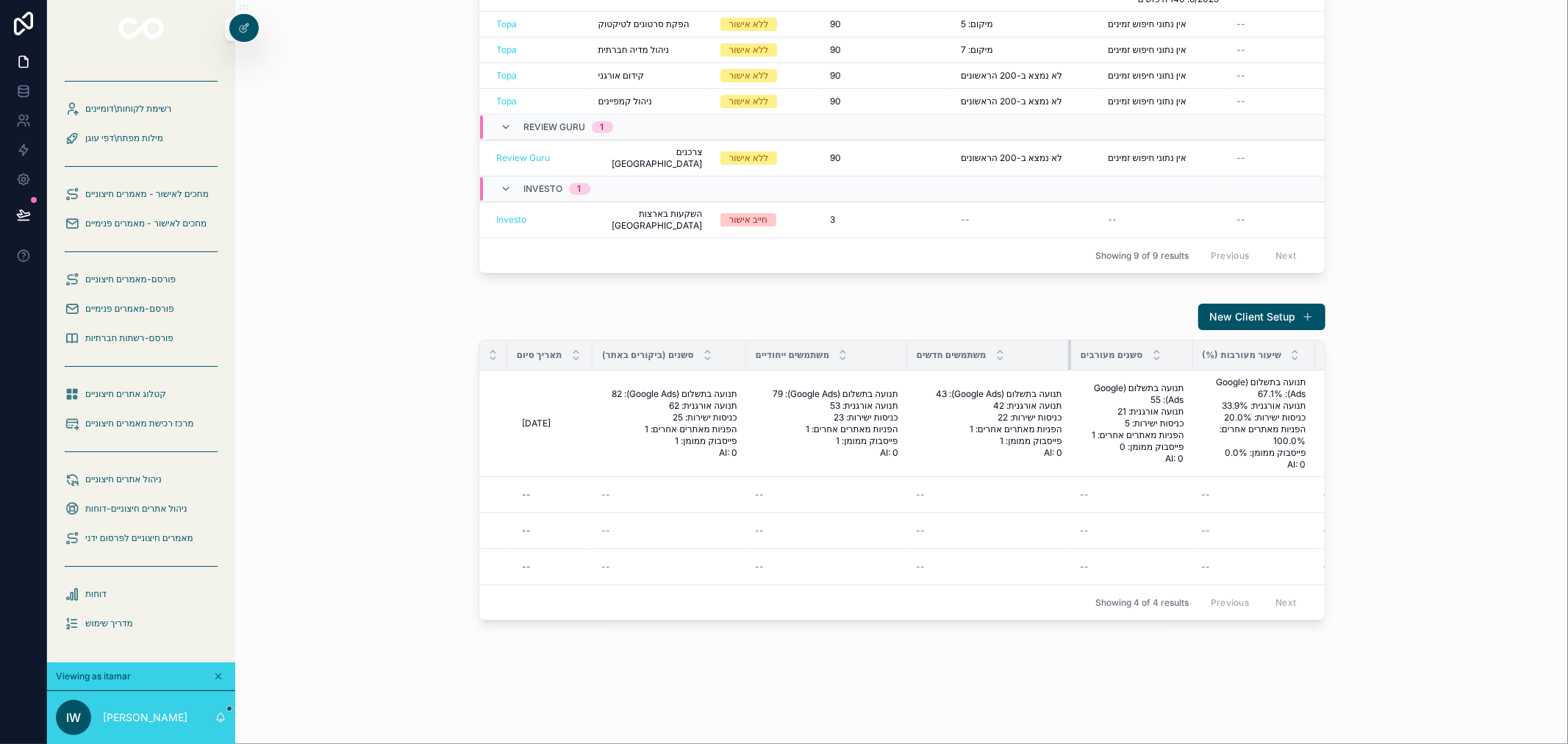
drag, startPoint x: 1023, startPoint y: 342, endPoint x: 1065, endPoint y: 350, distance: 42.8
click at [1069, 350] on div "scrollable content" at bounding box center [1072, 355] width 6 height 29
drag, startPoint x: 1188, startPoint y: 347, endPoint x: 1225, endPoint y: 350, distance: 37.1
click at [1228, 350] on div "scrollable content" at bounding box center [1231, 355] width 6 height 29
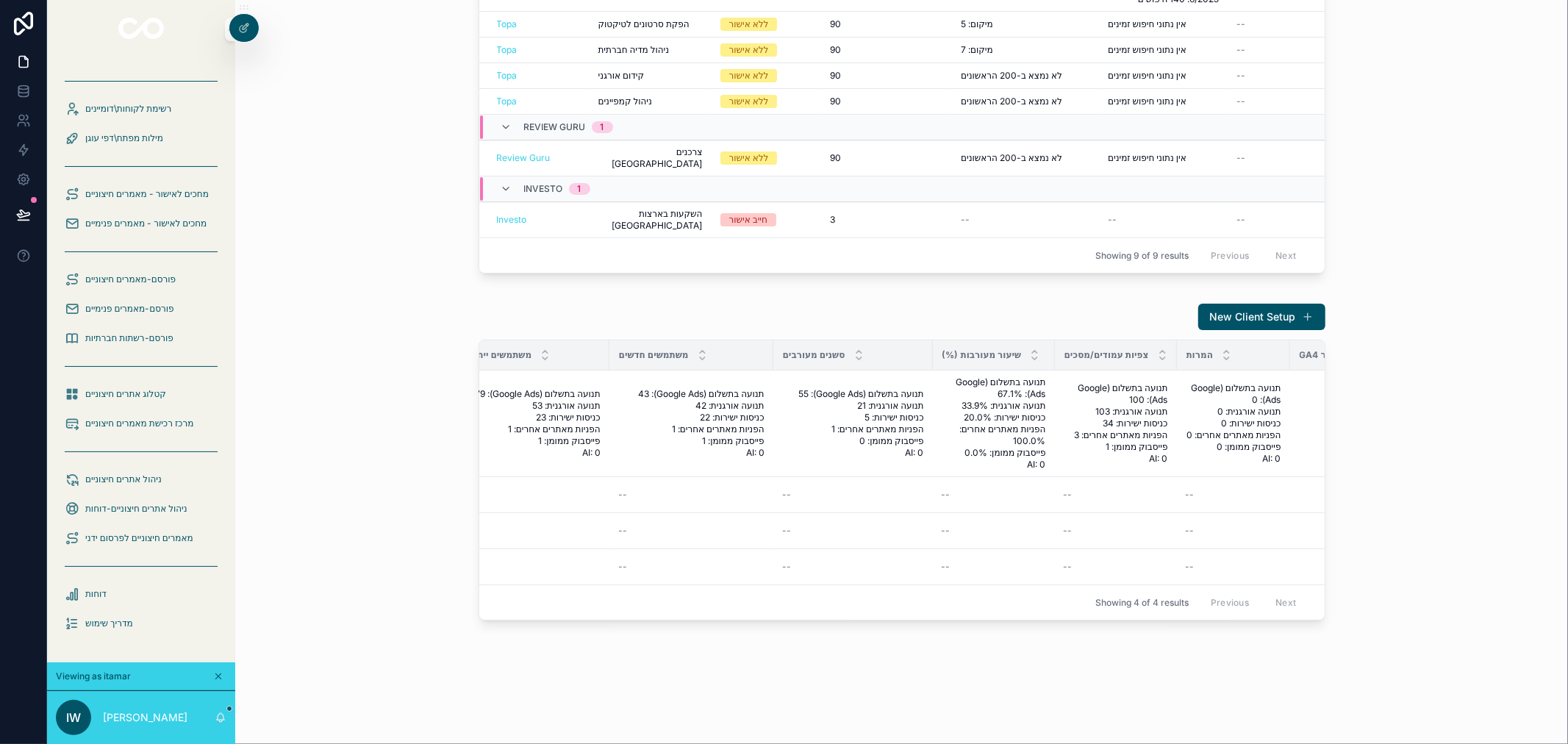
scroll to position [0, 679]
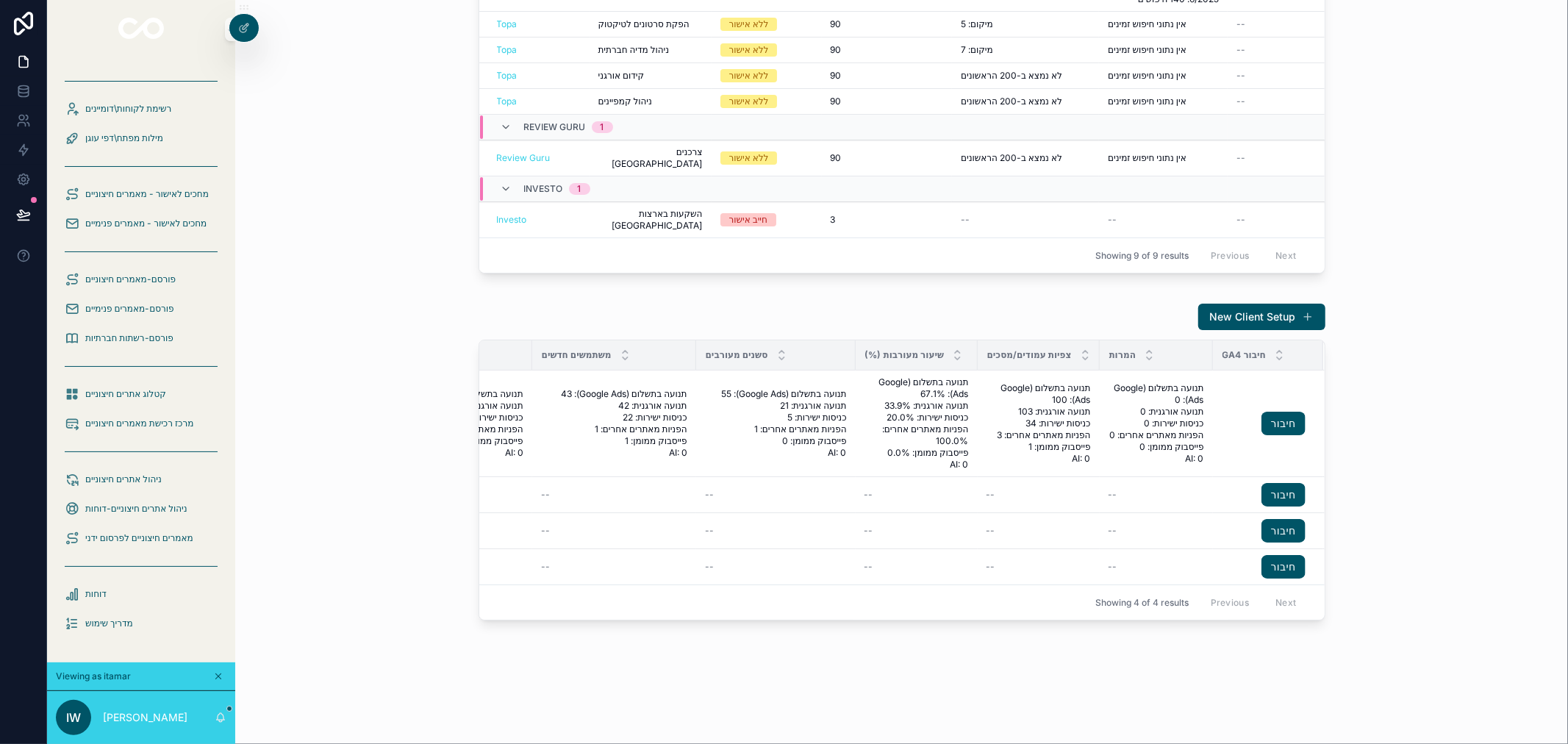
click at [978, 349] on th "צפיות עמודים/מסכים" at bounding box center [1039, 355] width 122 height 30
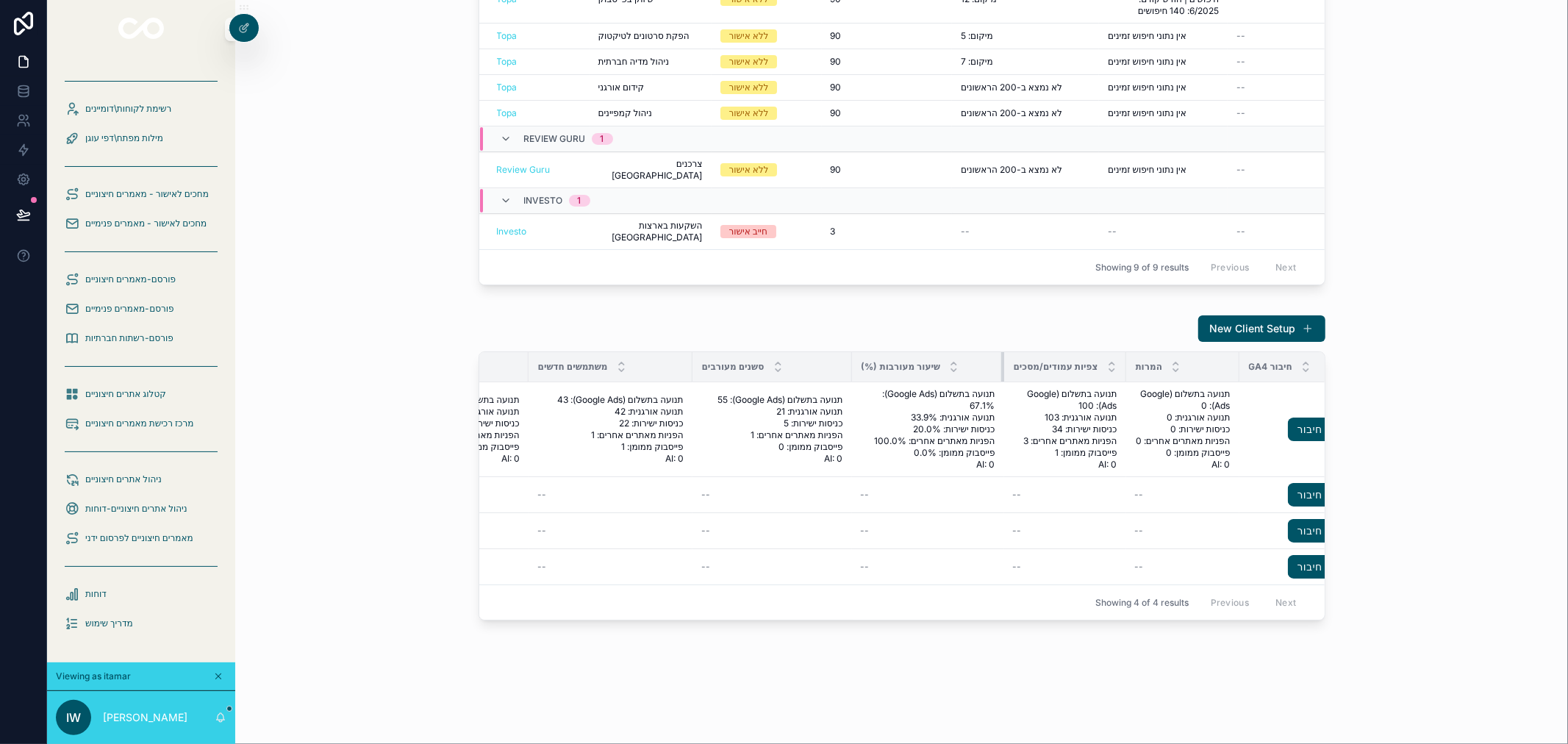
drag, startPoint x: 967, startPoint y: 347, endPoint x: 1002, endPoint y: 355, distance: 35.9
click at [1001, 352] on div "scrollable content" at bounding box center [1004, 367] width 6 height 29
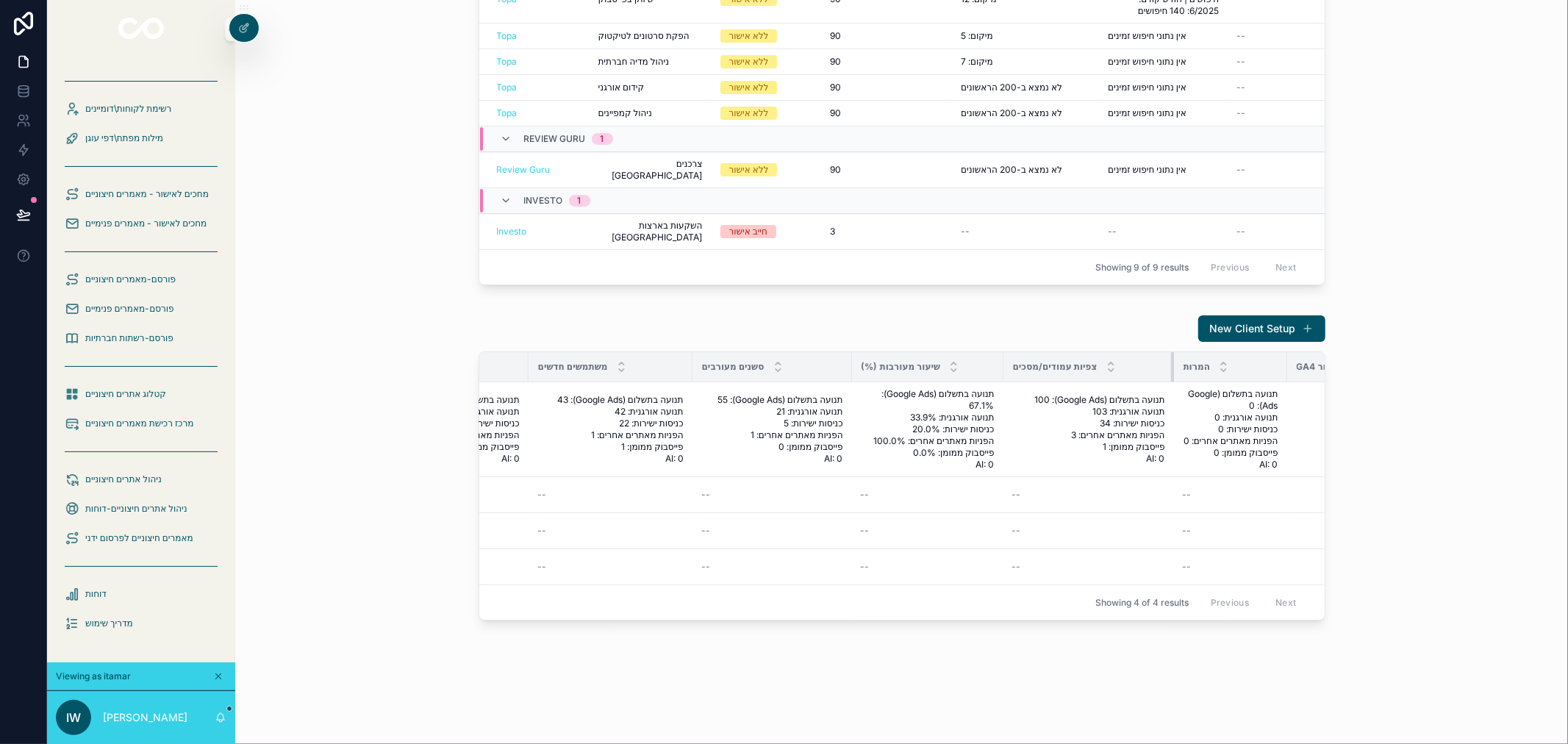
drag, startPoint x: 1120, startPoint y: 351, endPoint x: 1169, endPoint y: 358, distance: 49.5
click at [1171, 358] on div "scrollable content" at bounding box center [1174, 367] width 6 height 29
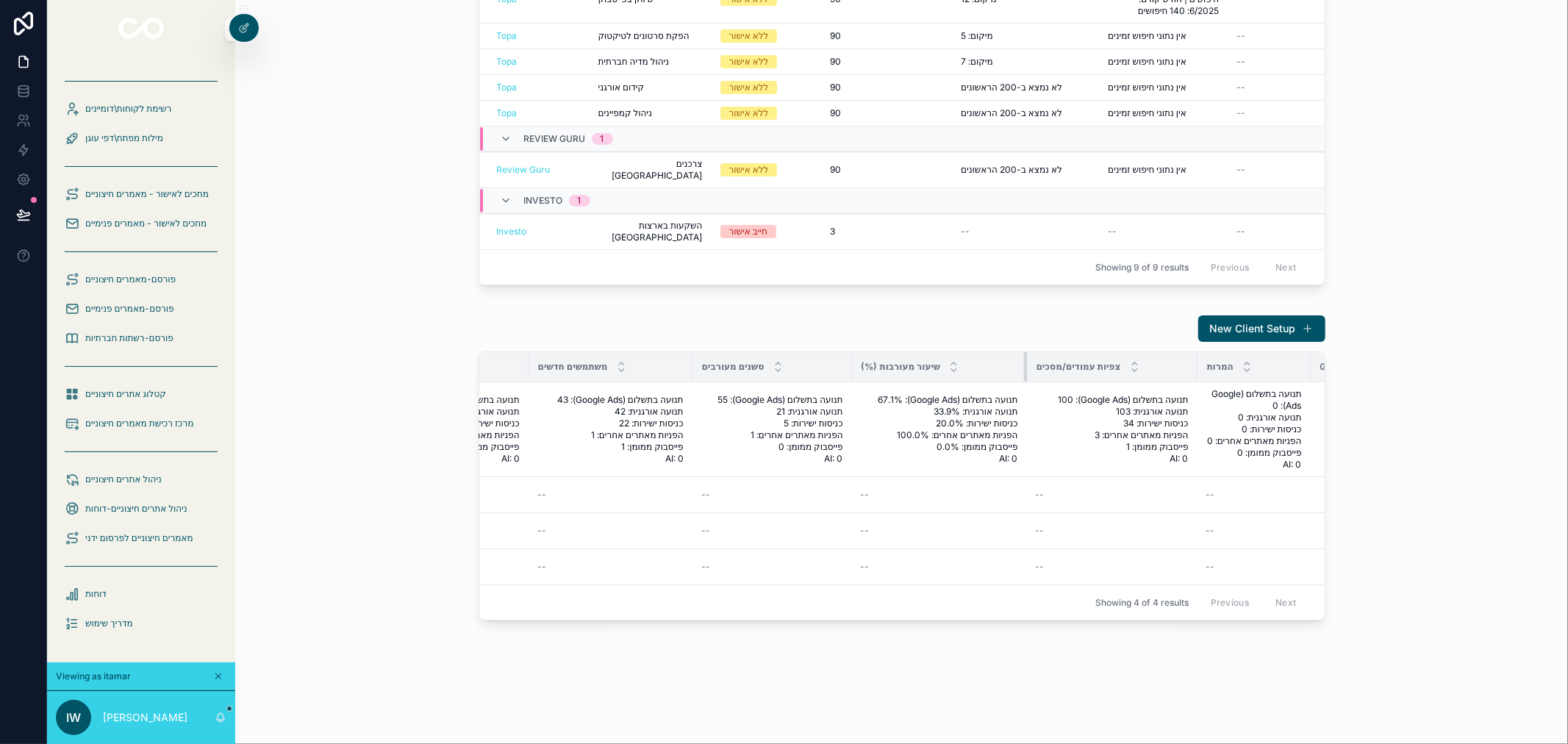
drag, startPoint x: 998, startPoint y: 346, endPoint x: 1022, endPoint y: 349, distance: 24.2
click at [1024, 352] on div "scrollable content" at bounding box center [1027, 367] width 6 height 29
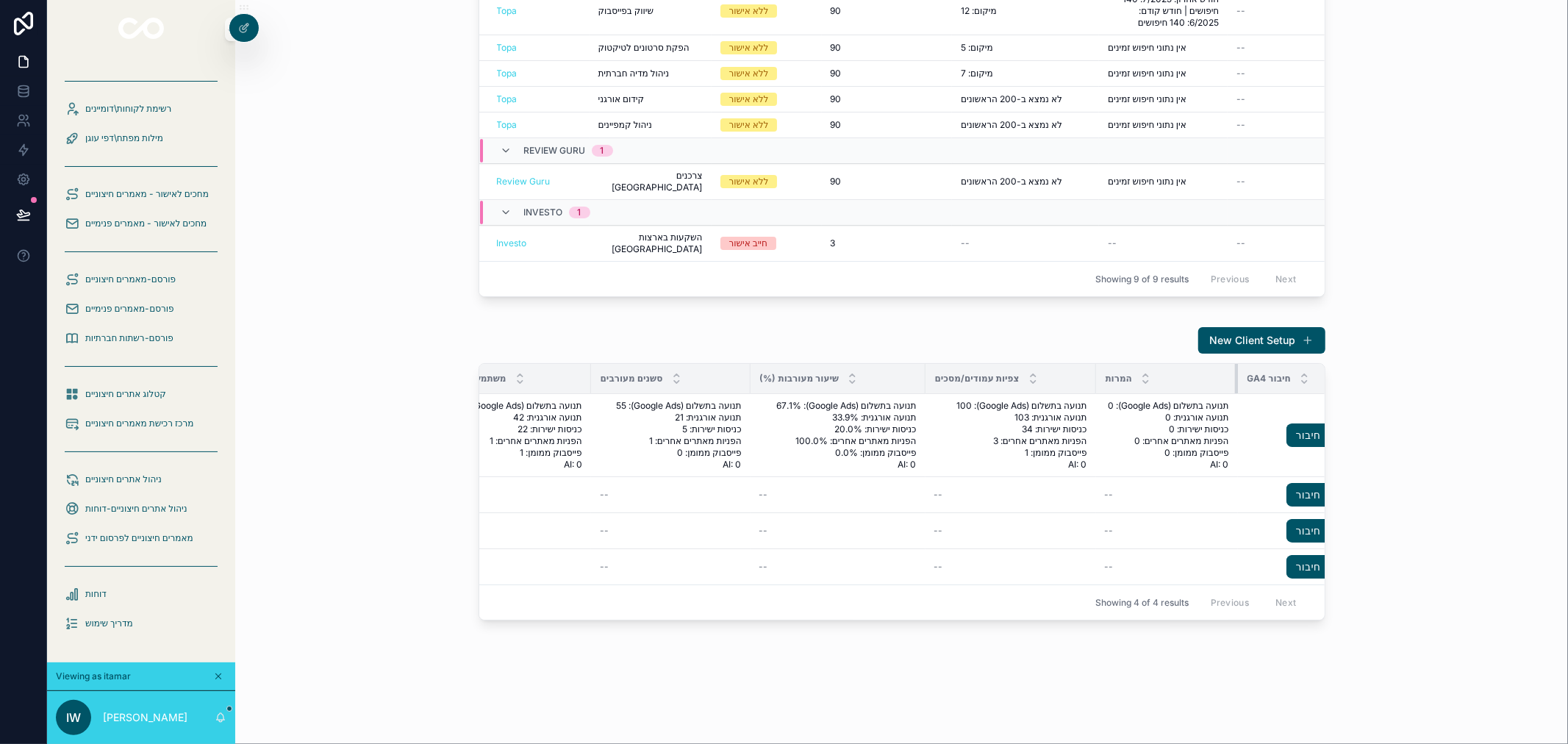
scroll to position [277, 0]
drag, startPoint x: 1204, startPoint y: 348, endPoint x: 1238, endPoint y: 350, distance: 34.1
click at [1238, 350] on div "New Client Setup שם העסק / הלקוח דומיין תאריך התחלה תאריך סיום סשנים (ביקורים ב…" at bounding box center [902, 473] width 847 height 294
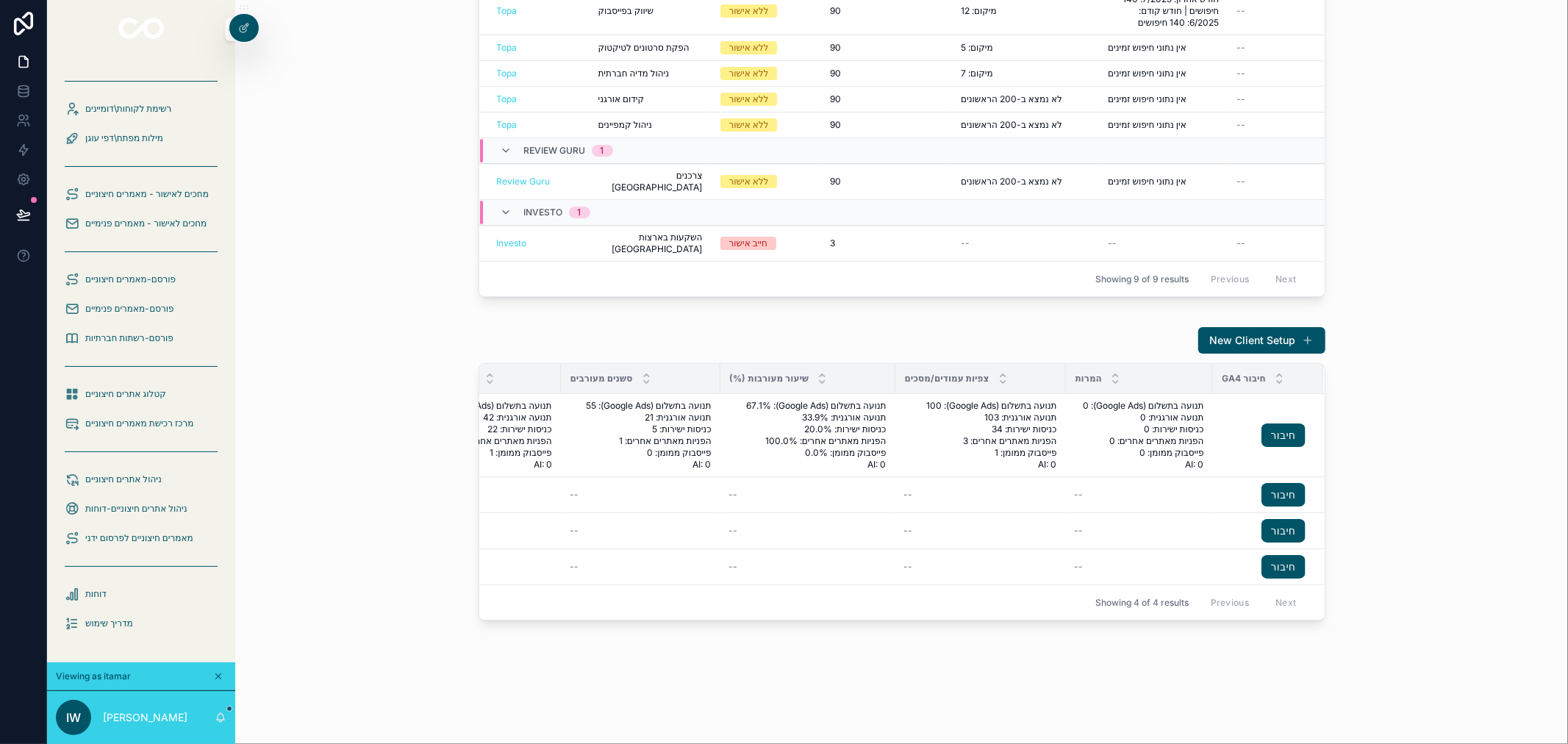
click at [1408, 516] on div "New Client Setup שם העסק / הלקוח דומיין תאריך התחלה תאריך סיום סשנים (ביקורים ב…" at bounding box center [901, 474] width 1309 height 306
click at [1276, 487] on link "חיבור" at bounding box center [1283, 495] width 44 height 23
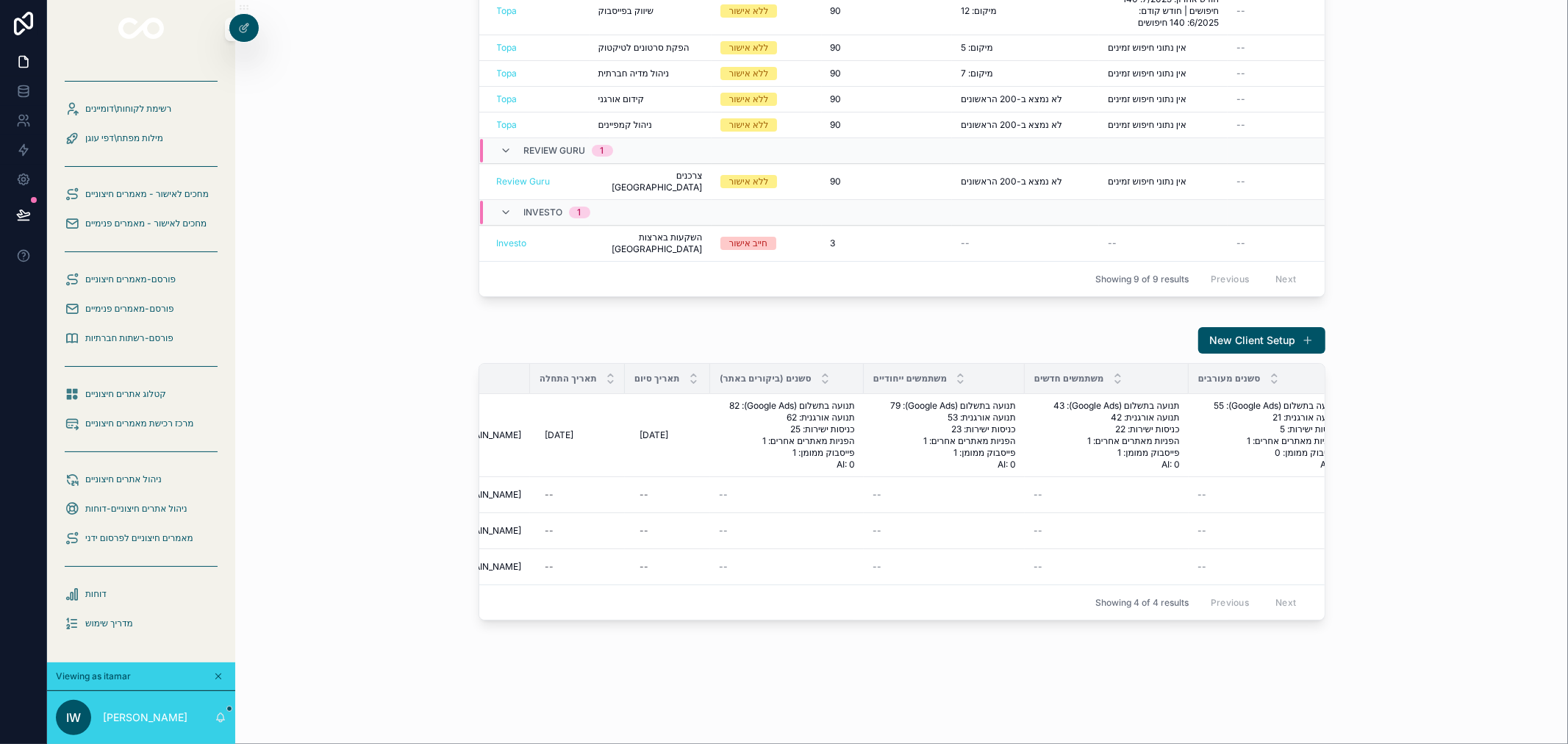
scroll to position [0, 187]
click at [1412, 408] on div "New Client Setup שם העסק / הלקוח דומיין תאריך התחלה תאריך סיום סשנים (ביקורים ב…" at bounding box center [901, 474] width 1309 height 306
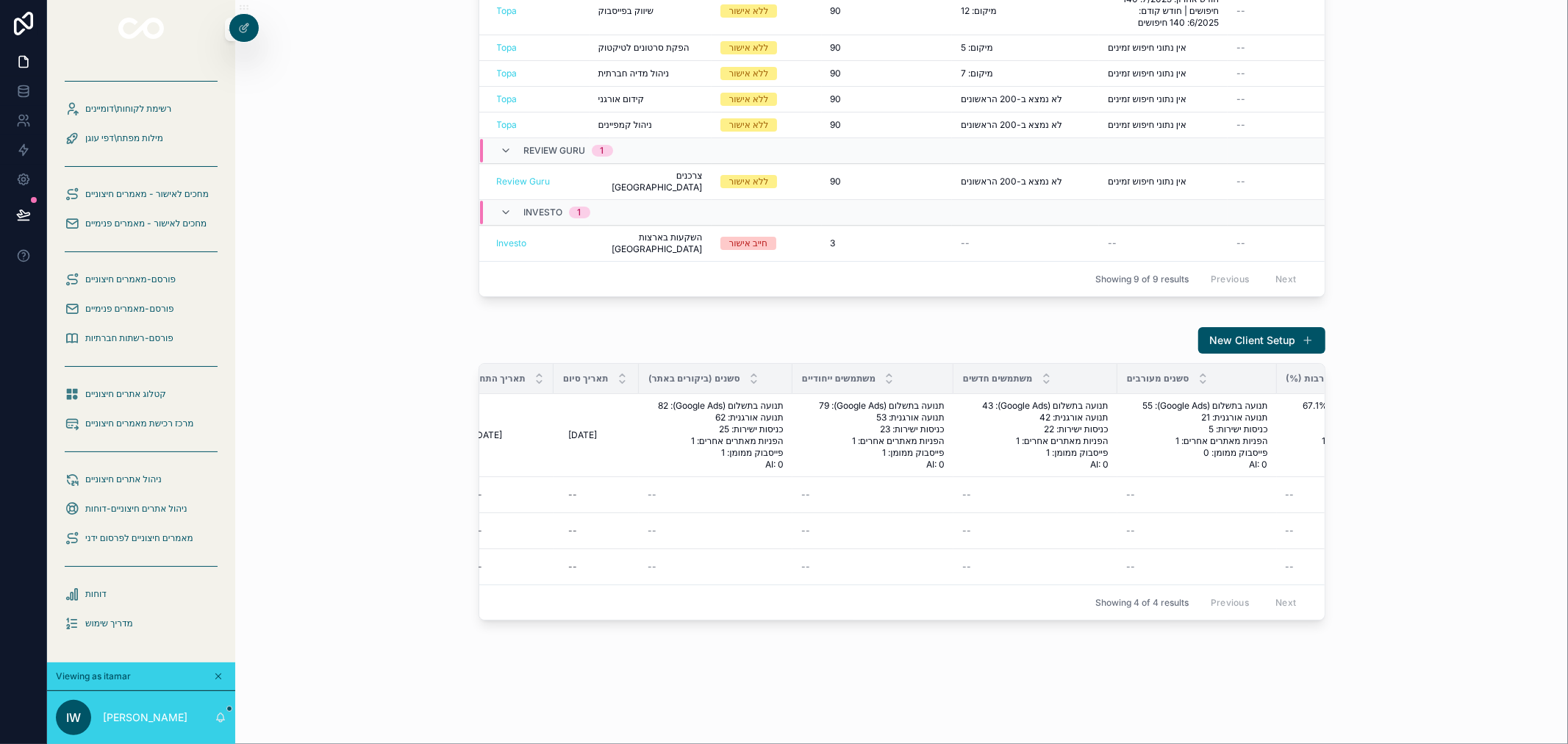
scroll to position [0, 255]
click at [243, 30] on icon at bounding box center [244, 28] width 12 height 12
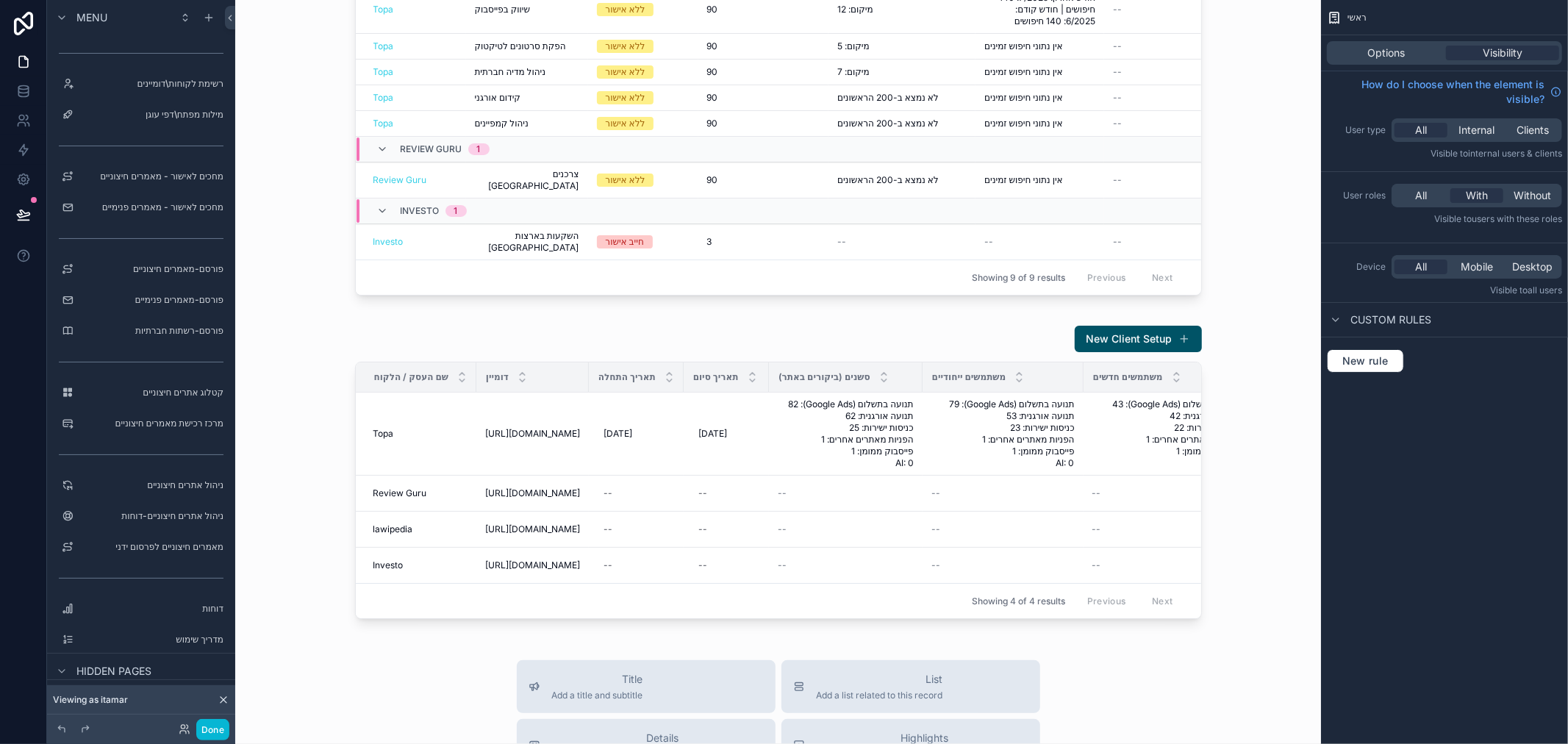
scroll to position [103, 0]
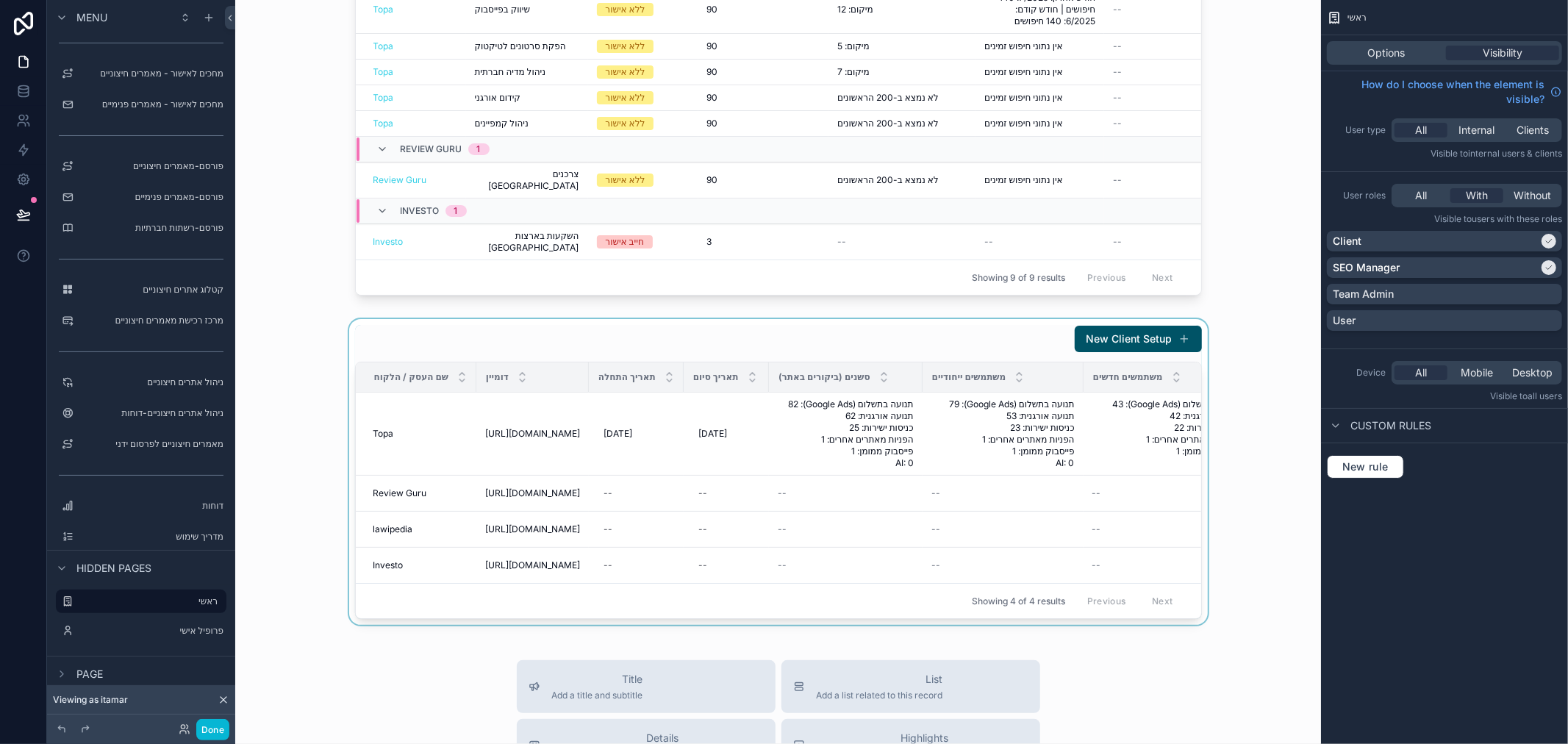
drag, startPoint x: 556, startPoint y: 613, endPoint x: 663, endPoint y: 616, distance: 107.0
click at [663, 616] on div "scrollable content" at bounding box center [778, 473] width 1062 height 306
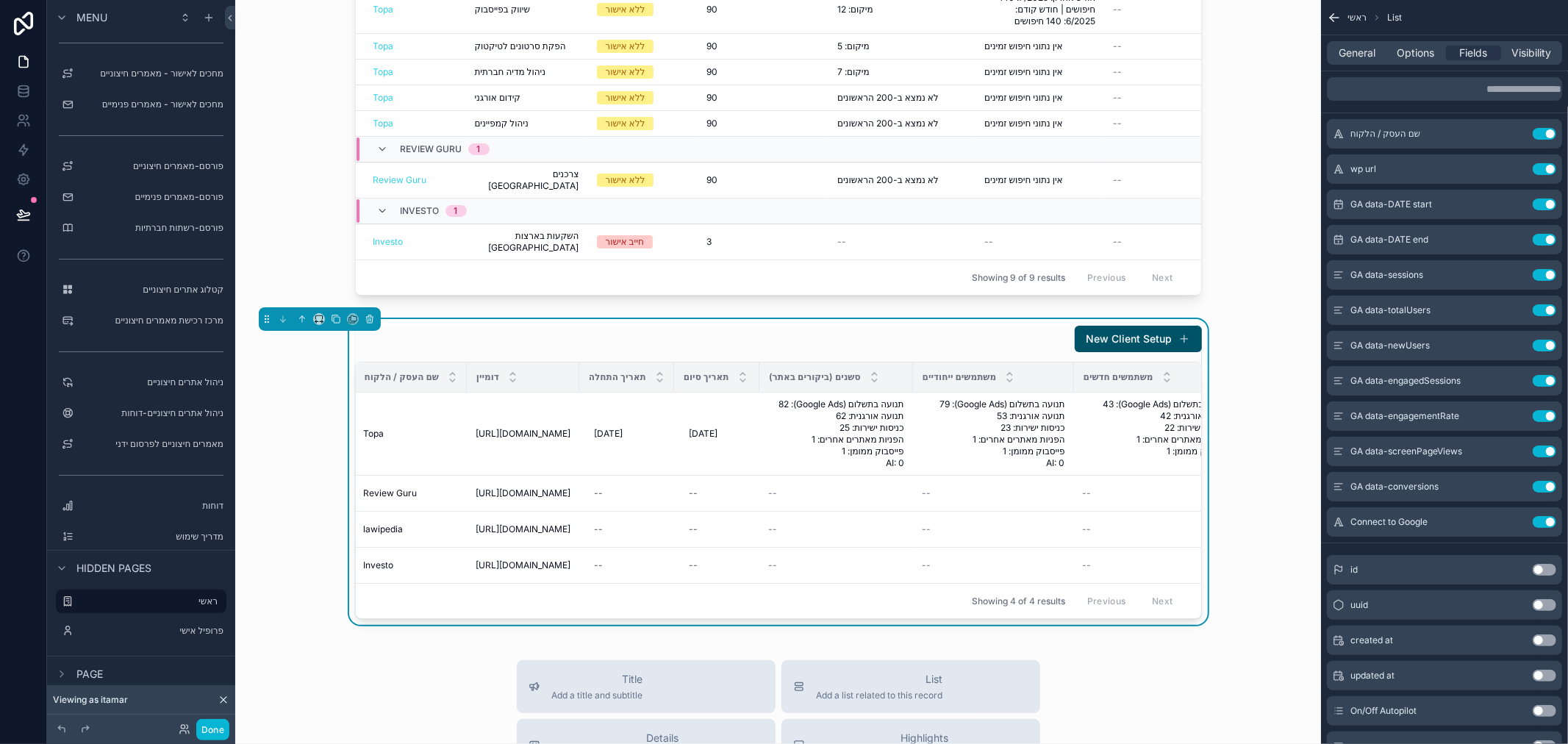
scroll to position [0, 0]
click at [300, 394] on div "New Client Setup שם העסק / הלקוח דומיין תאריך התחלה תאריך סיום סשנים (ביקורים ב…" at bounding box center [778, 473] width 1062 height 306
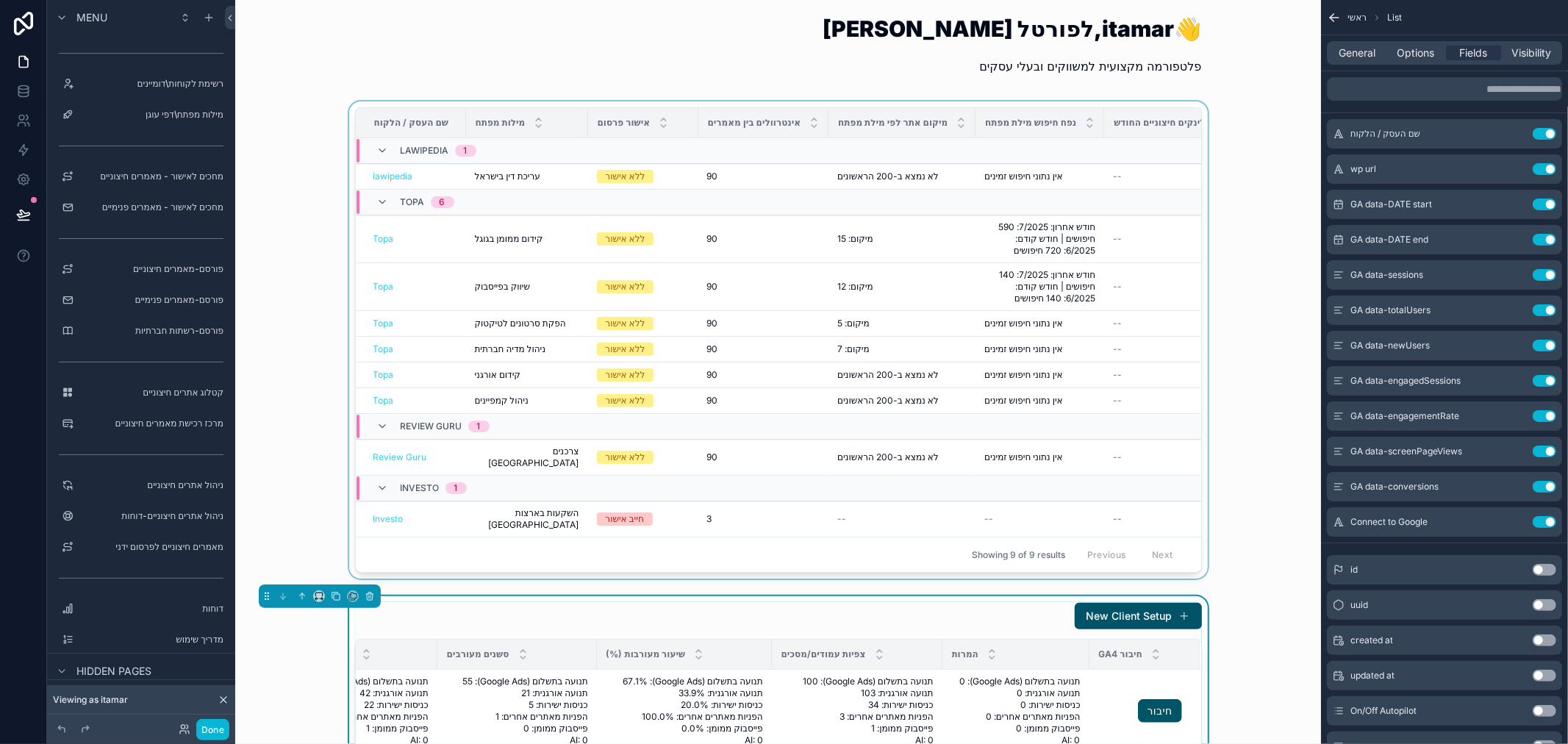
click at [1259, 159] on div "scrollable content" at bounding box center [778, 343] width 1062 height 483
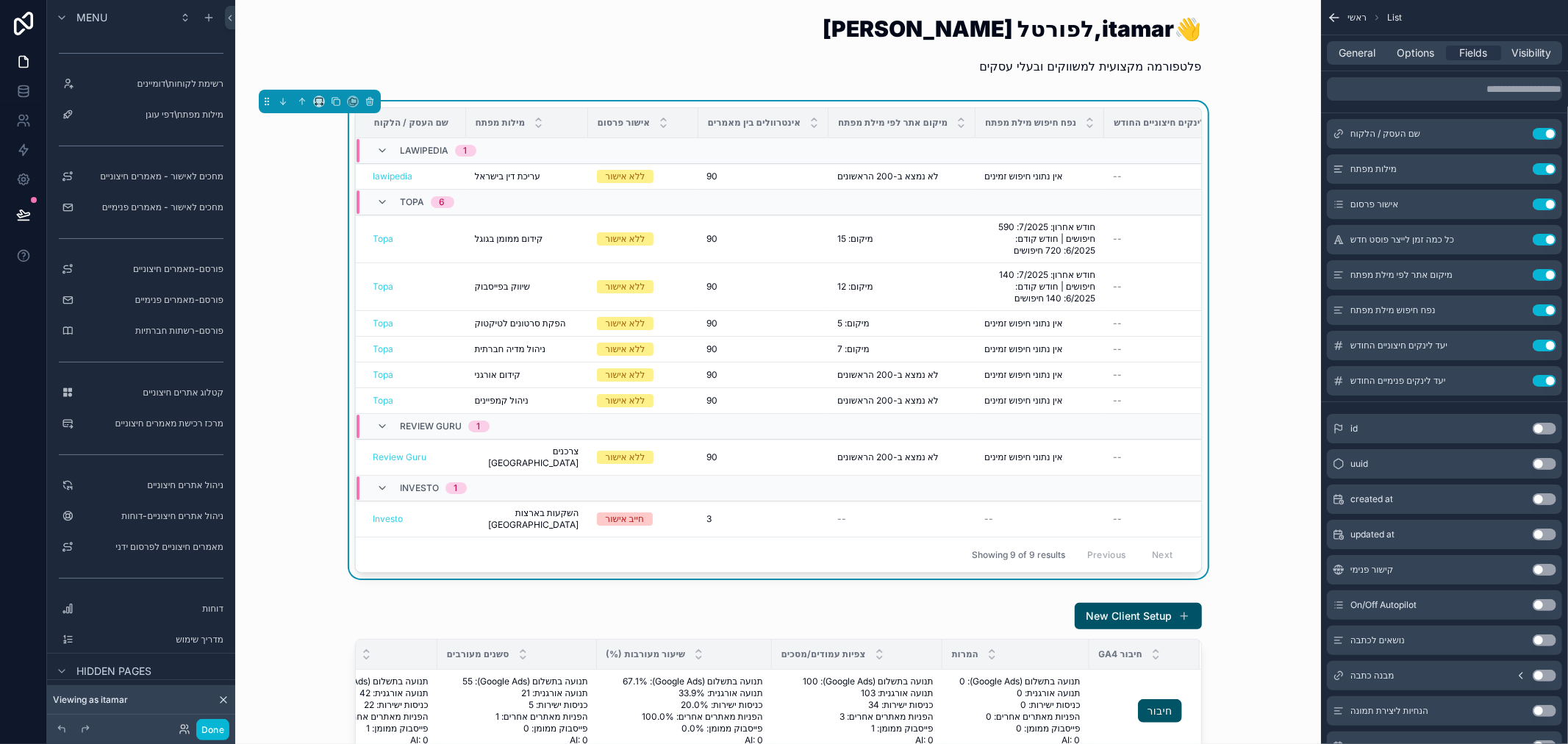
click at [1260, 151] on div "שם העסק / הלקוח מילות מפתח אישור פרסום אינטרוולים [PERSON_NAME] מאמרים מיקום את…" at bounding box center [778, 343] width 1062 height 483
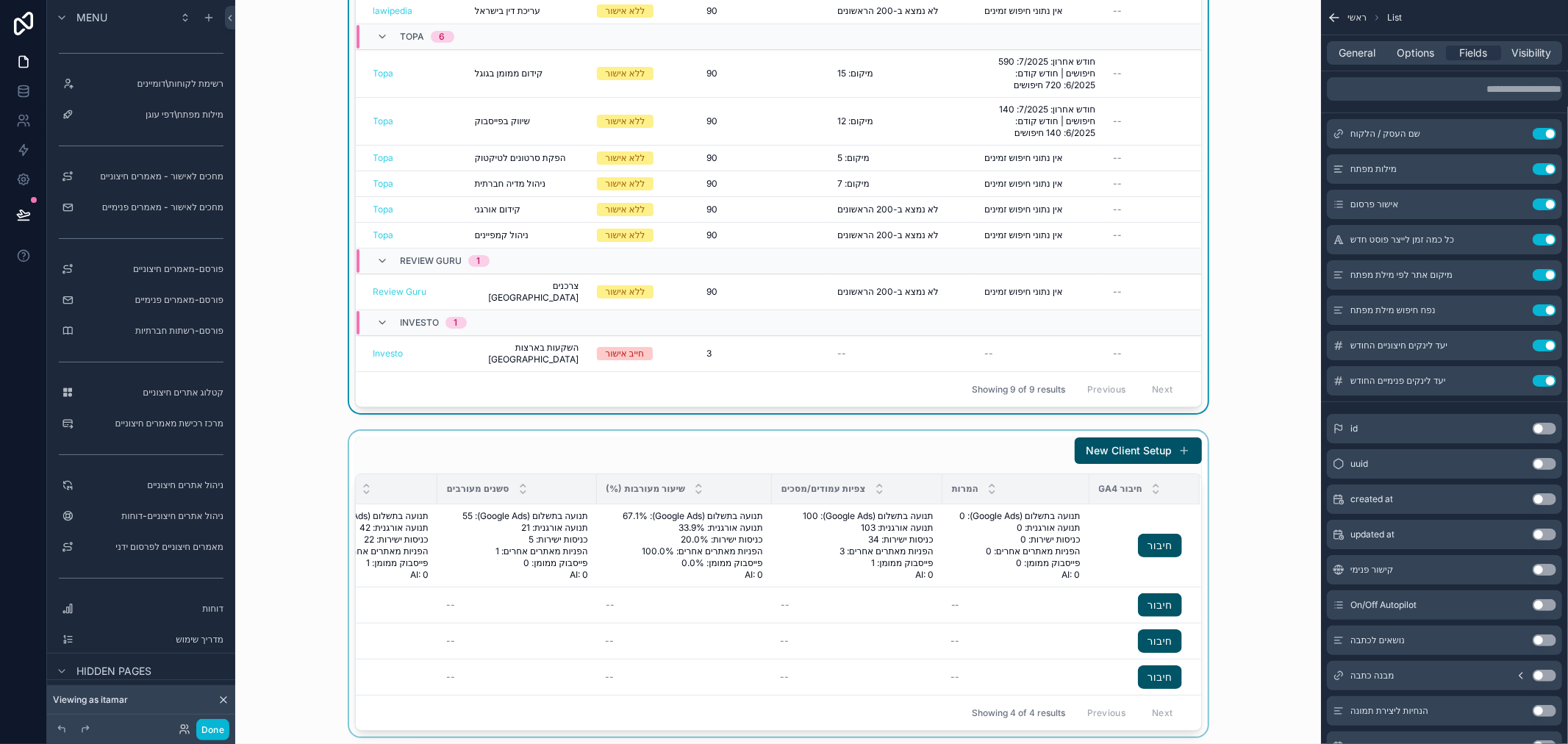
scroll to position [326, 0]
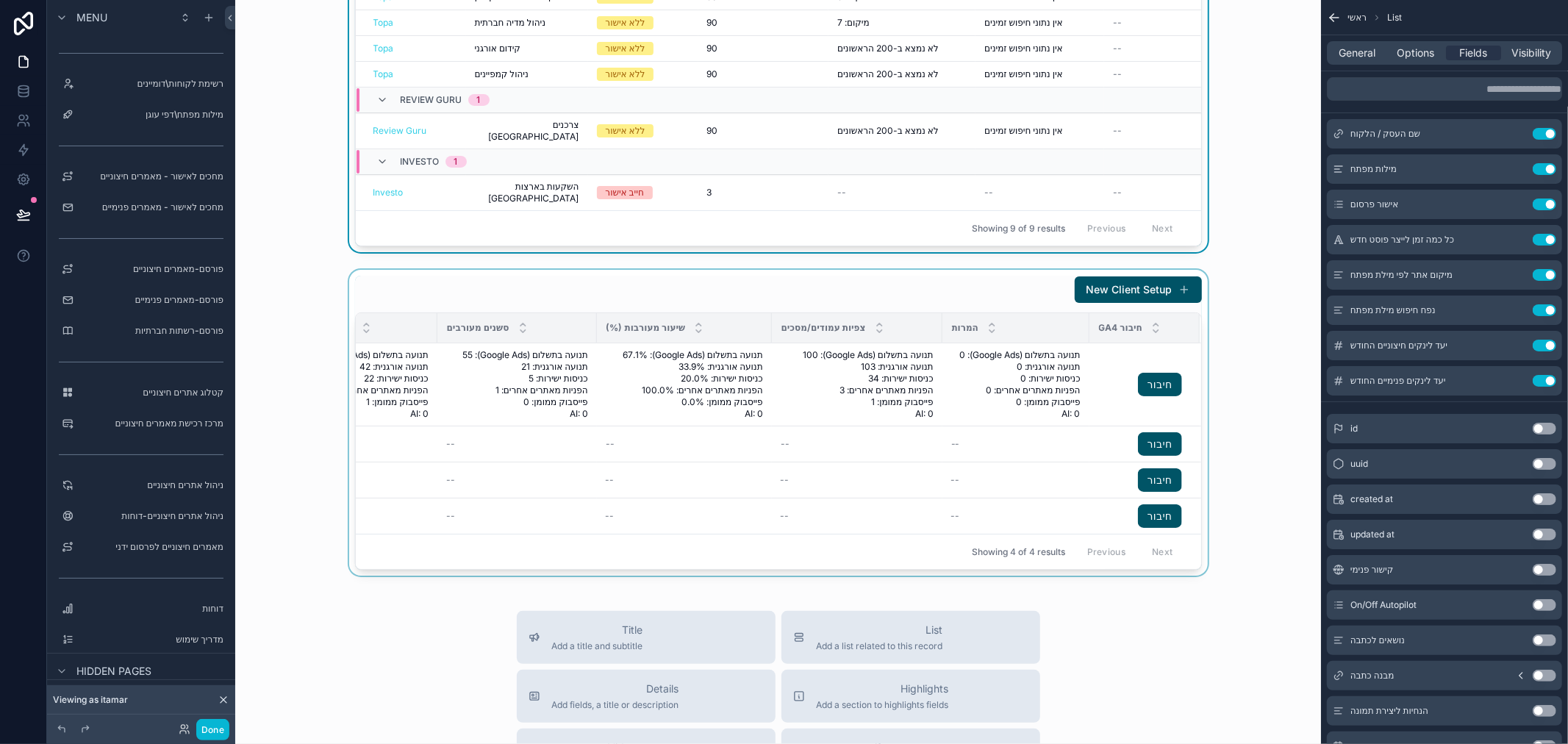
click at [1269, 468] on div "scrollable content" at bounding box center [778, 423] width 1062 height 306
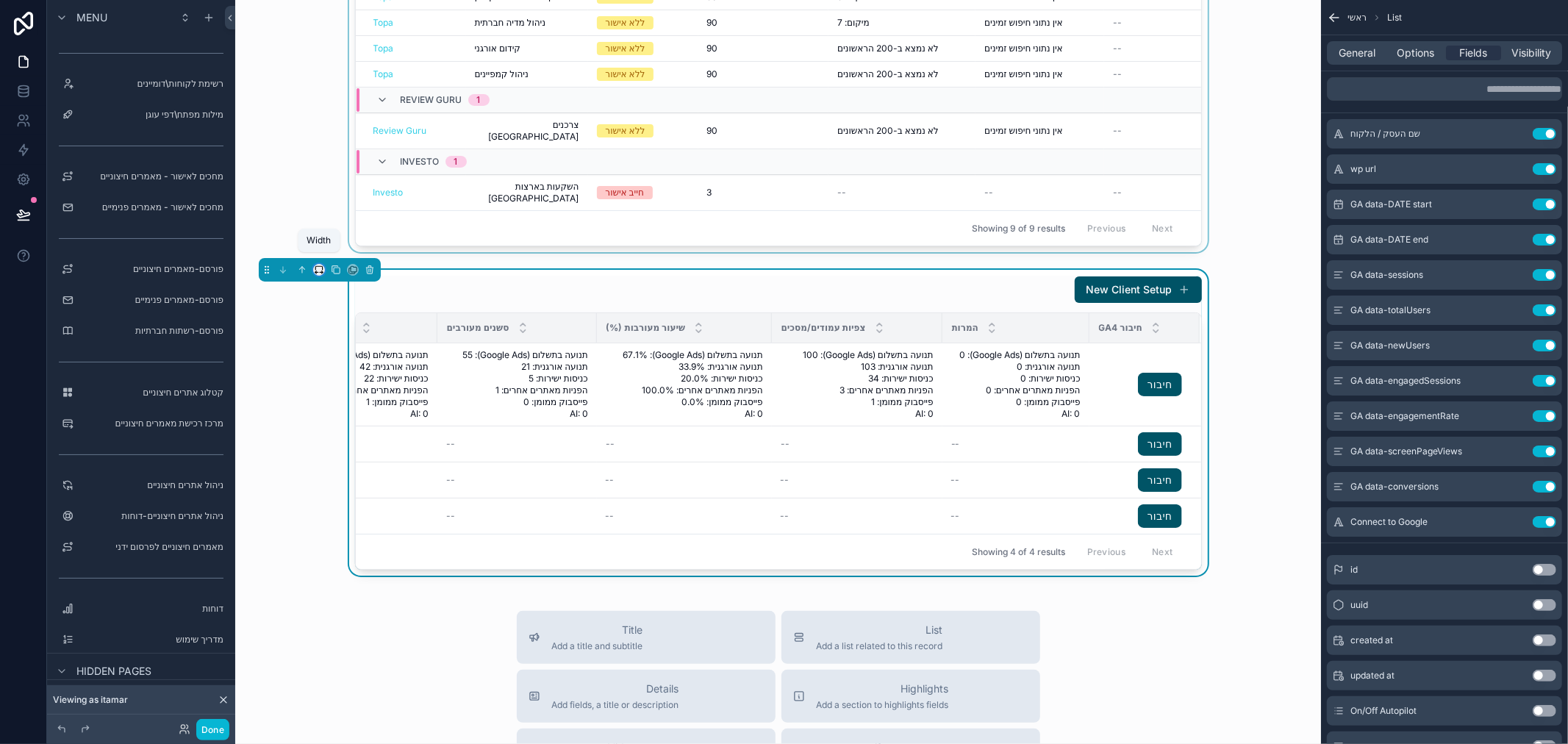
click at [317, 273] on icon "scrollable content" at bounding box center [317, 273] width 3 height 0
click at [346, 419] on span "Full width" at bounding box center [348, 416] width 46 height 18
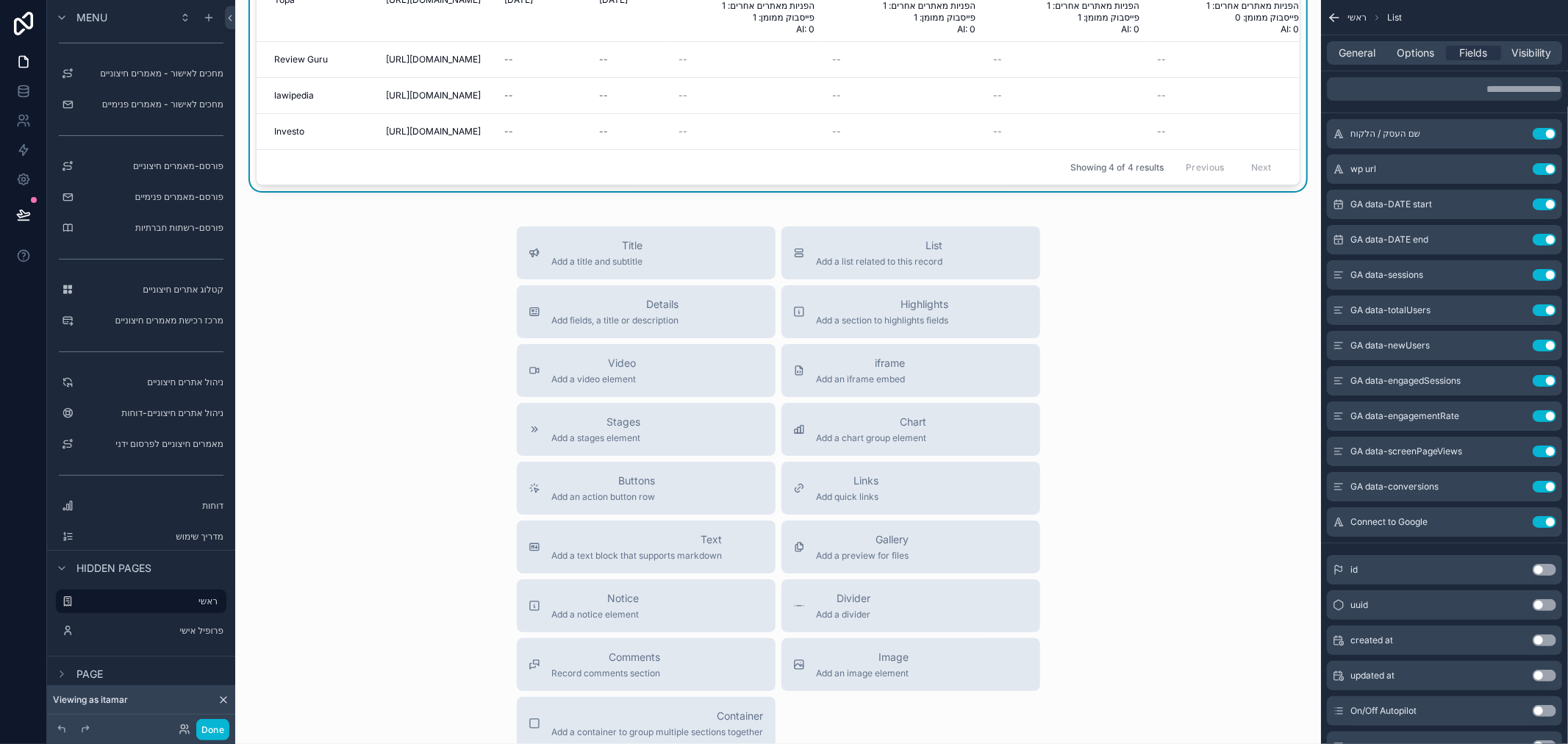
scroll to position [735, 0]
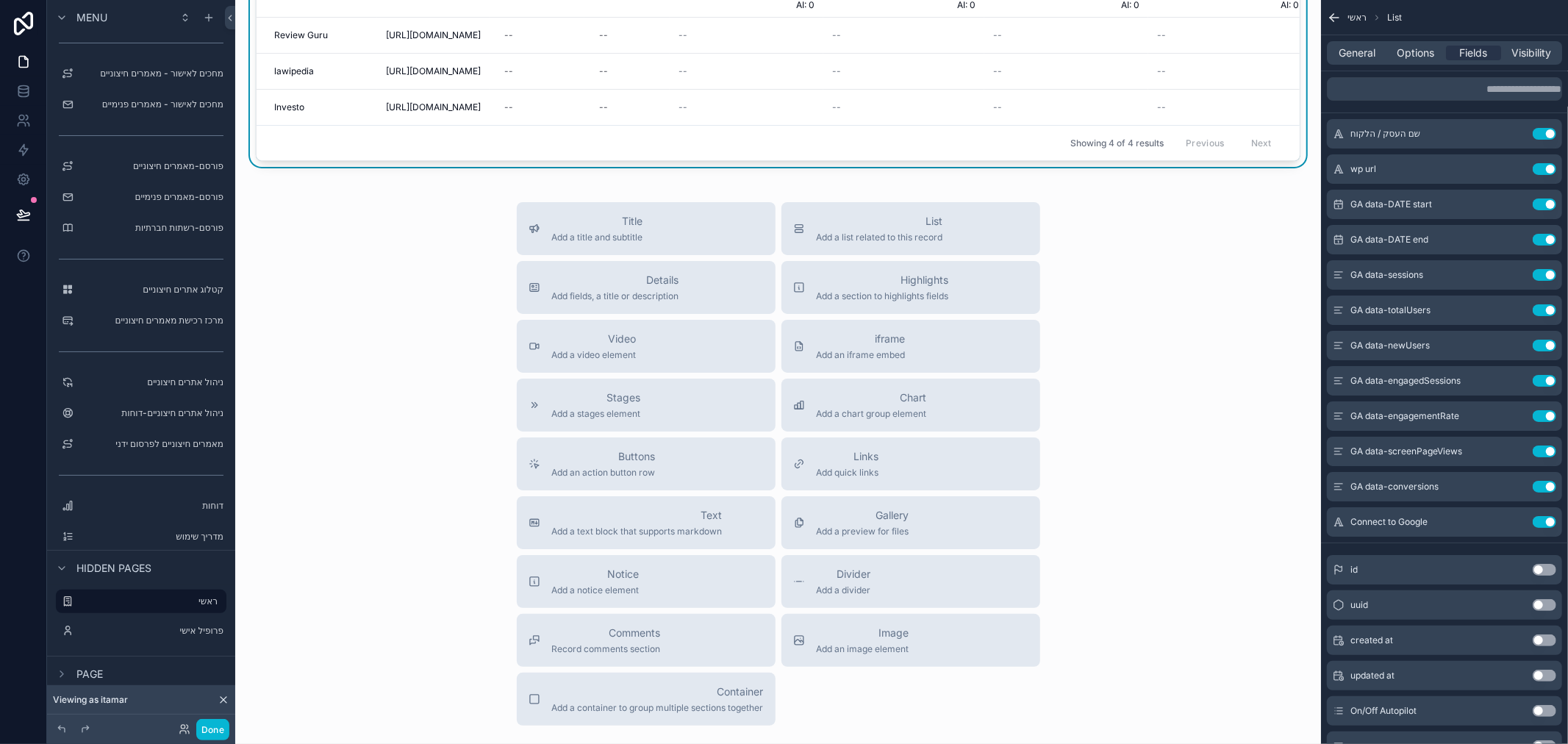
click at [397, 378] on div "Title Add a title and subtitle List Add a list related to this record Details A…" at bounding box center [778, 463] width 1062 height 524
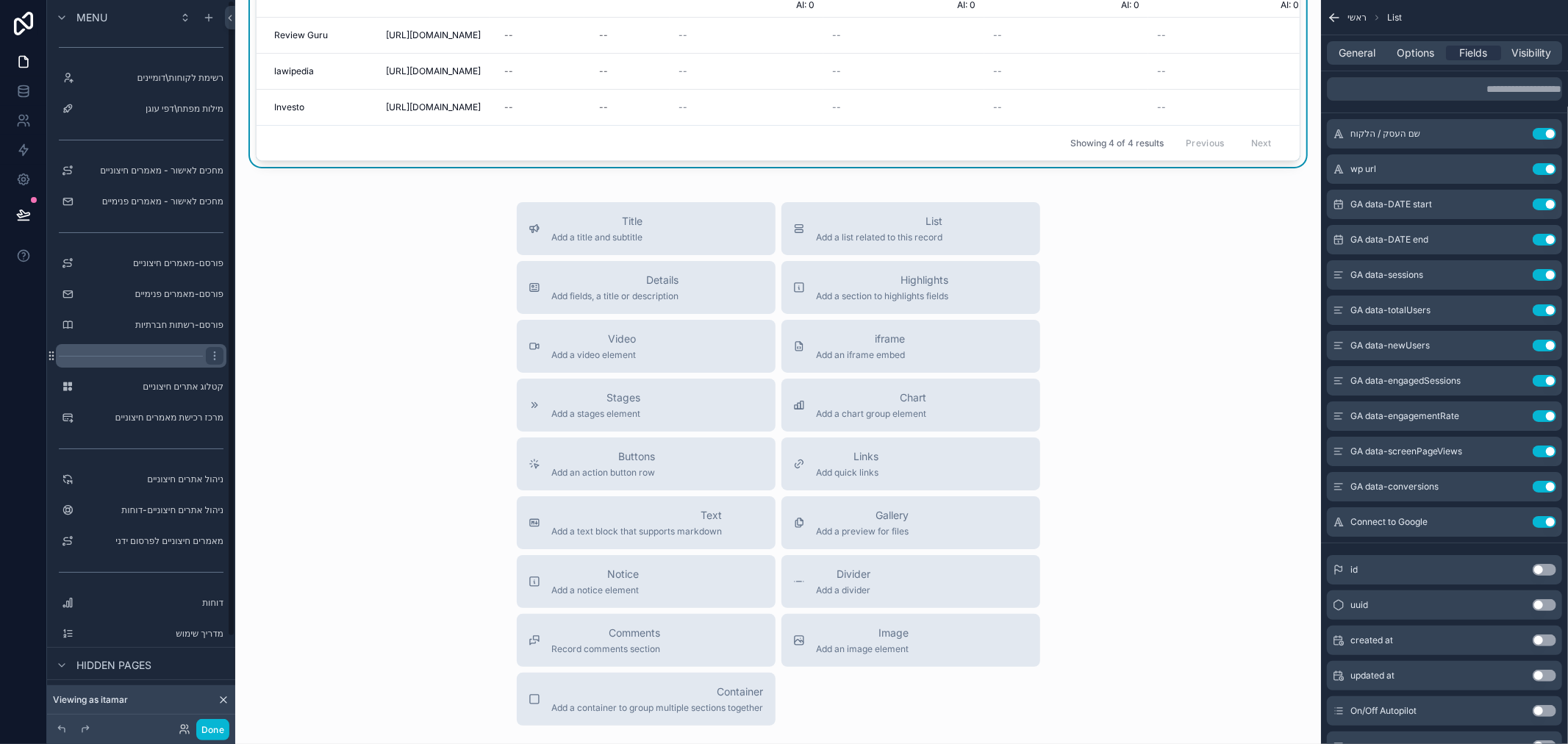
scroll to position [0, 0]
click at [155, 87] on label "רשימת לקוחות\דומיינים" at bounding box center [138, 84] width 118 height 12
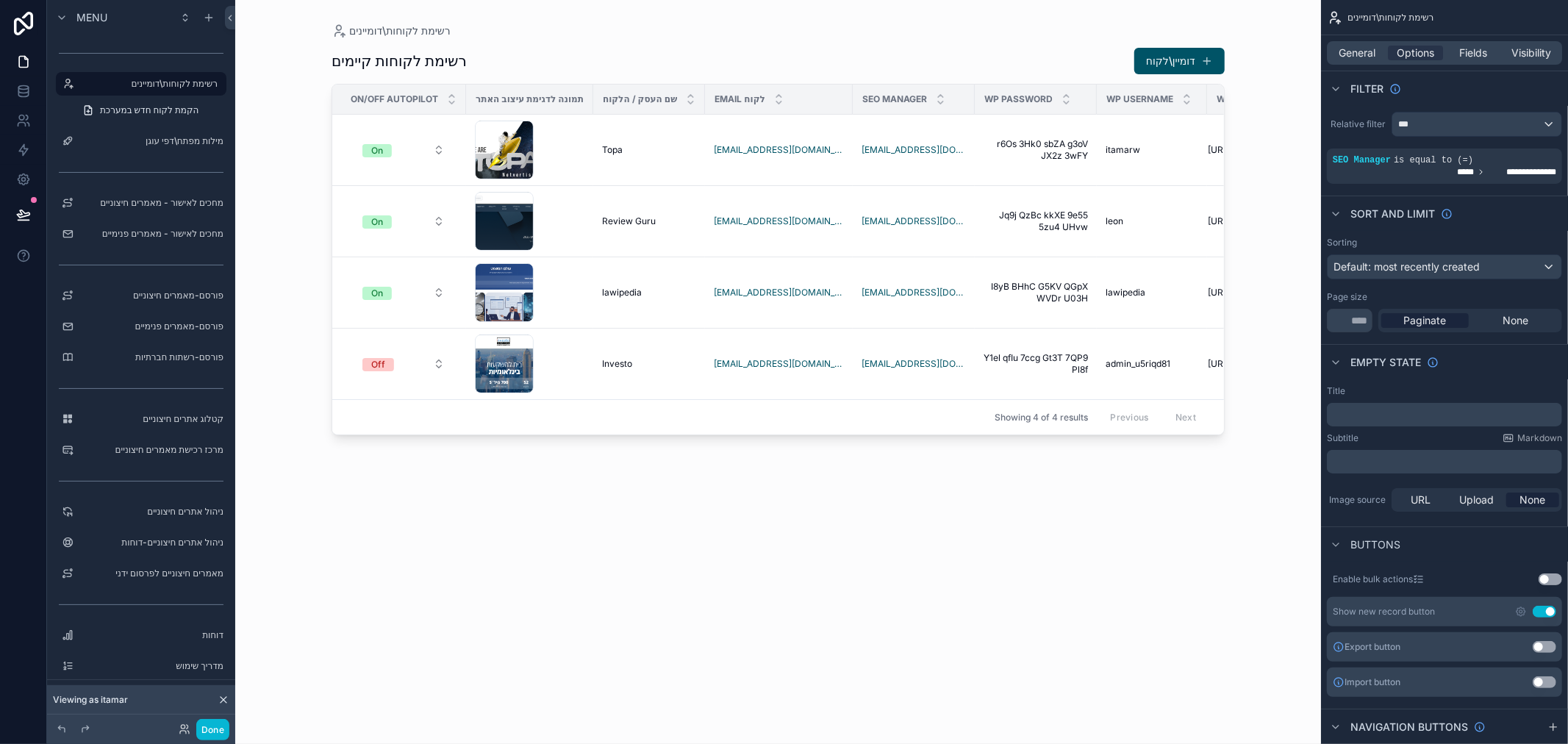
click at [336, 113] on th "On/Off Autopilot" at bounding box center [399, 99] width 134 height 30
click at [898, 416] on div "Showing 4 of 4 results Previous Next" at bounding box center [778, 417] width 891 height 36
click at [702, 104] on div "scrollable content" at bounding box center [705, 99] width 6 height 29
click at [1361, 55] on span "General" at bounding box center [1358, 53] width 37 height 15
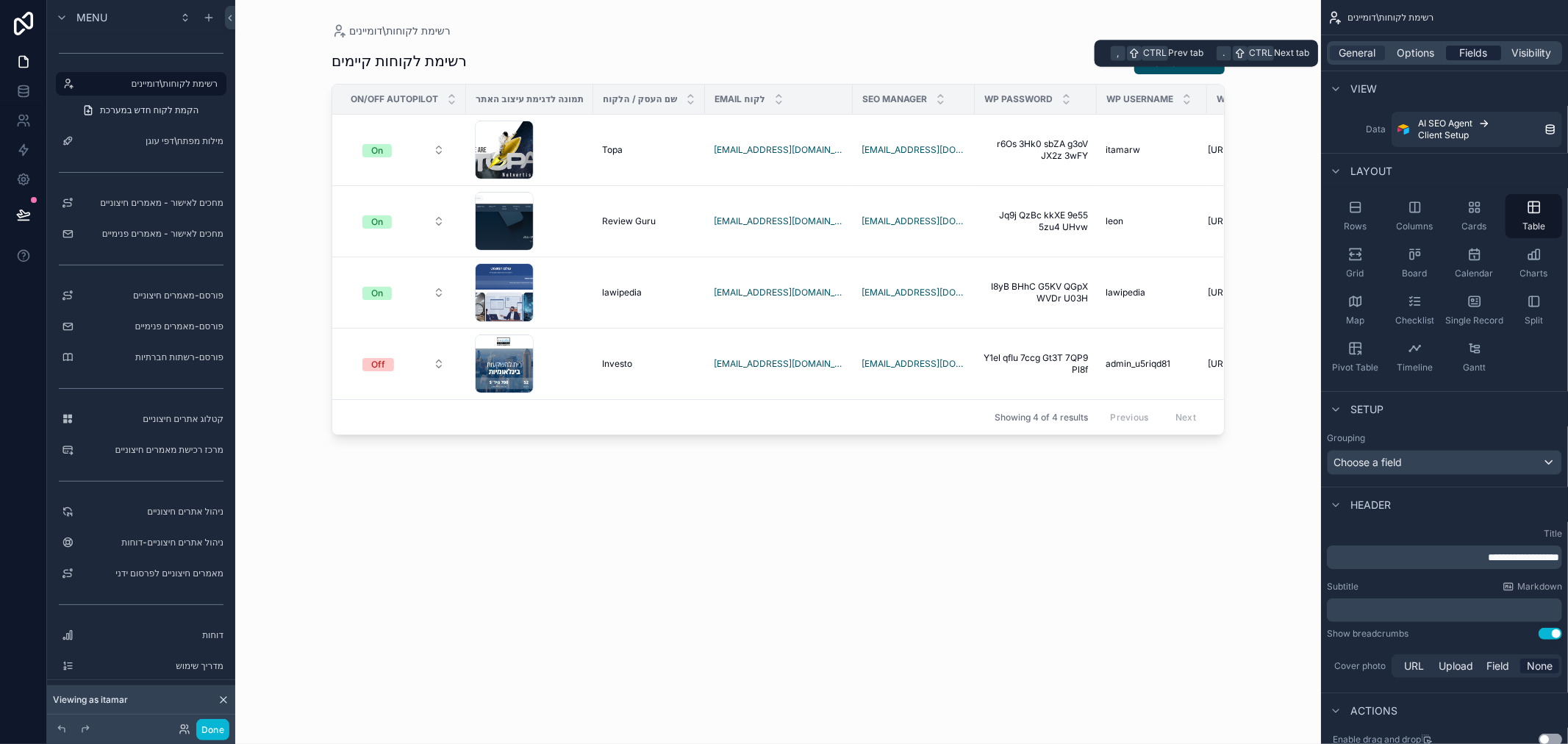
click at [1485, 53] on span "Fields" at bounding box center [1474, 53] width 28 height 15
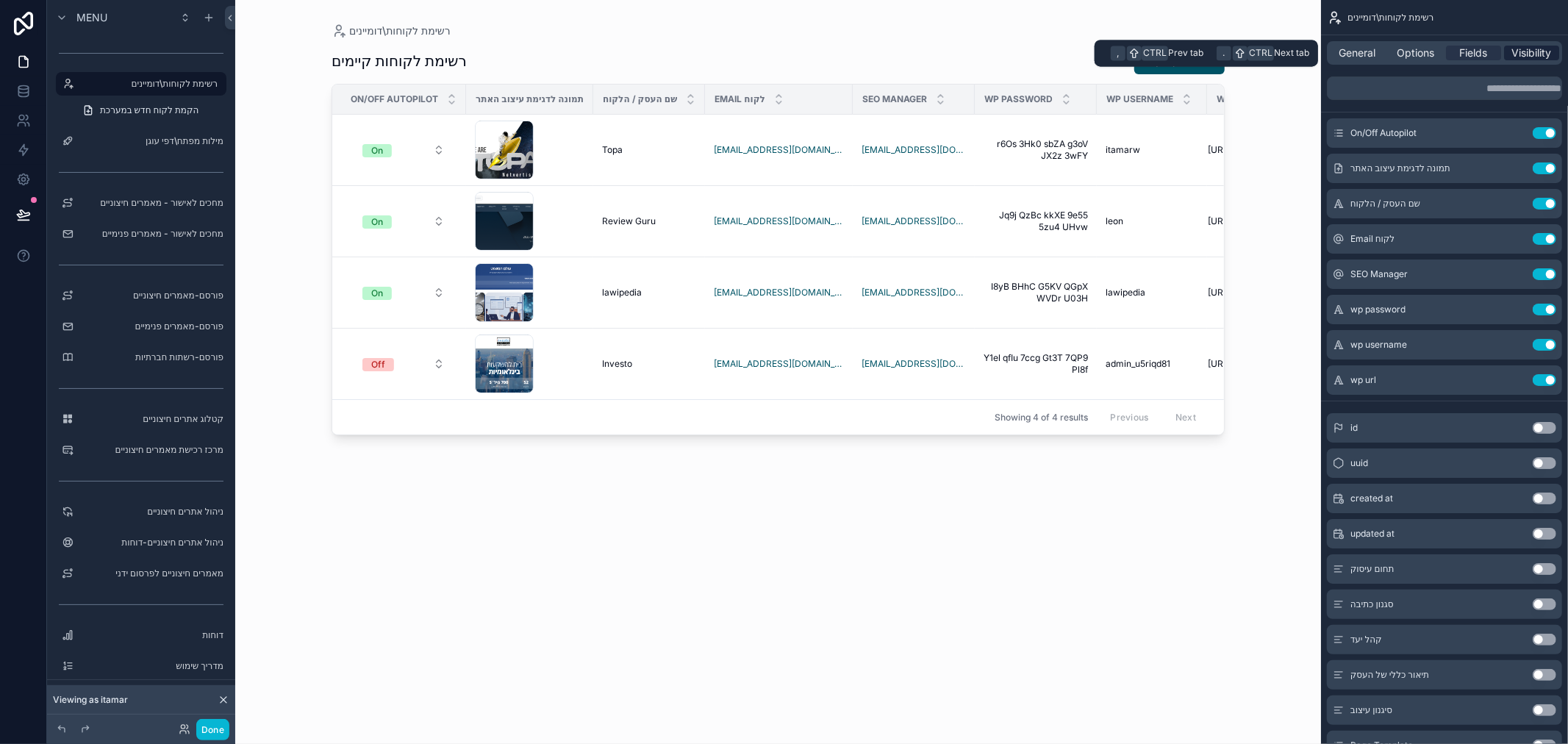
click at [1519, 53] on span "Visibility" at bounding box center [1532, 53] width 39 height 15
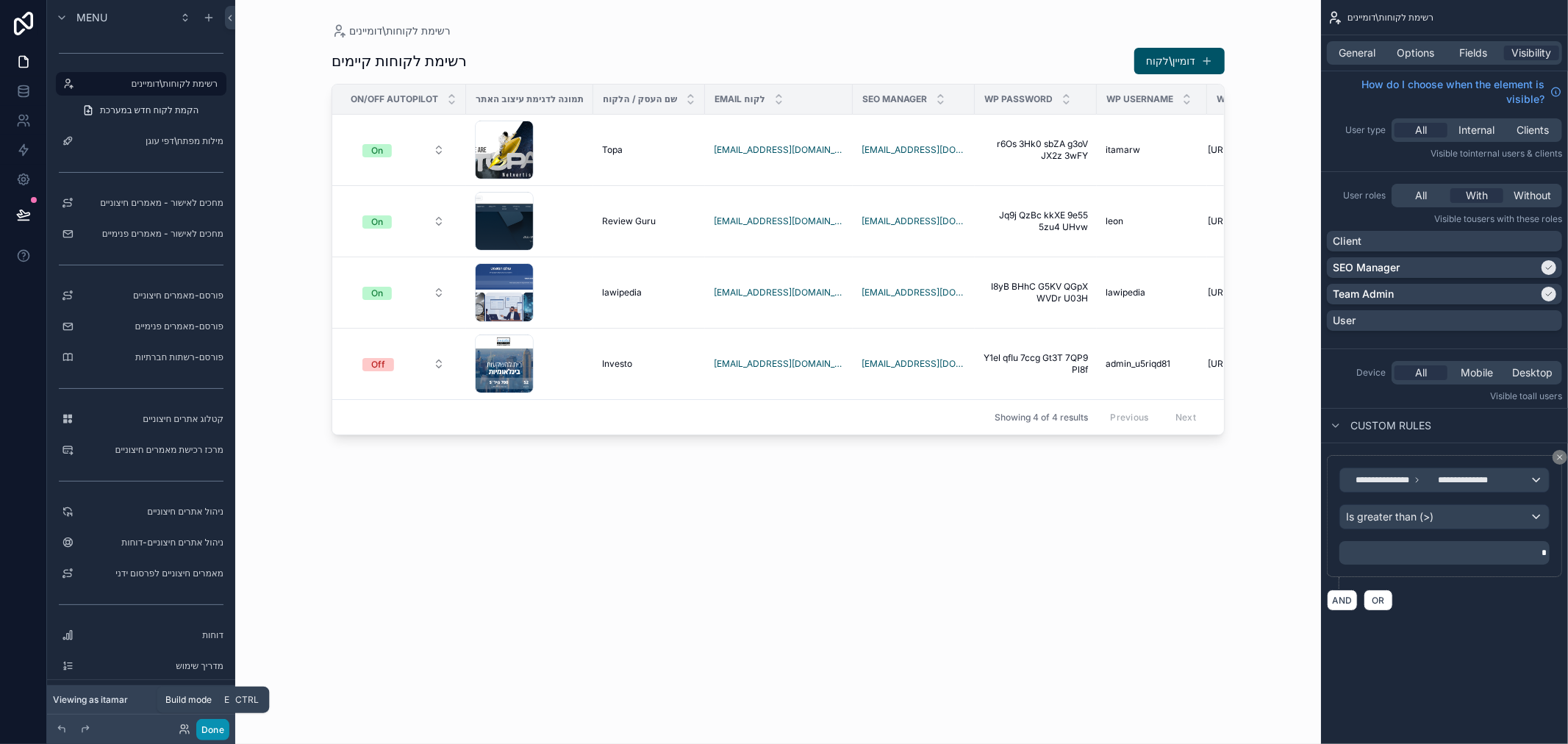
click at [208, 728] on button "Done" at bounding box center [213, 730] width 33 height 22
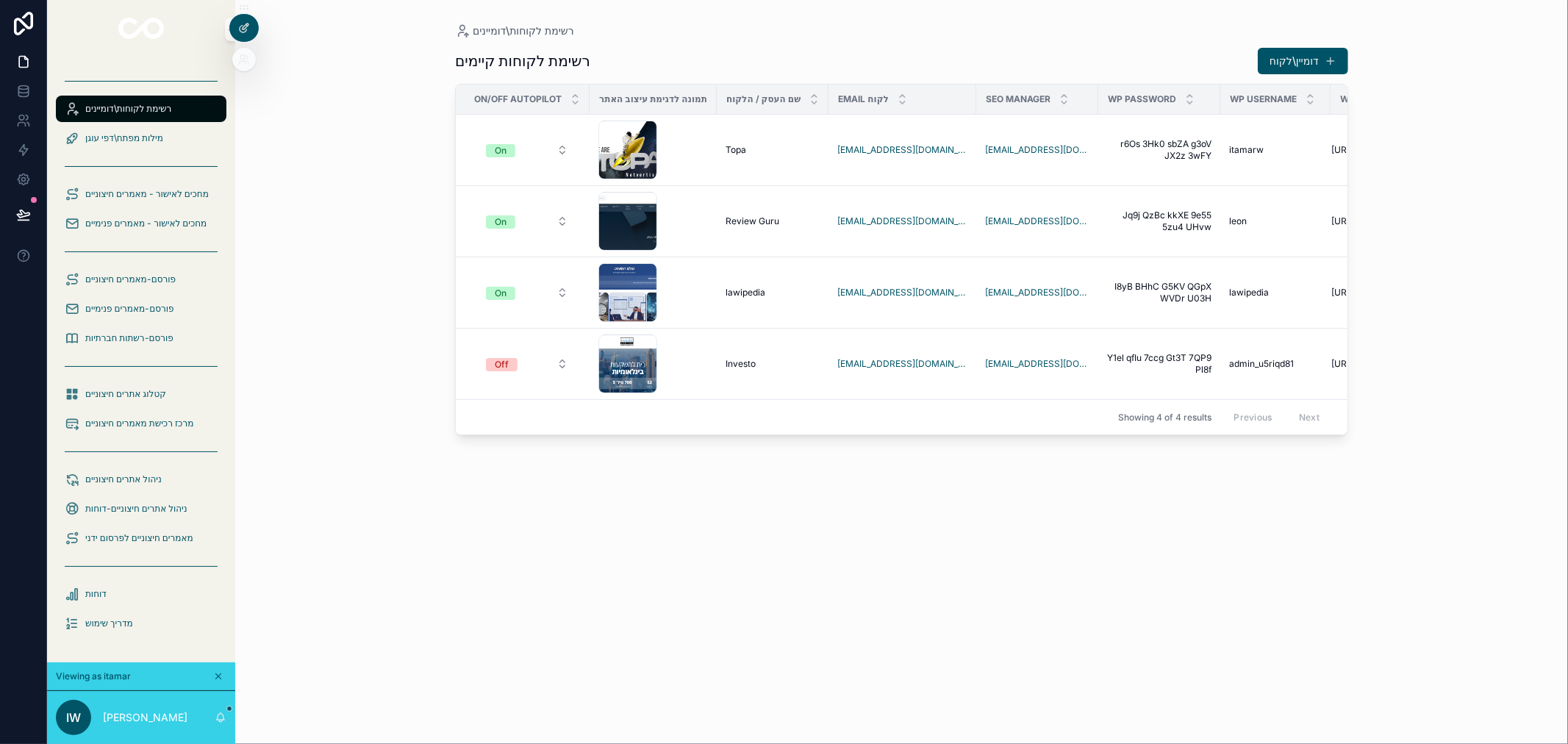
click at [241, 28] on icon at bounding box center [244, 28] width 12 height 12
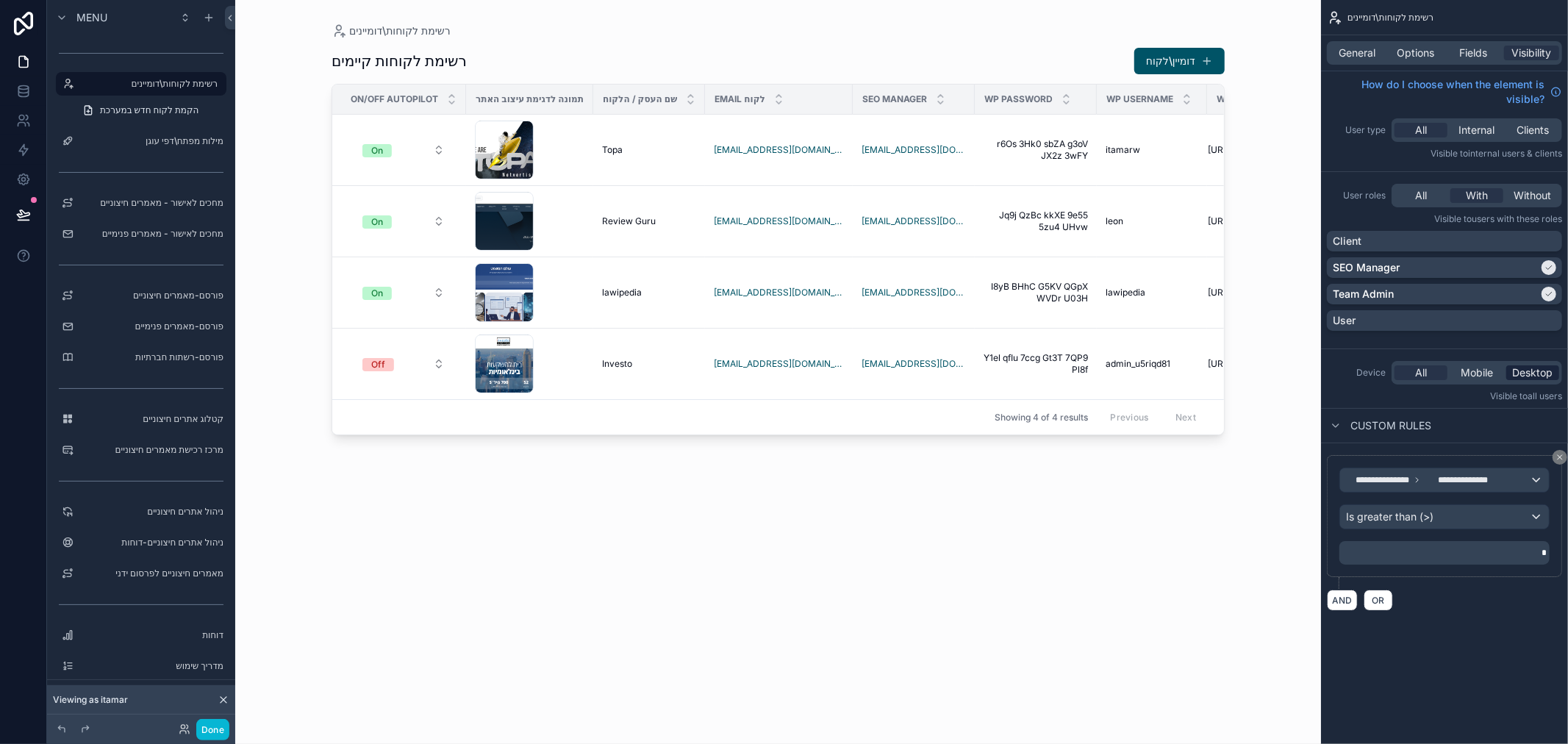
click at [1542, 371] on span "Desktop" at bounding box center [1533, 373] width 40 height 15
click at [1419, 370] on span "All" at bounding box center [1420, 373] width 12 height 15
click at [1425, 52] on span "Options" at bounding box center [1416, 53] width 37 height 15
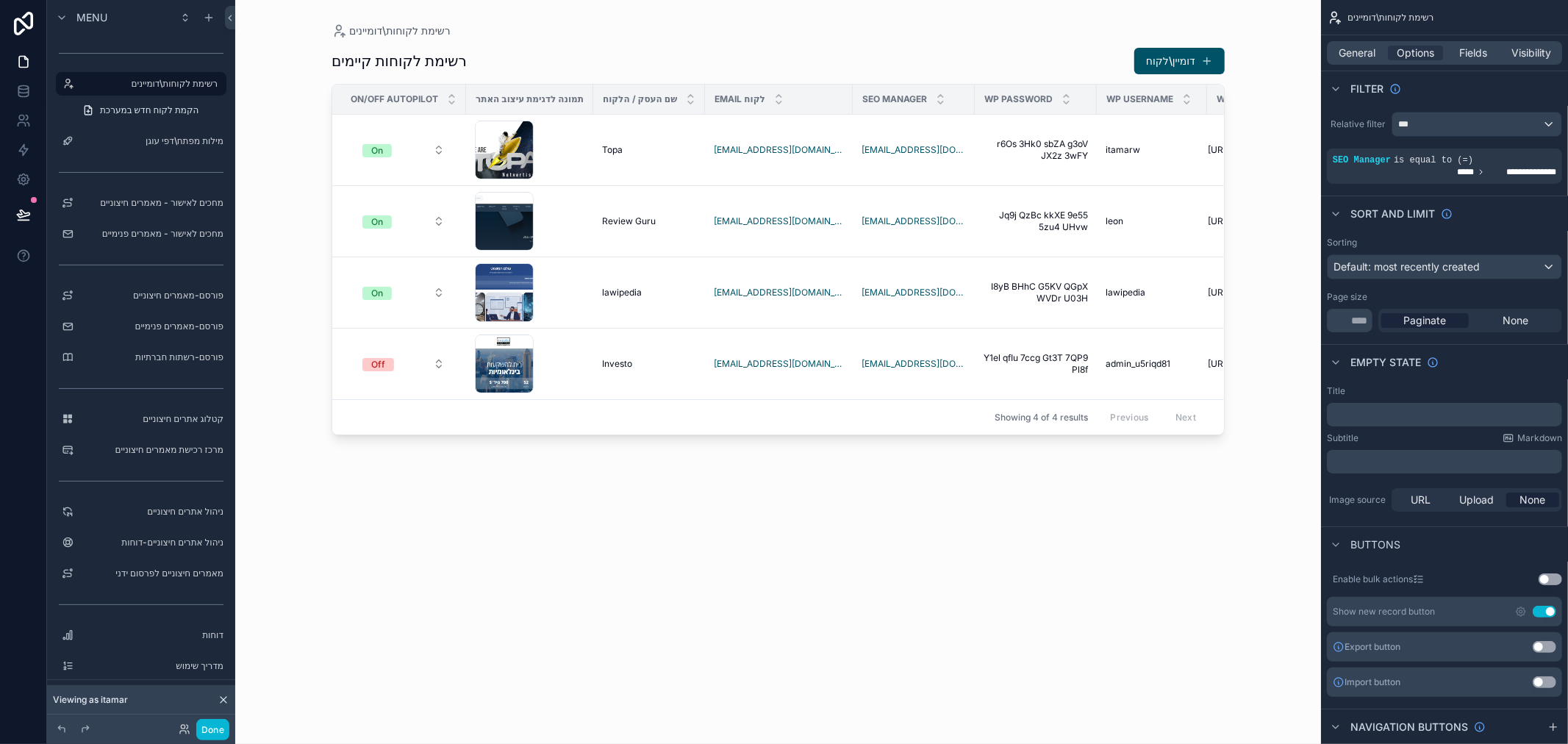
click at [1223, 111] on div "Wp url" at bounding box center [1263, 99] width 112 height 28
click at [539, 94] on span "תמונה לדגימת עיצוב האתר" at bounding box center [530, 99] width 108 height 12
click at [407, 94] on span "On/Off Autopilot" at bounding box center [394, 99] width 87 height 12
click at [132, 81] on label "רשימת לקוחות\דומיינים" at bounding box center [138, 84] width 118 height 12
click at [217, 84] on icon "scrollable content" at bounding box center [214, 84] width 12 height 12
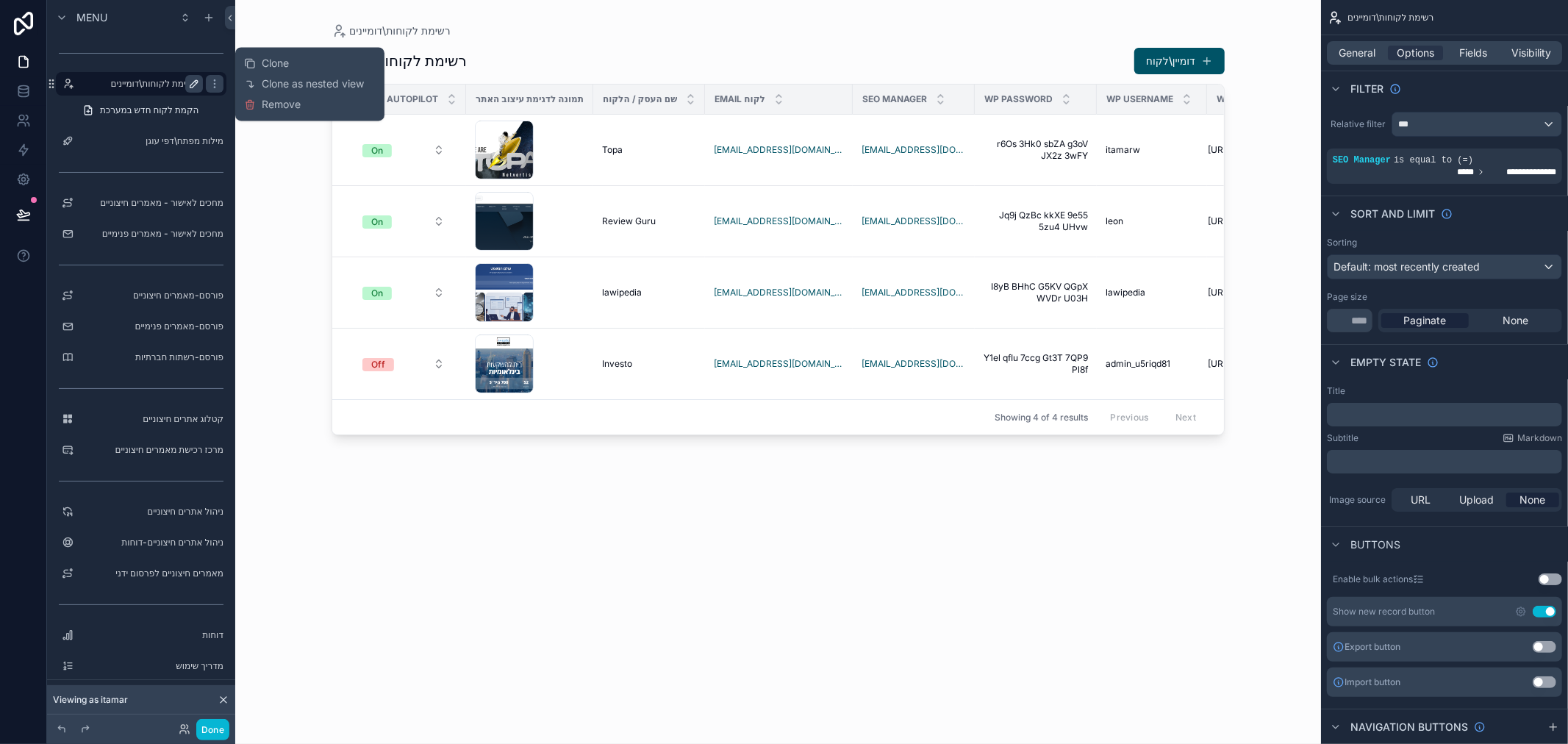
click at [189, 84] on icon "scrollable content" at bounding box center [193, 84] width 12 height 12
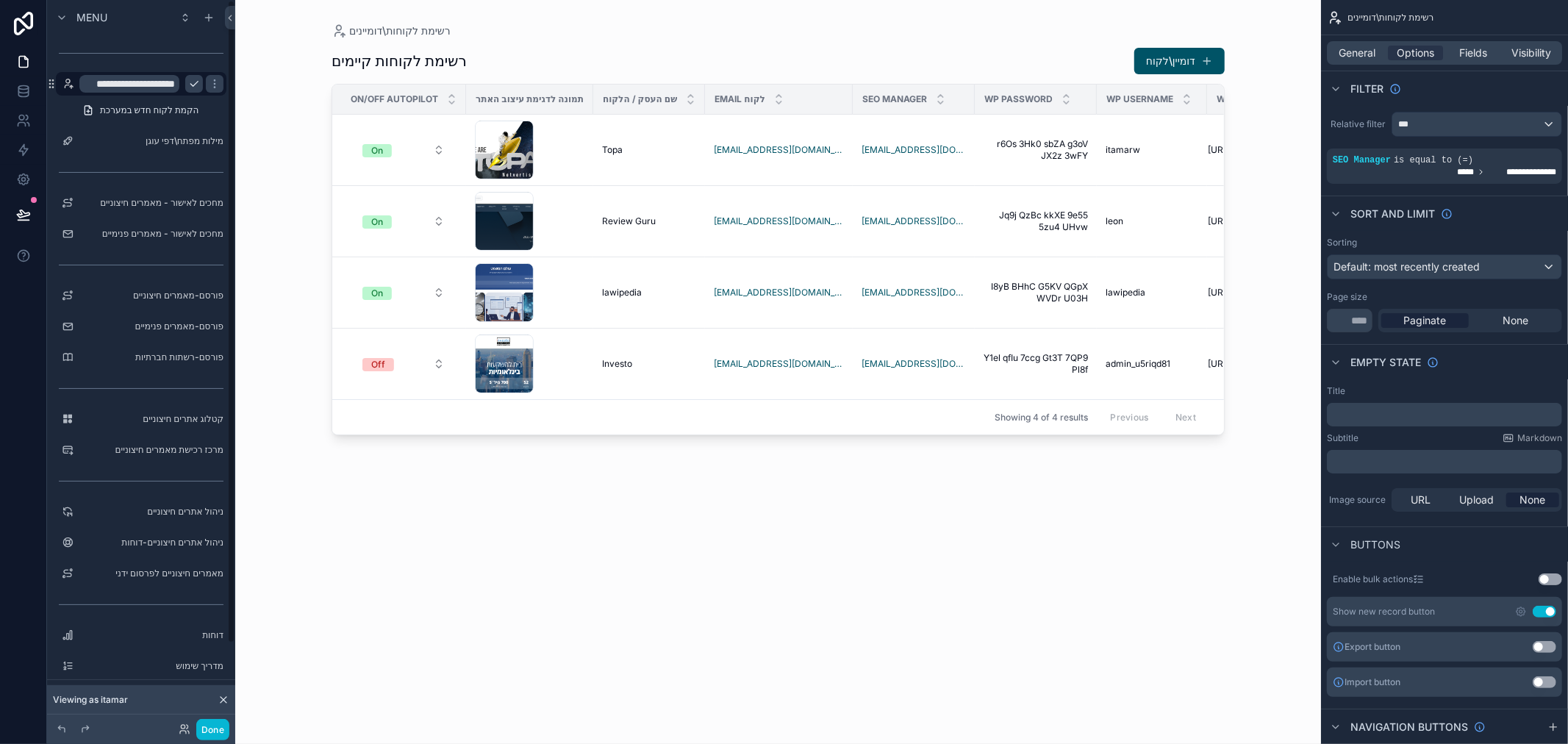
click at [733, 548] on div "רשימת לקוחות קיימים דומיין\לקוח On/Off Autopilot תמונה לדגימת עיצוב האתר שם העס…" at bounding box center [778, 382] width 893 height 688
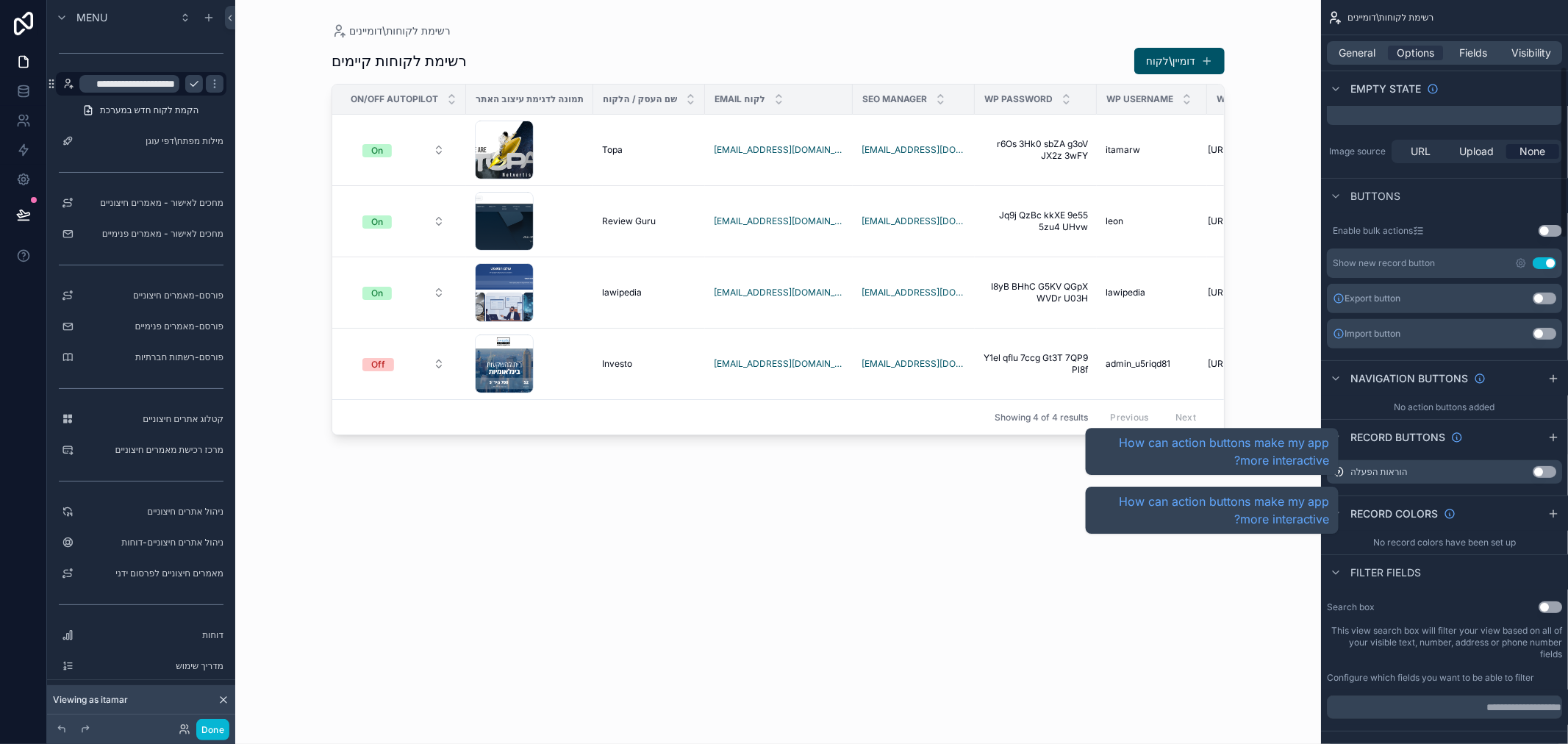
scroll to position [490, 0]
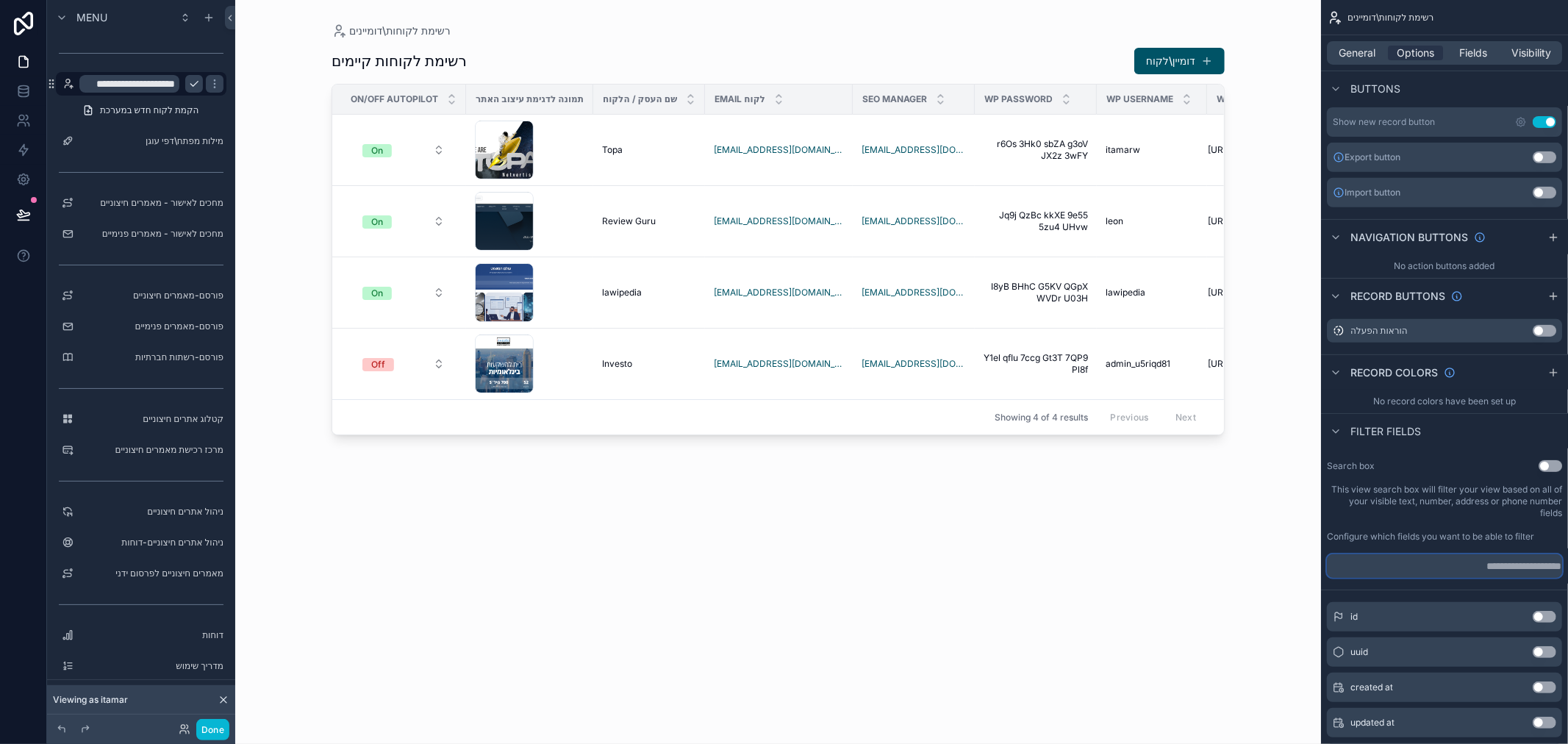
click at [1404, 572] on input "scrollable content" at bounding box center [1444, 566] width 235 height 23
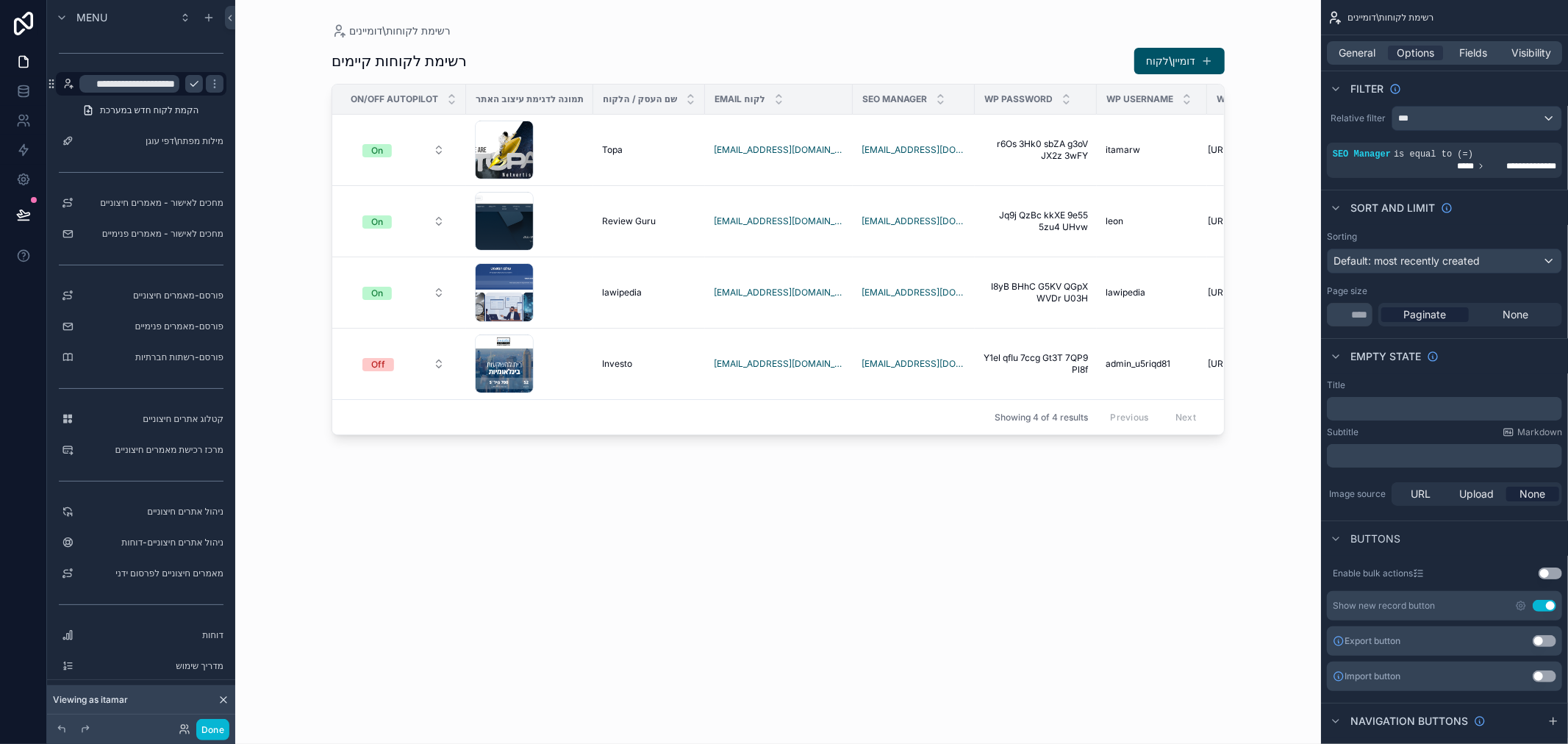
scroll to position [0, 0]
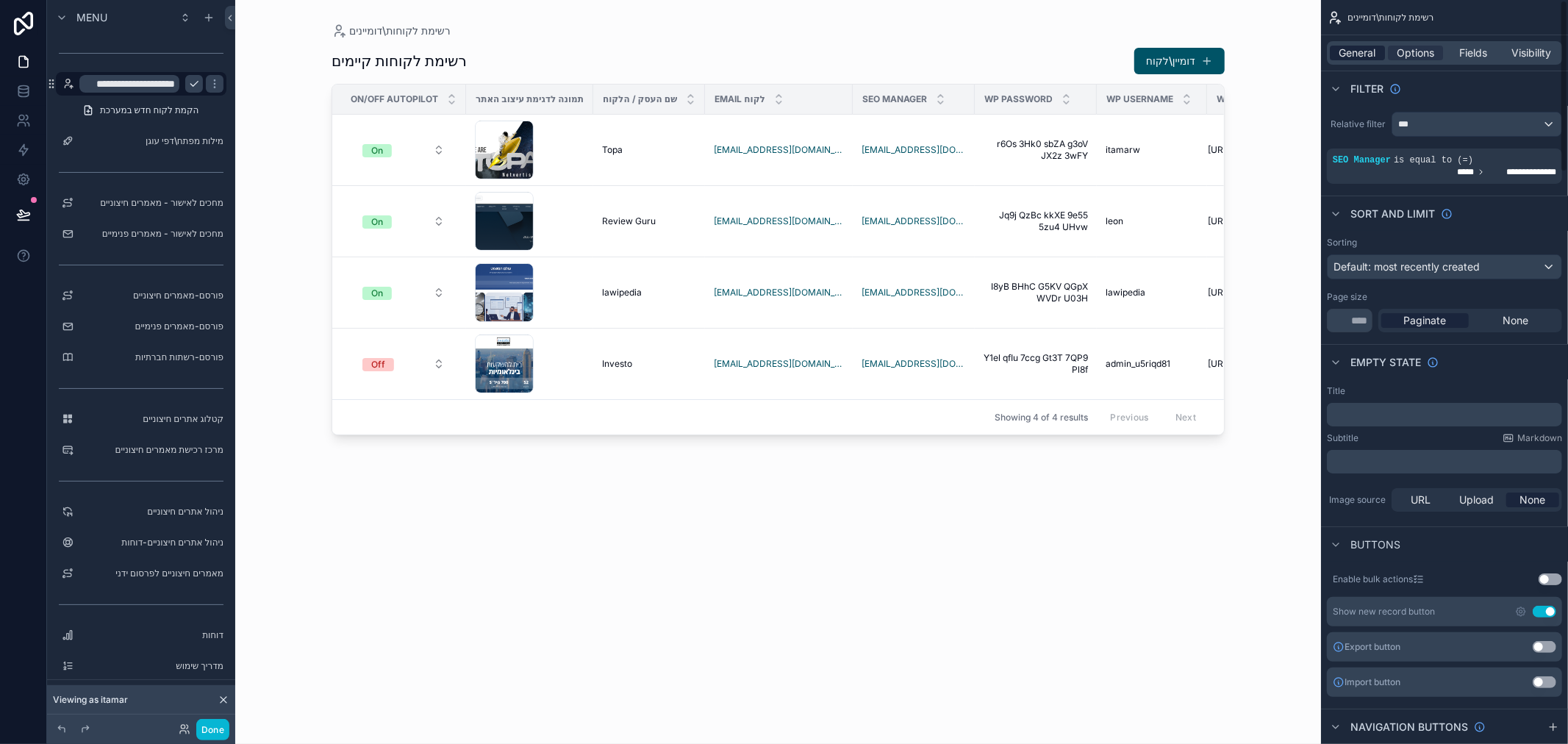
click at [1365, 53] on span "General" at bounding box center [1358, 53] width 37 height 15
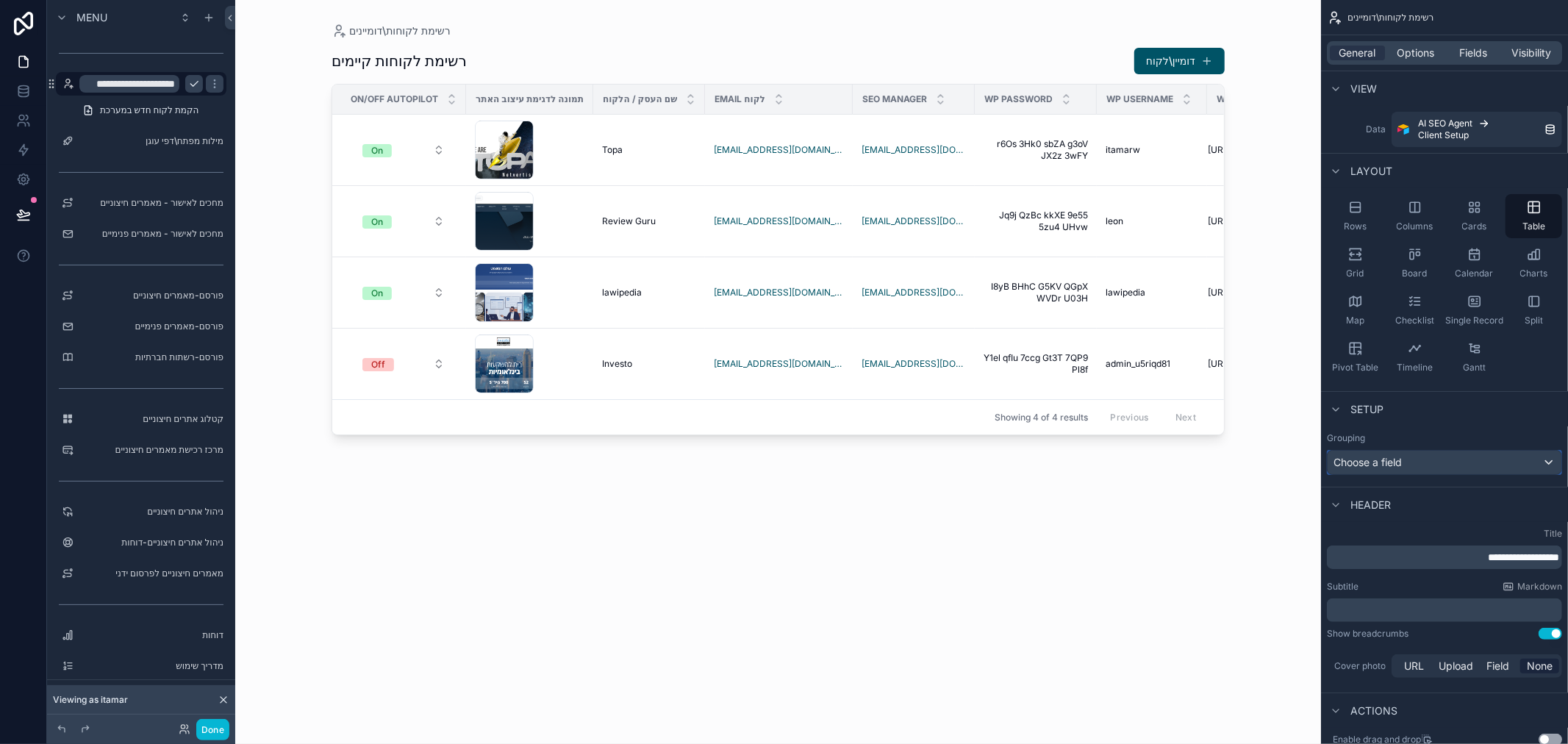
click at [1392, 463] on span "Choose a field" at bounding box center [1368, 462] width 68 height 12
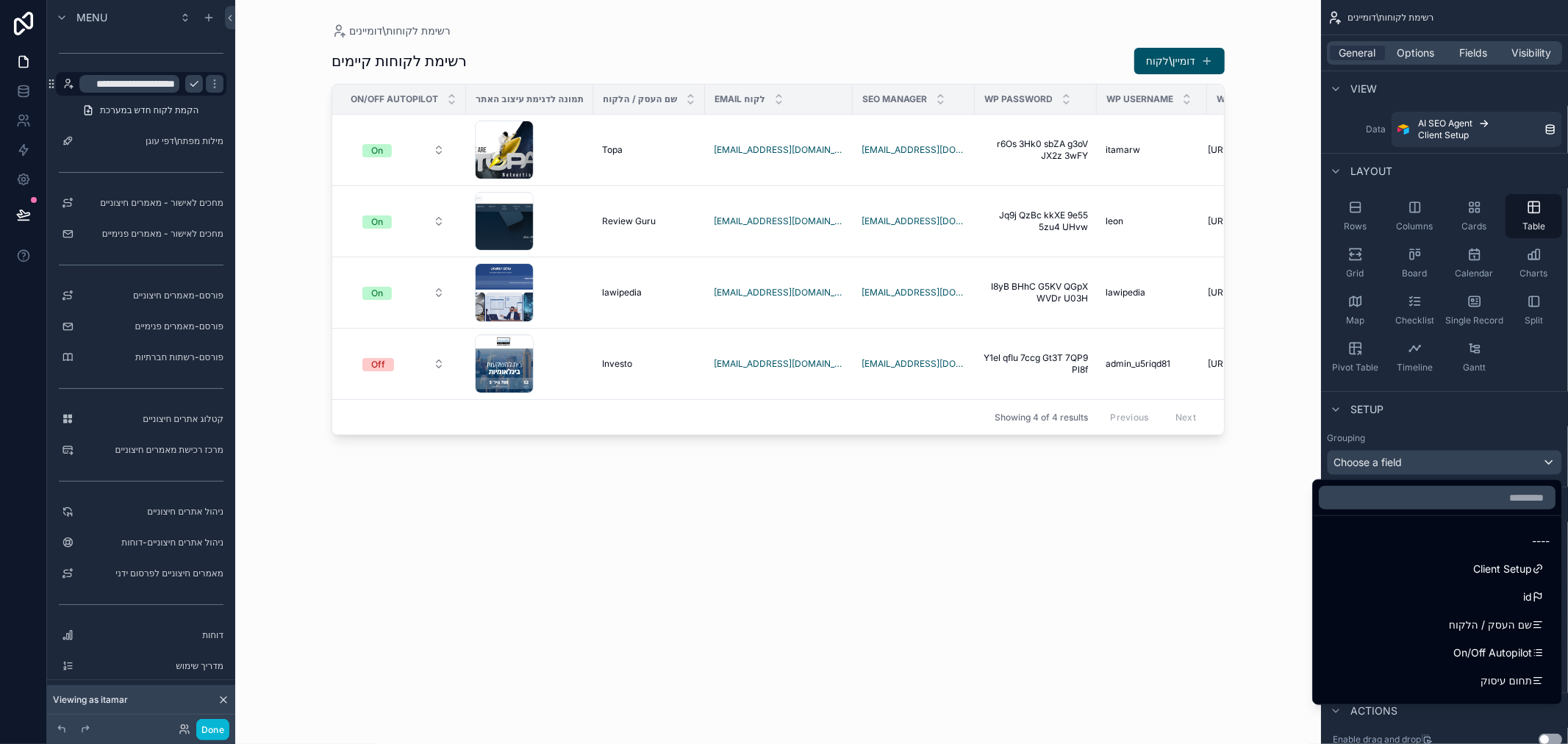
click at [1396, 459] on div "scrollable content" at bounding box center [784, 372] width 1568 height 744
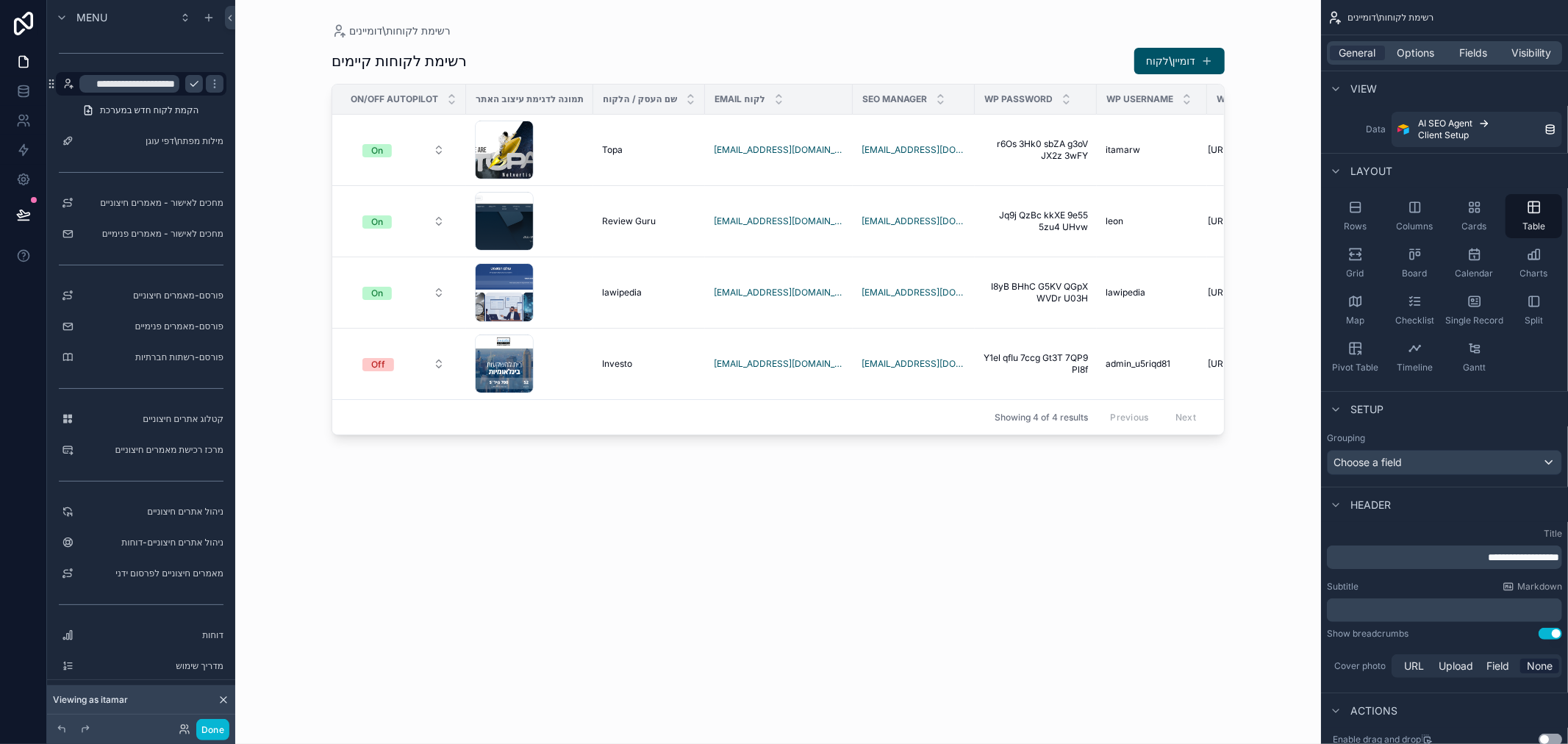
click at [1362, 84] on span "View" at bounding box center [1364, 89] width 26 height 15
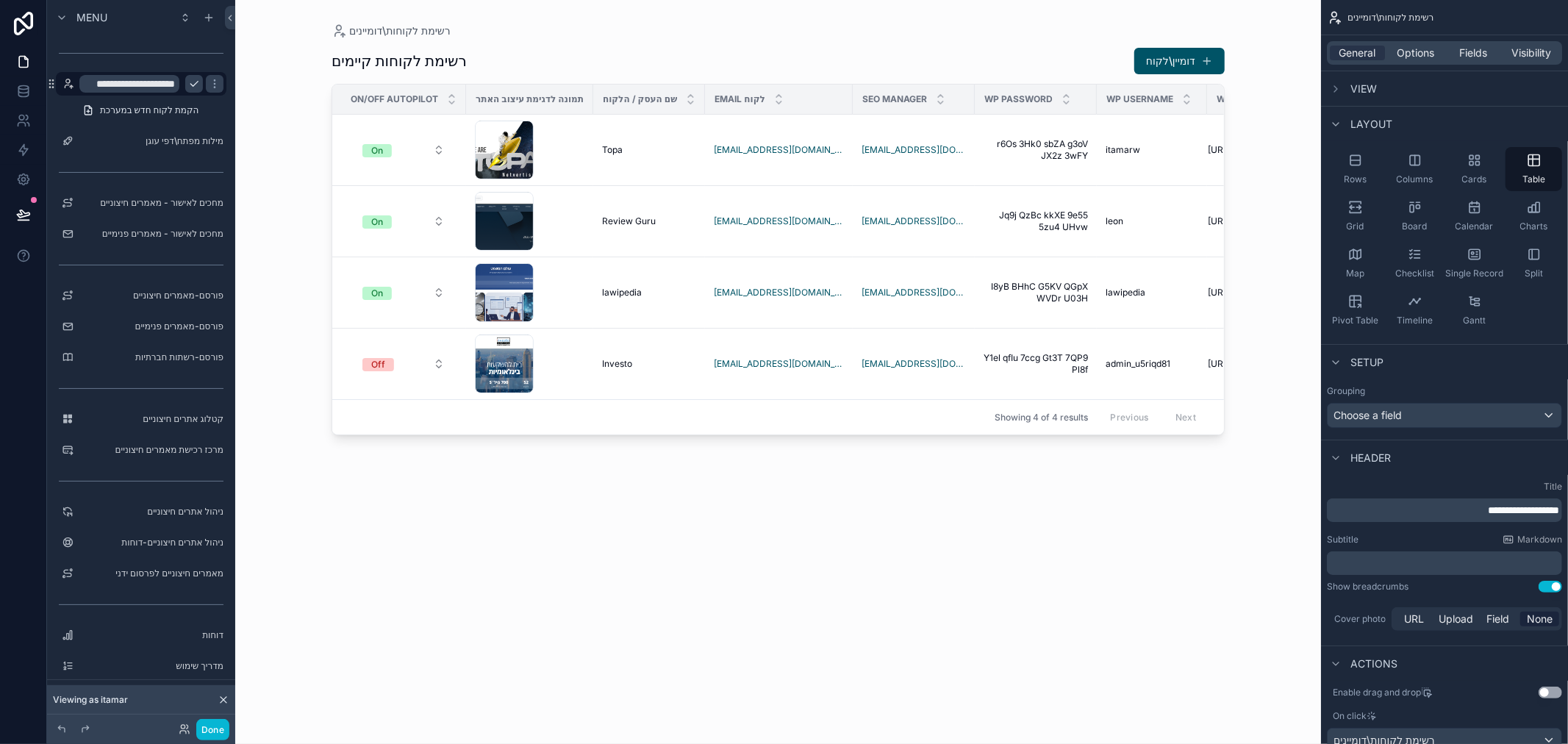
click at [1362, 84] on span "View" at bounding box center [1364, 89] width 26 height 15
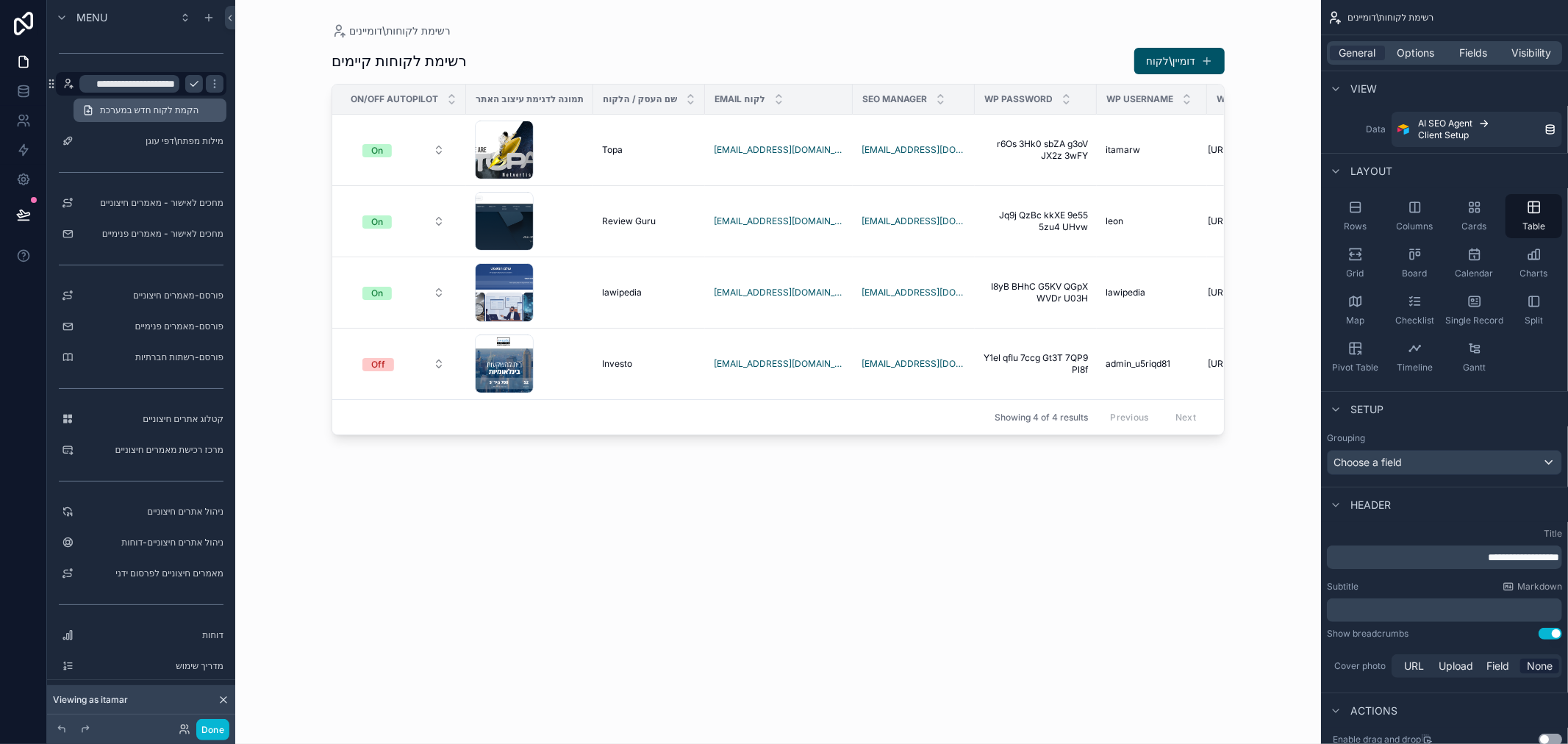
click at [144, 113] on span "הקמת לקוח חדש במערכת" at bounding box center [148, 110] width 98 height 12
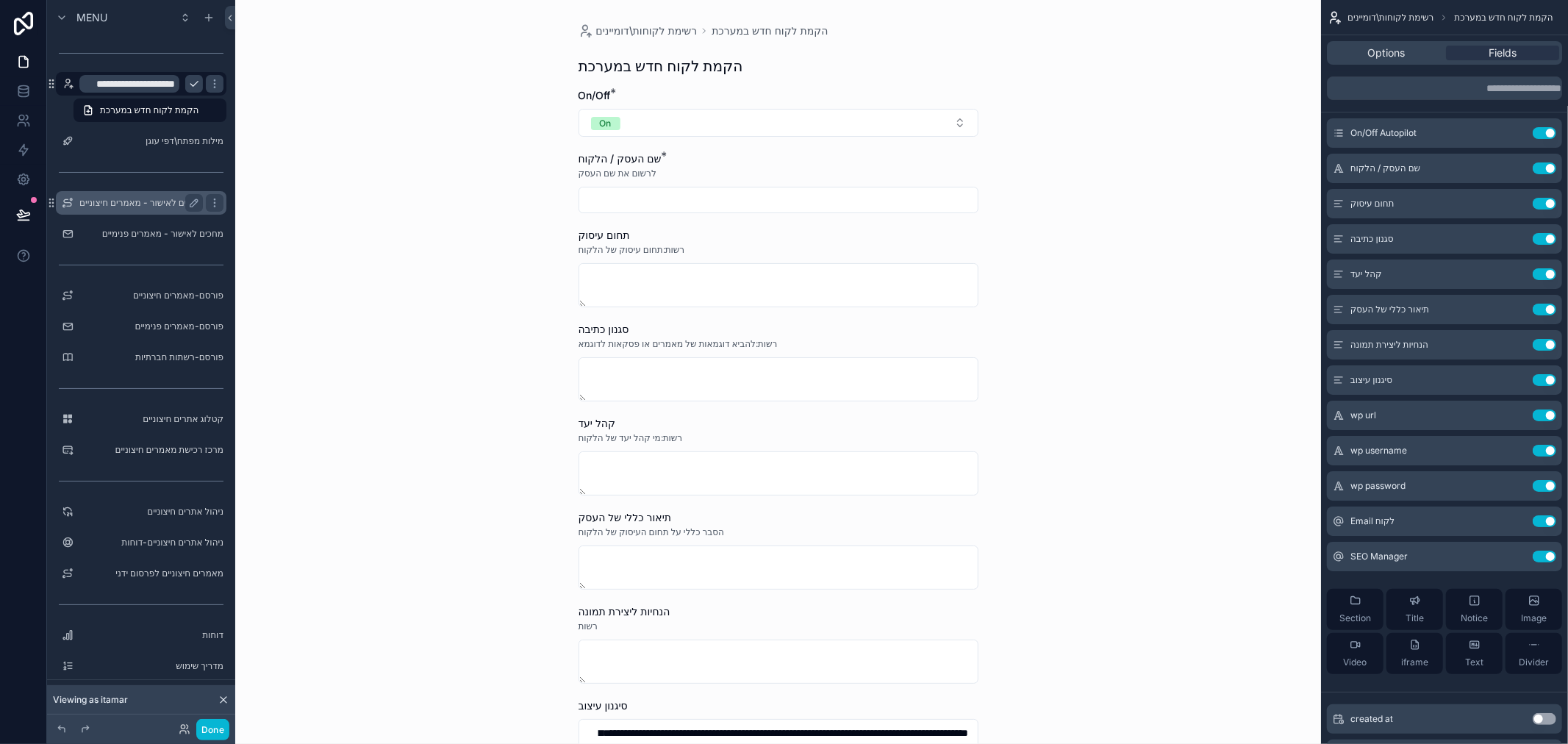
click at [143, 199] on label "מחכים לאישור - מאמרים חיצוניים" at bounding box center [141, 203] width 124 height 12
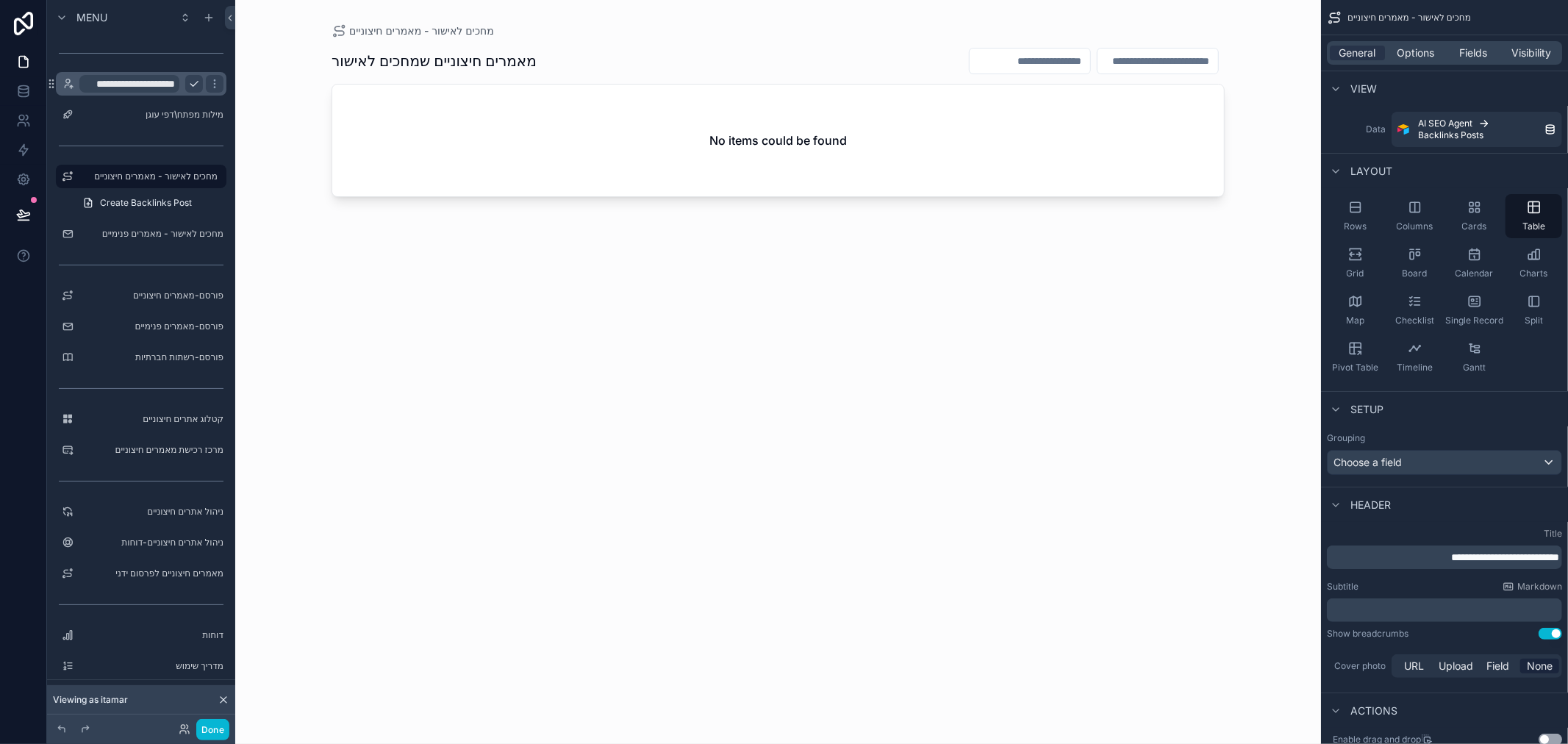
click at [478, 136] on div "scrollable content" at bounding box center [778, 363] width 940 height 726
click at [148, 568] on label "מאמרים חיצוניים לפרסום ידני" at bounding box center [138, 573] width 118 height 12
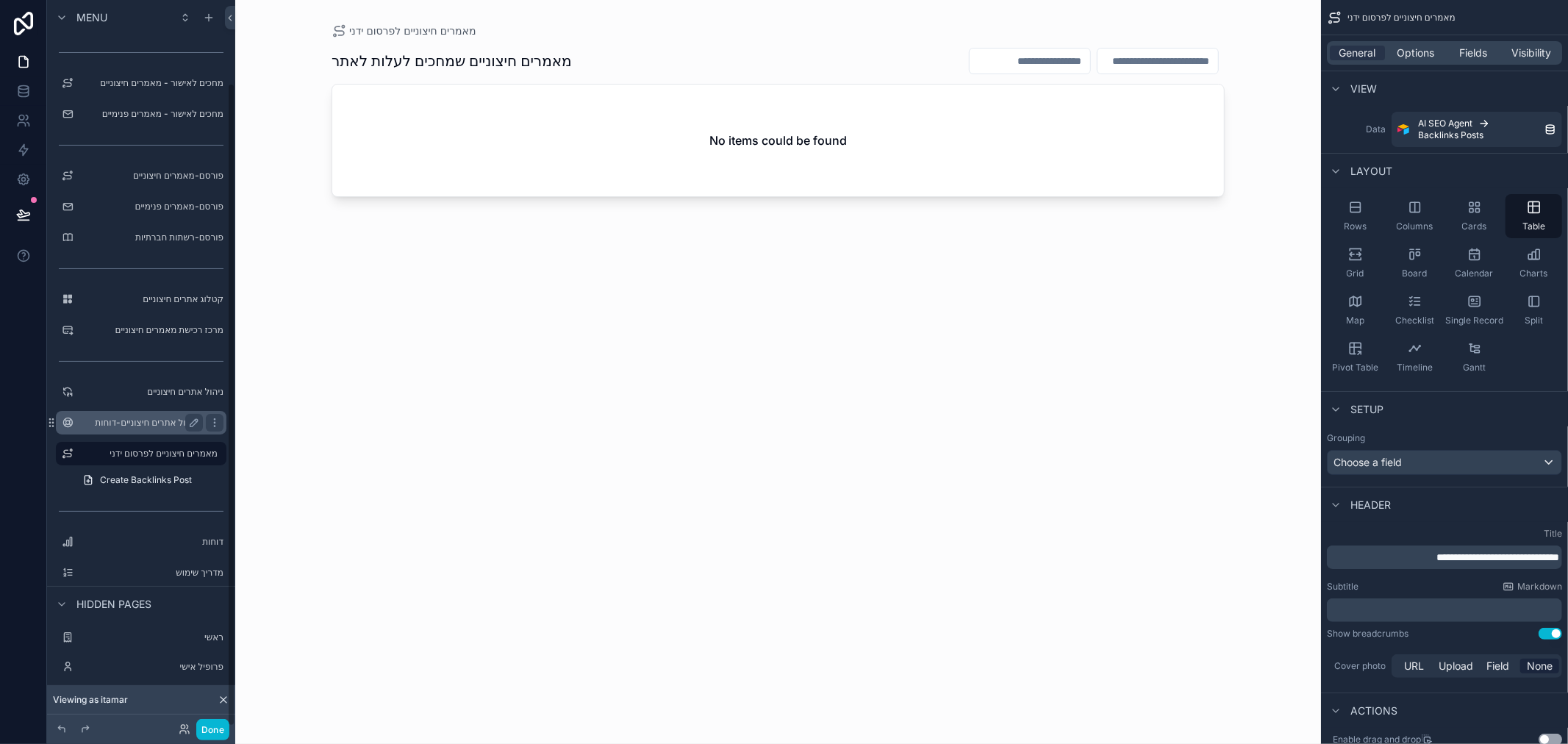
click at [143, 426] on label "ניהול אתרים חיצוניים-דוחות" at bounding box center [138, 422] width 118 height 12
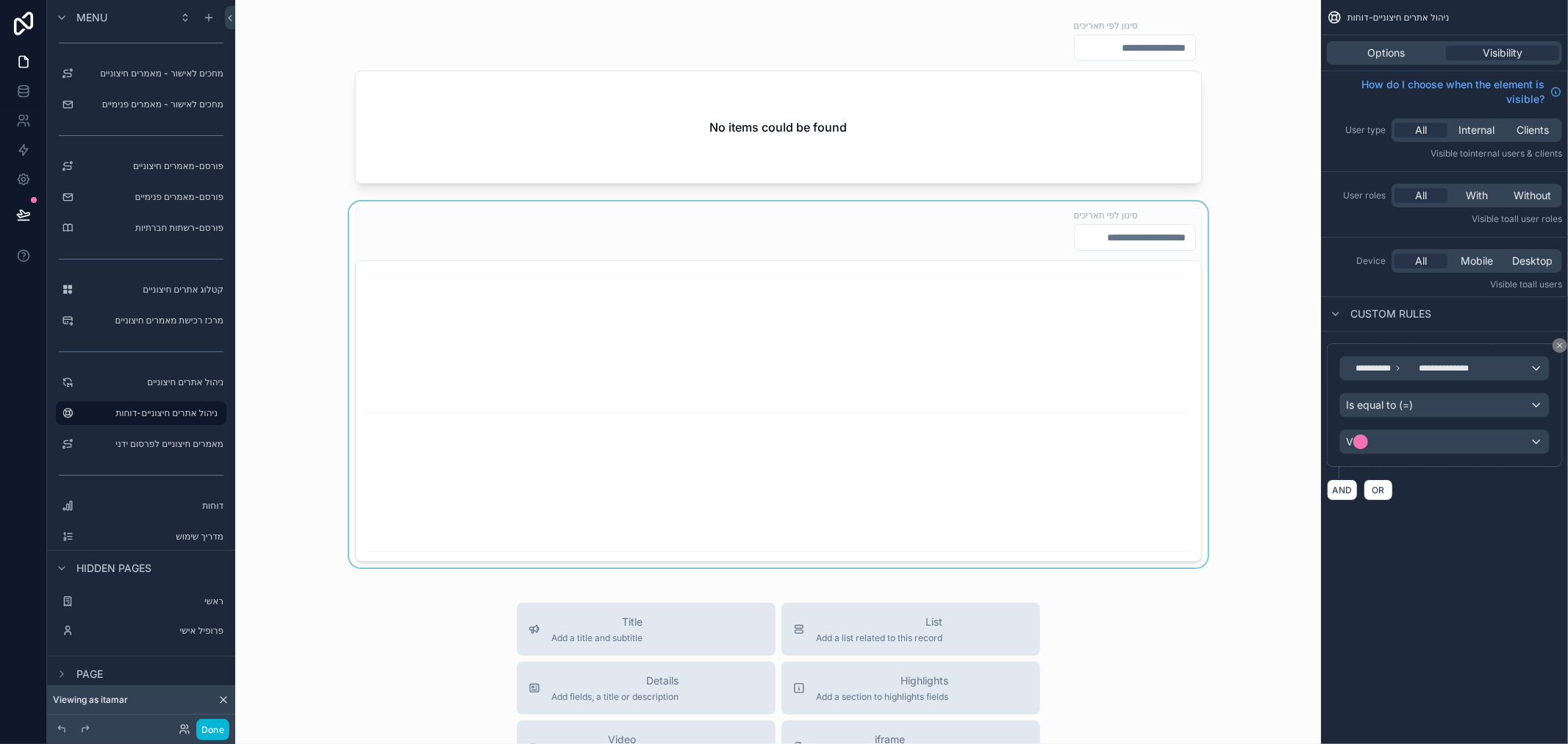
click at [455, 256] on div "scrollable content" at bounding box center [778, 384] width 1062 height 366
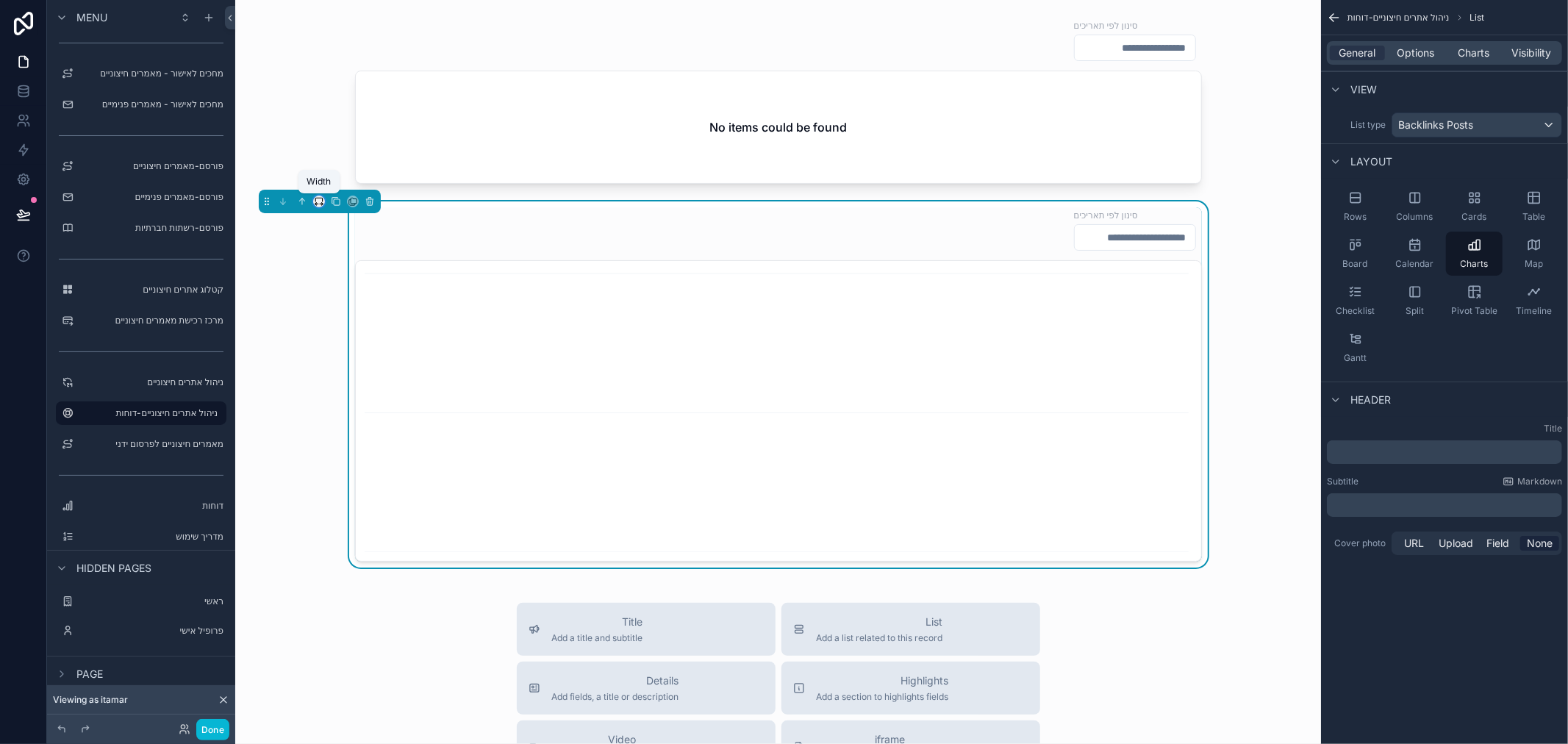
click at [319, 200] on icon "scrollable content" at bounding box center [319, 201] width 10 height 10
click at [356, 358] on span "Full width" at bounding box center [348, 357] width 46 height 18
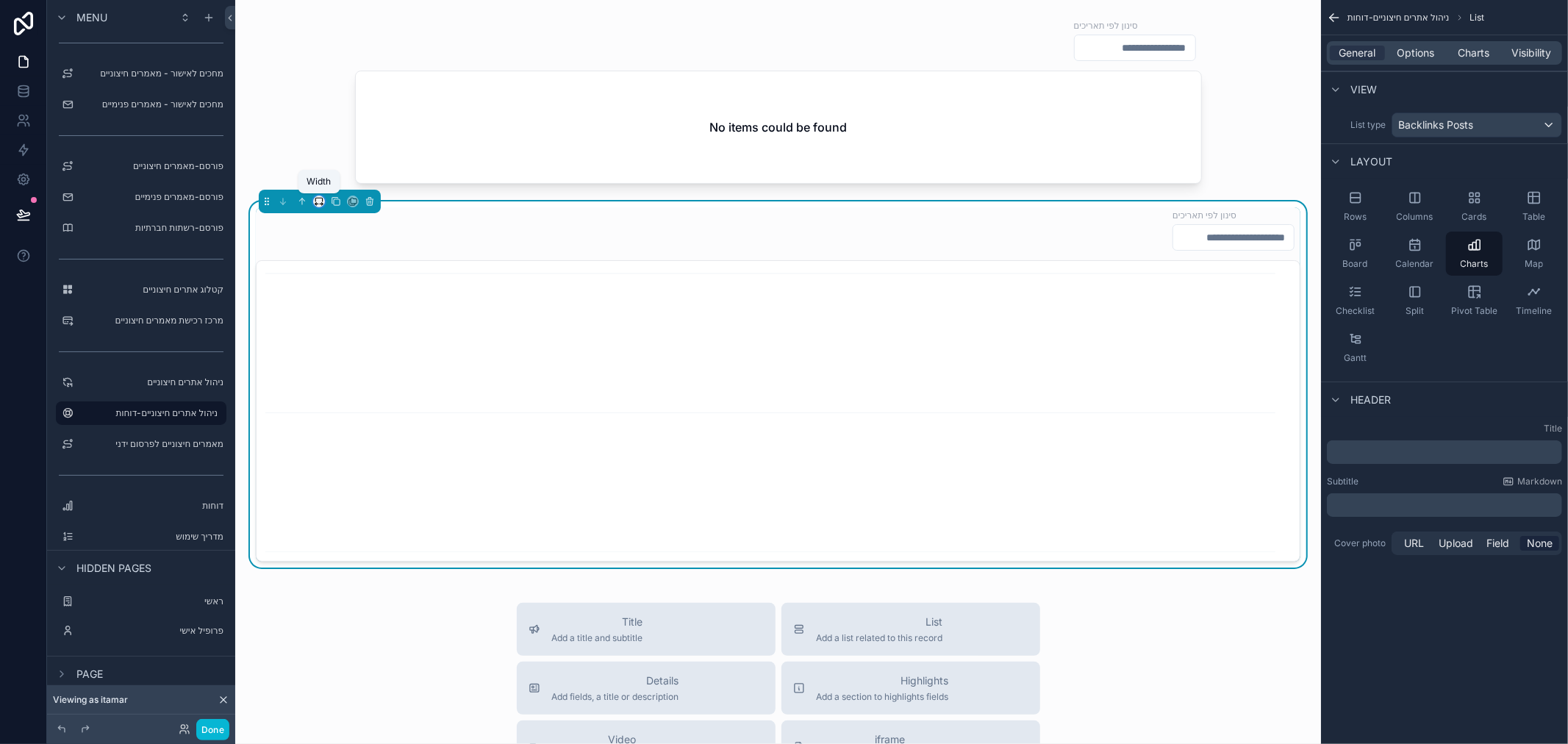
click at [319, 200] on icon "scrollable content" at bounding box center [319, 201] width 10 height 10
click at [349, 377] on span "Large" at bounding box center [362, 385] width 28 height 18
click at [314, 202] on icon "scrollable content" at bounding box center [319, 201] width 10 height 10
click at [349, 357] on span "Full width" at bounding box center [348, 357] width 46 height 18
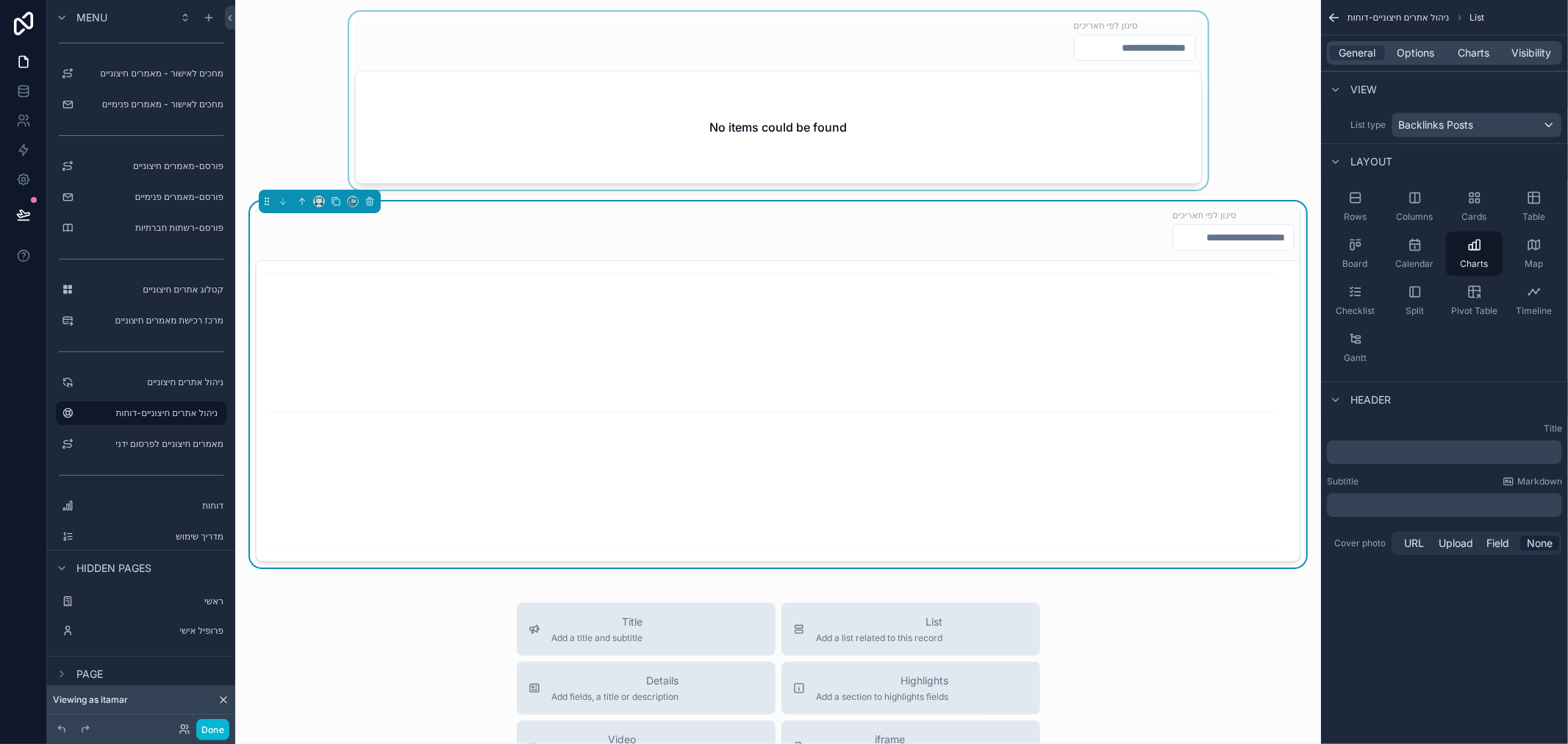
click at [373, 132] on div "scrollable content" at bounding box center [778, 101] width 1062 height 178
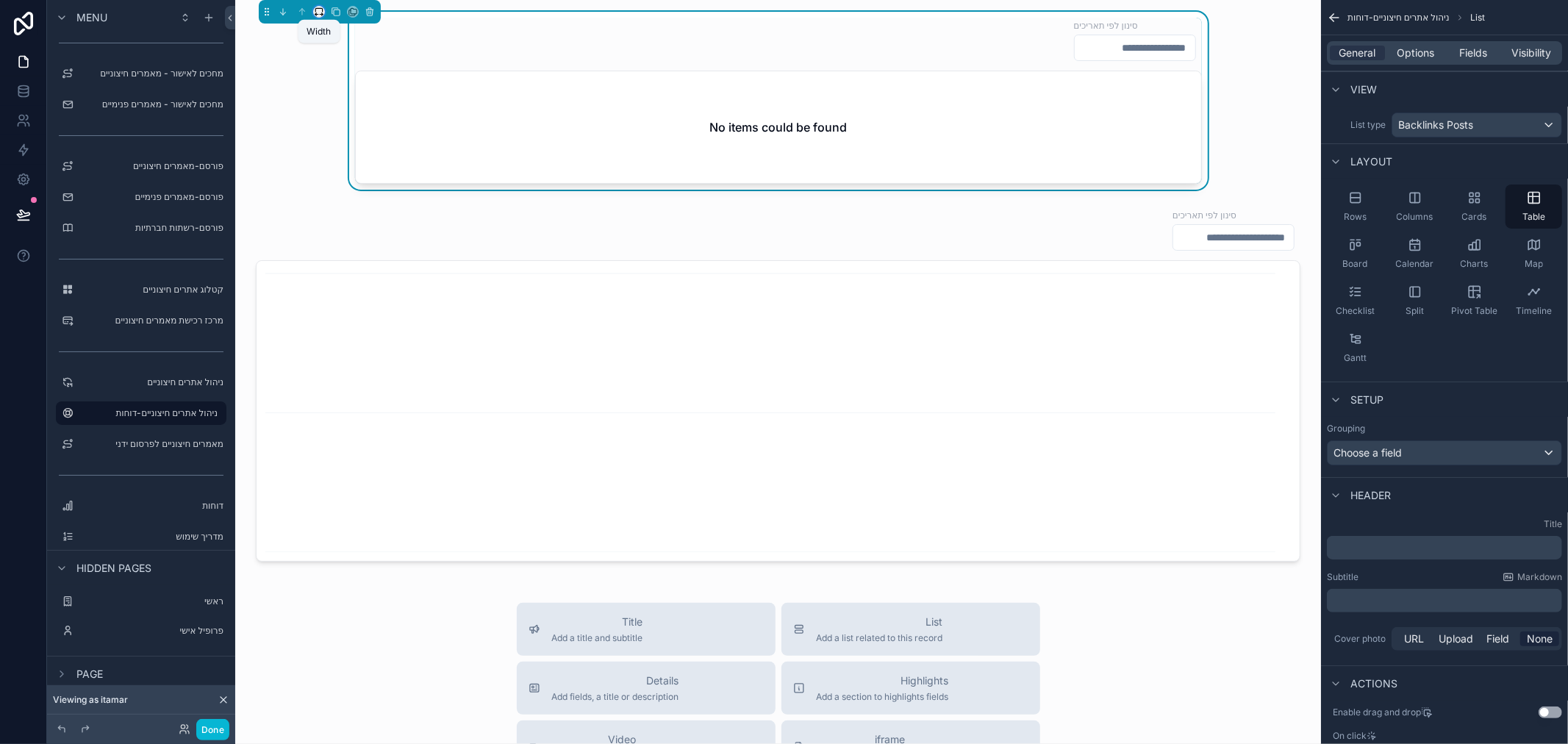
click at [321, 10] on icon "scrollable content" at bounding box center [319, 12] width 10 height 10
click at [349, 166] on span "Full width" at bounding box center [348, 167] width 46 height 18
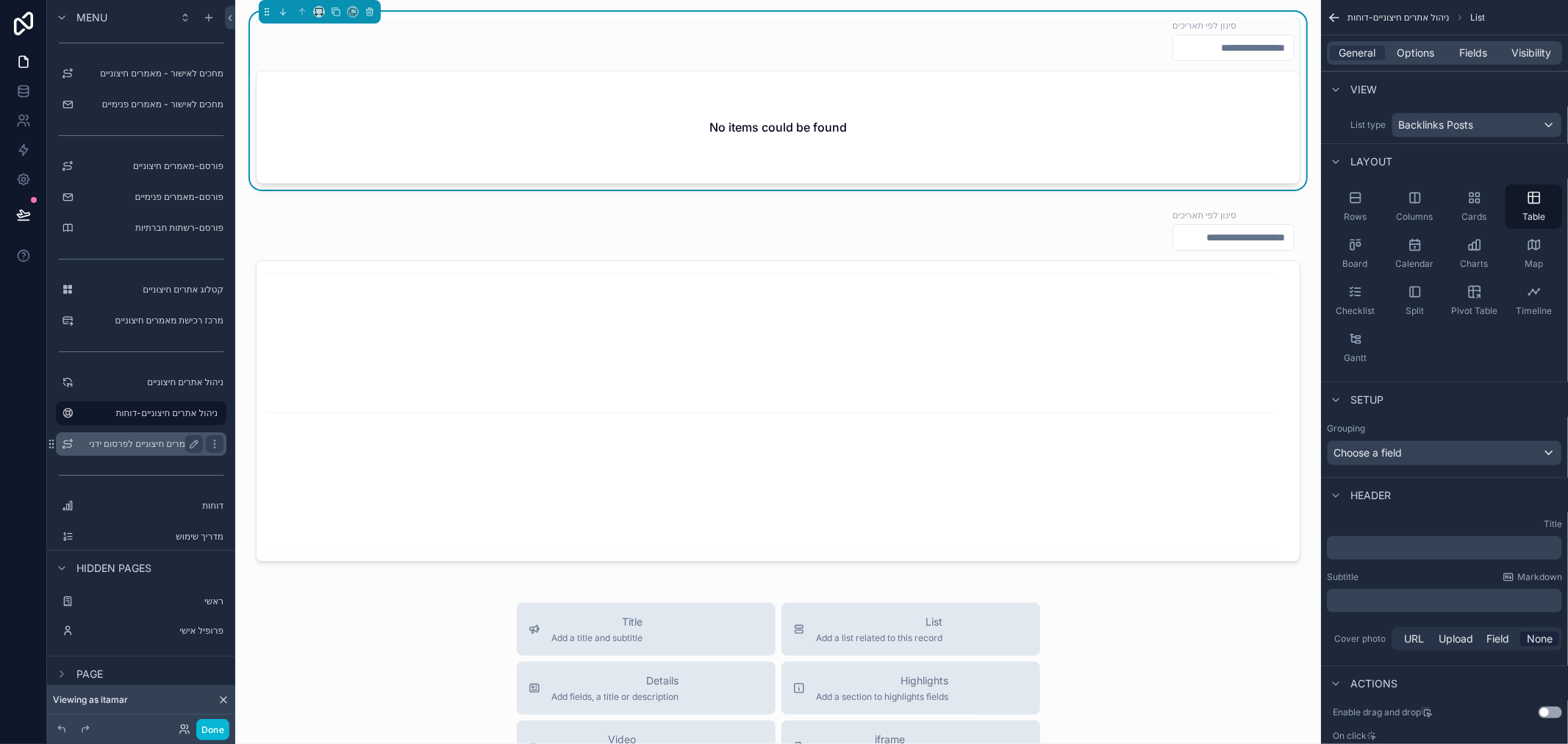
click at [155, 443] on label "מאמרים חיצוניים לפרסום ידני" at bounding box center [138, 444] width 118 height 12
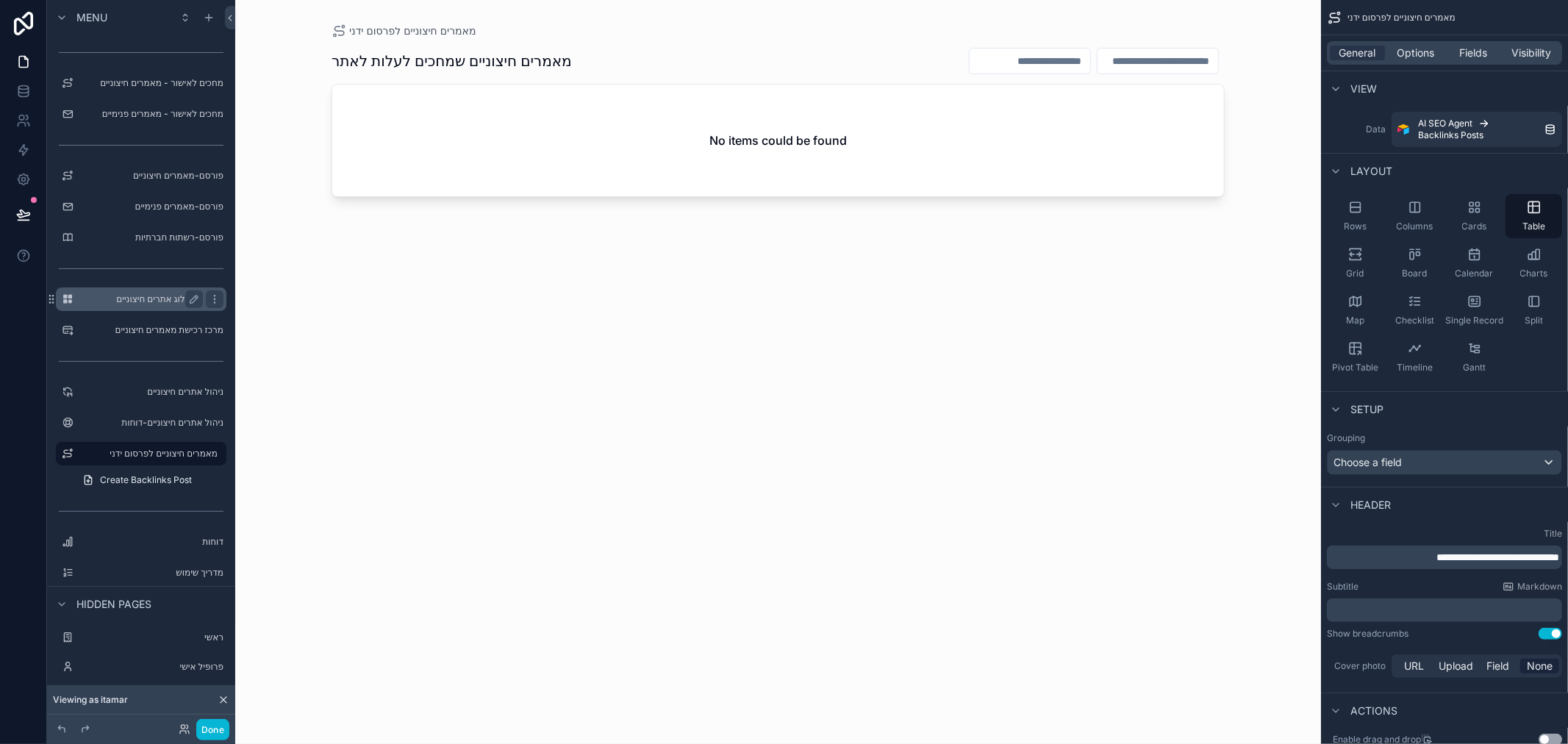
click at [160, 297] on label "קטלוג אתרים חיצוניים" at bounding box center [138, 299] width 118 height 12
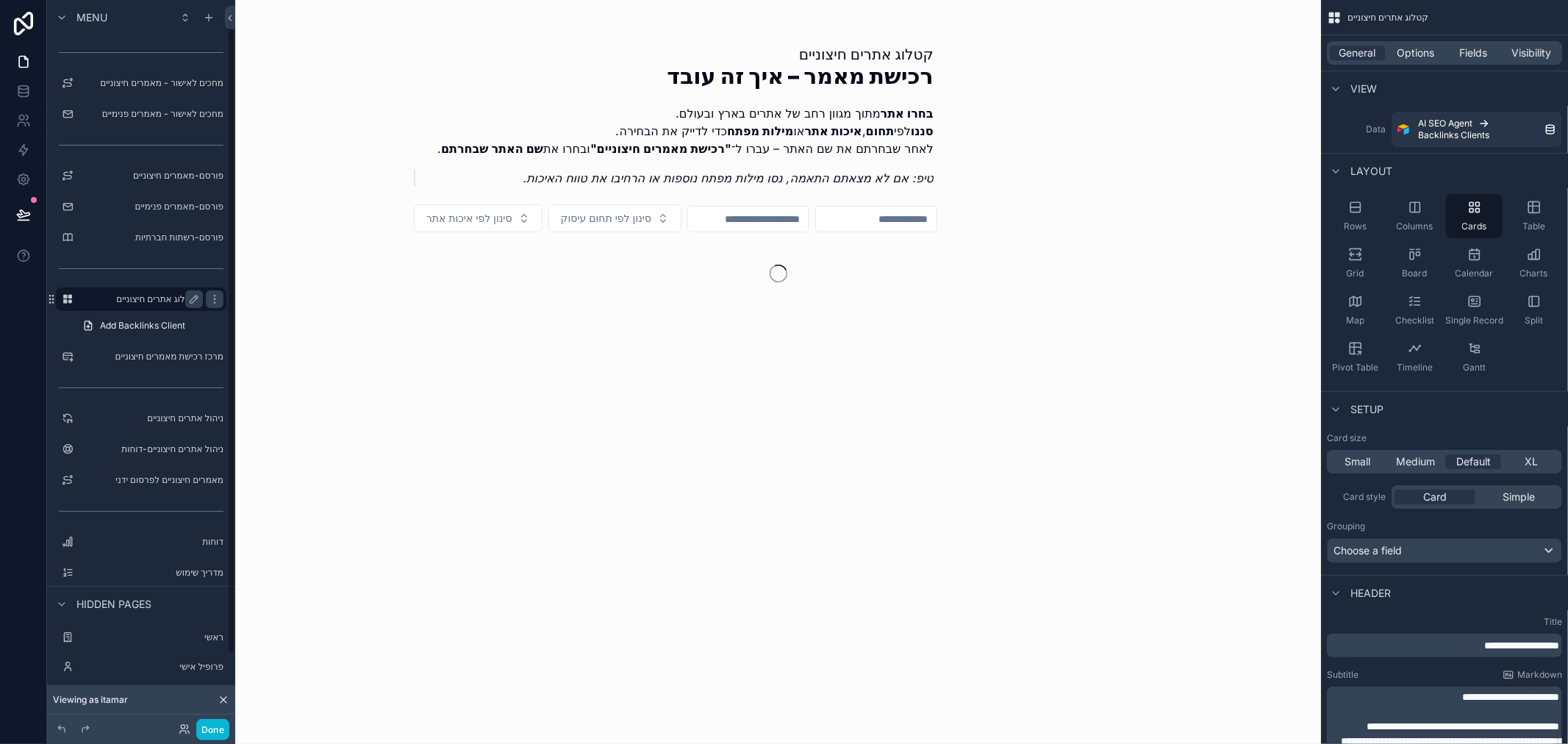
scroll to position [12, 0]
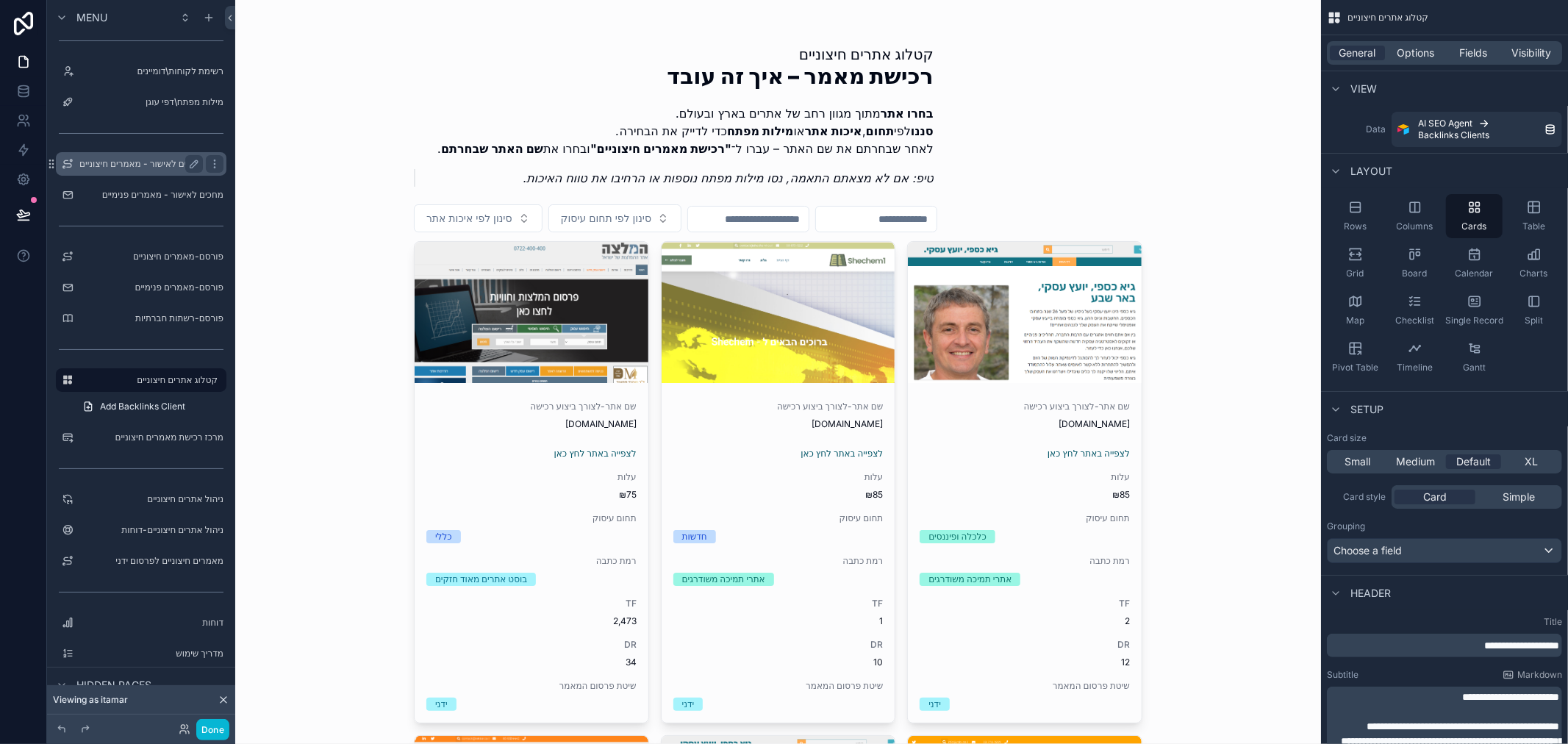
click at [142, 160] on label "מחכים לאישור - מאמרים חיצוניים" at bounding box center [141, 163] width 124 height 12
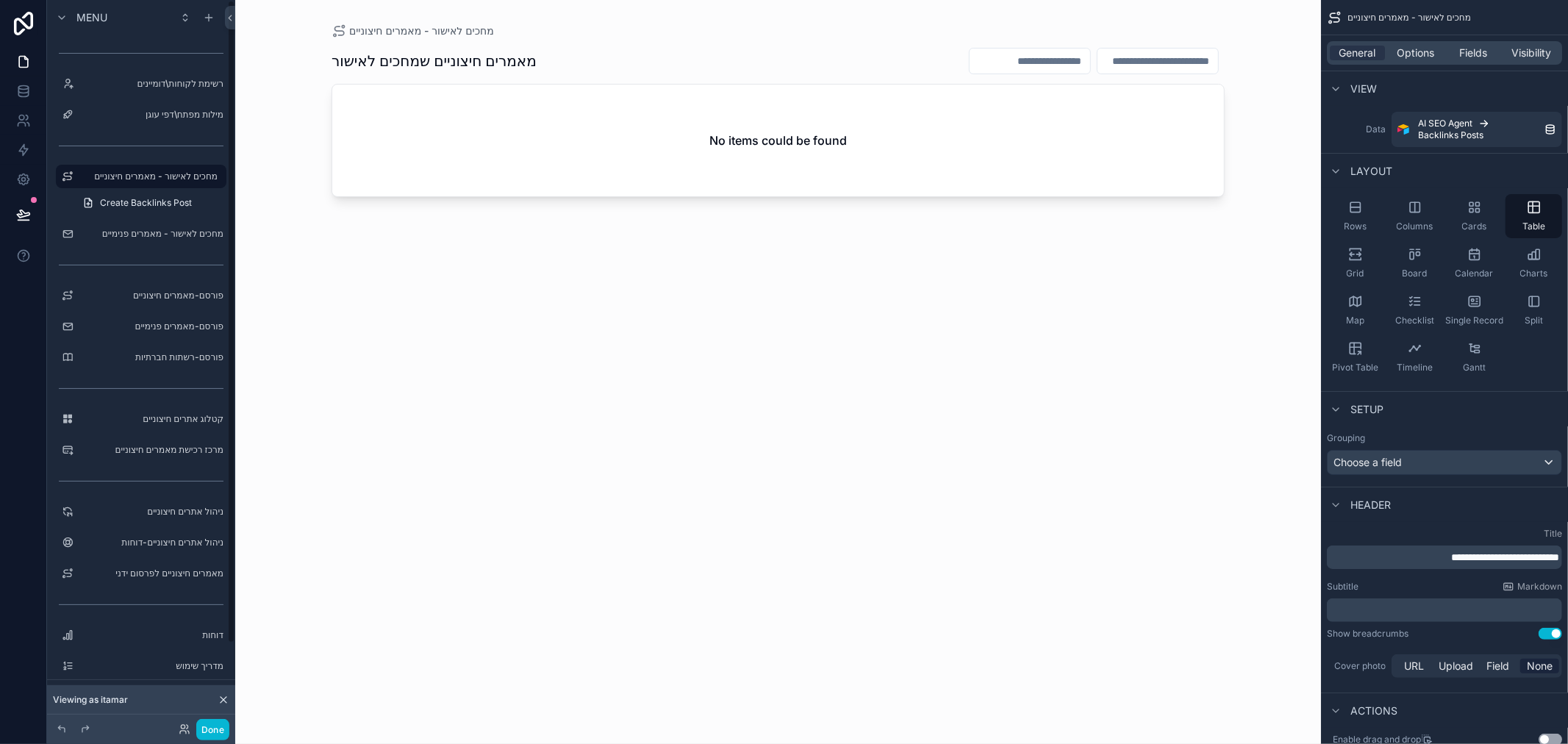
click at [475, 160] on div "scrollable content" at bounding box center [778, 363] width 940 height 726
click at [22, 171] on link at bounding box center [23, 179] width 46 height 29
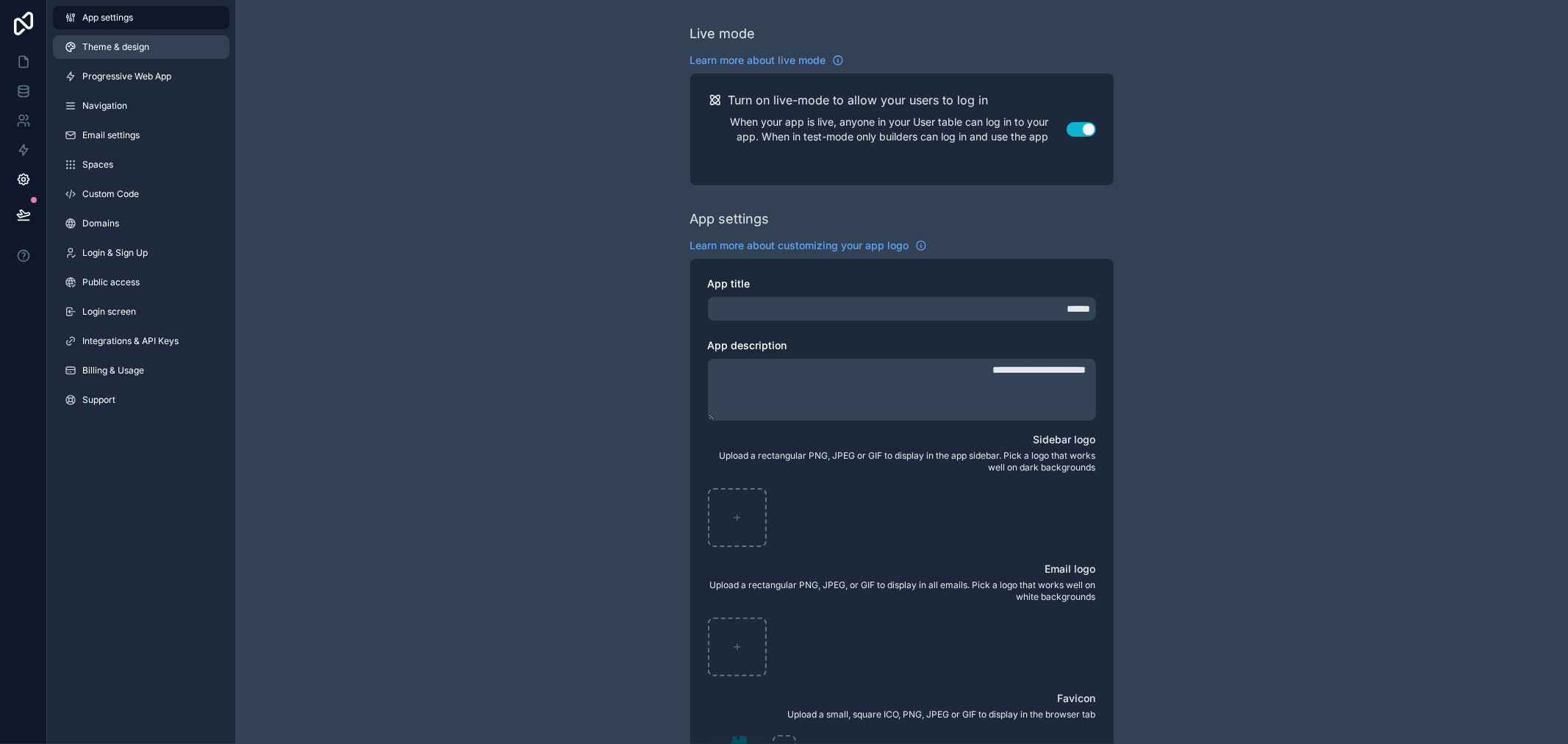
click at [103, 47] on span "Theme & design" at bounding box center [115, 46] width 67 height 12
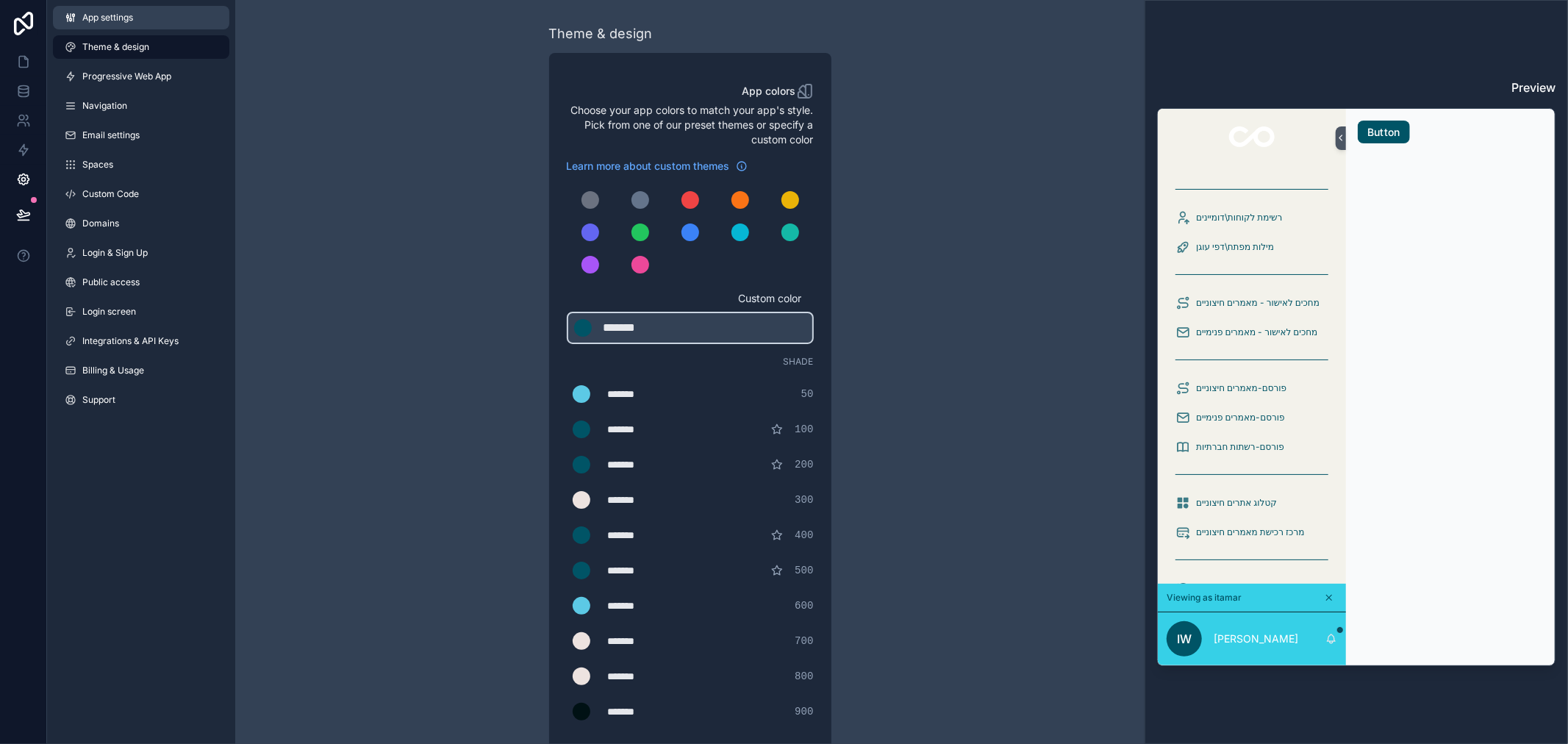
click at [99, 19] on span "App settings" at bounding box center [107, 17] width 51 height 12
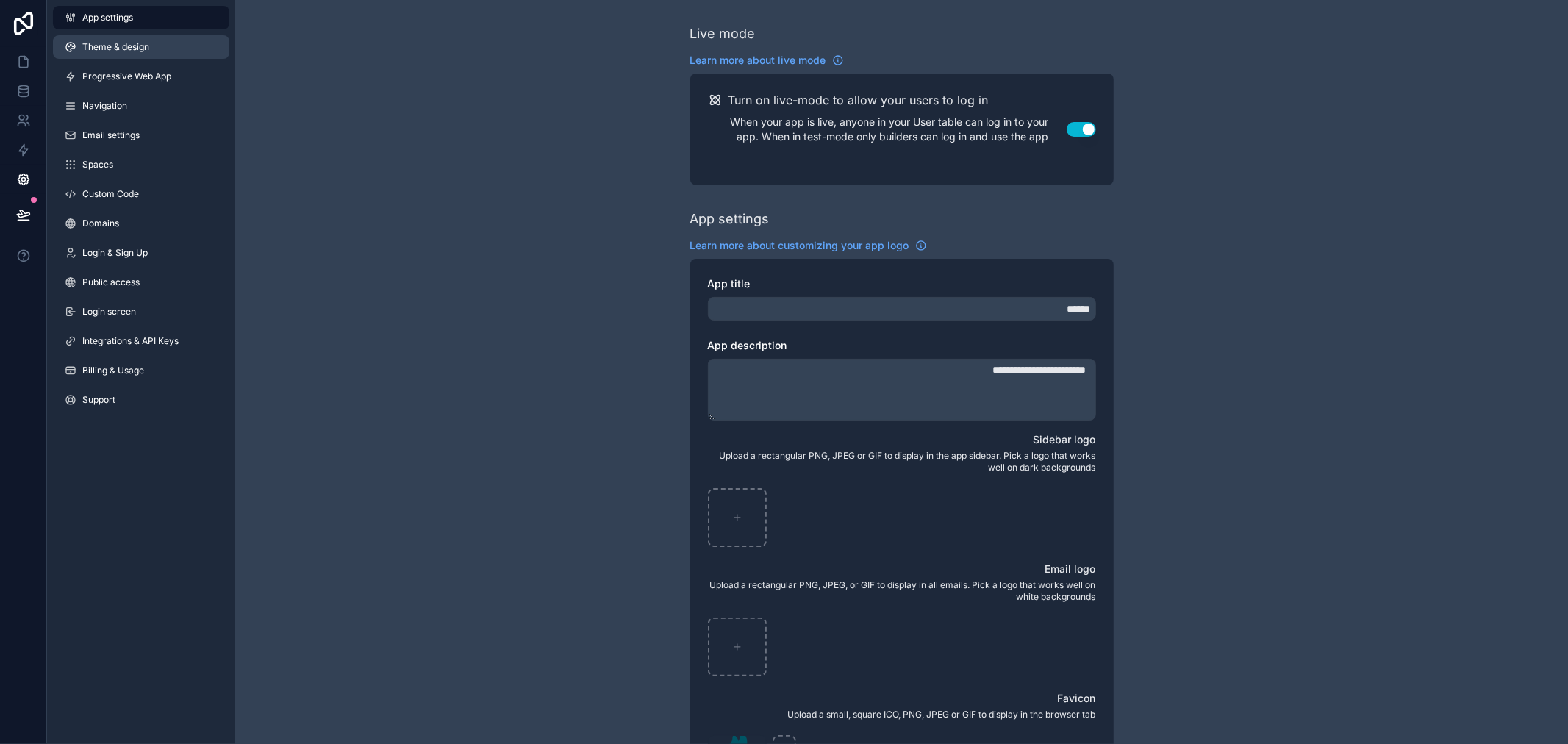
click at [101, 53] on link "Theme & design" at bounding box center [141, 47] width 176 height 23
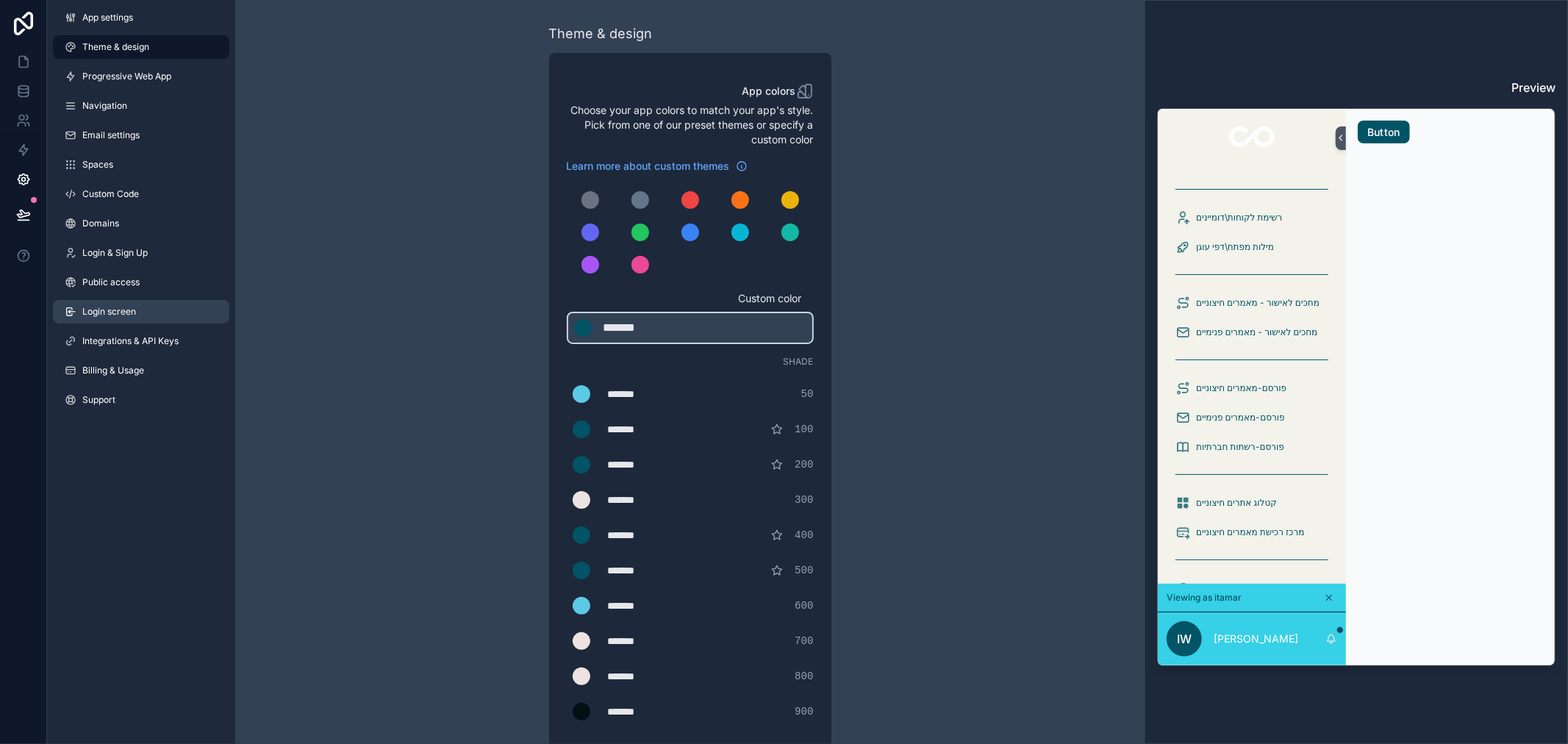
click at [111, 302] on link "Login screen" at bounding box center [141, 312] width 176 height 23
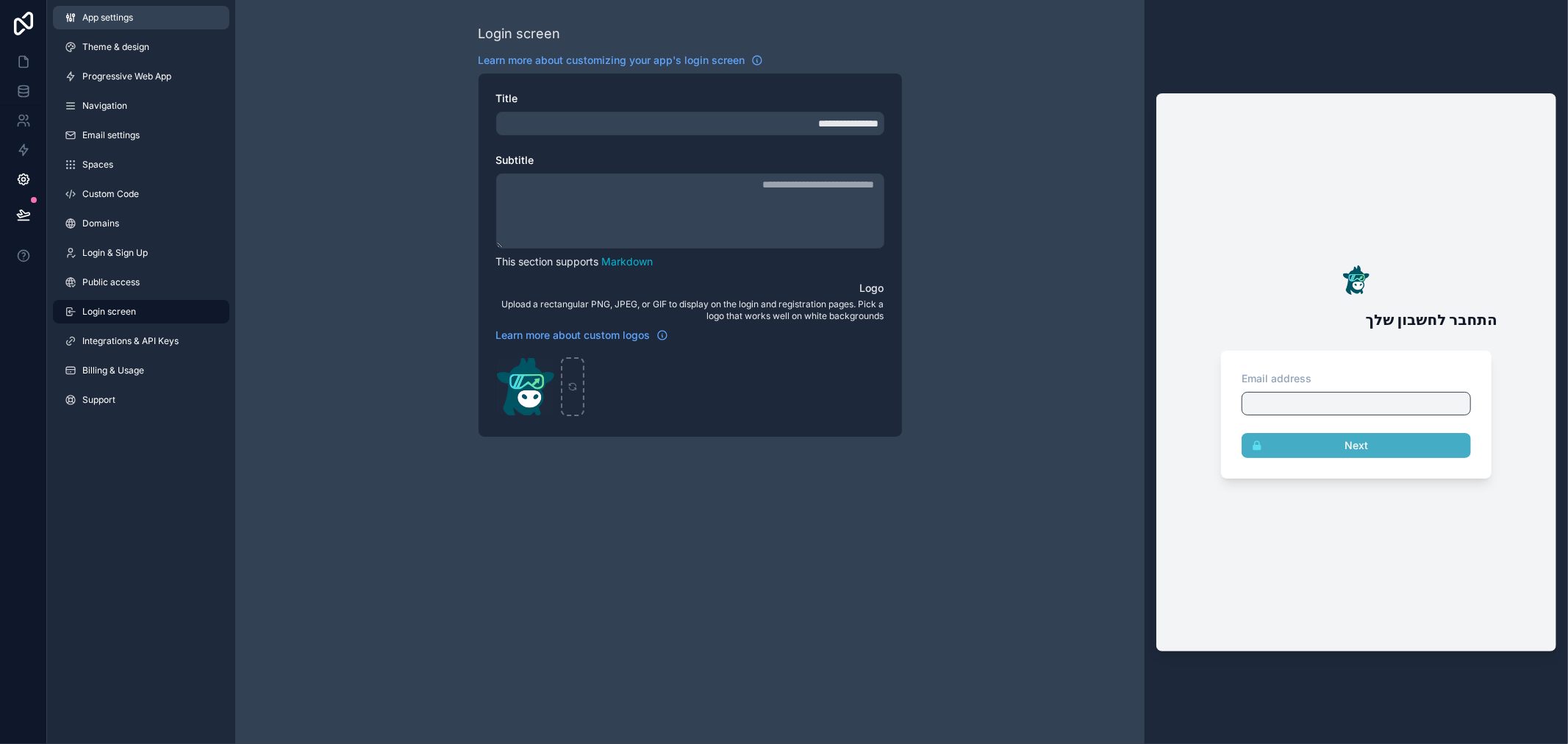
click at [101, 15] on span "App settings" at bounding box center [107, 17] width 51 height 12
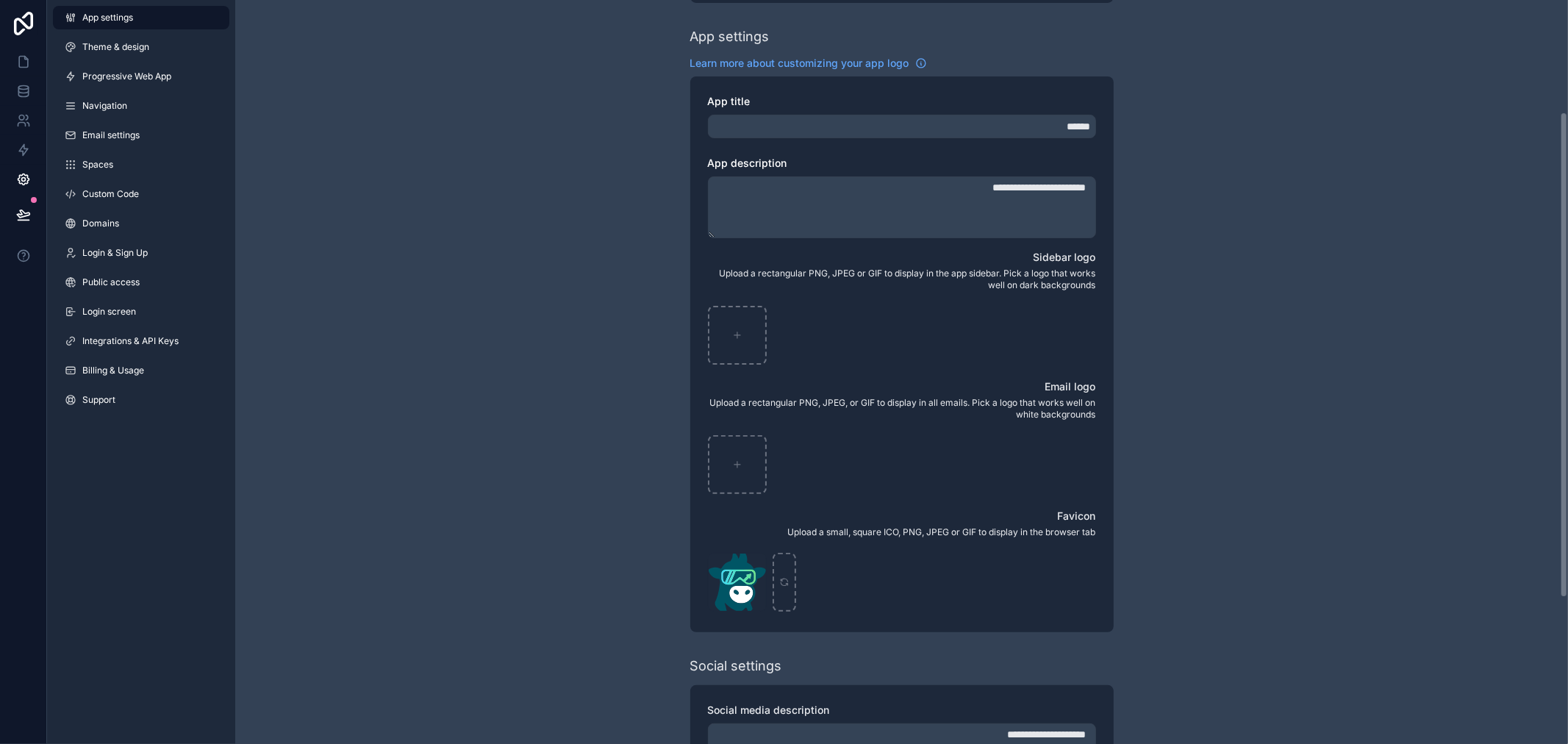
scroll to position [163, 0]
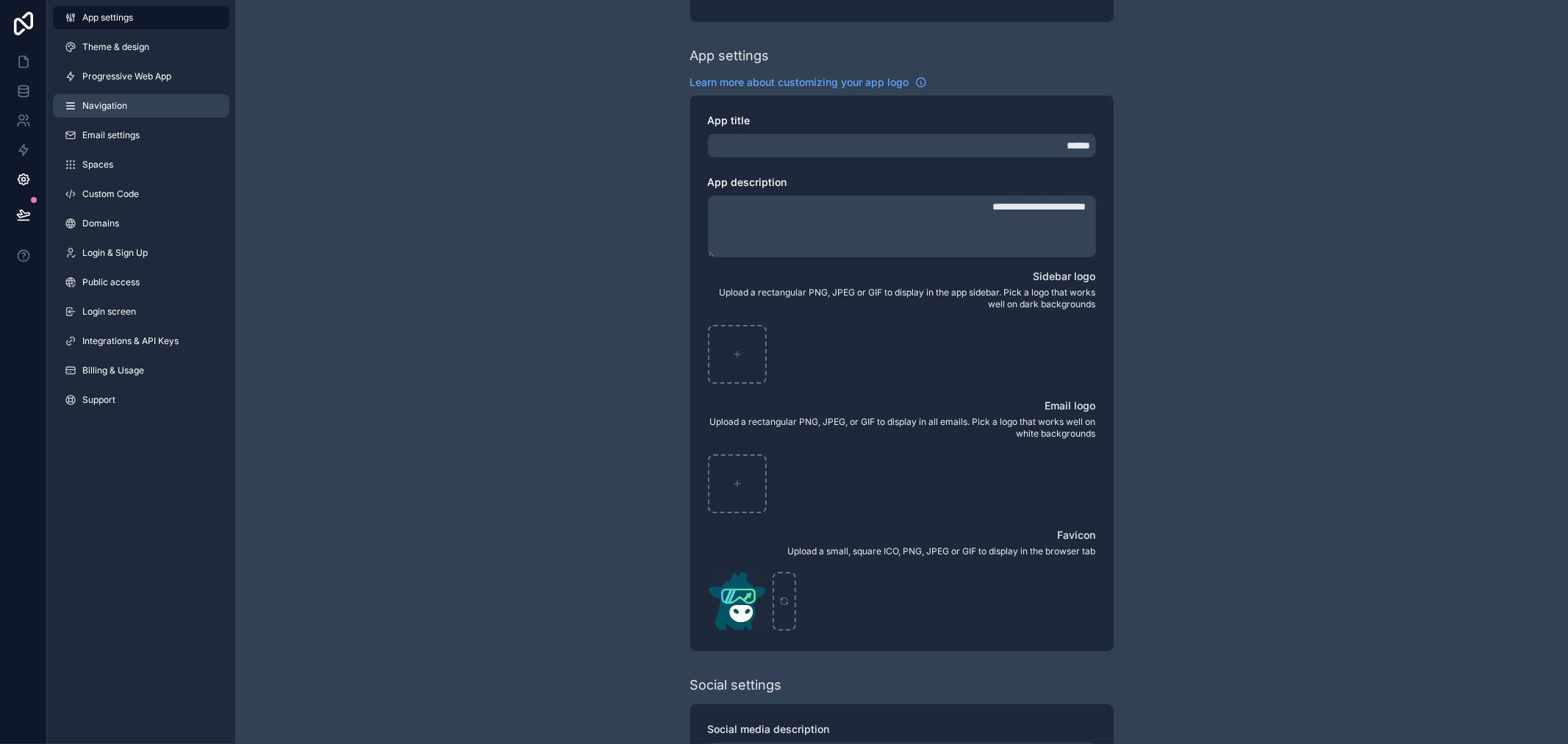
click at [101, 106] on span "Navigation" at bounding box center [104, 105] width 45 height 12
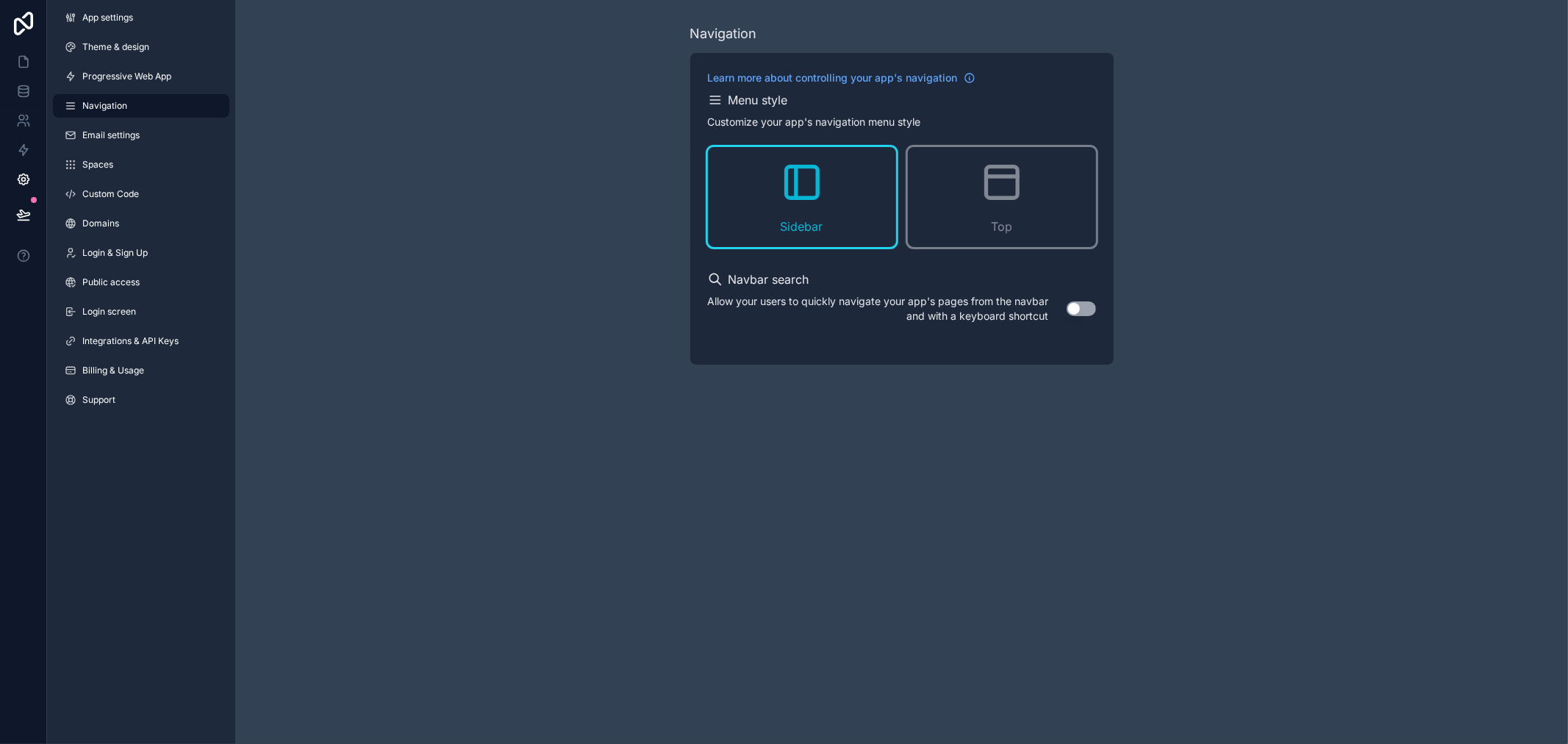
click at [711, 100] on icon "scrollable content" at bounding box center [714, 100] width 9 height 0
click at [20, 63] on icon at bounding box center [23, 61] width 15 height 15
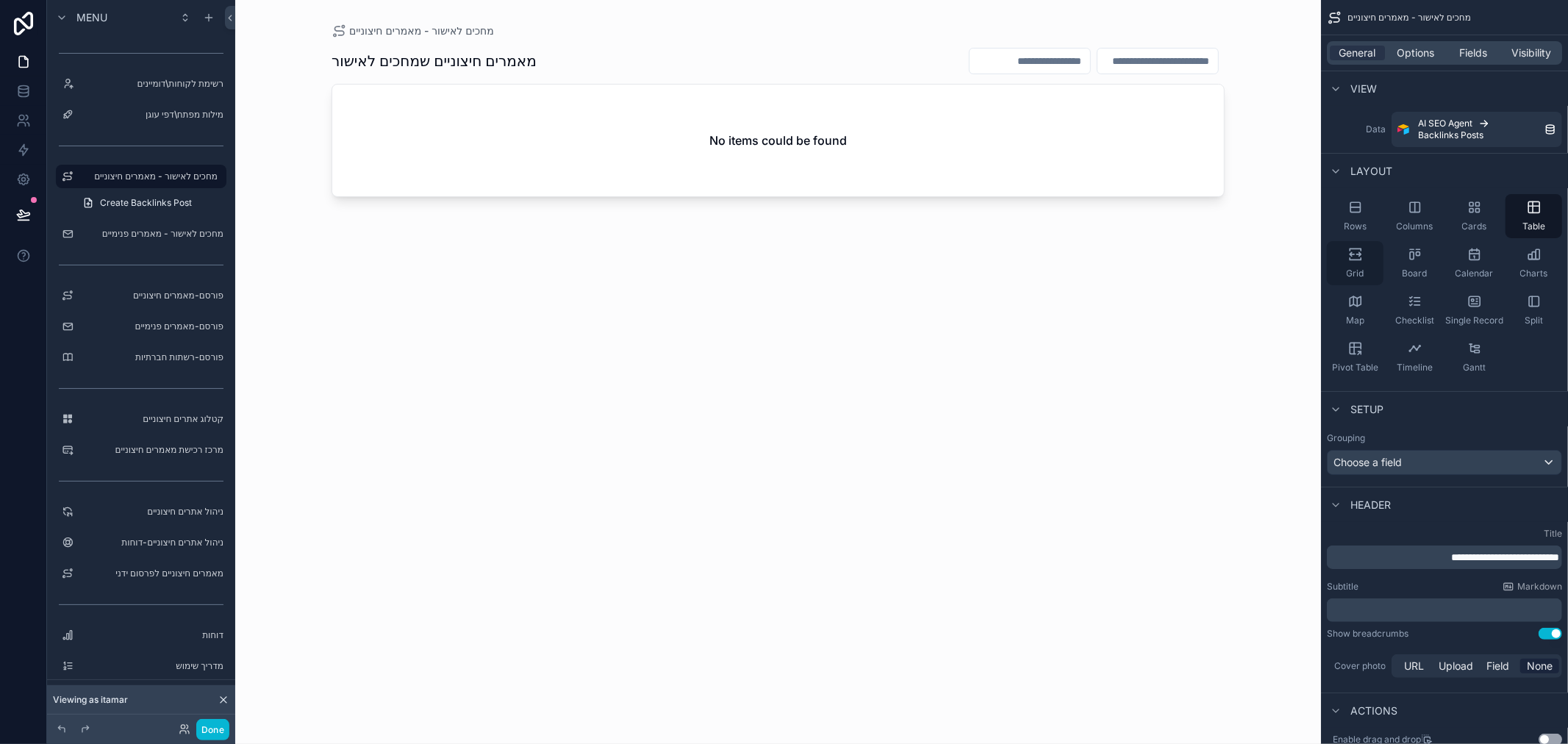
click at [1350, 255] on icon "scrollable content" at bounding box center [1355, 254] width 15 height 15
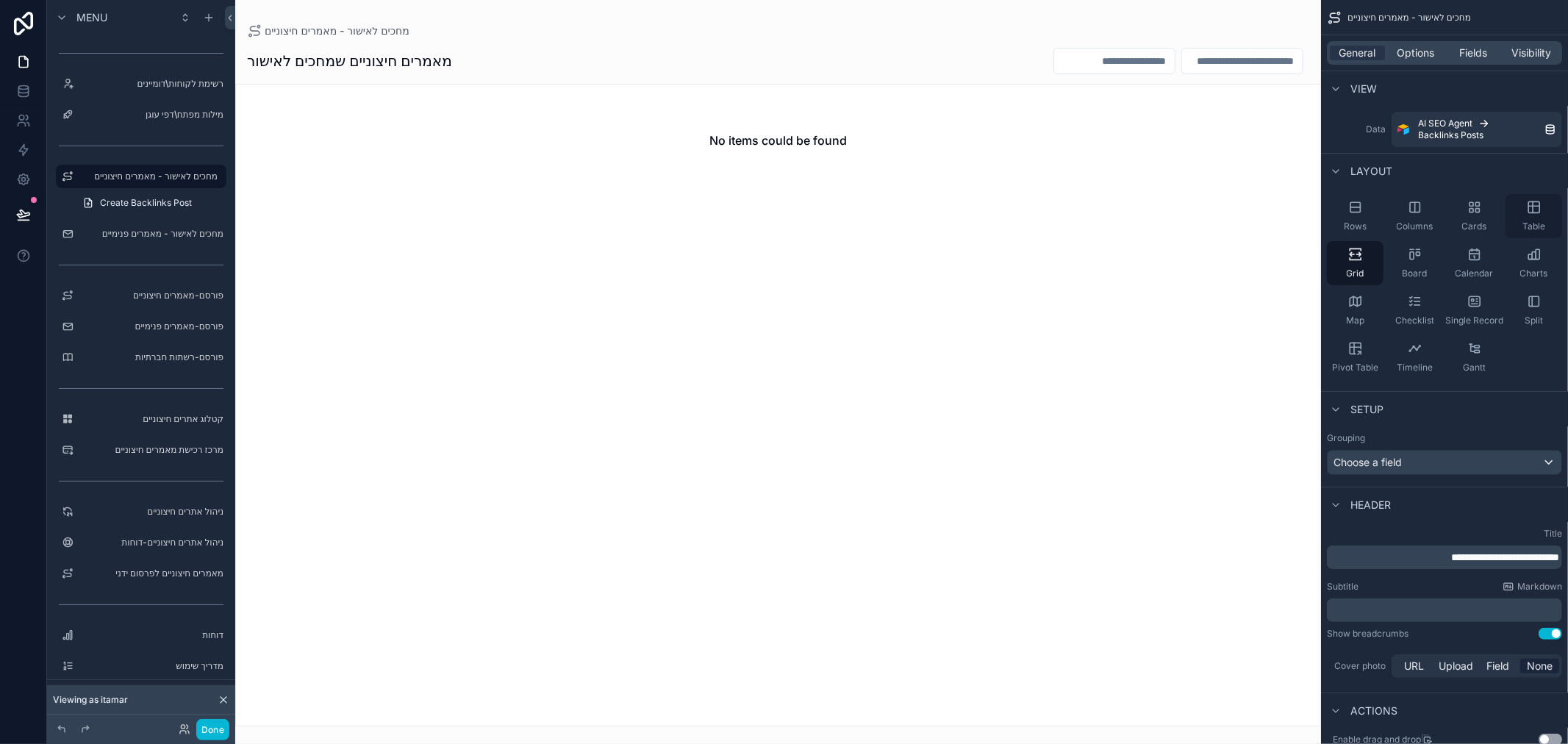
click at [1542, 215] on div "Table" at bounding box center [1533, 216] width 56 height 44
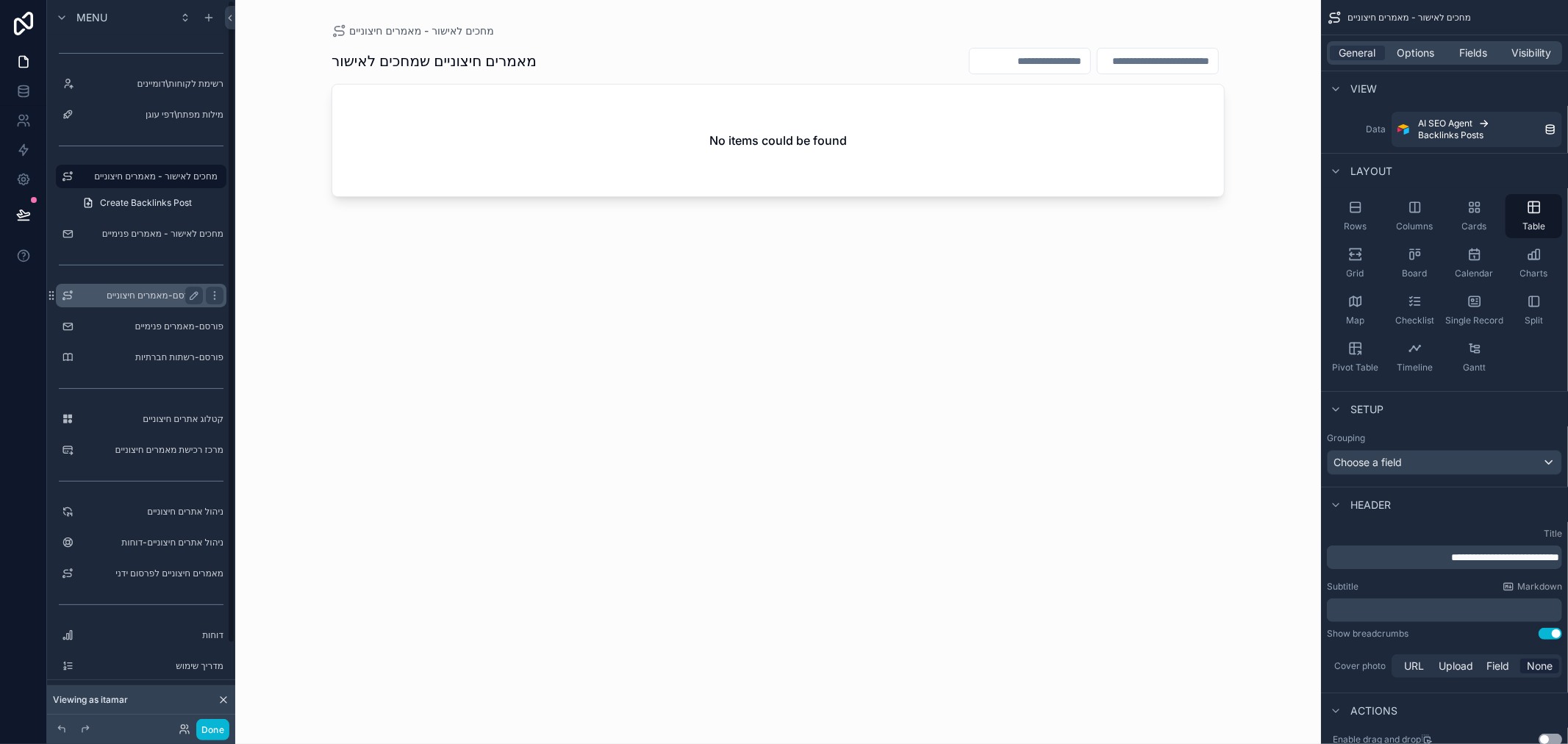
click at [147, 294] on label "פורסם-מאמרים חיצוניים" at bounding box center [138, 295] width 118 height 12
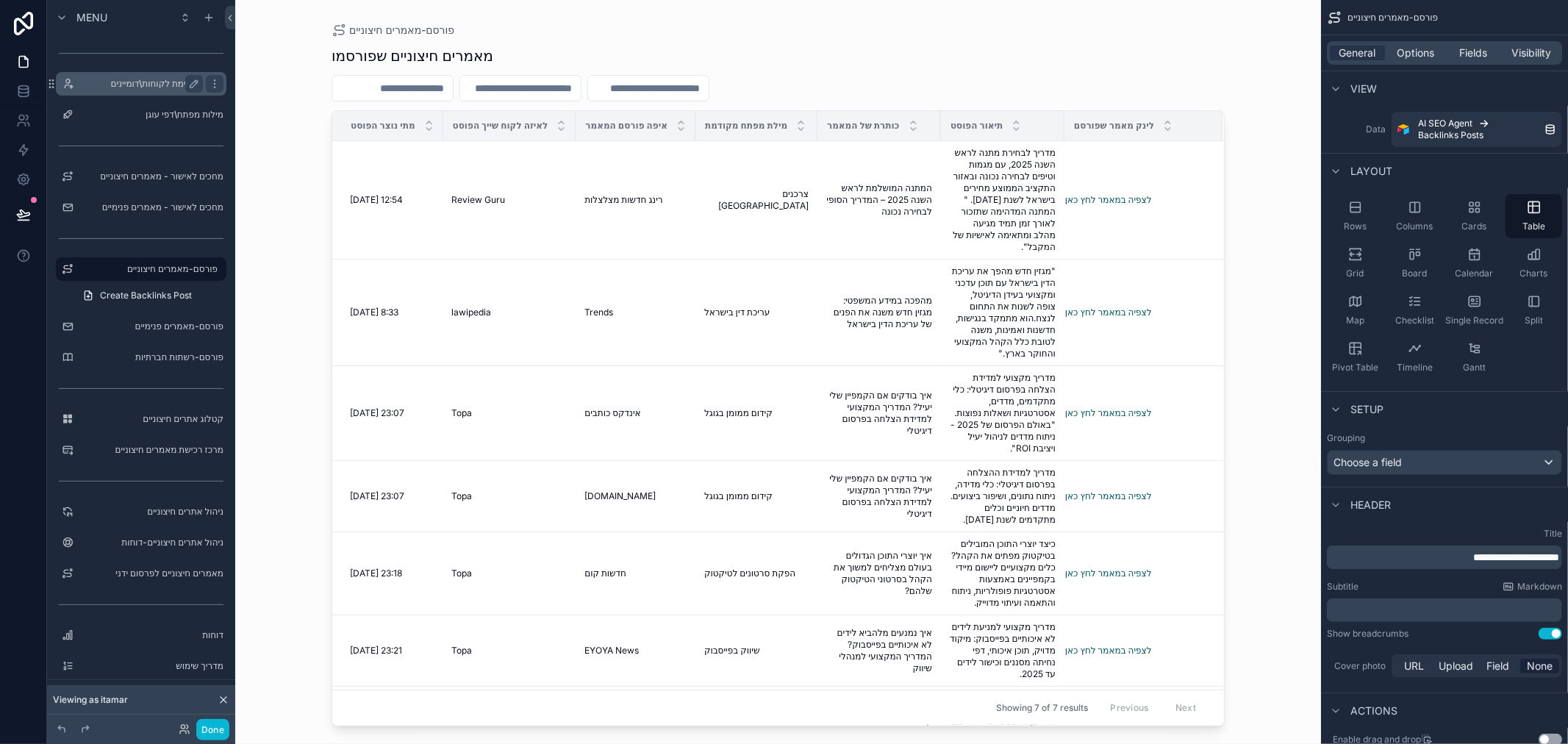
click at [153, 86] on label "רשימת לקוחות\דומיינים" at bounding box center [138, 84] width 118 height 12
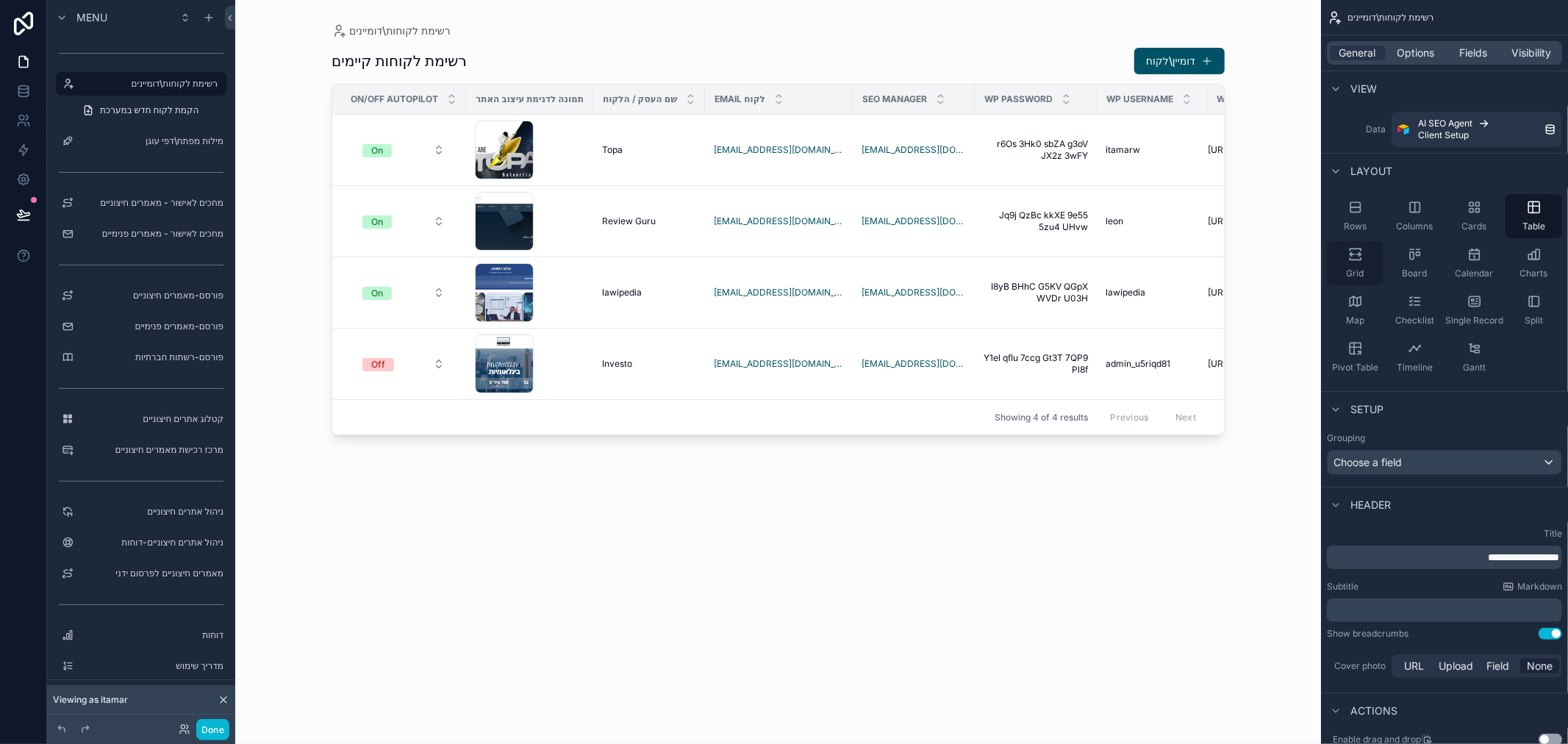
click at [1353, 259] on icon "scrollable content" at bounding box center [1355, 254] width 15 height 15
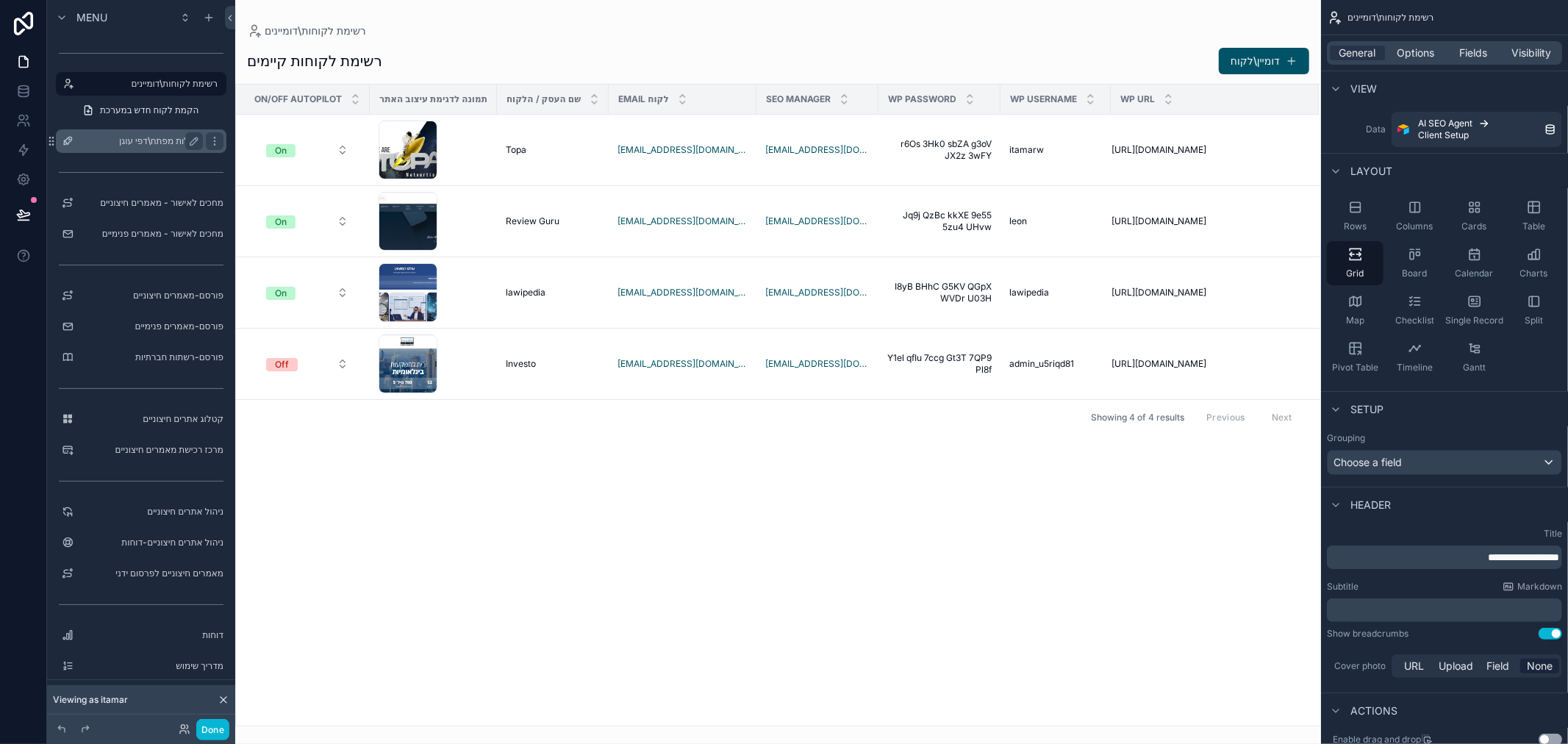
click at [152, 138] on label "מילות מפתח\דפי עוגן" at bounding box center [138, 141] width 118 height 12
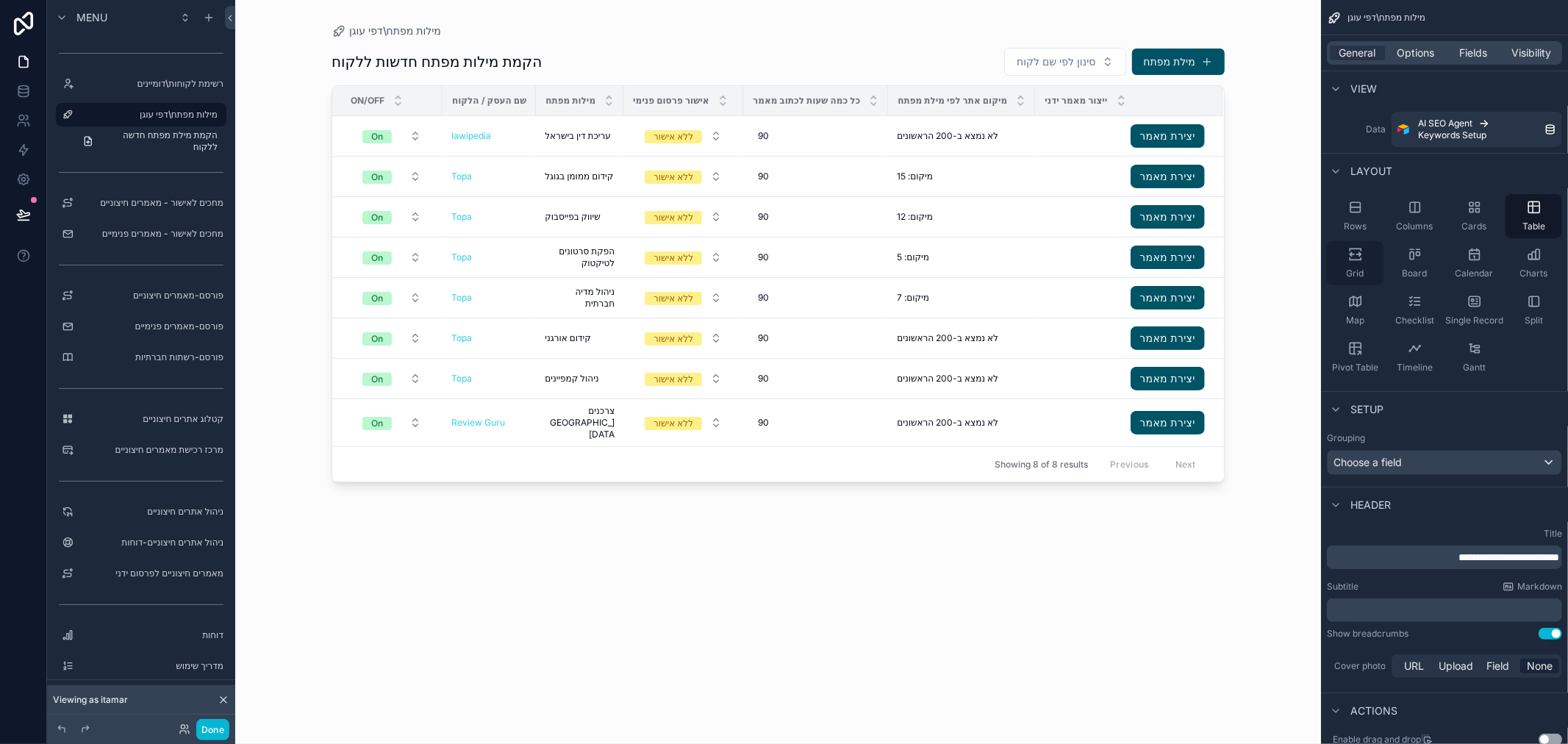
click at [1356, 261] on icon "scrollable content" at bounding box center [1355, 254] width 15 height 15
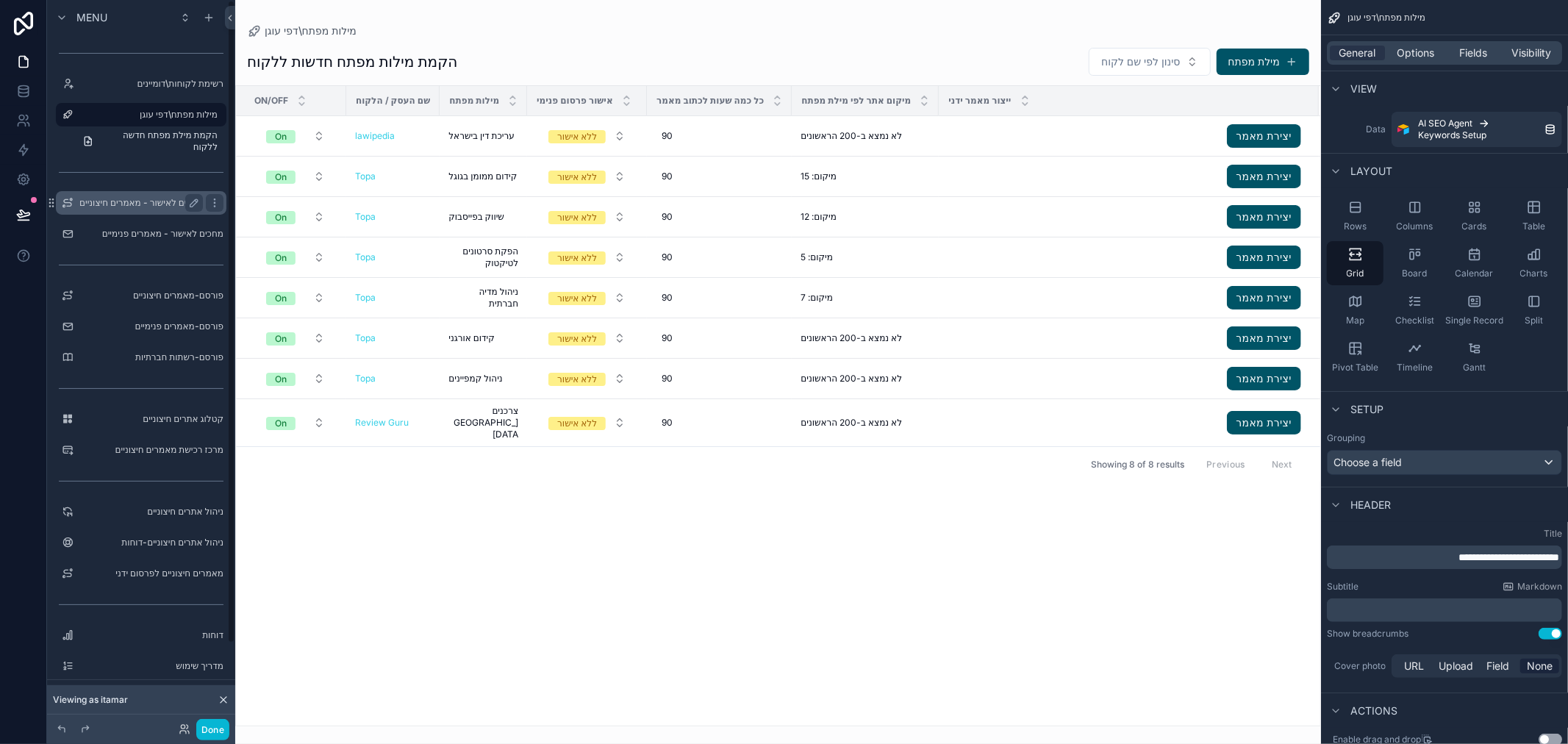
click at [123, 202] on label "מחכים לאישור - מאמרים חיצוניים" at bounding box center [141, 203] width 124 height 12
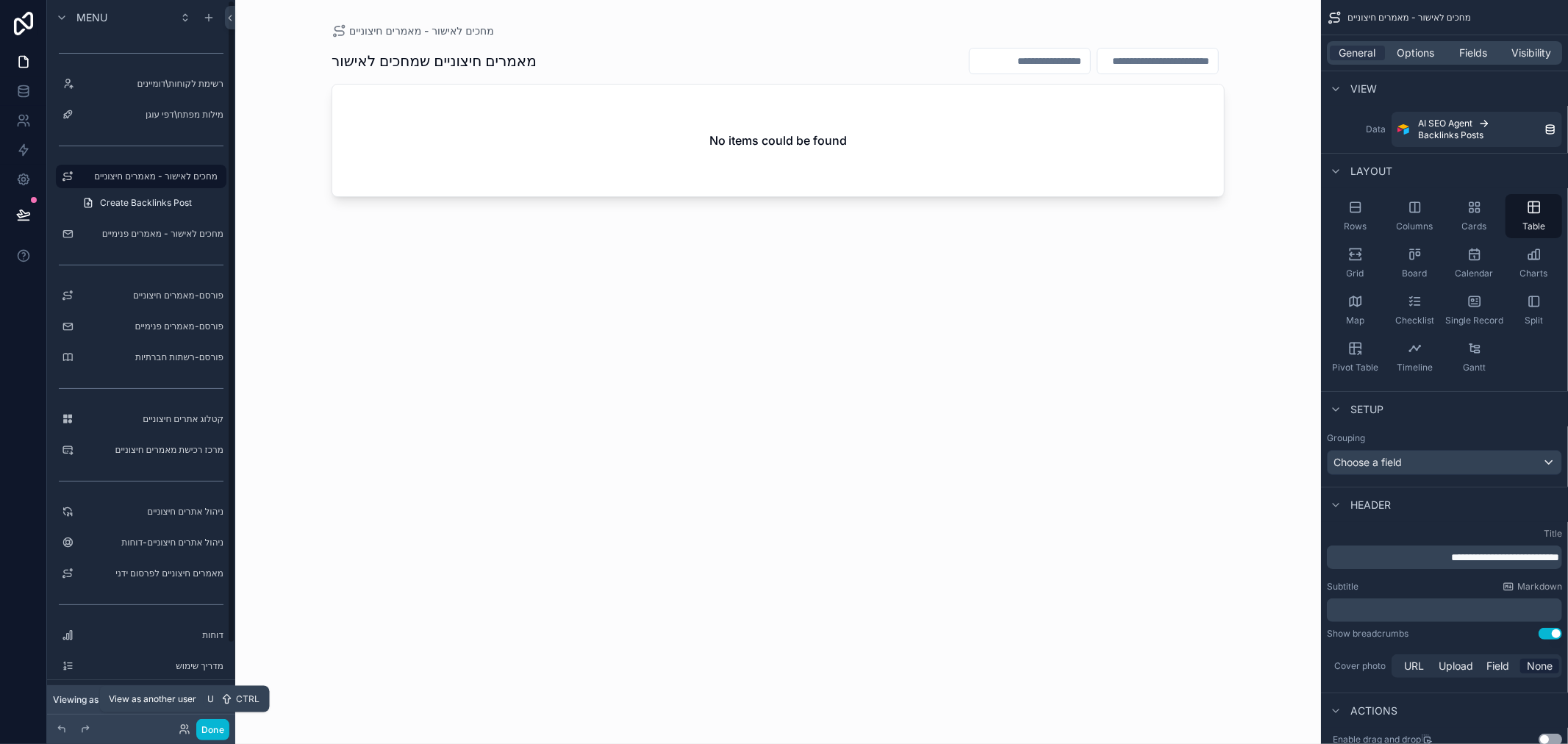
click at [177, 728] on div "Done" at bounding box center [200, 730] width 59 height 22
click at [182, 729] on icon at bounding box center [184, 729] width 12 height 12
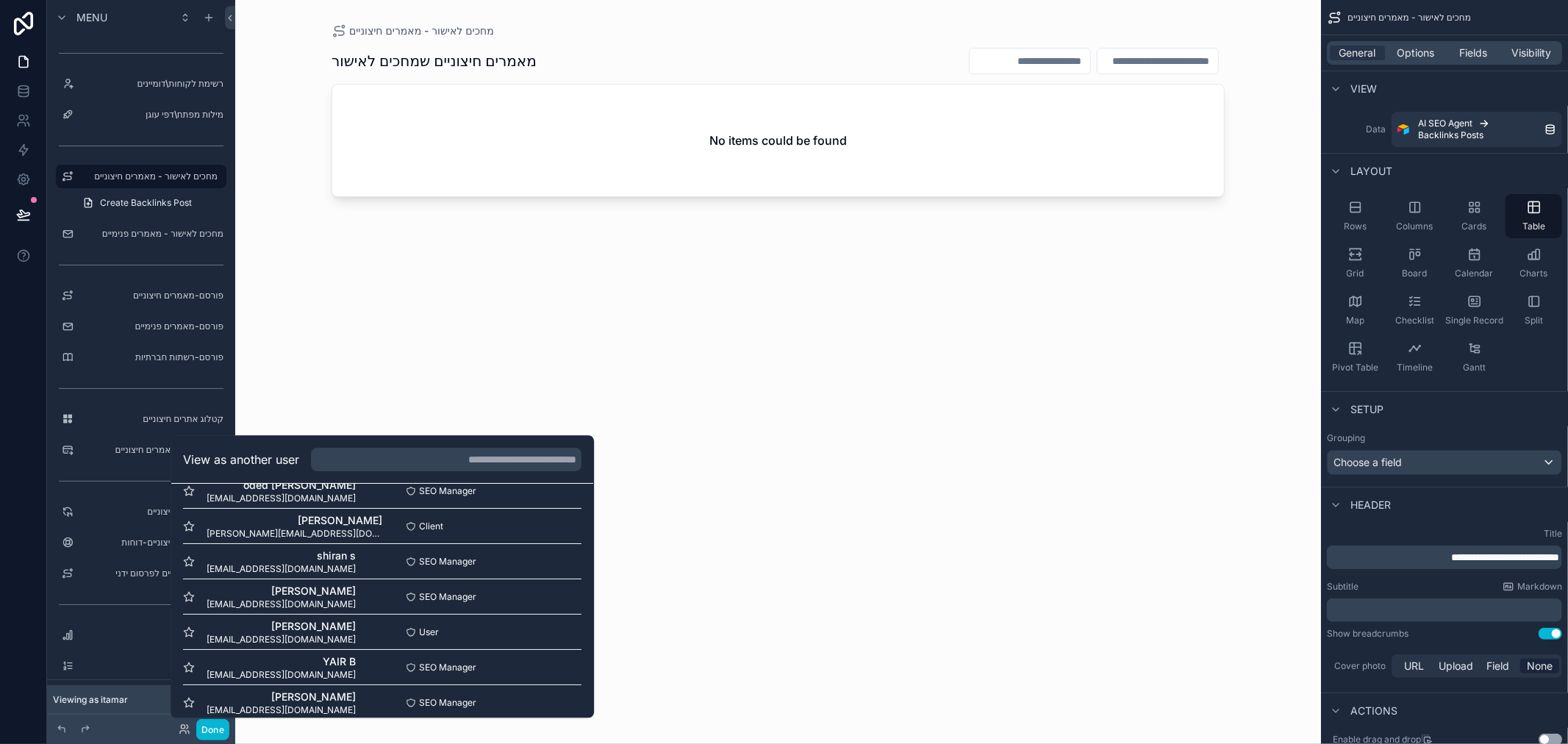
scroll to position [672, 0]
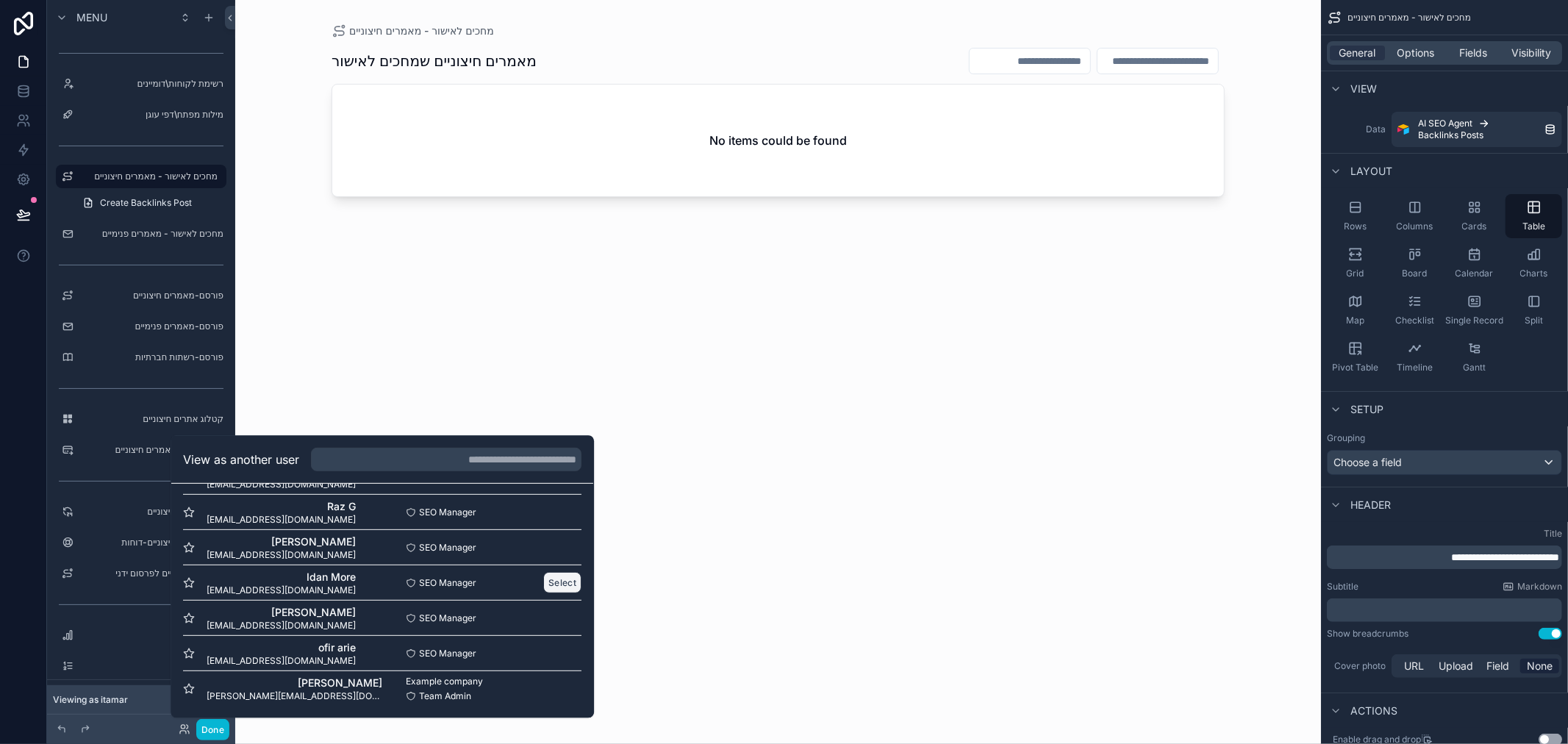
click at [544, 582] on button "Select" at bounding box center [562, 583] width 38 height 22
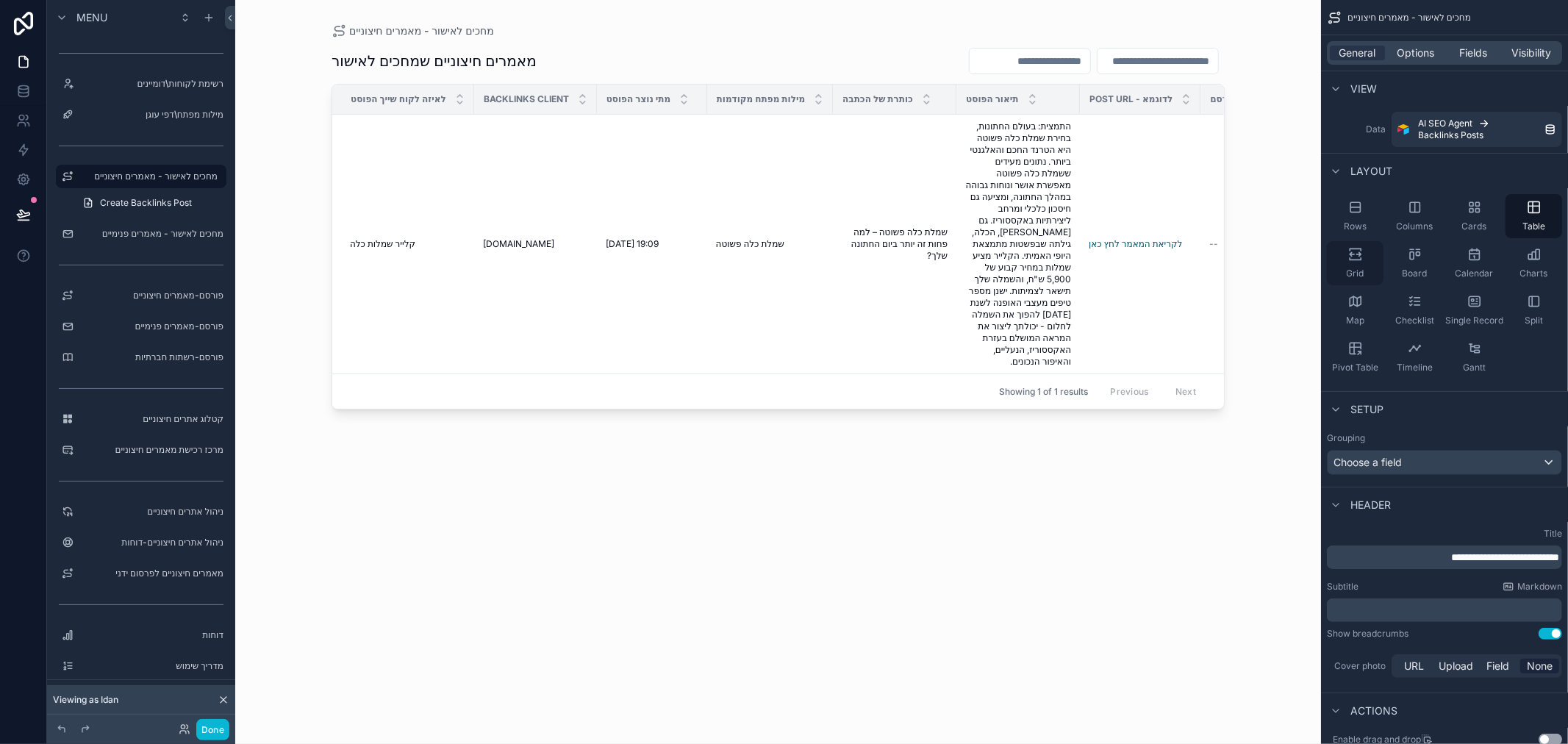
click at [1358, 260] on icon "scrollable content" at bounding box center [1355, 259] width 11 height 2
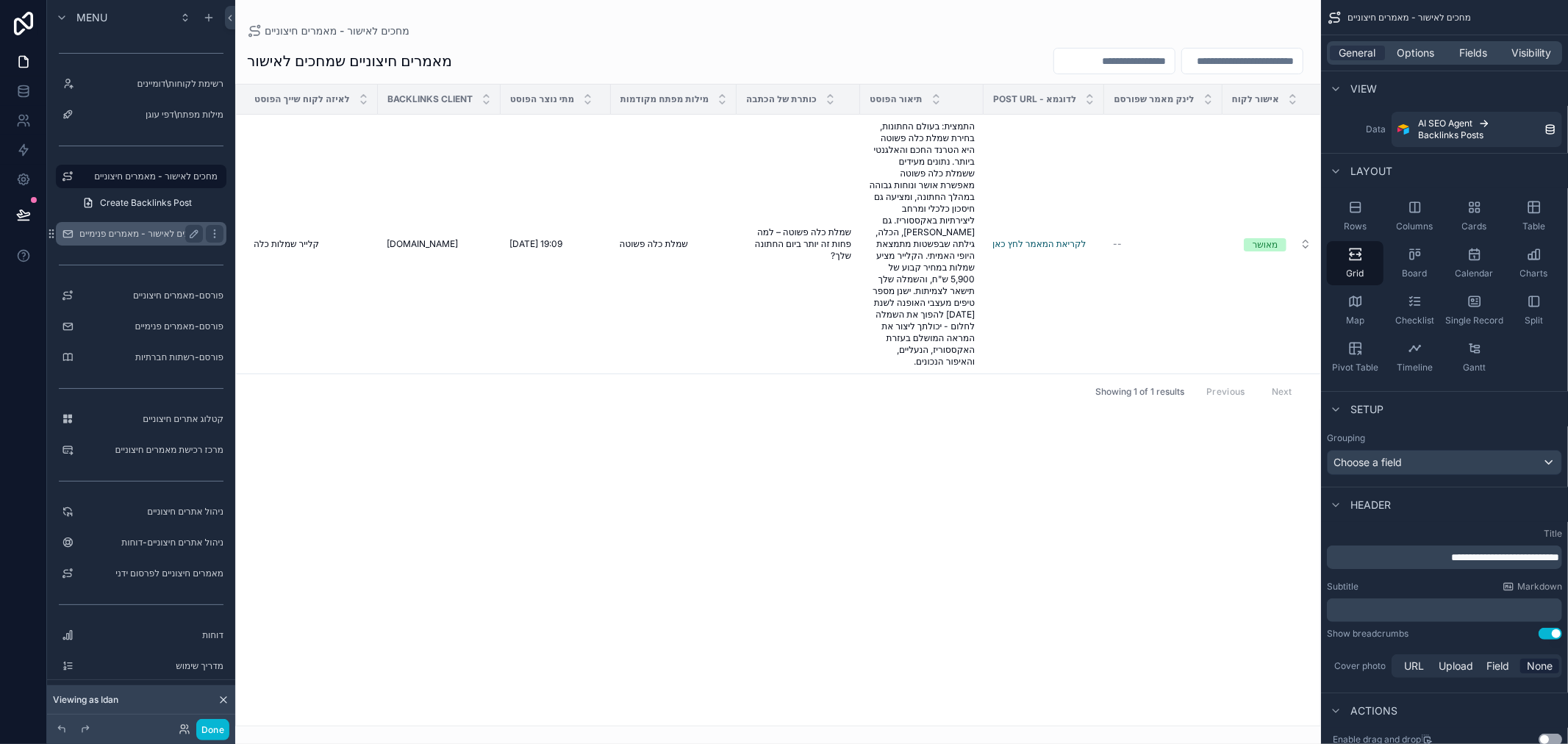
click at [135, 232] on label "מחכים לאישור - מאמרים פנימיים" at bounding box center [140, 234] width 121 height 12
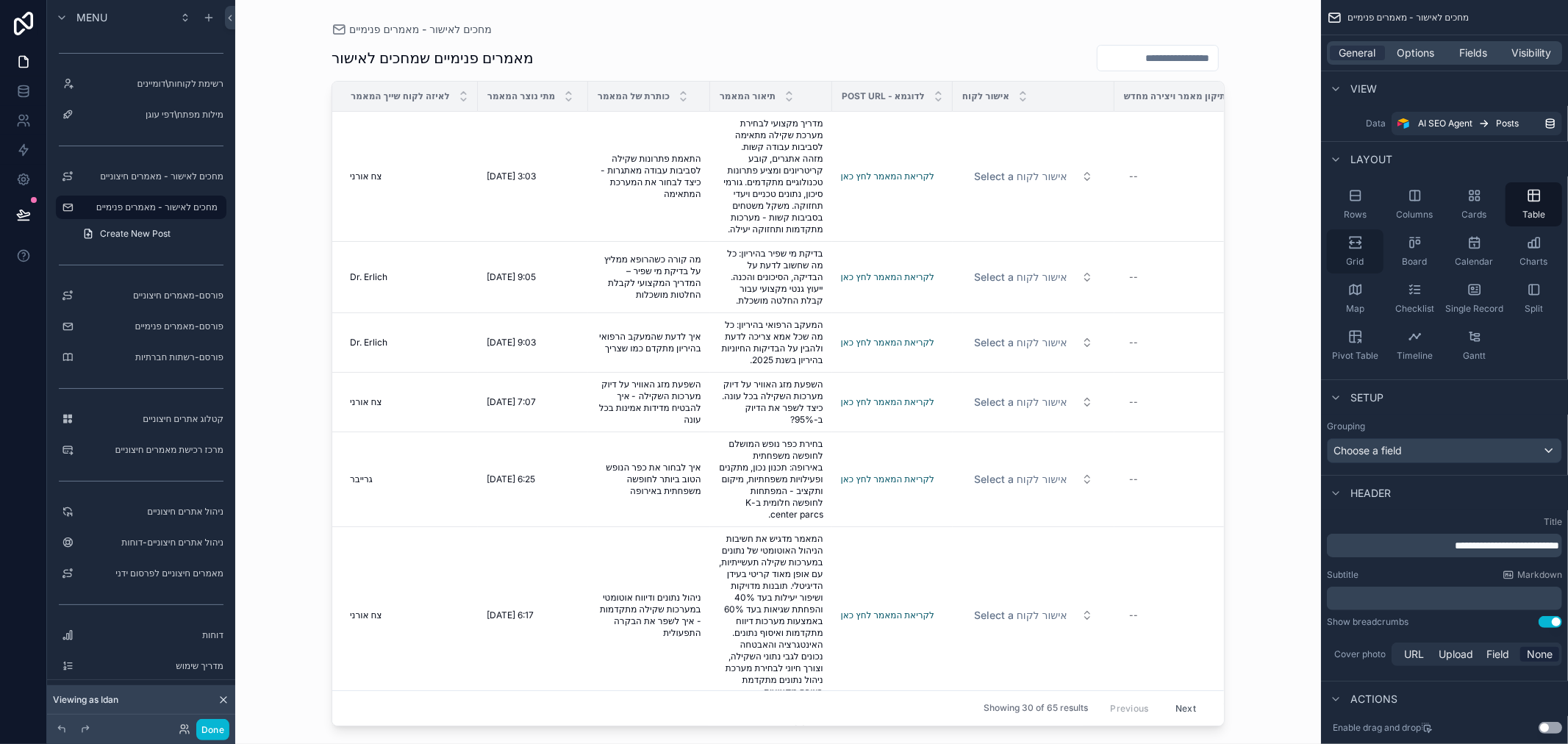
click at [1357, 251] on div "Grid" at bounding box center [1355, 251] width 56 height 44
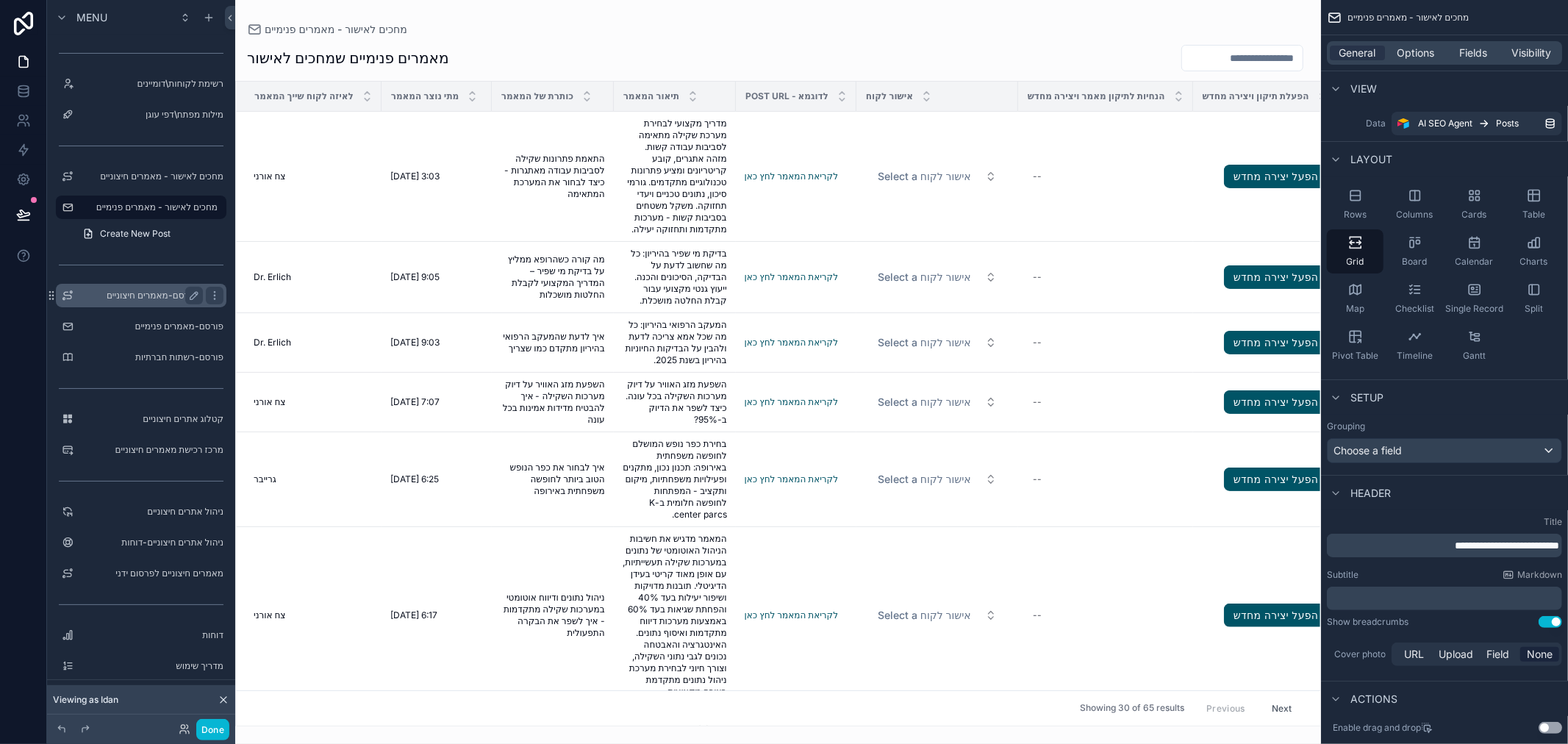
click at [159, 292] on label "פורסם-מאמרים חיצוניים" at bounding box center [138, 295] width 118 height 12
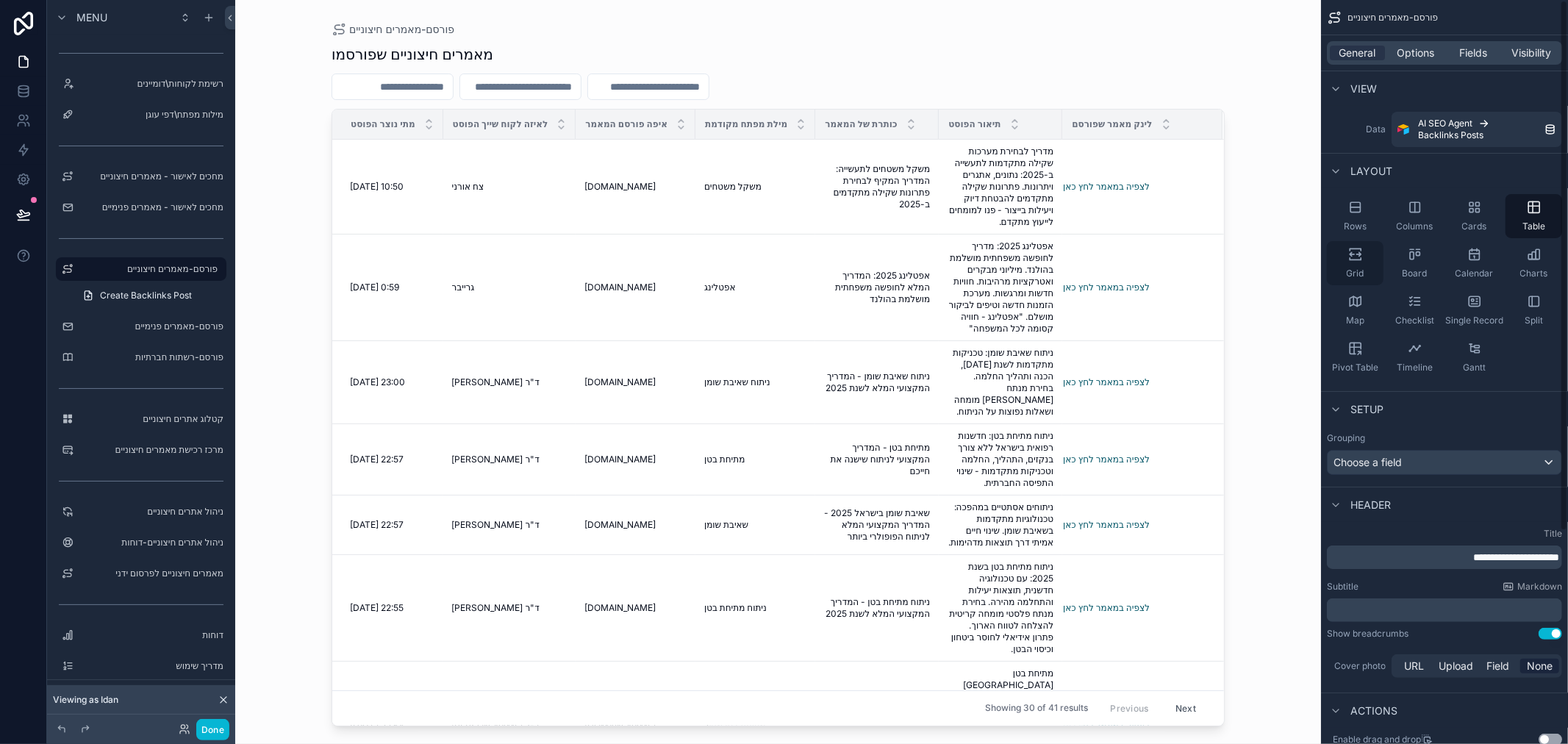
click at [1362, 261] on icon "scrollable content" at bounding box center [1355, 254] width 15 height 15
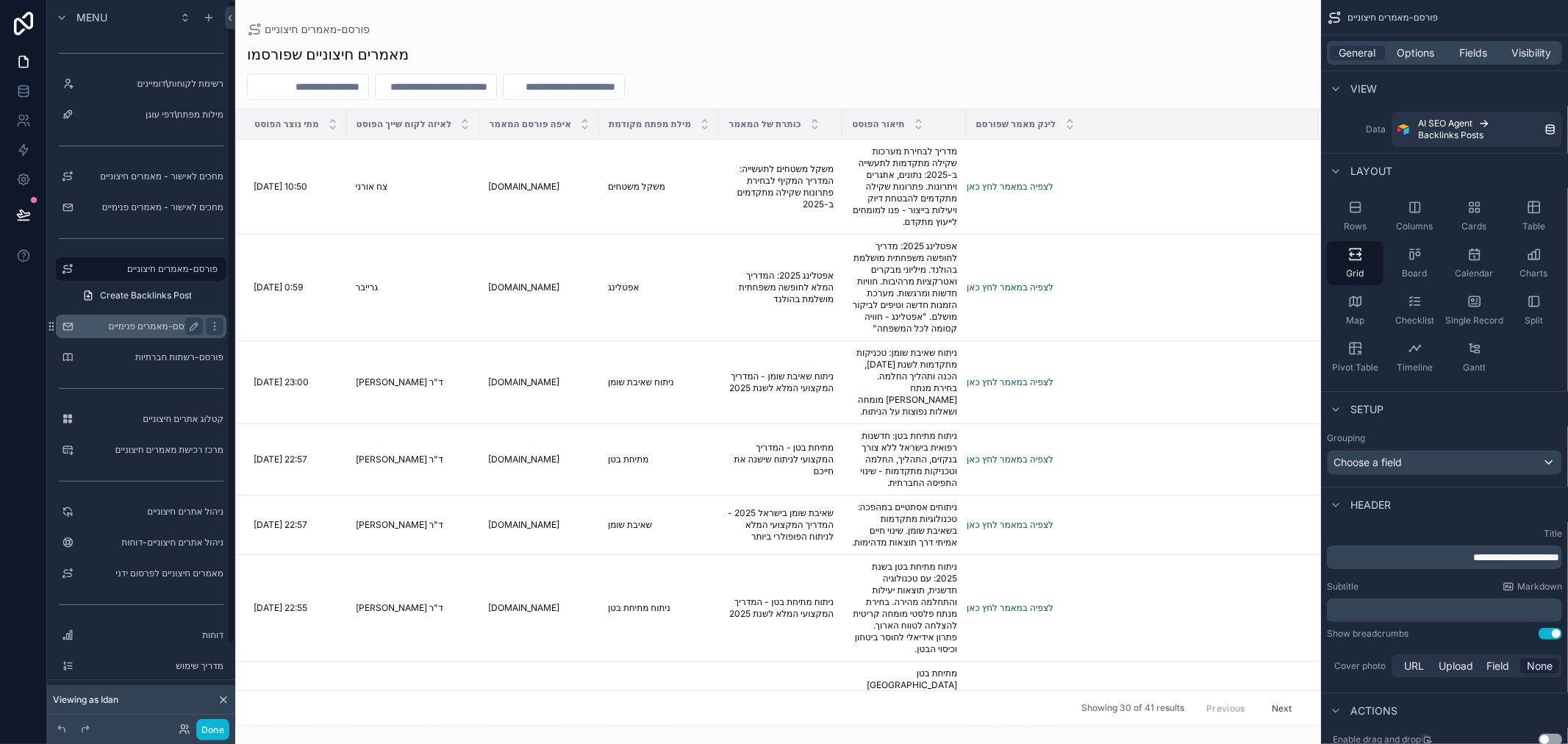
click at [143, 324] on label "פורסם-מאמרים פנימיים" at bounding box center [138, 326] width 118 height 12
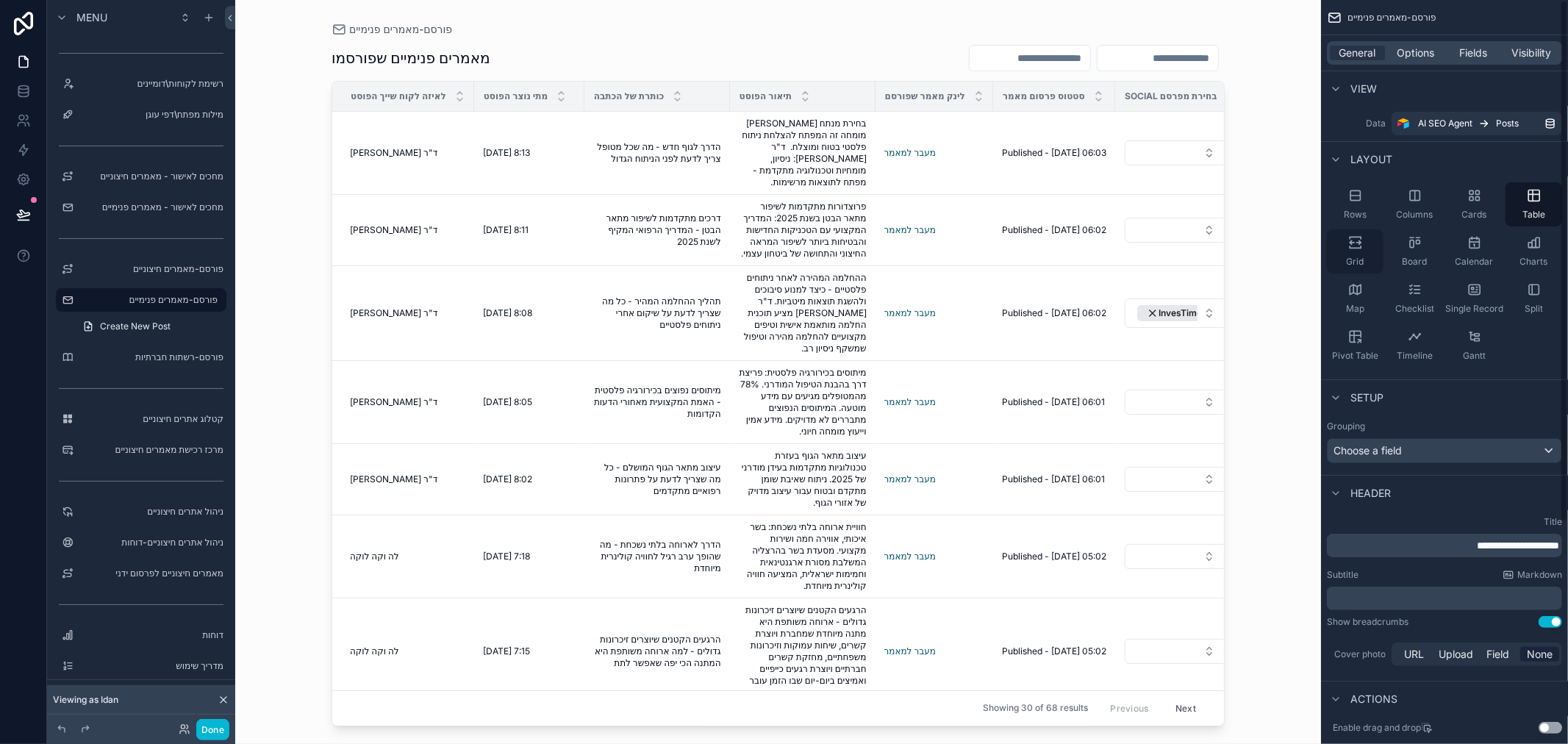
click at [1357, 251] on div "Grid" at bounding box center [1355, 251] width 56 height 44
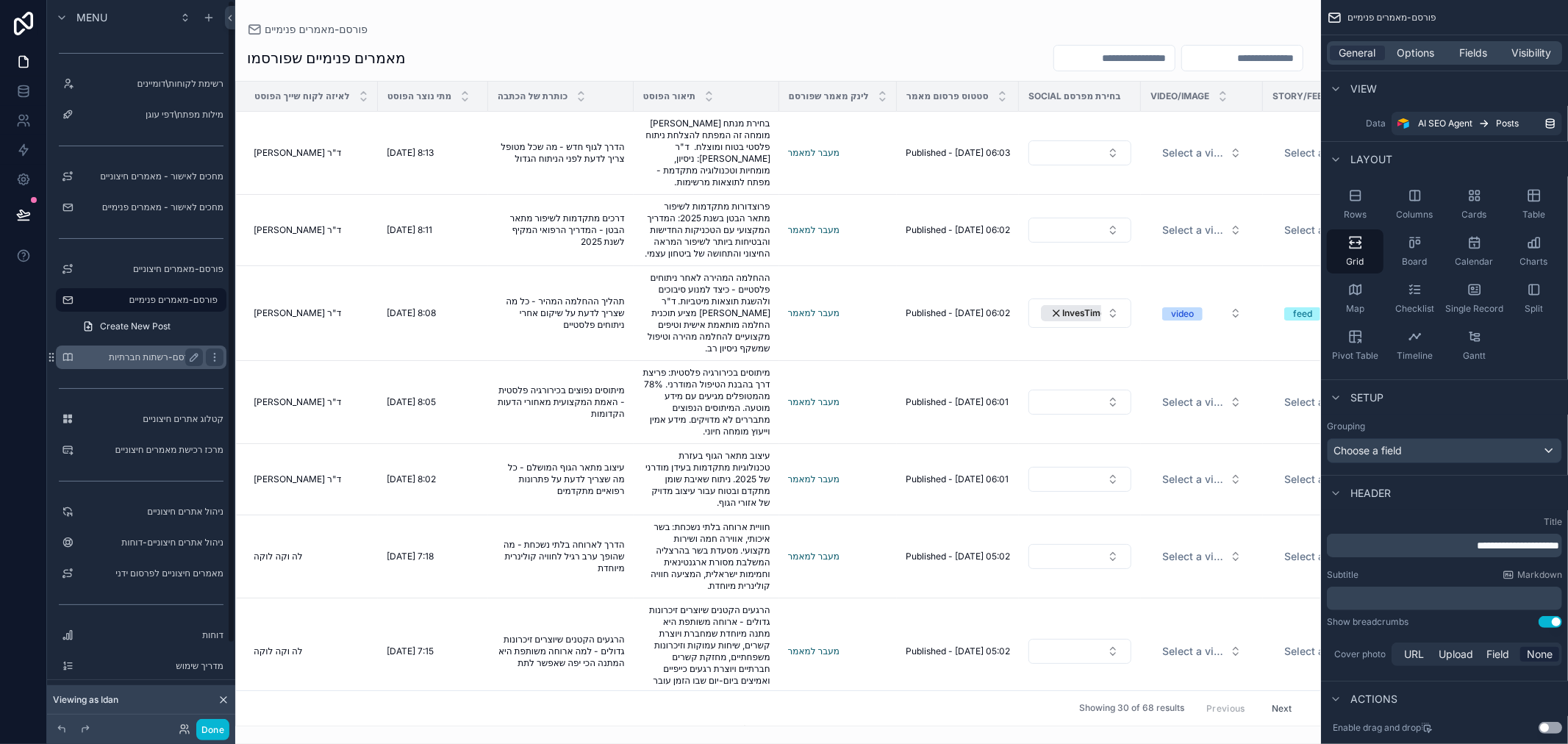
click at [165, 355] on label "פורסם-רשתות חברתיות" at bounding box center [138, 357] width 118 height 12
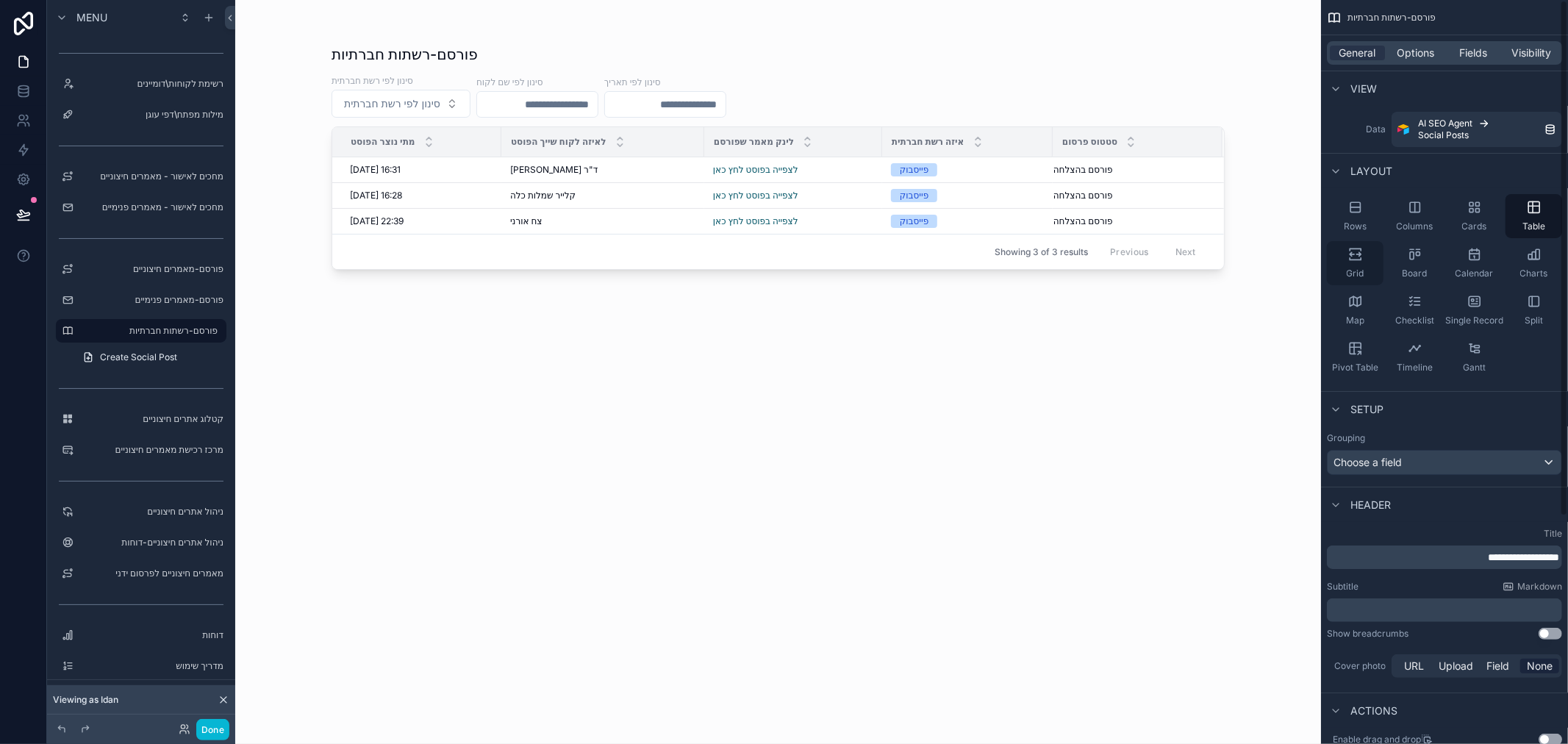
click at [1350, 258] on icon "scrollable content" at bounding box center [1355, 254] width 15 height 15
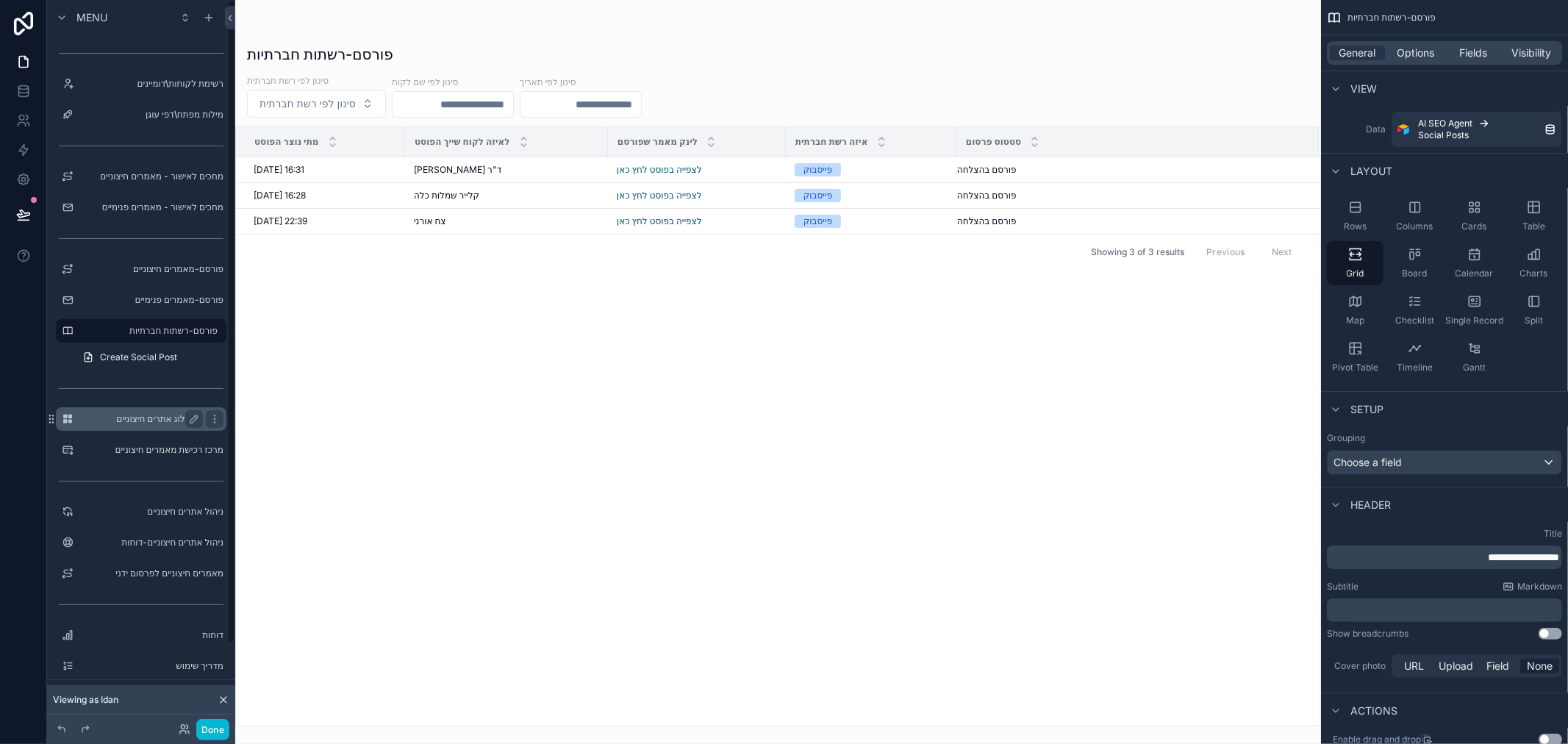
click at [137, 416] on label "קטלוג אתרים חיצוניים" at bounding box center [138, 418] width 118 height 12
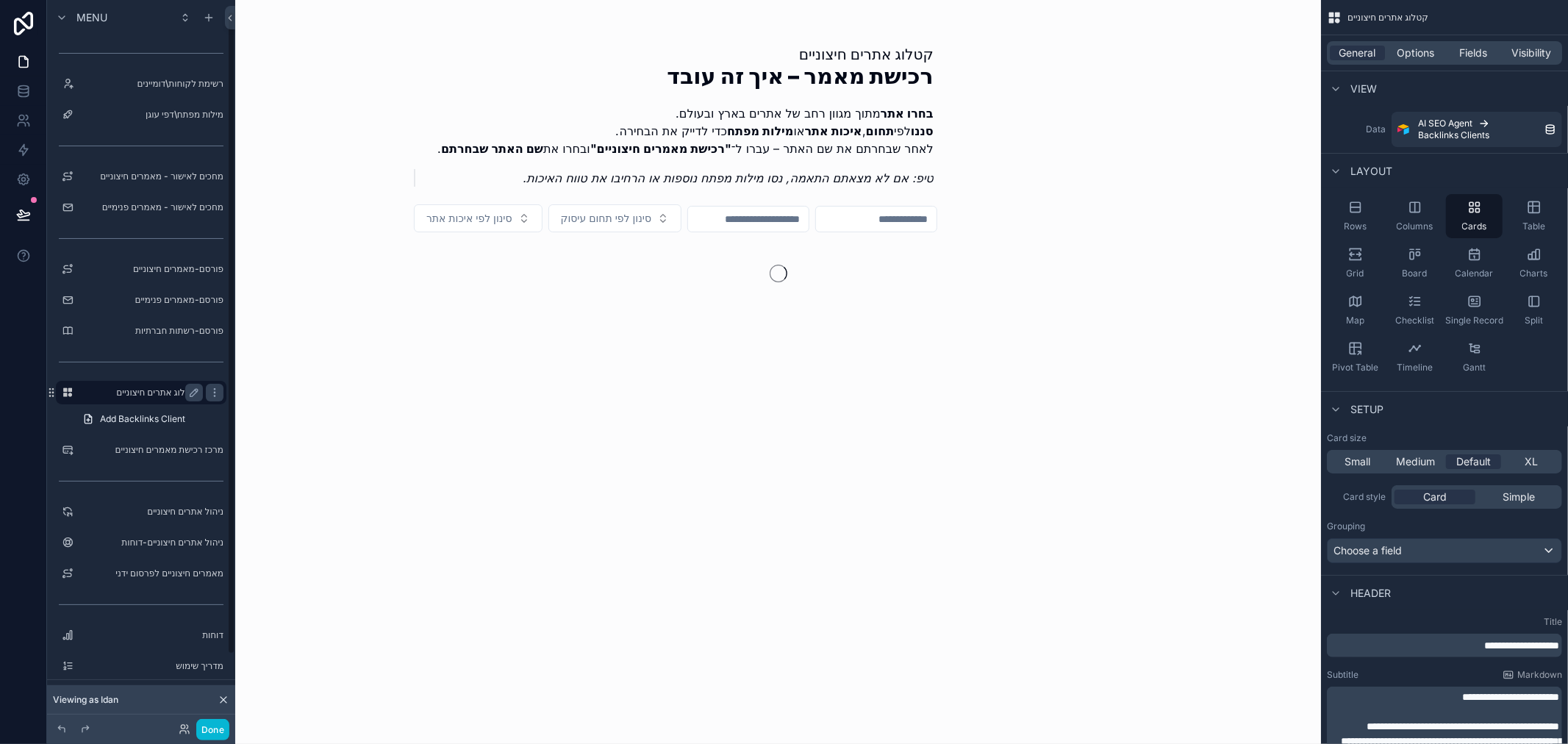
scroll to position [12, 0]
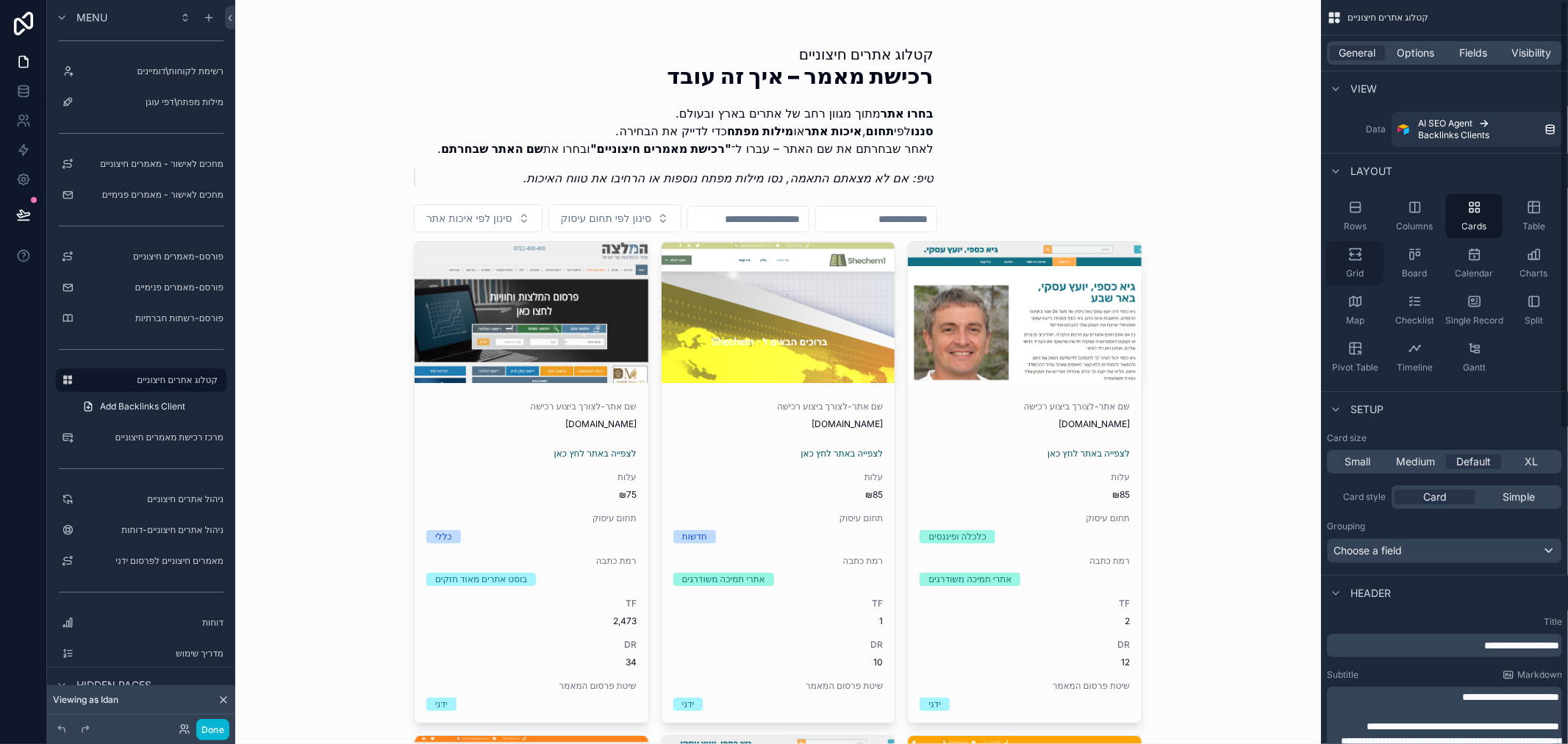
click at [1353, 261] on div "Grid" at bounding box center [1355, 263] width 56 height 44
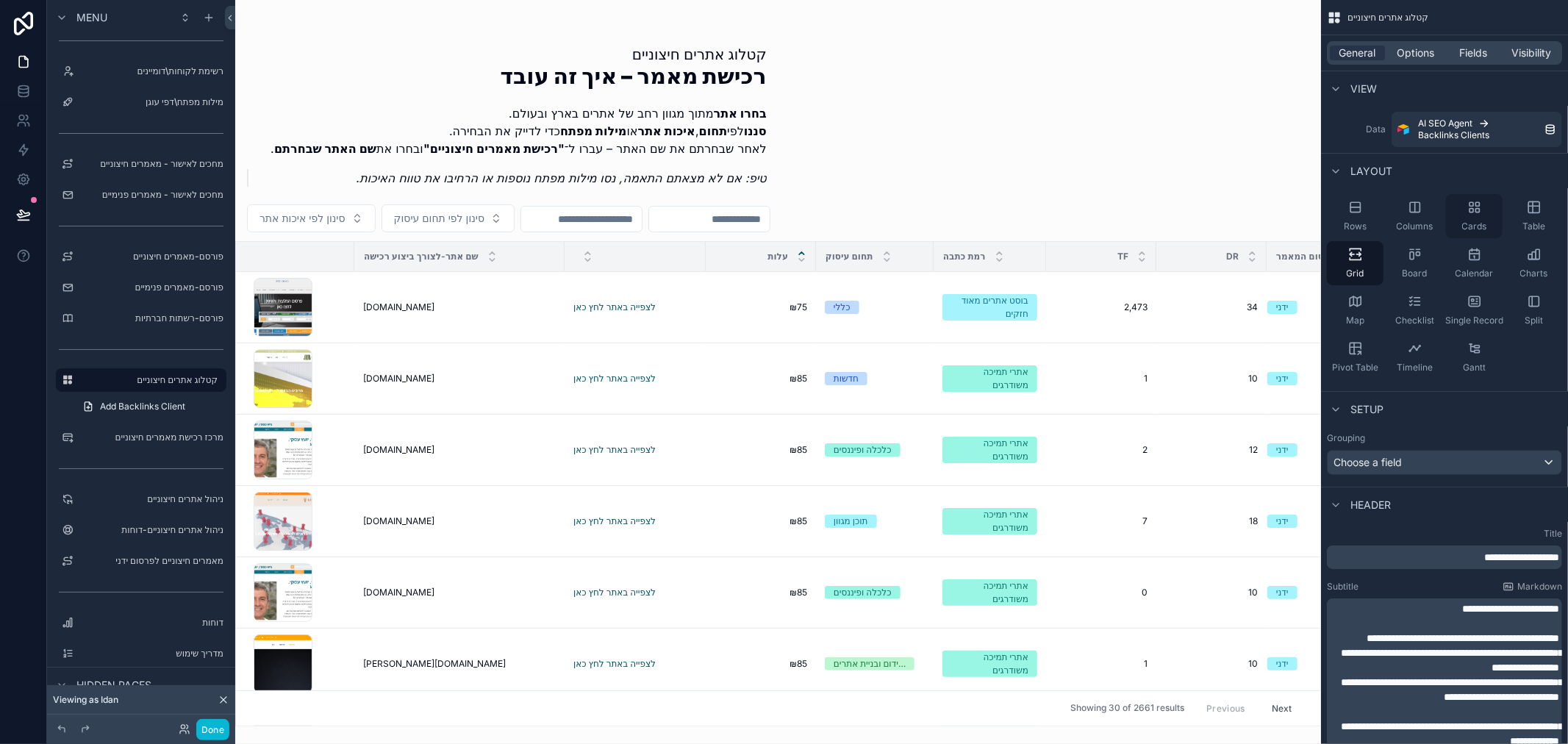
click at [1483, 215] on div "Cards" at bounding box center [1474, 216] width 56 height 44
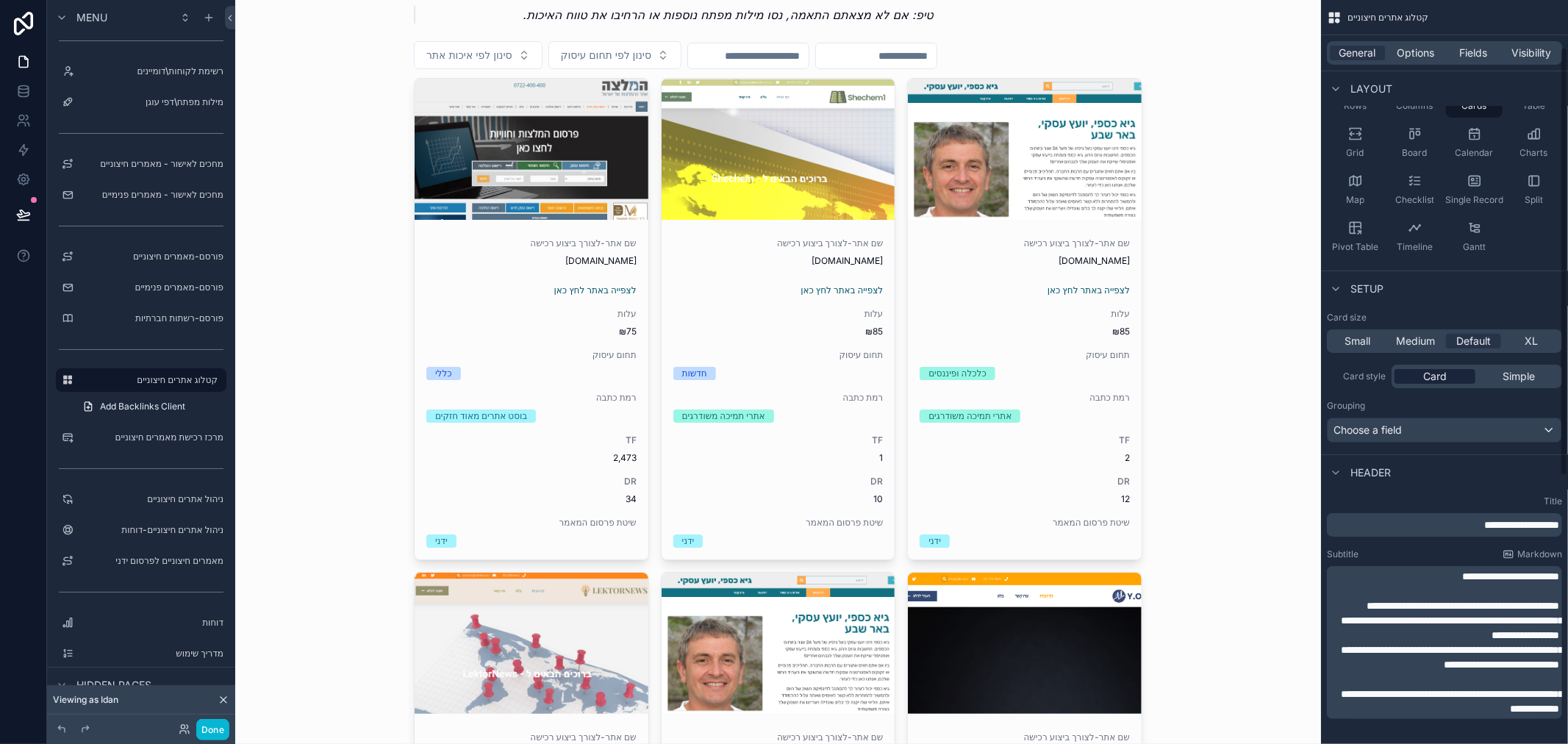
scroll to position [163, 0]
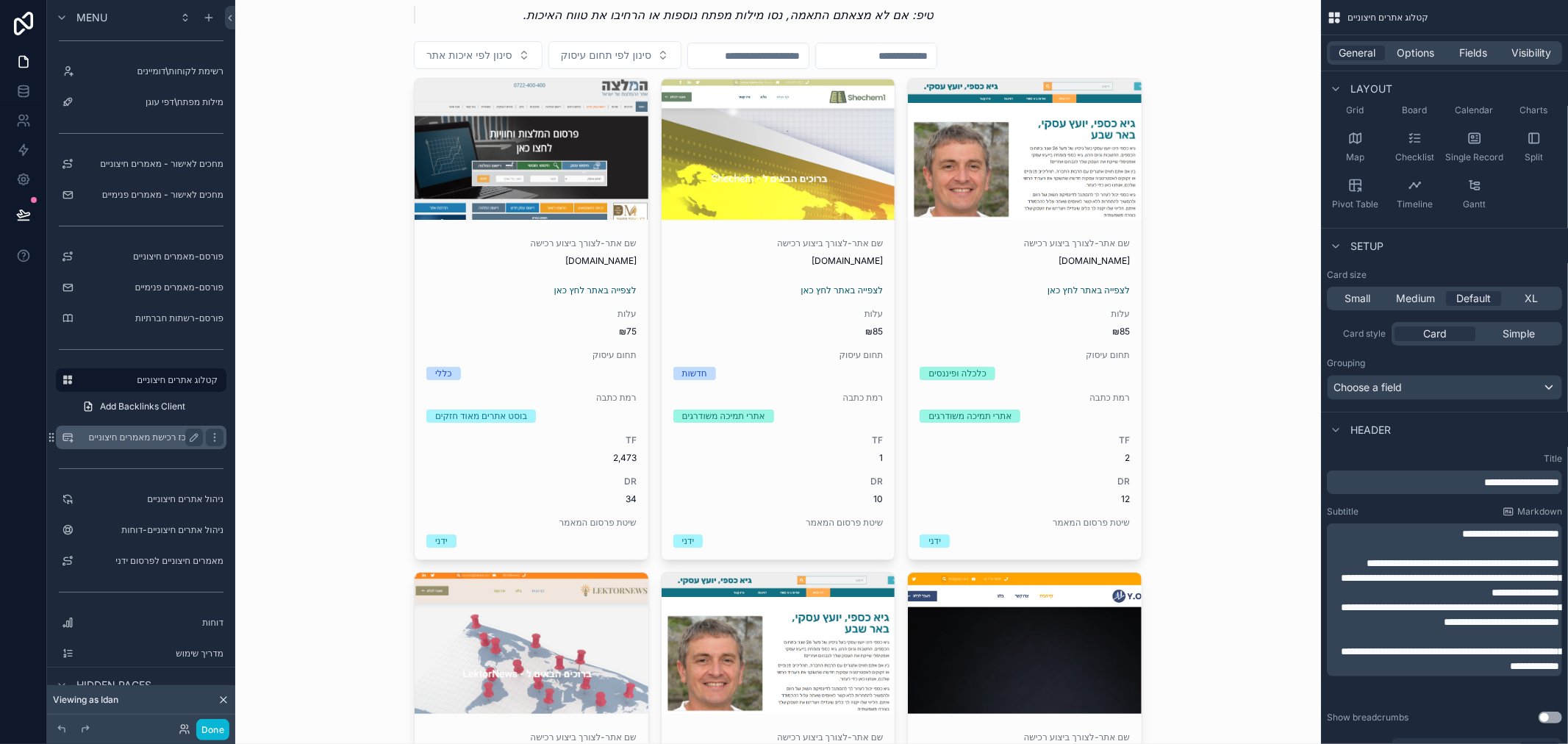
click at [152, 438] on label "מרכז רכישת מאמרים חיצוניים" at bounding box center [138, 437] width 118 height 12
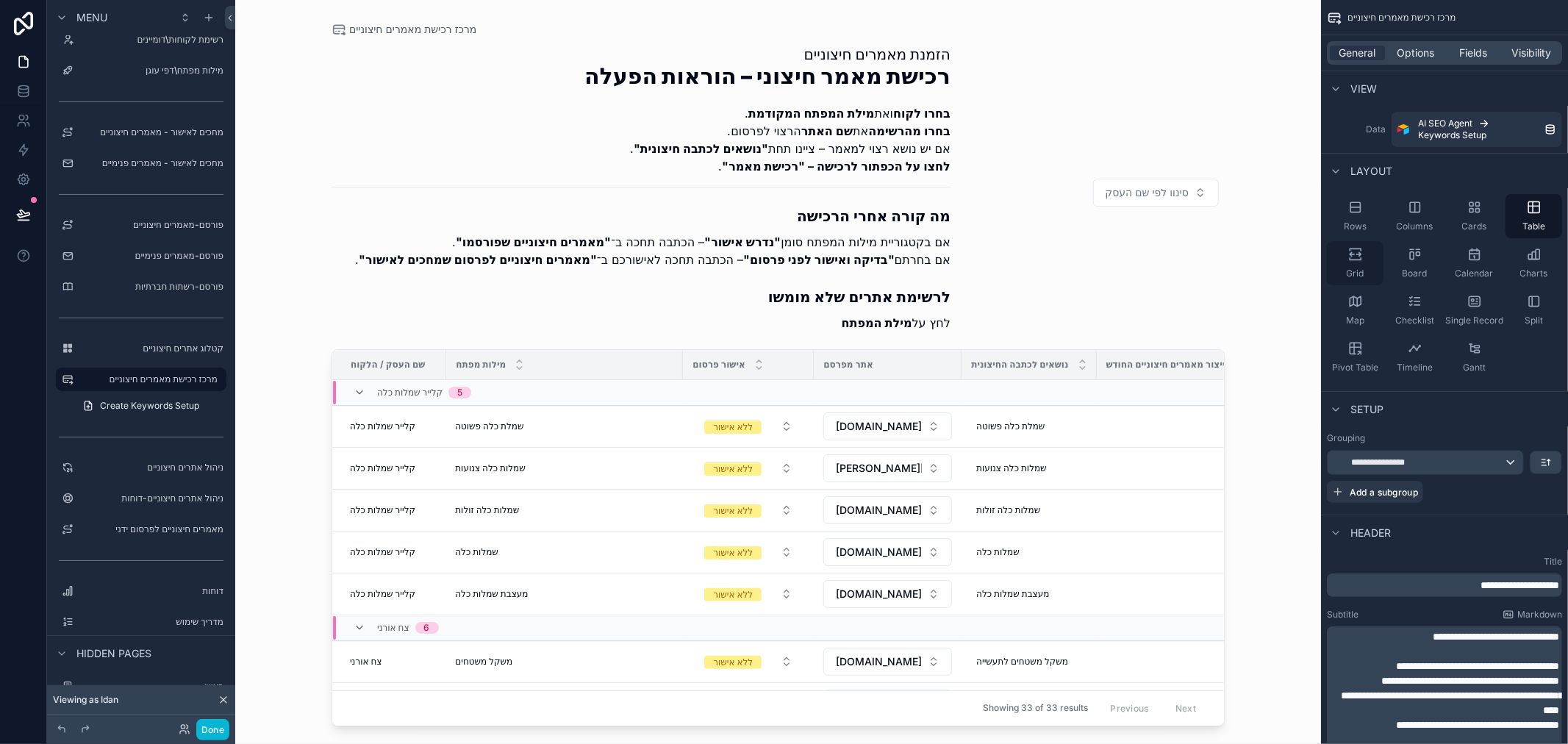
click at [1360, 258] on icon "scrollable content" at bounding box center [1355, 254] width 15 height 15
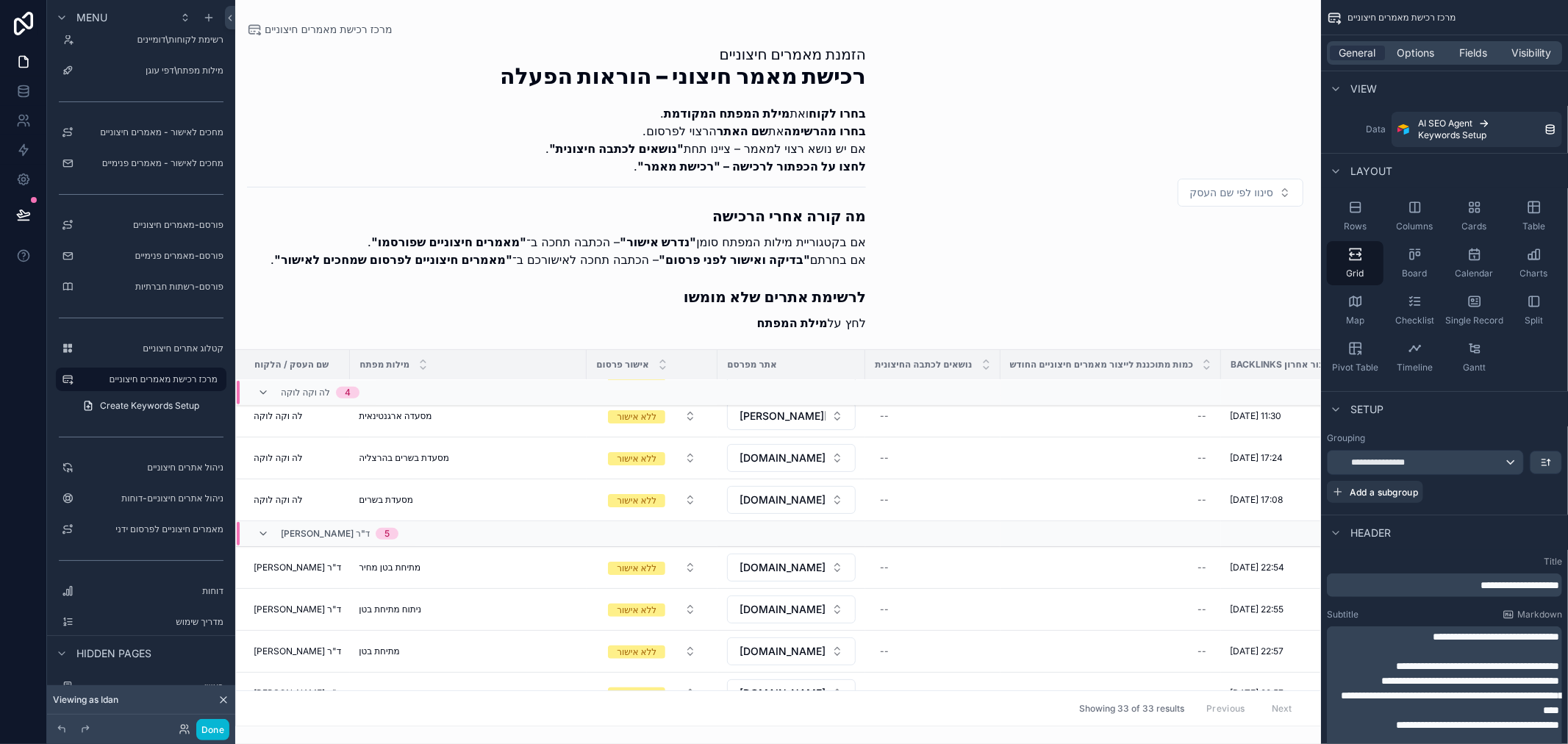
scroll to position [1209, 0]
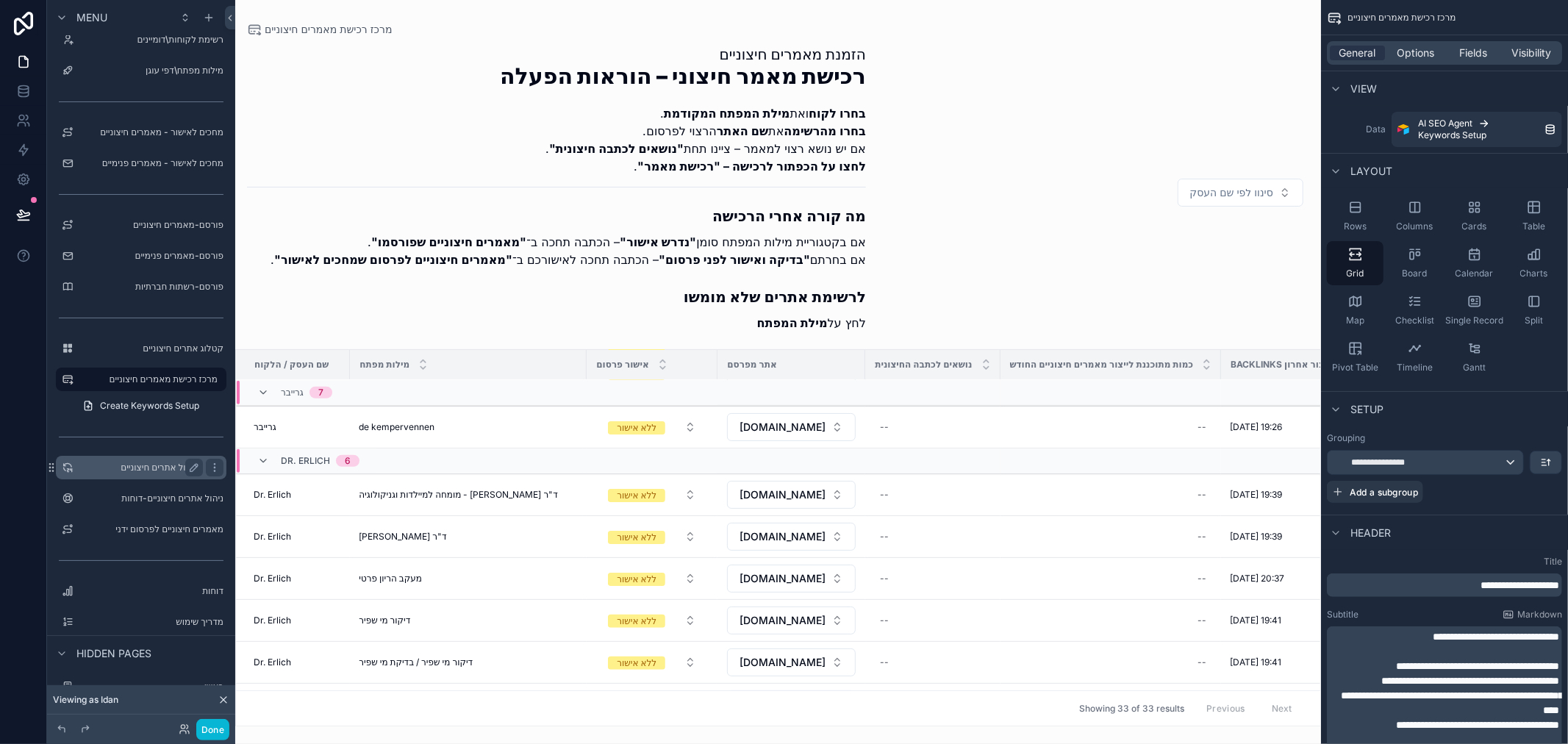
click at [134, 466] on label "ניהול אתרים חיצוניים" at bounding box center [138, 467] width 118 height 12
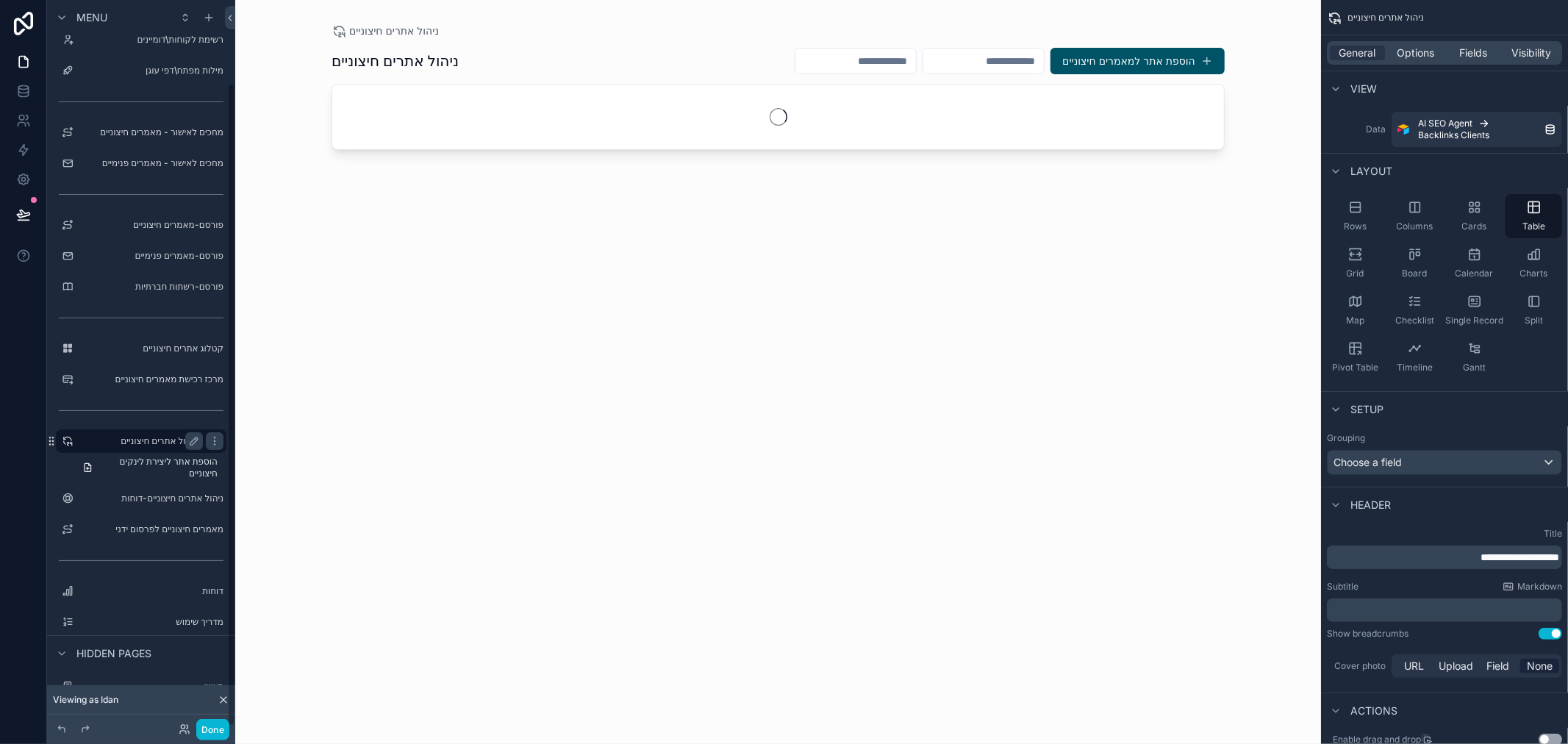
scroll to position [94, 0]
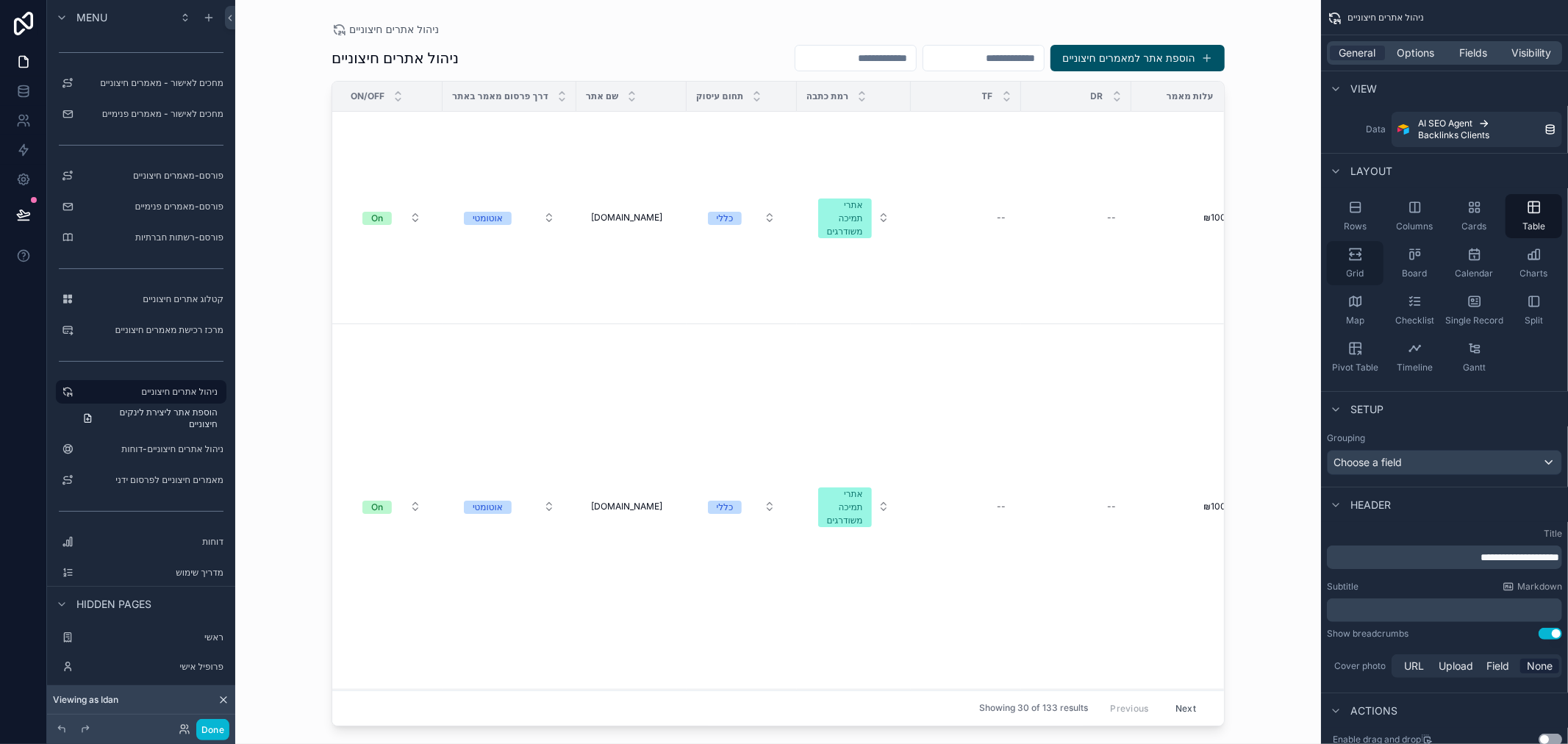
click at [1355, 260] on icon "scrollable content" at bounding box center [1355, 259] width 11 height 2
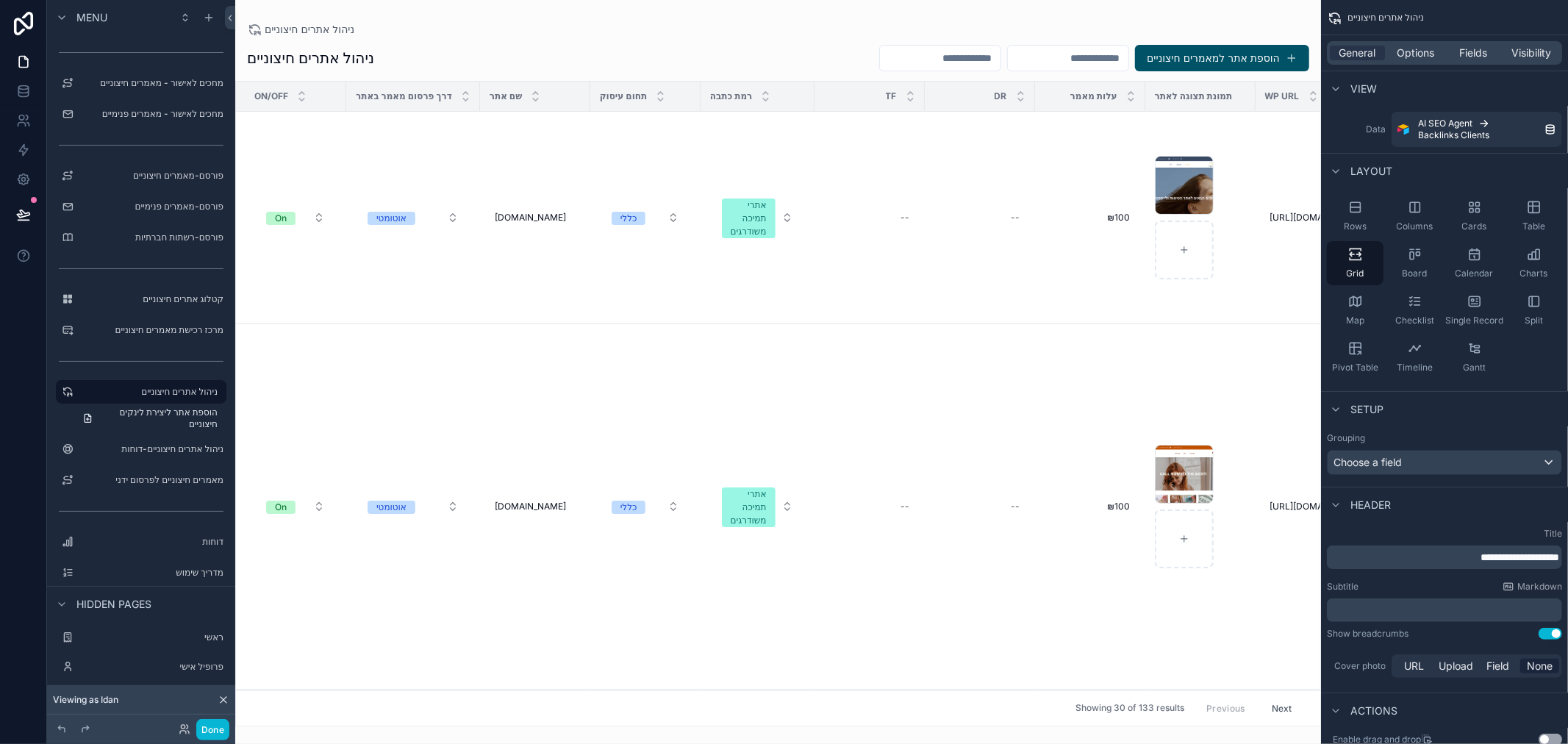
drag, startPoint x: 482, startPoint y: 717, endPoint x: 637, endPoint y: 718, distance: 155.0
click at [637, 718] on div "scrollable content" at bounding box center [778, 372] width 1086 height 744
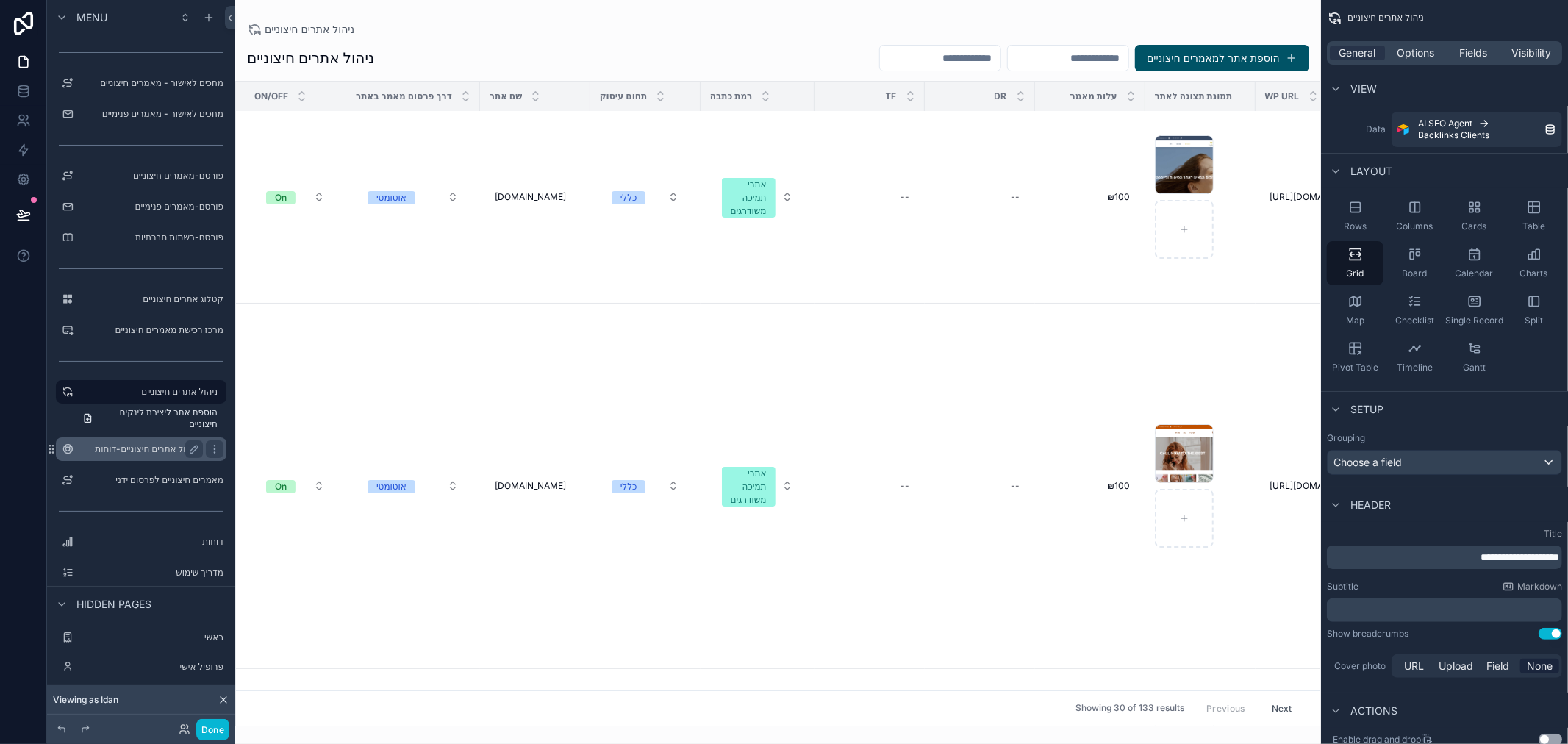
click at [147, 445] on label "ניהול אתרים חיצוניים-דוחות" at bounding box center [138, 449] width 118 height 12
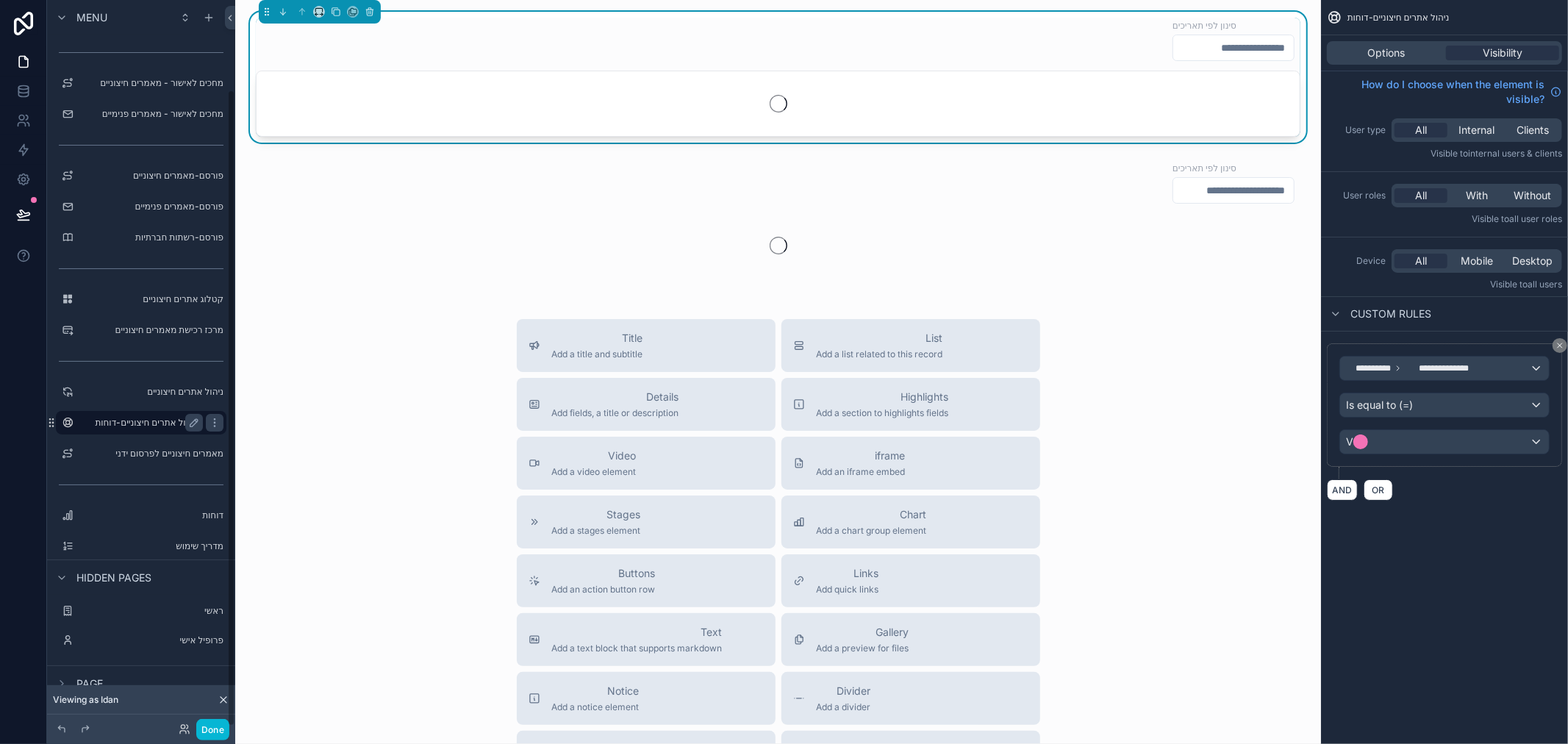
scroll to position [103, 0]
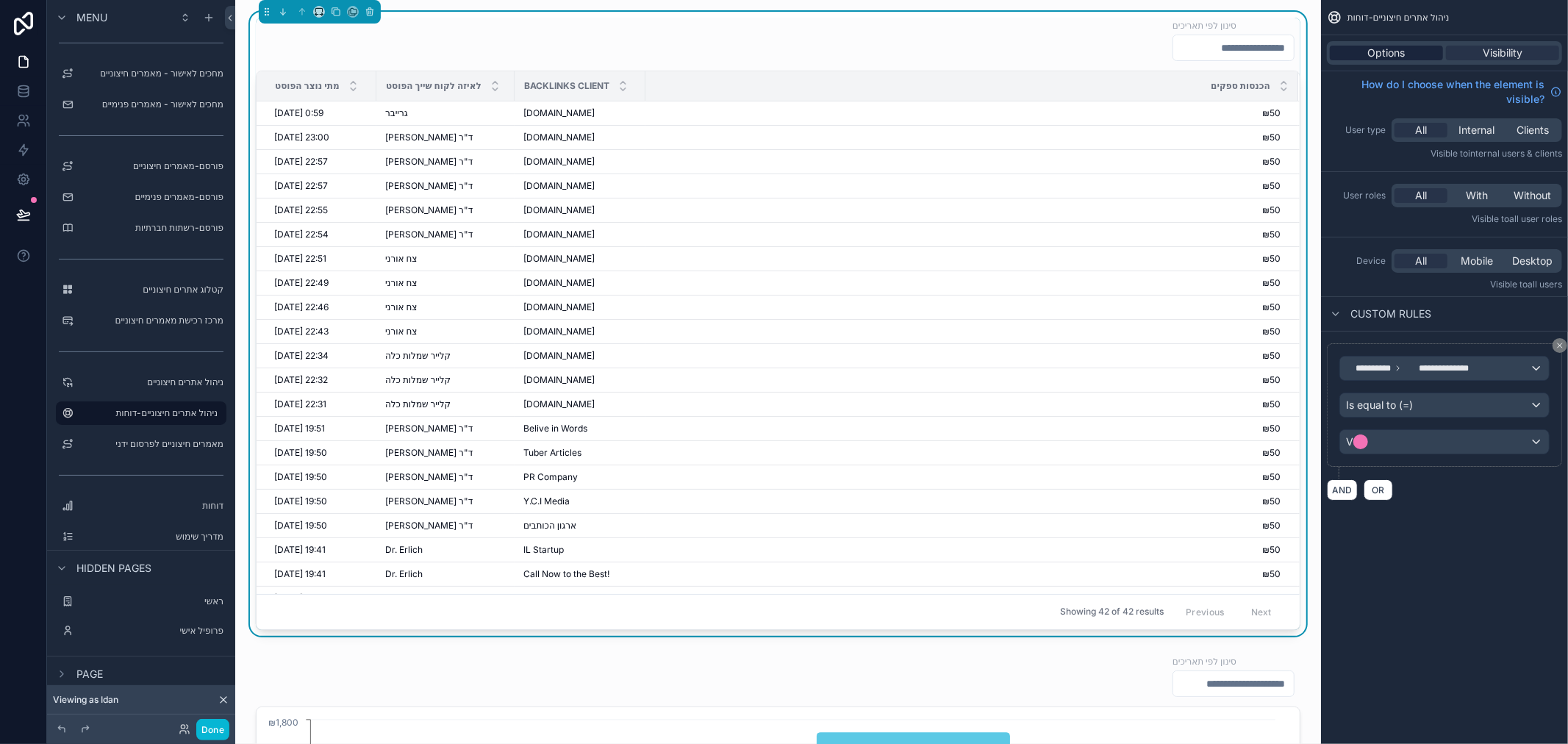
click at [1382, 49] on span "Options" at bounding box center [1386, 53] width 37 height 15
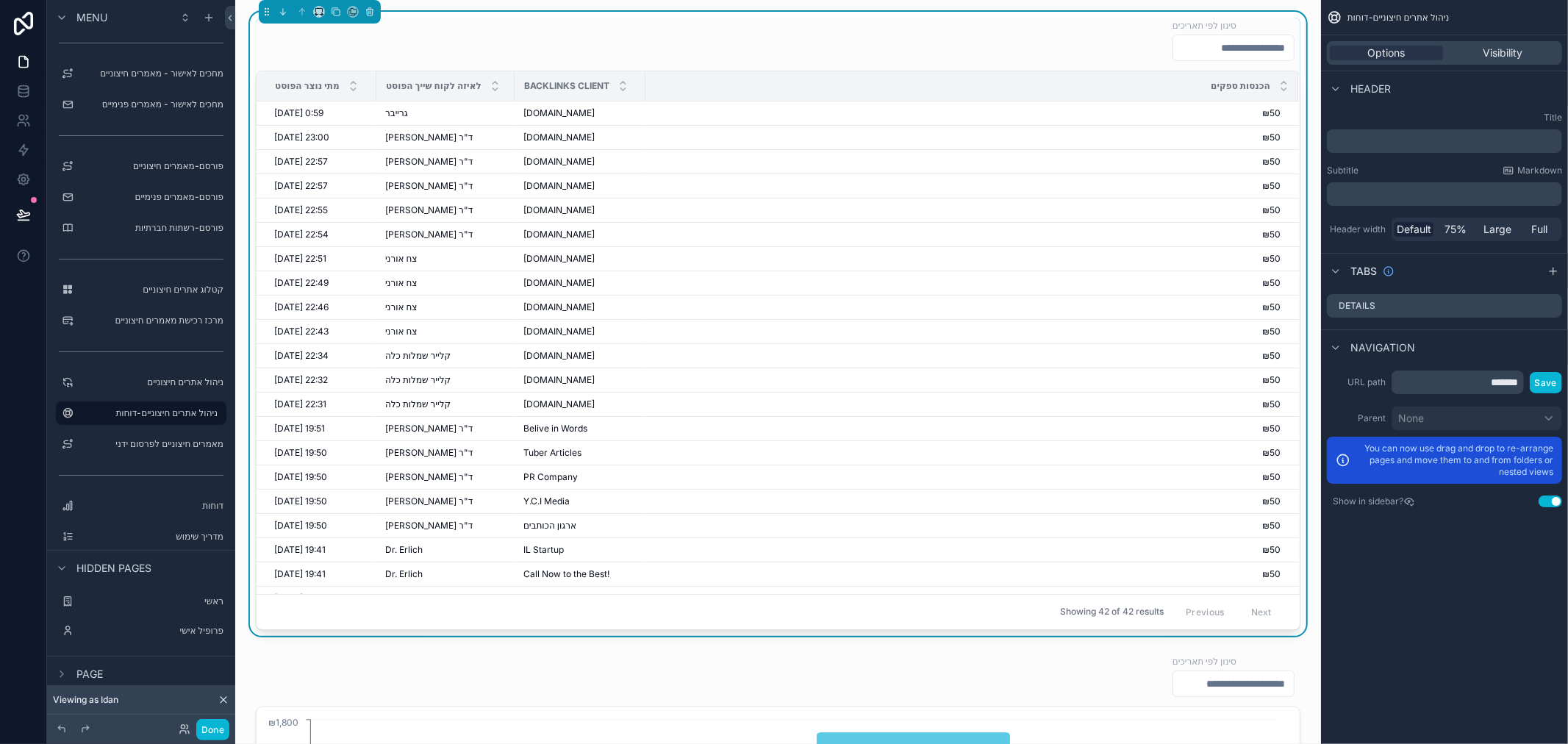
click at [915, 56] on div "סינון לפי תאריכים" at bounding box center [778, 39] width 1045 height 44
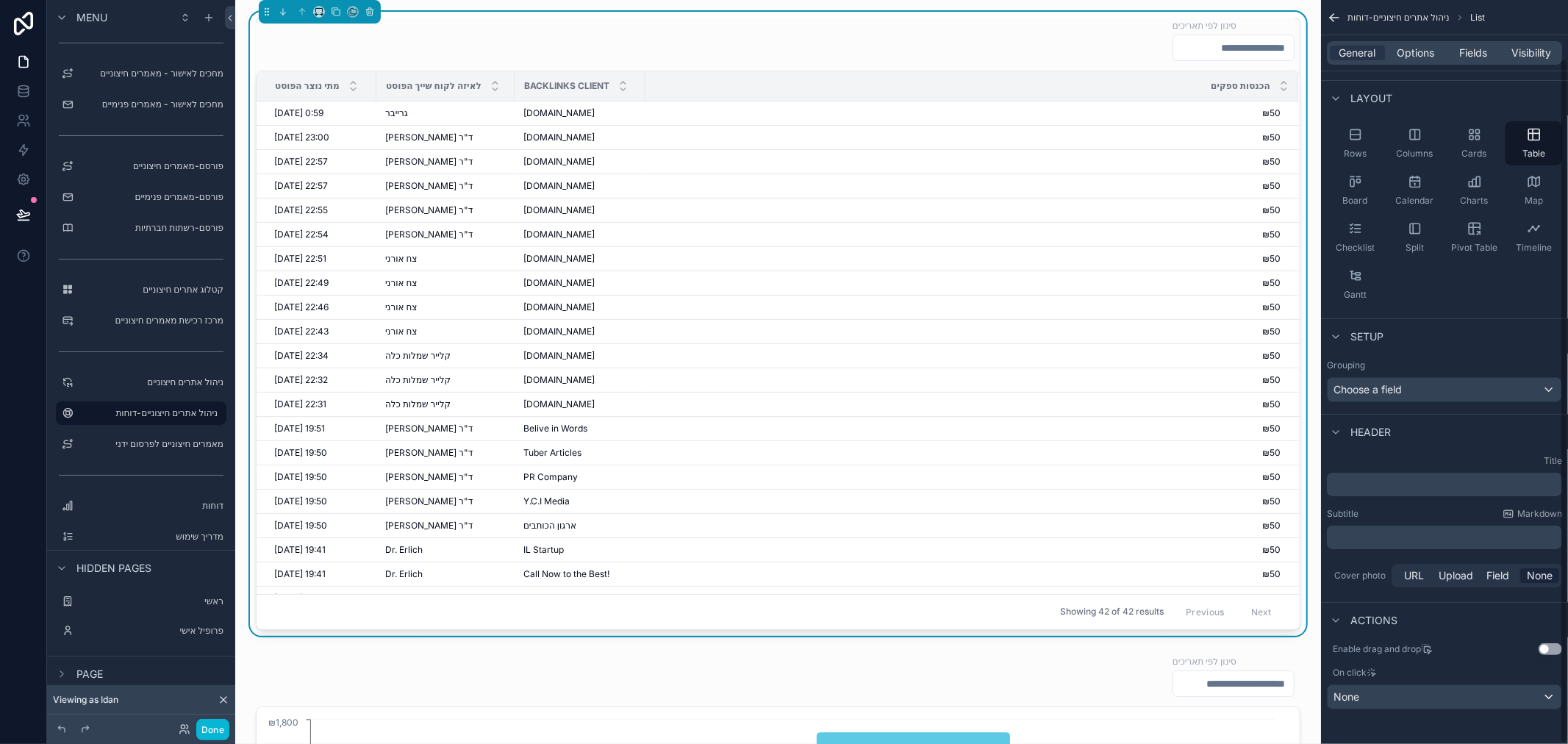
scroll to position [0, 0]
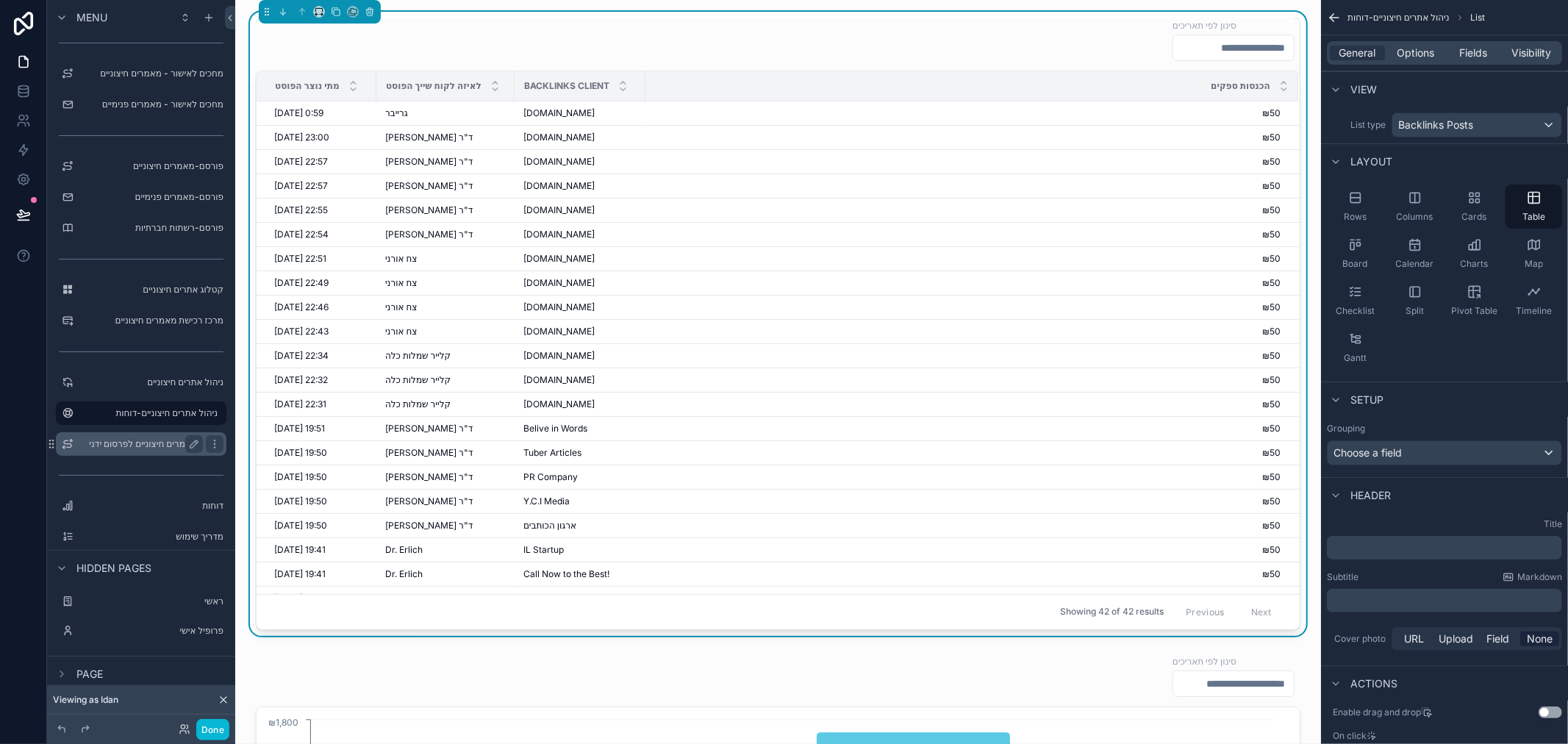
click at [150, 440] on label "מאמרים חיצוניים לפרסום ידני" at bounding box center [138, 444] width 118 height 12
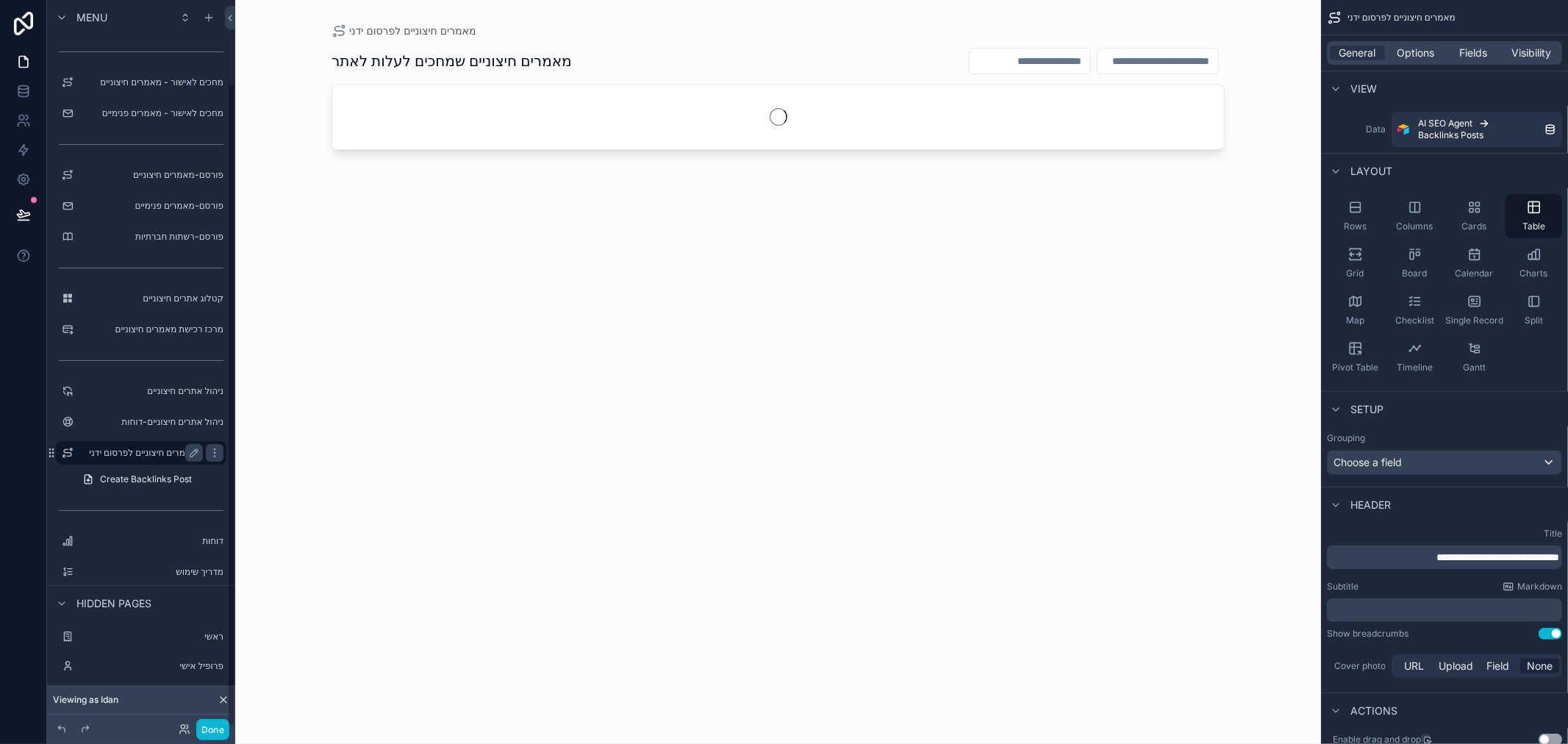
scroll to position [94, 0]
click at [1347, 259] on div "Grid" at bounding box center [1355, 263] width 56 height 44
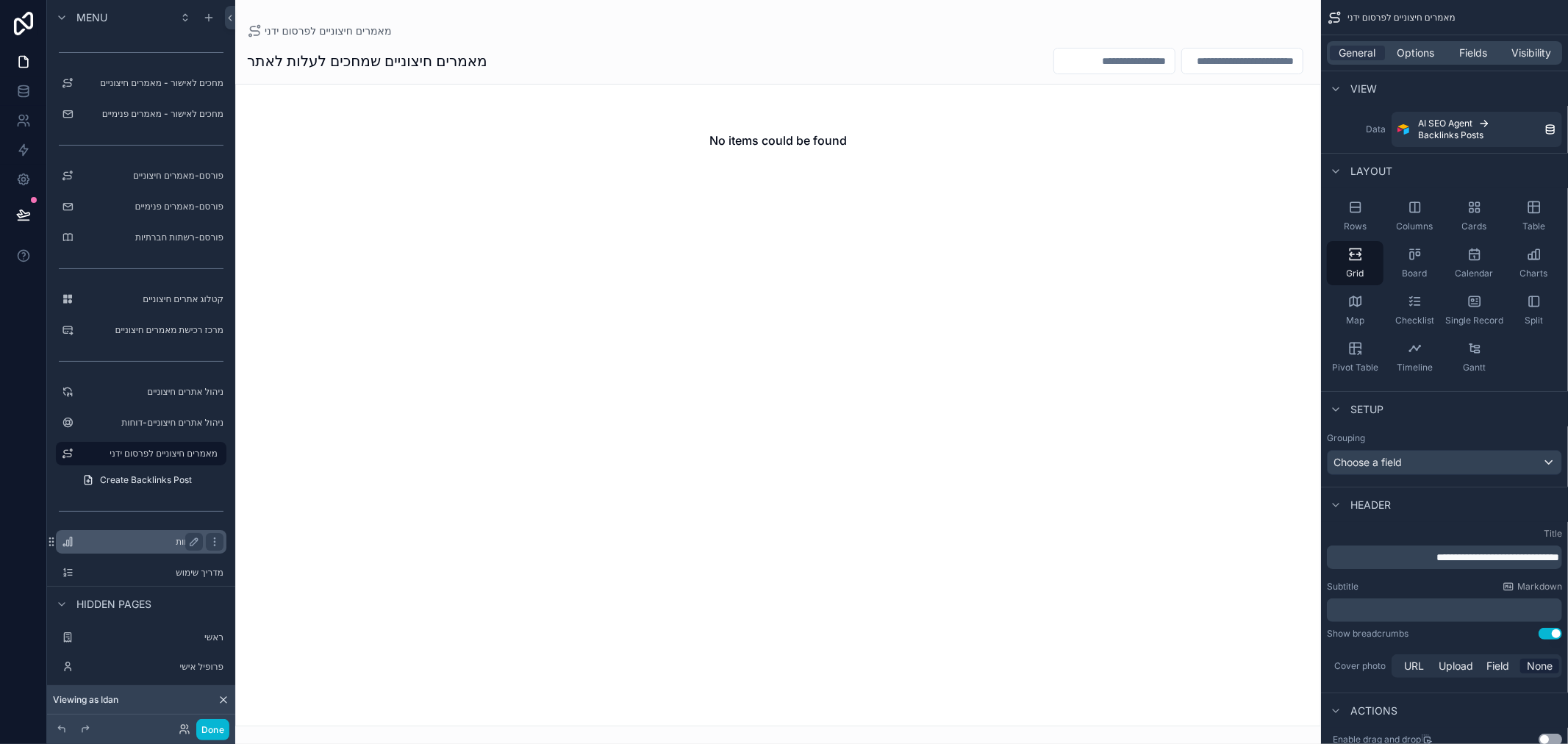
click at [147, 543] on label "דוחות" at bounding box center [138, 541] width 118 height 12
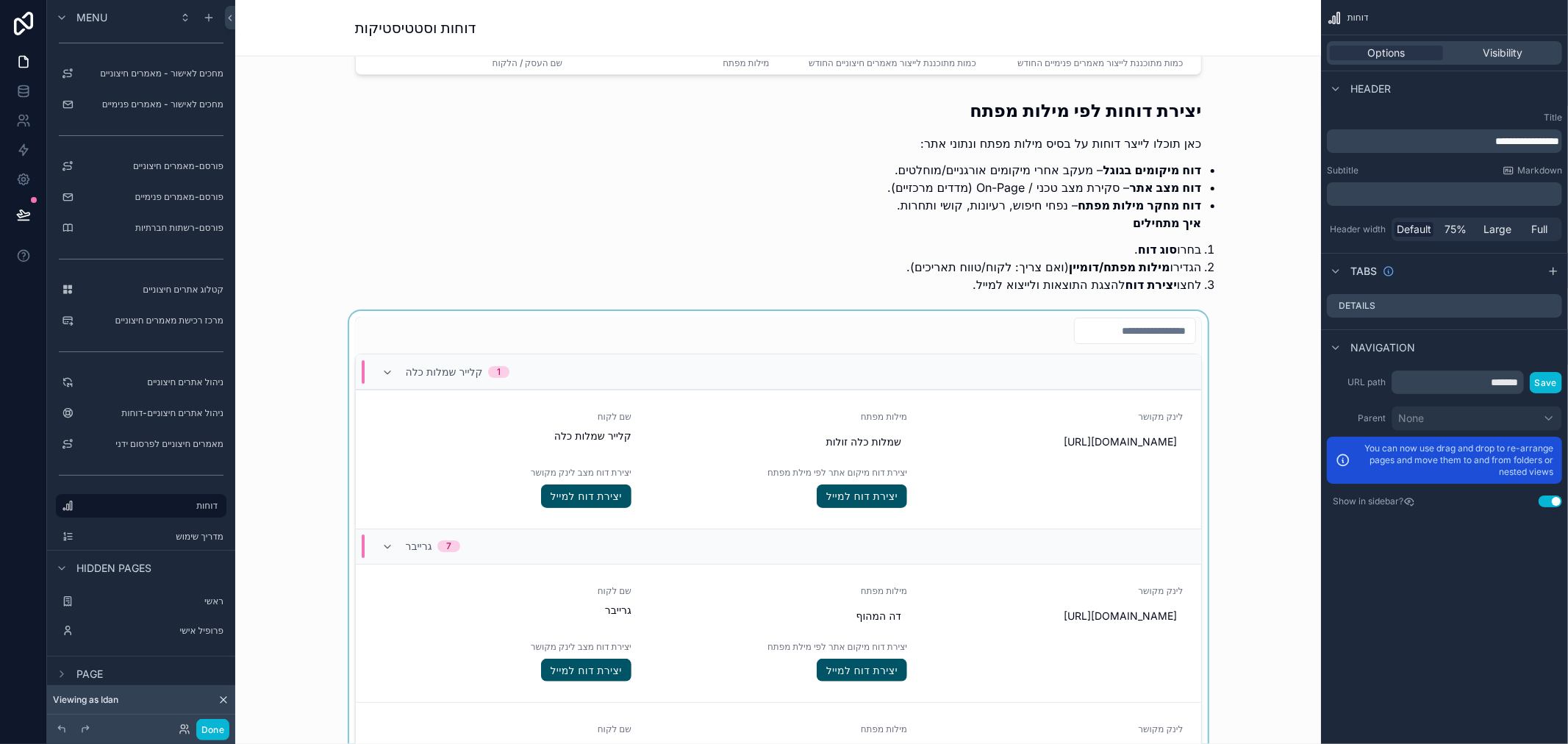
scroll to position [1879, 0]
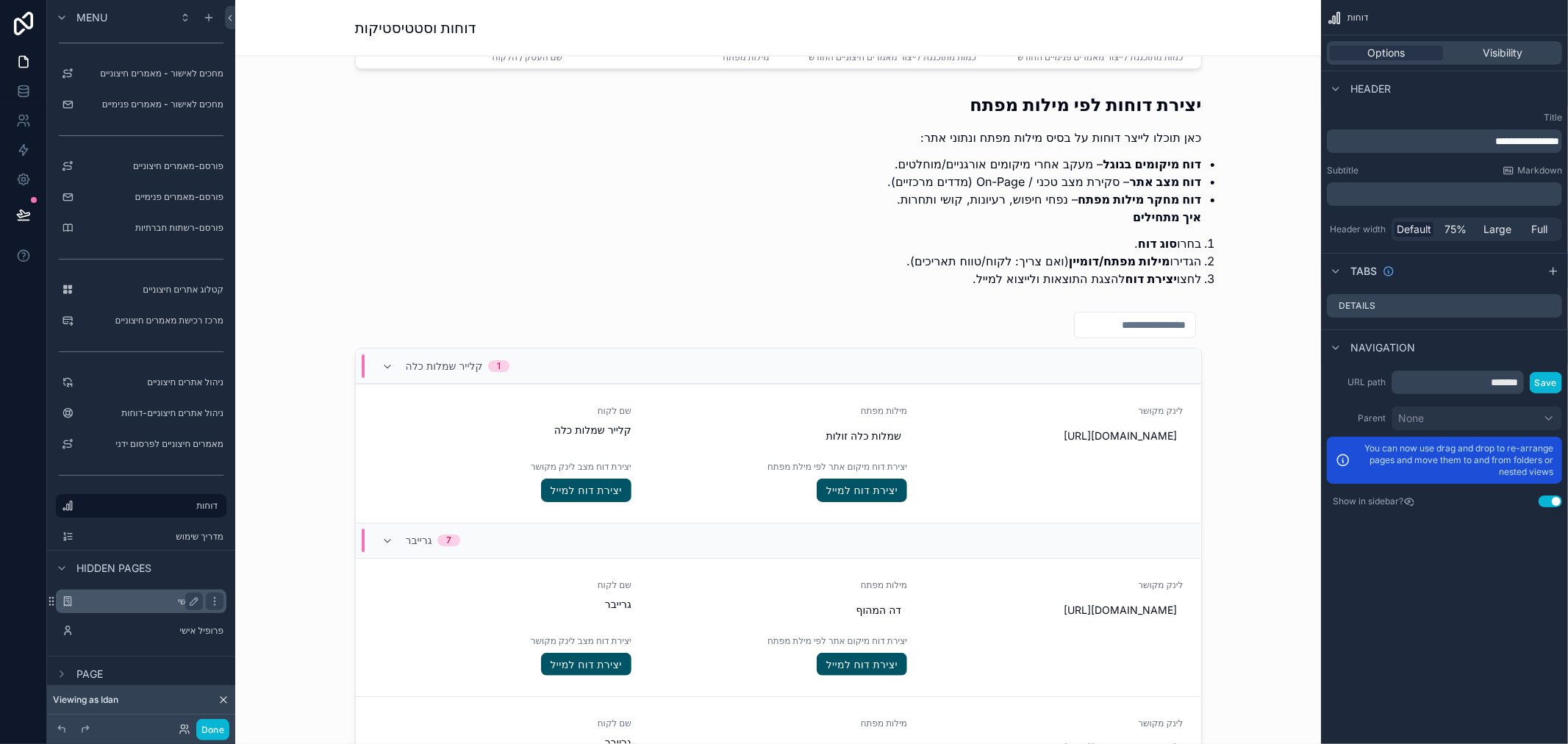
click at [145, 605] on label "ראשי" at bounding box center [138, 601] width 118 height 12
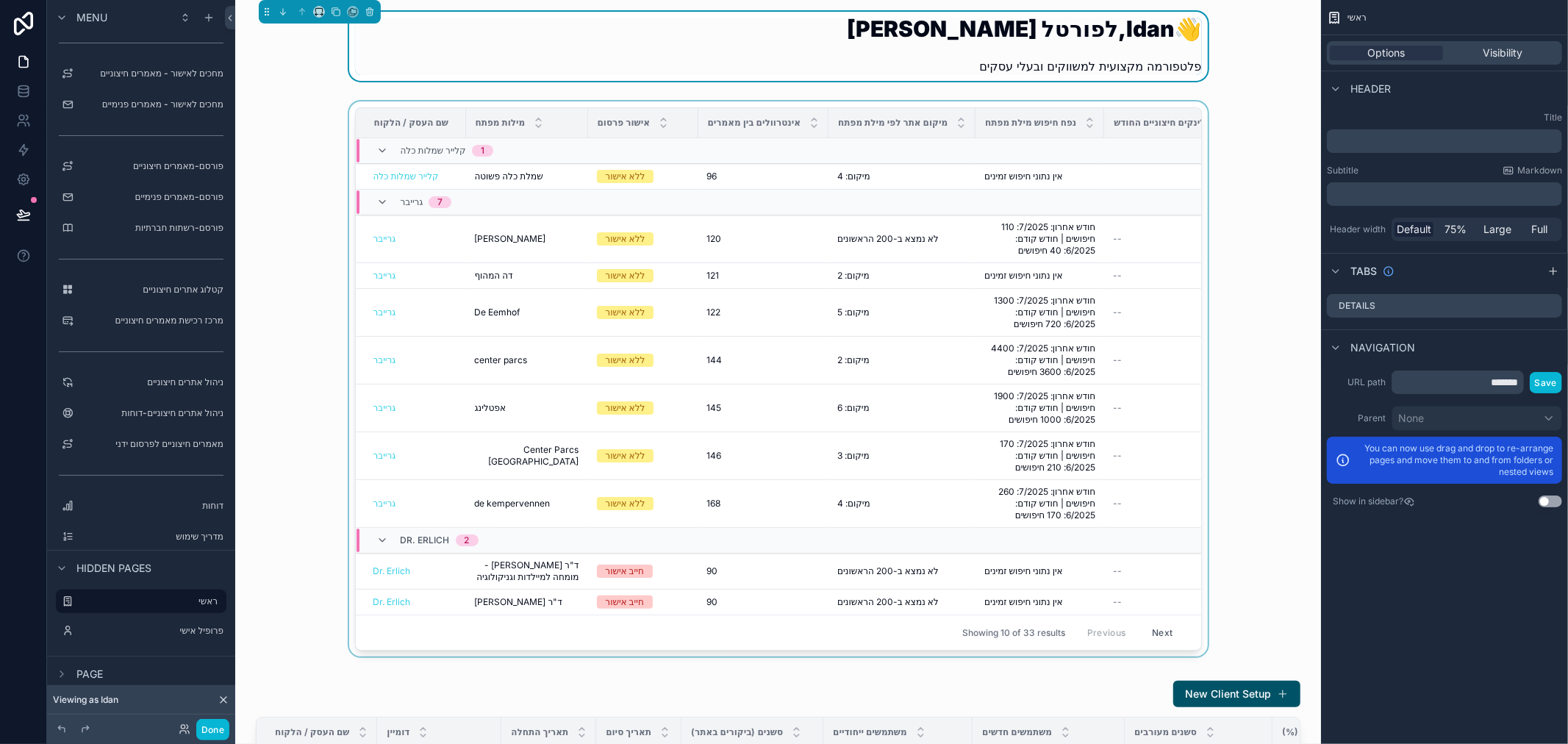
click at [829, 115] on div "מיקום אתר לפי מילת מפתח" at bounding box center [902, 123] width 145 height 28
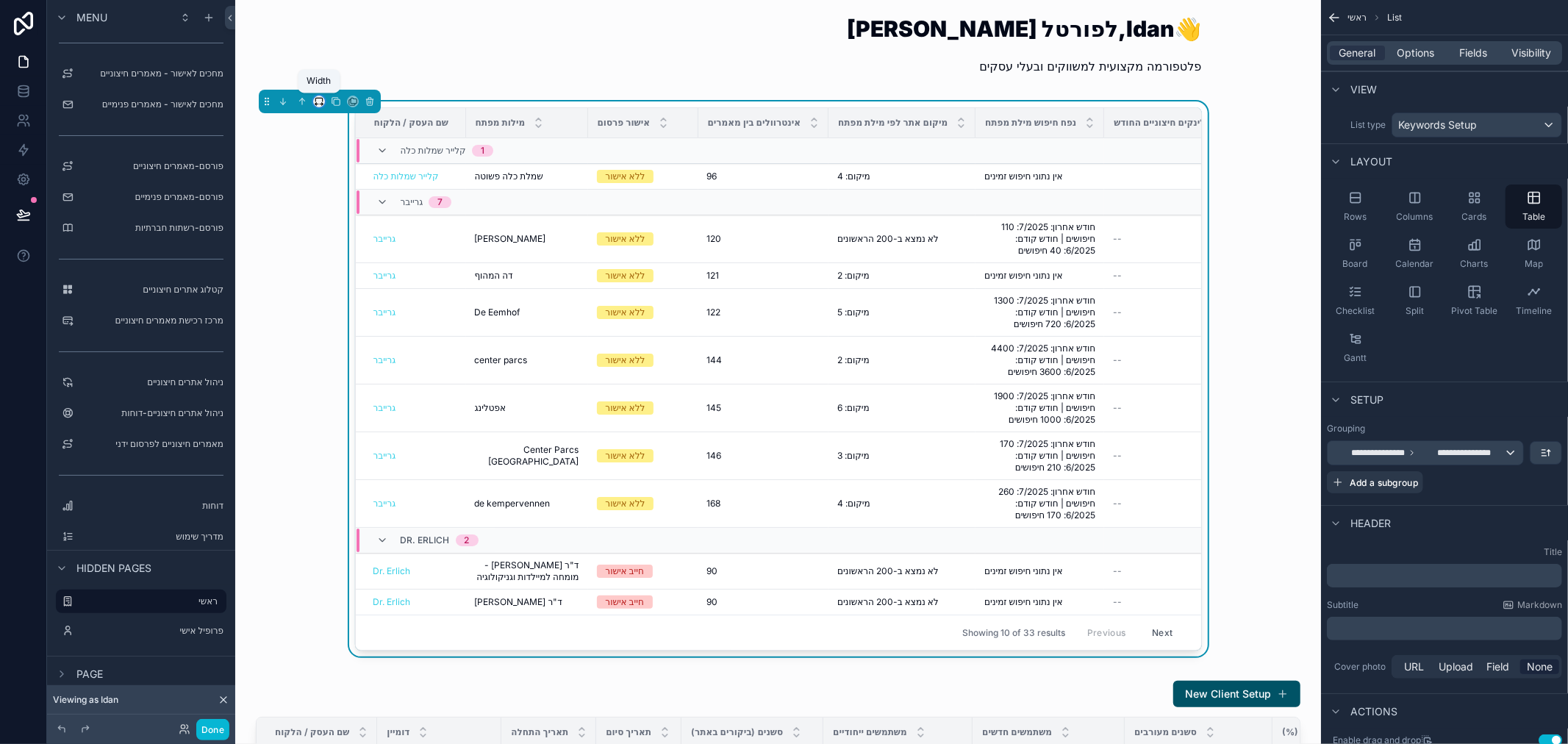
click at [317, 98] on icon "scrollable content" at bounding box center [319, 101] width 10 height 10
click at [349, 258] on span "Full width" at bounding box center [348, 257] width 46 height 18
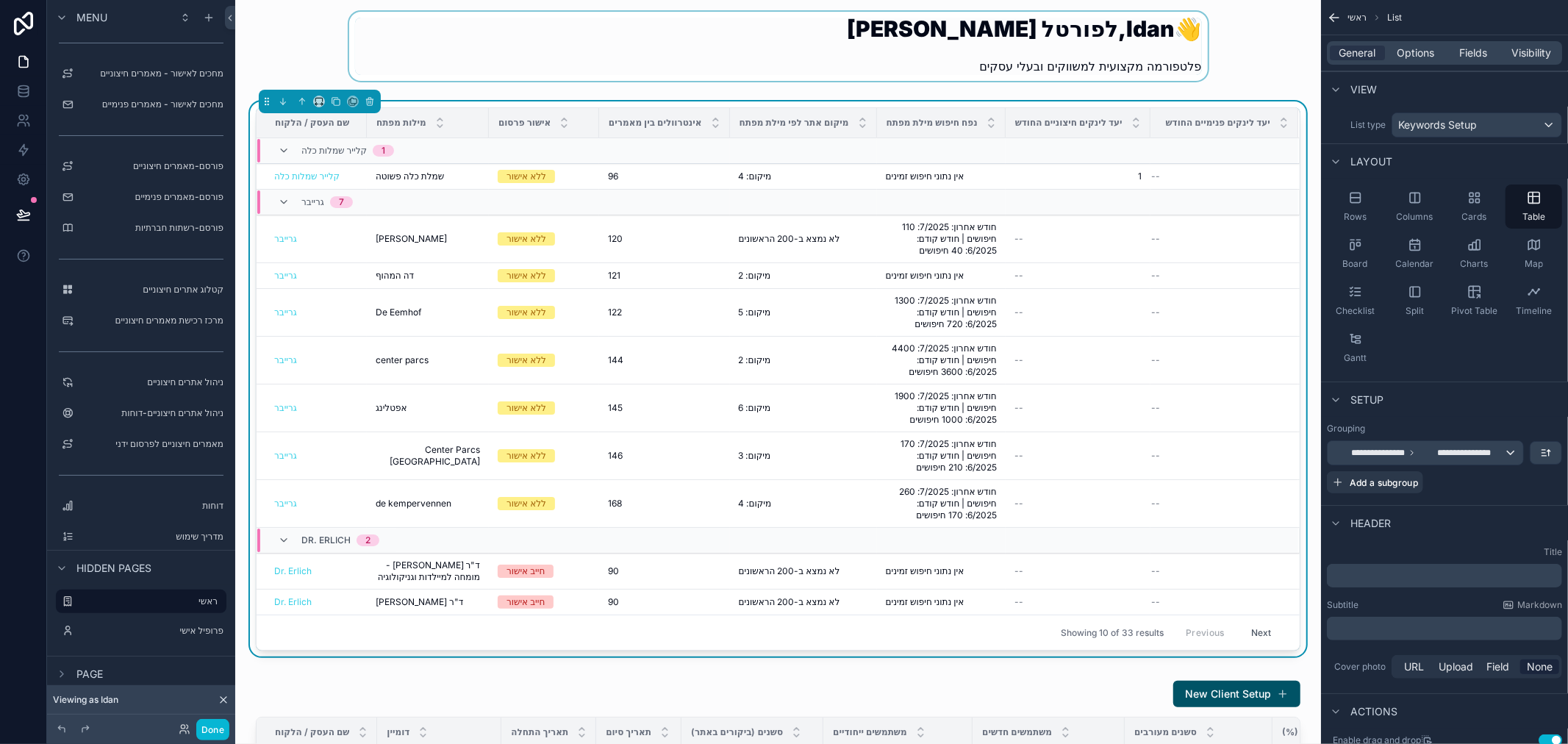
click at [1120, 33] on div "scrollable content" at bounding box center [778, 50] width 1062 height 78
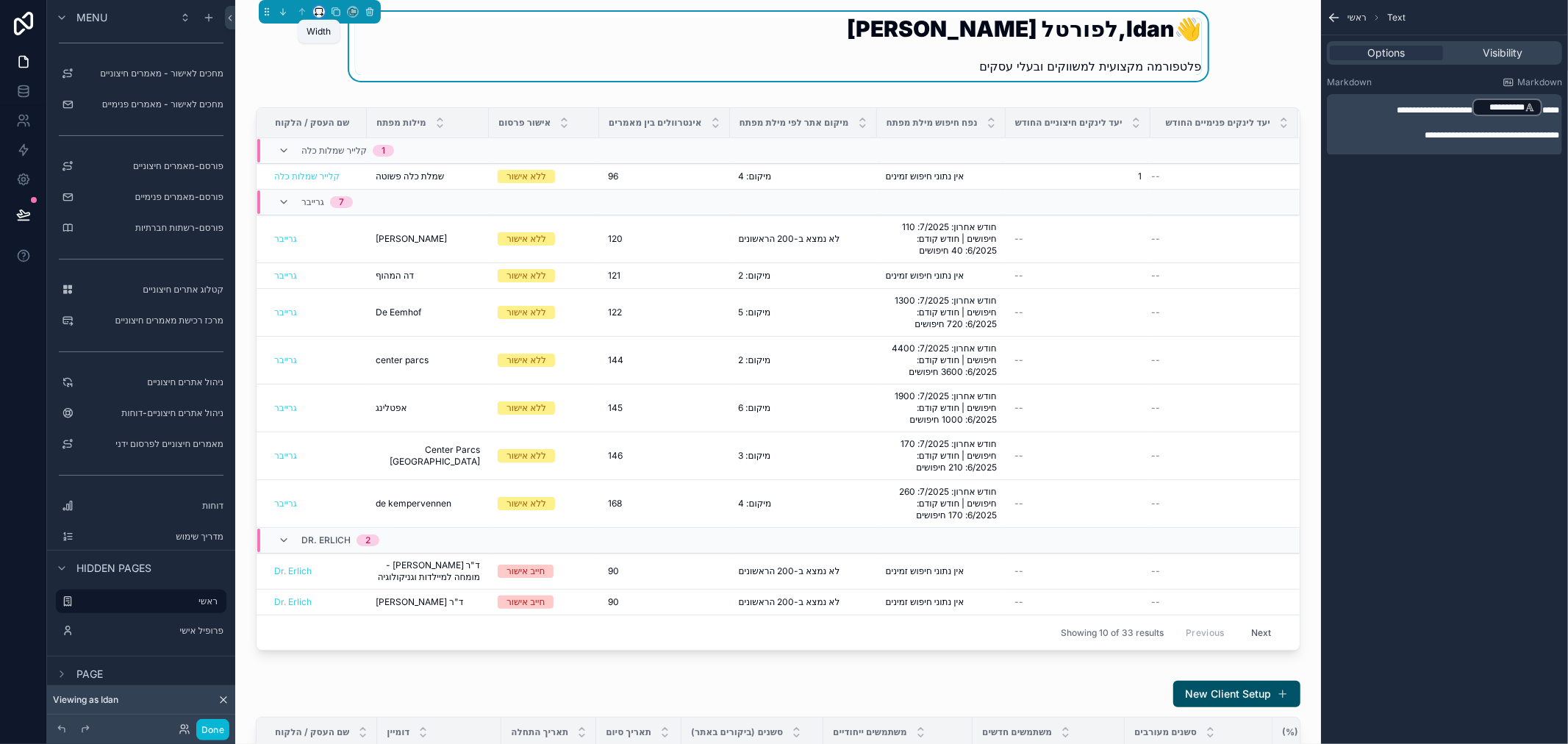
click at [320, 15] on icon "scrollable content" at bounding box center [322, 15] width 3 height 0
click at [355, 164] on span "Full width" at bounding box center [348, 167] width 46 height 18
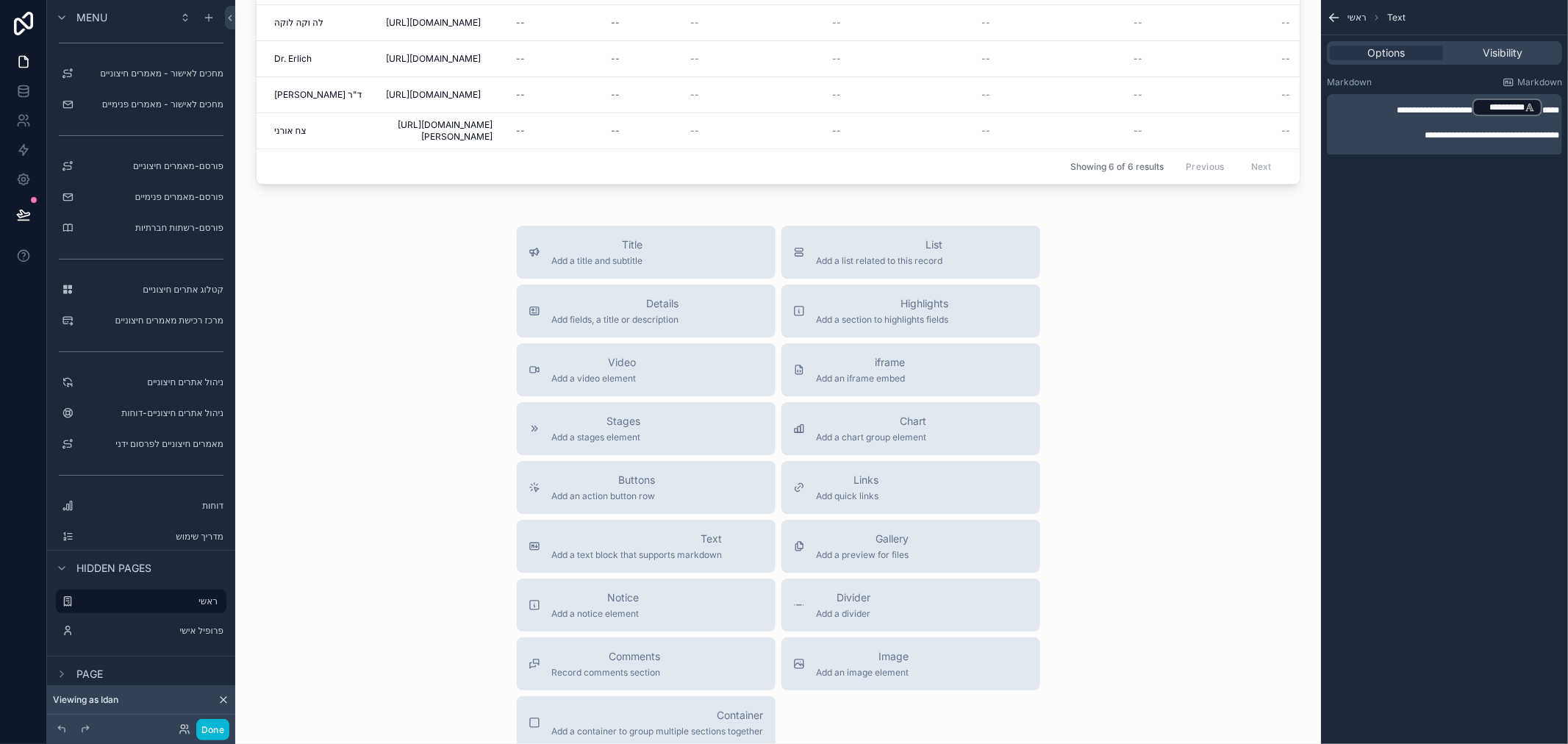
scroll to position [971, 0]
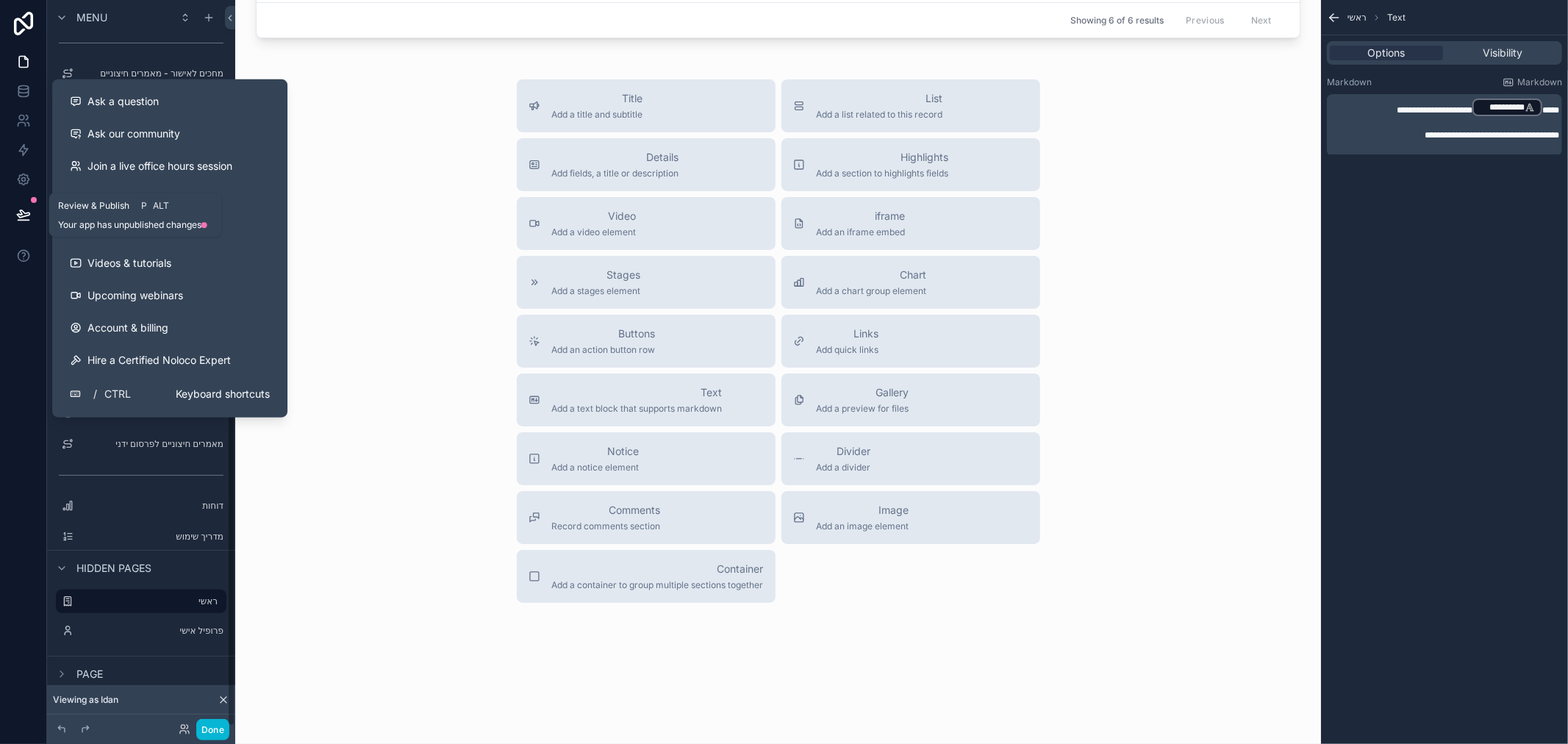
click at [23, 216] on icon at bounding box center [23, 214] width 15 height 15
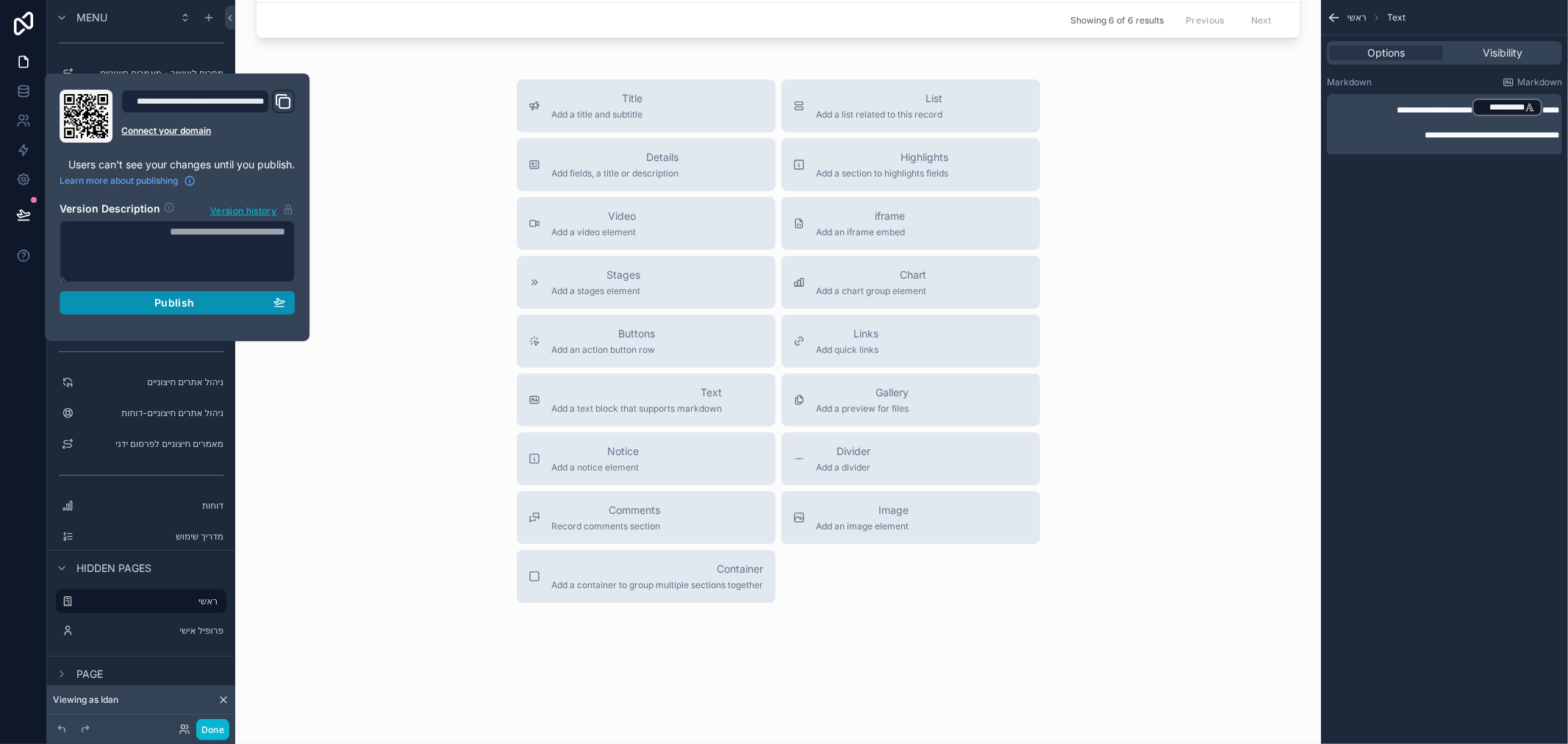
click at [210, 300] on div "Publish" at bounding box center [177, 302] width 216 height 13
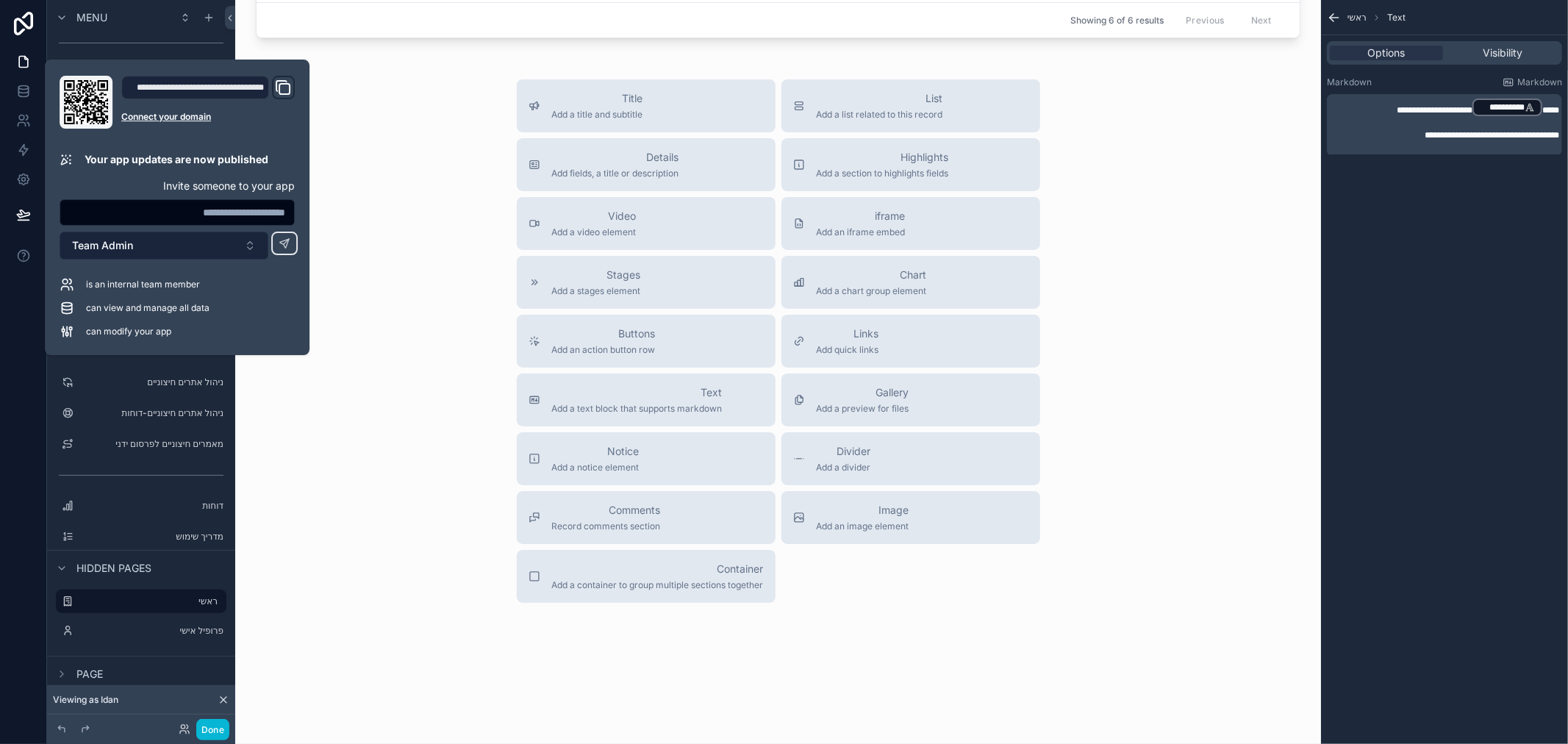
click at [168, 250] on button "Team Admin" at bounding box center [164, 246] width 209 height 28
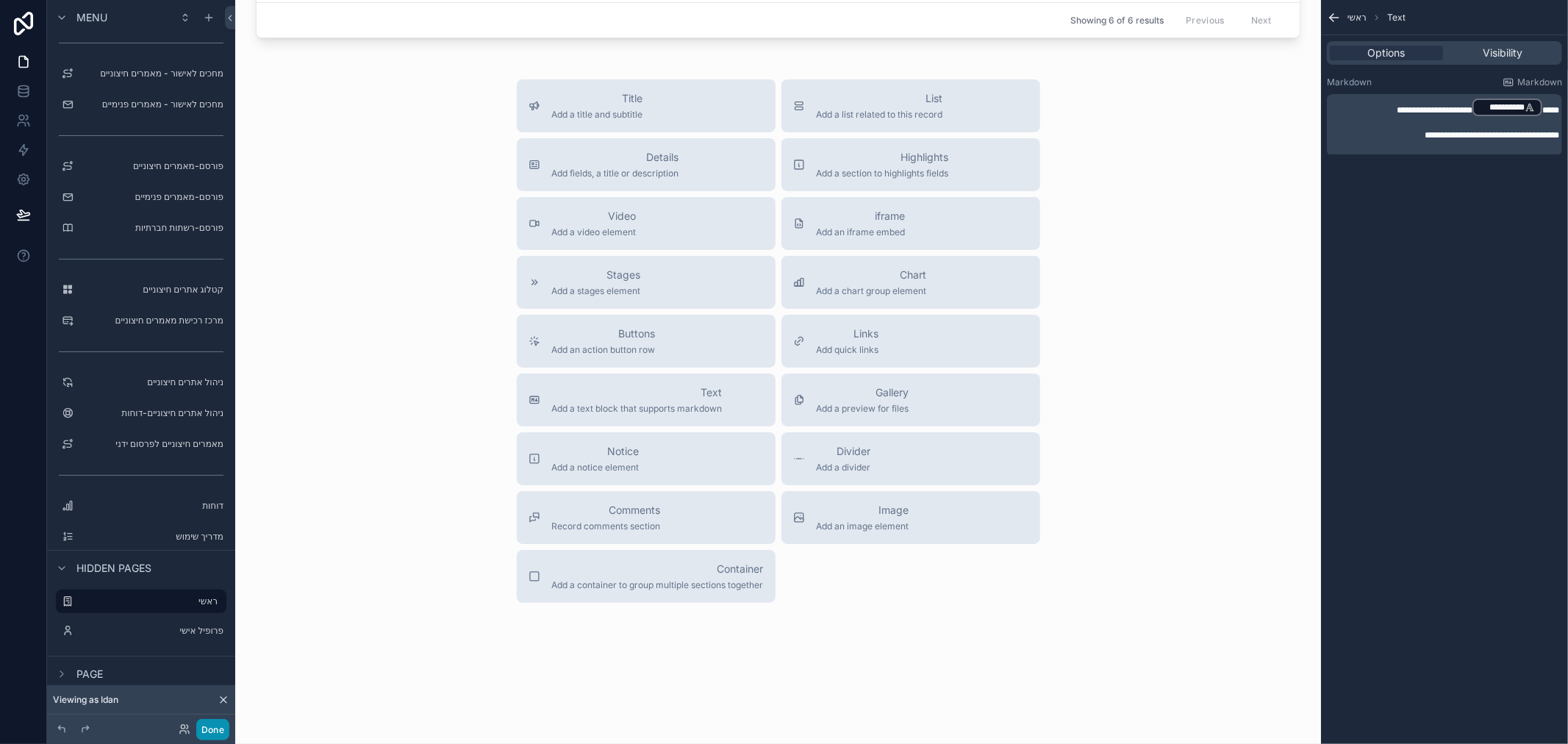
click at [204, 729] on button "Done" at bounding box center [213, 730] width 33 height 22
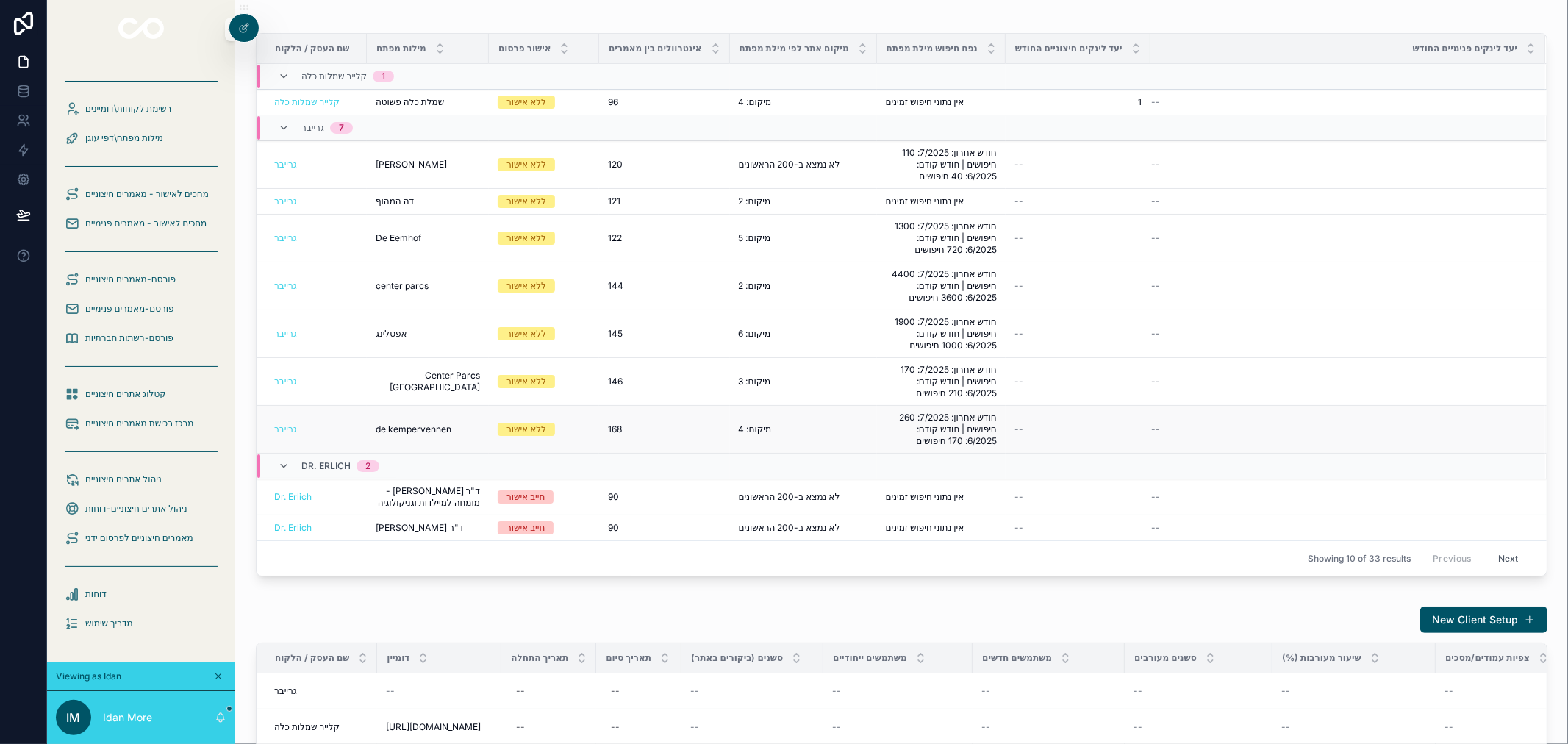
scroll to position [63, 0]
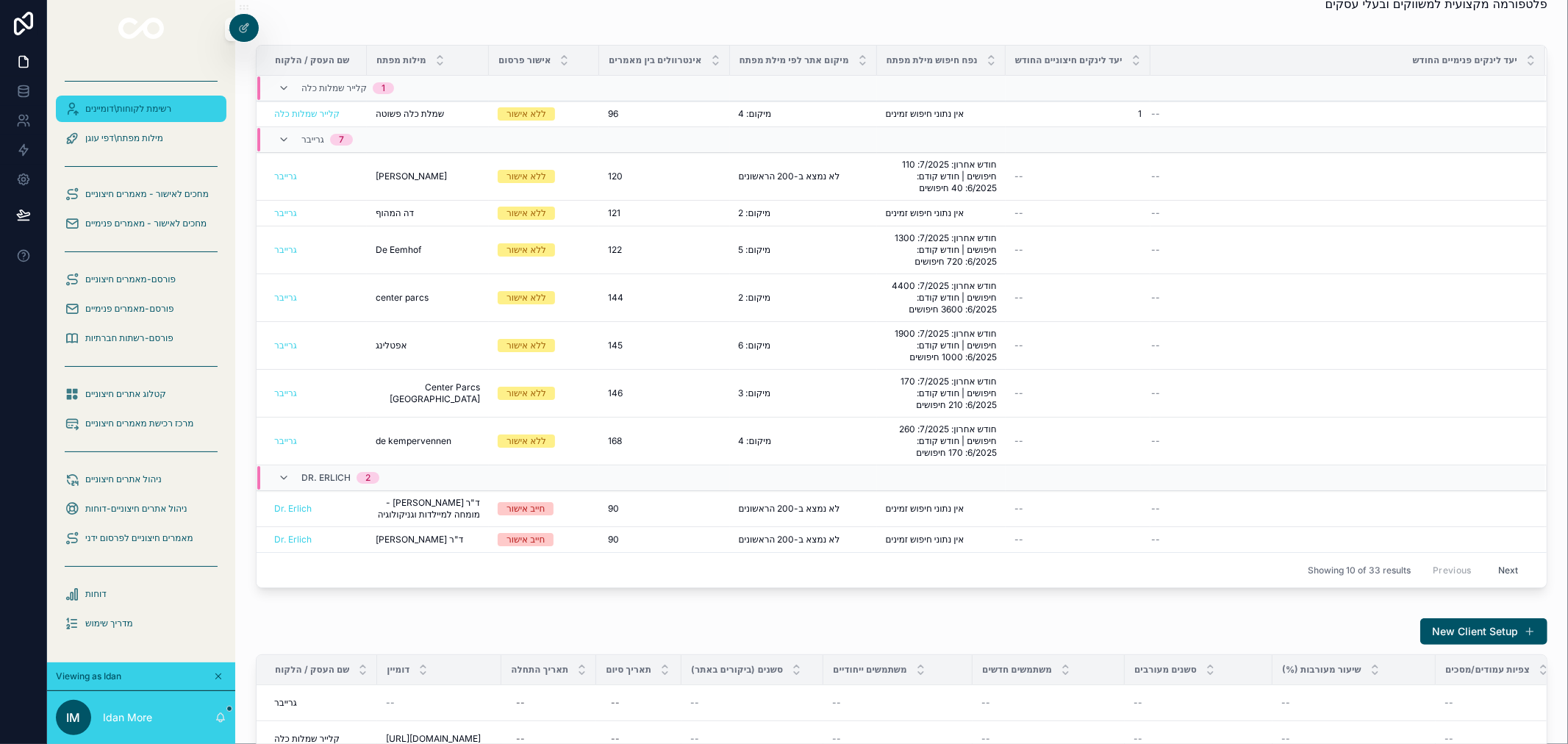
click at [112, 112] on span "רשימת לקוחות\דומיינים" at bounding box center [128, 108] width 86 height 12
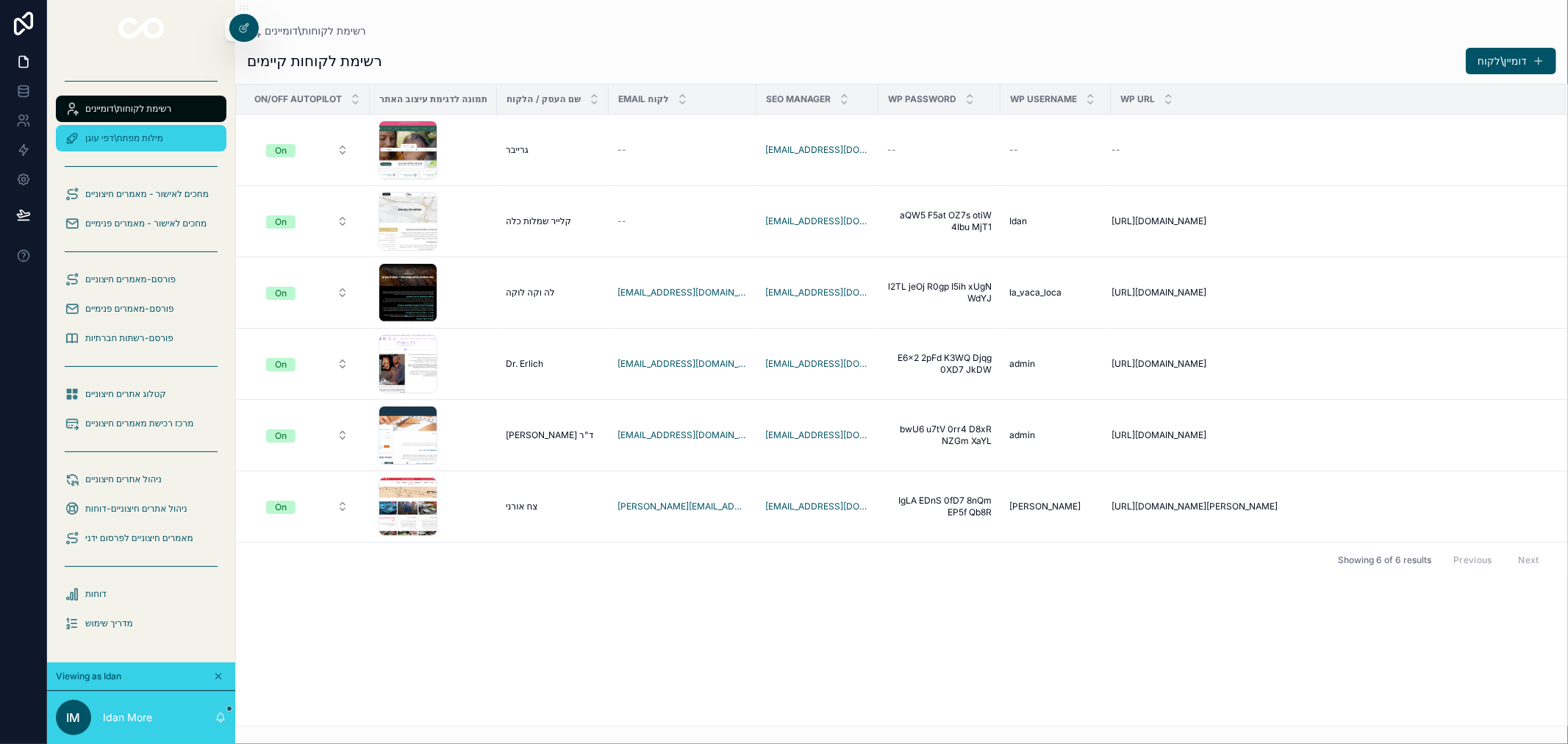
click at [104, 138] on span "מילות מפתח\דפי עוגן" at bounding box center [124, 138] width 78 height 12
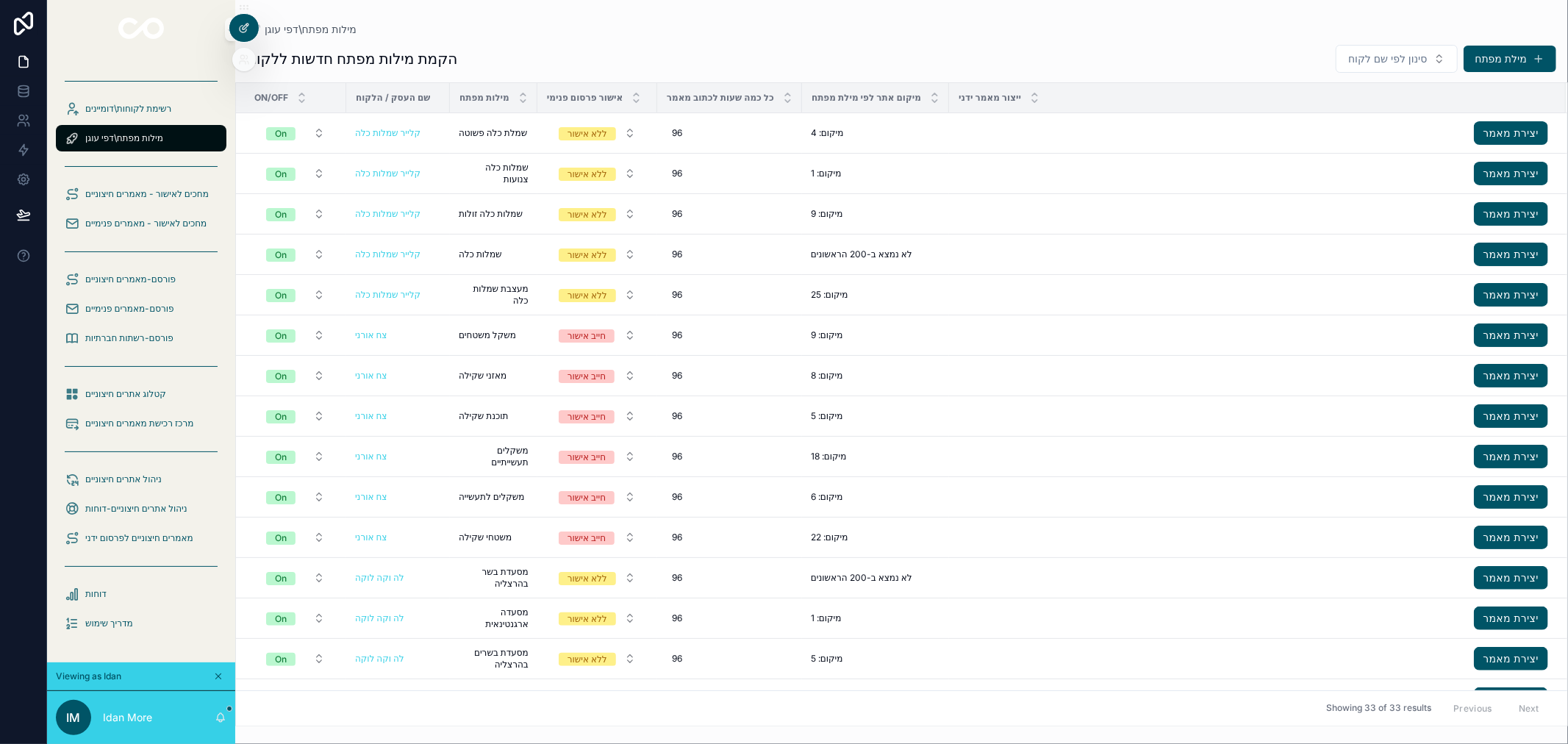
click at [246, 37] on div at bounding box center [244, 28] width 29 height 28
